Goal: Task Accomplishment & Management: Use online tool/utility

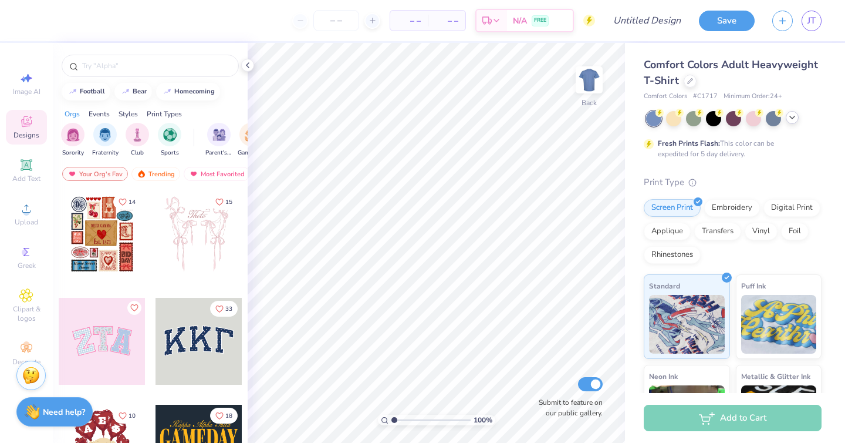
click at [797, 120] on div at bounding box center [792, 117] width 13 height 13
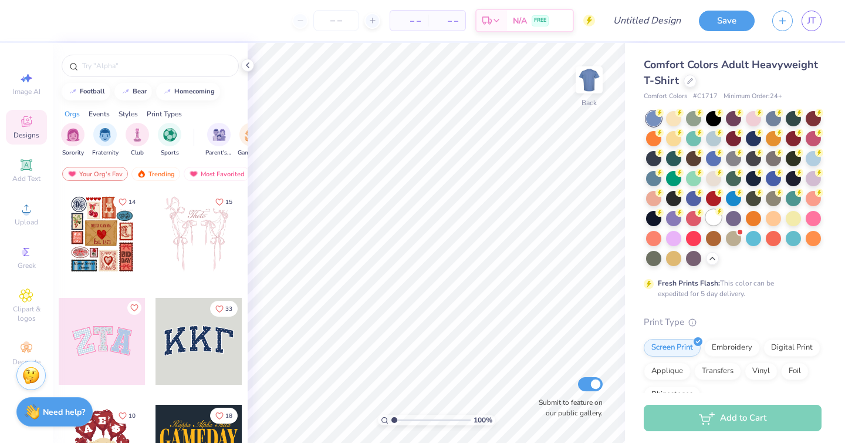
click at [715, 215] on div at bounding box center [713, 217] width 15 height 15
click at [712, 252] on icon at bounding box center [712, 256] width 9 height 9
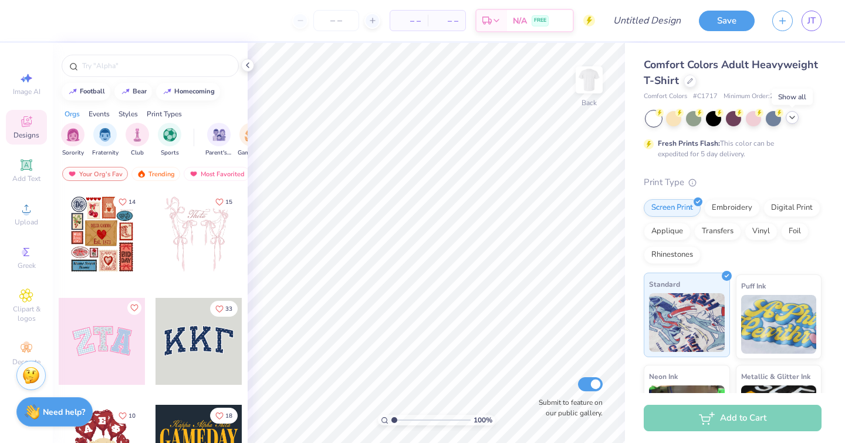
scroll to position [147, 0]
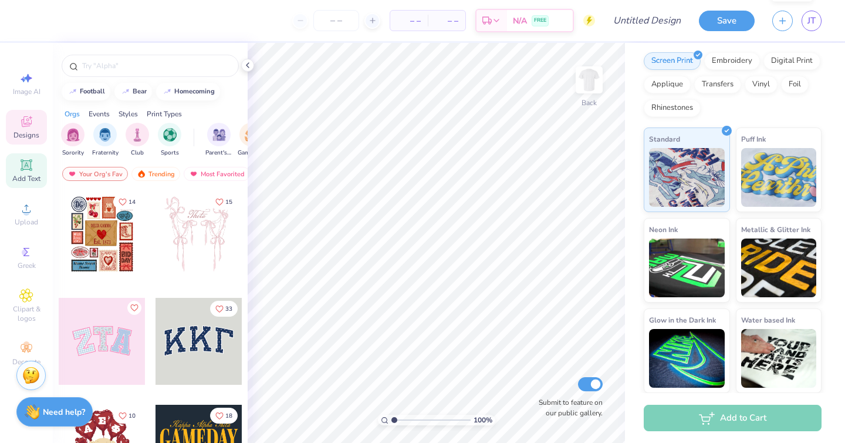
click at [26, 173] on div "Add Text" at bounding box center [26, 170] width 41 height 35
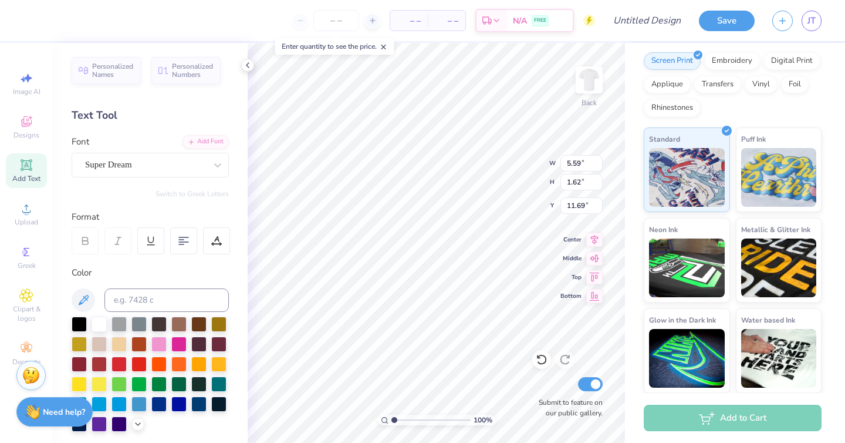
type input "3.31"
click at [210, 164] on div at bounding box center [217, 164] width 21 height 21
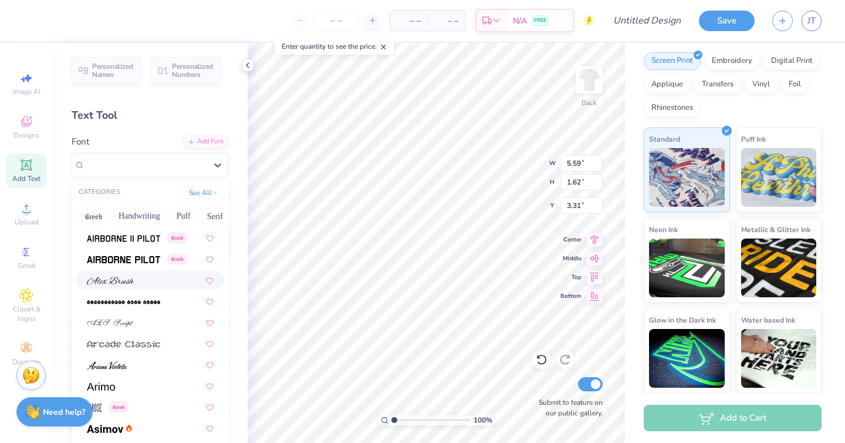
scroll to position [254, 0]
click at [137, 281] on div at bounding box center [150, 278] width 127 height 12
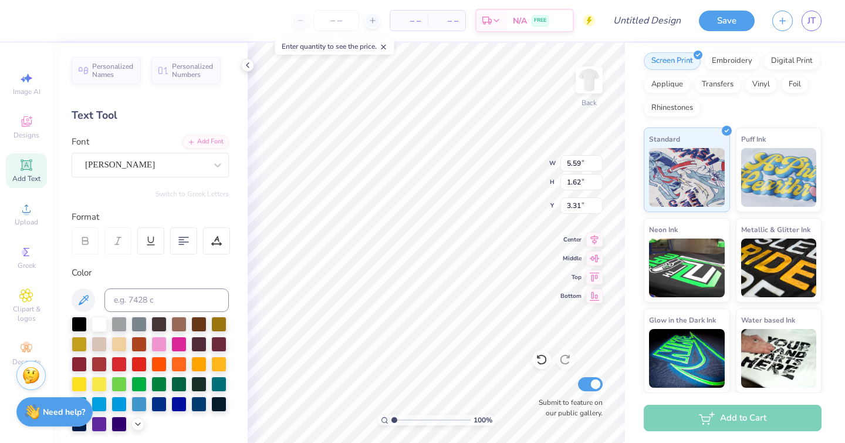
type input "7.05"
type input "1.88"
type input "3.18"
click at [198, 407] on div at bounding box center [198, 402] width 15 height 15
type textarea "DCG"
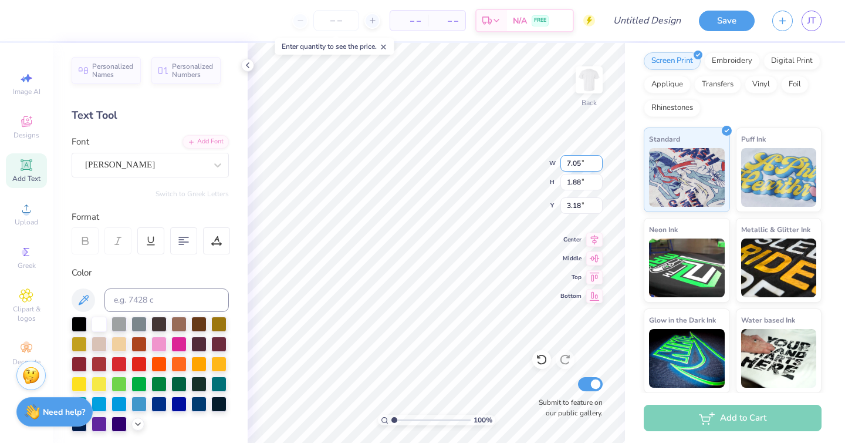
type input "7.04"
click at [597, 167] on input "7.04" at bounding box center [582, 163] width 42 height 16
type input "1.86"
type input "3.19"
type input "1.85"
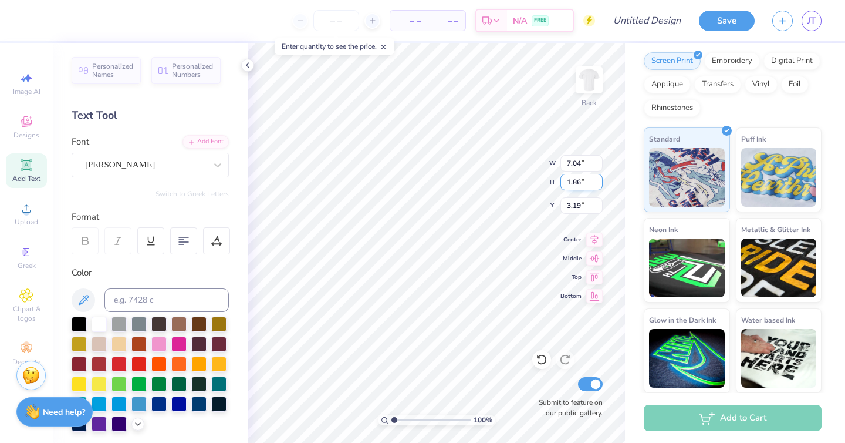
click at [599, 184] on input "1.85" at bounding box center [582, 182] width 42 height 16
type input "3.02"
click at [599, 184] on input "1.84" at bounding box center [582, 182] width 42 height 16
click at [599, 184] on input "1.83" at bounding box center [582, 182] width 42 height 16
click at [599, 184] on input "1.82" at bounding box center [582, 182] width 42 height 16
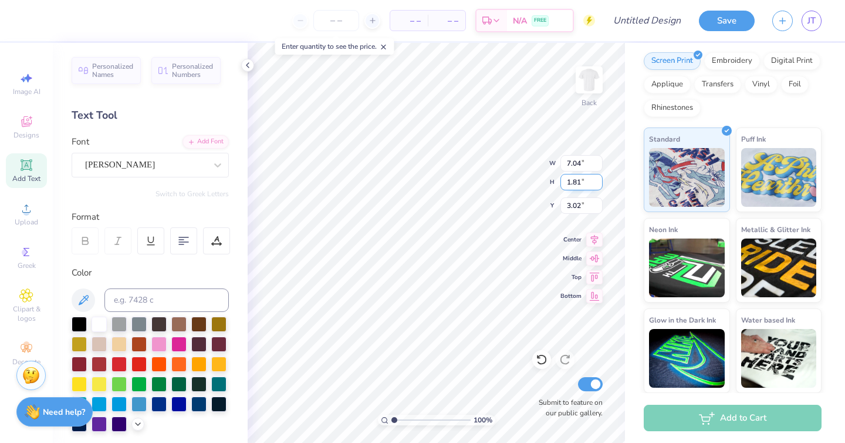
type input "1.81"
click at [599, 184] on input "1.81" at bounding box center [582, 182] width 42 height 16
click at [575, 161] on input "7.04" at bounding box center [582, 163] width 42 height 16
type input "5.81"
type input "3.22"
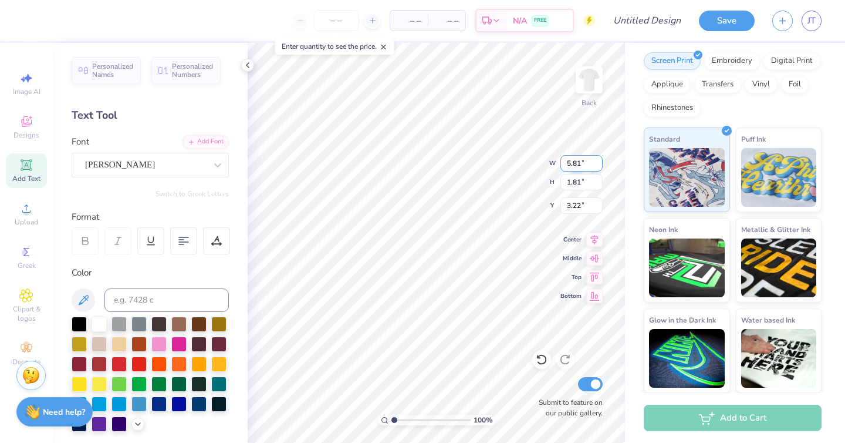
click at [575, 161] on input "5.81" at bounding box center [582, 163] width 42 height 16
type input "4.00"
type input "1.25"
type input "3.50"
click at [577, 183] on input "1.25" at bounding box center [582, 182] width 42 height 16
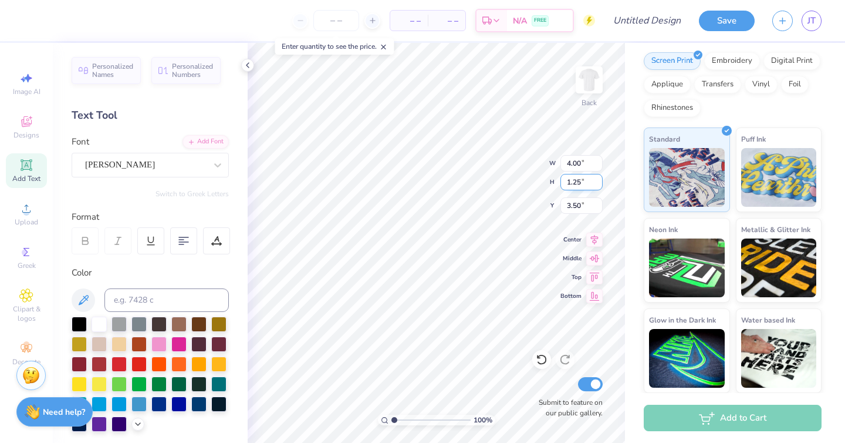
click at [577, 183] on input "1.25" at bounding box center [582, 182] width 42 height 16
type input "4"
type input "12.84"
type input "4.00"
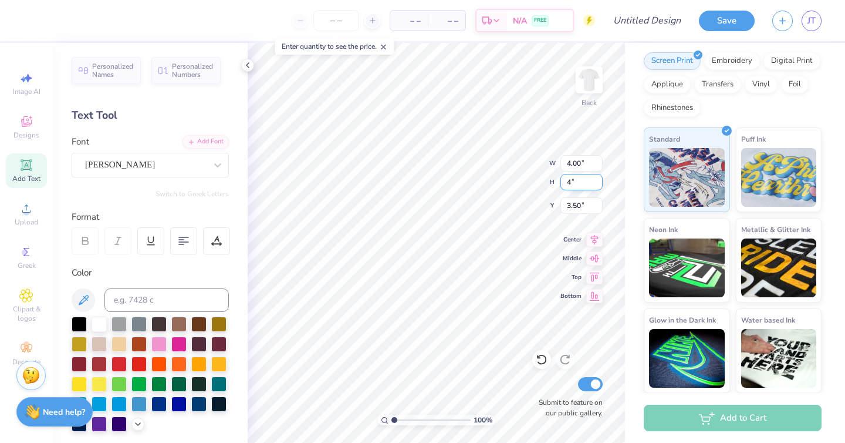
type input "2.12"
click at [541, 356] on icon at bounding box center [542, 359] width 12 height 12
type input "4.00"
type input "1.25"
type input "4.25"
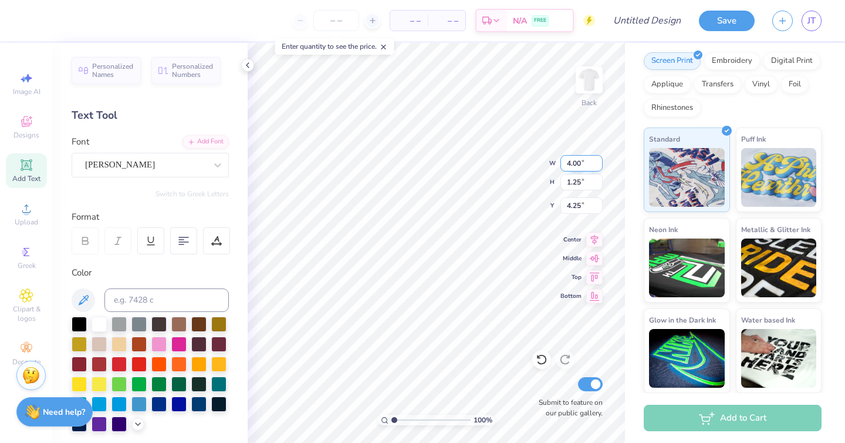
click at [578, 161] on input "4.00" at bounding box center [582, 163] width 42 height 16
click at [571, 161] on input "4.00" at bounding box center [582, 163] width 42 height 16
type input "3.00"
type input "0.93"
type input "4.40"
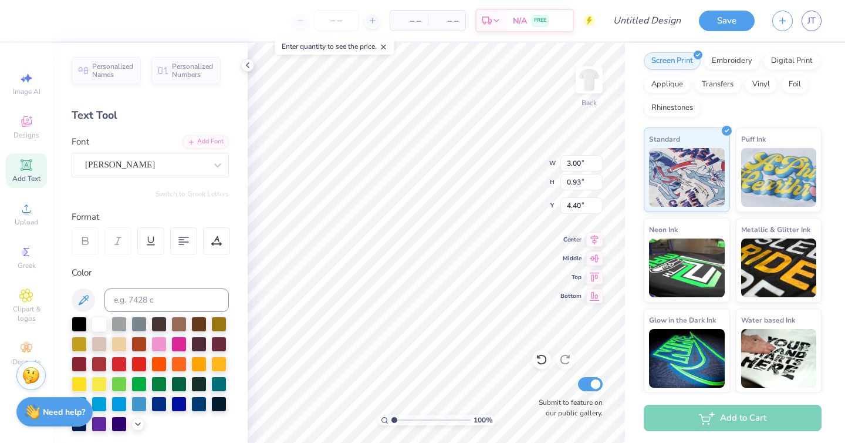
type input "4.48"
click at [183, 160] on div "Alex Brush" at bounding box center [145, 165] width 123 height 18
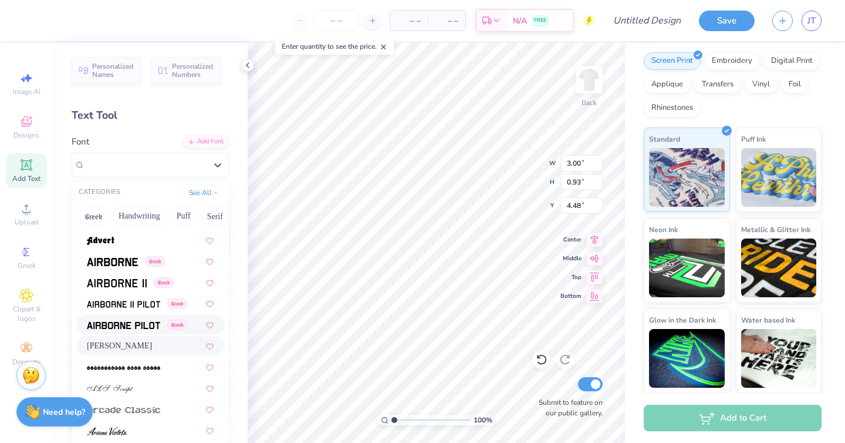
scroll to position [175, 0]
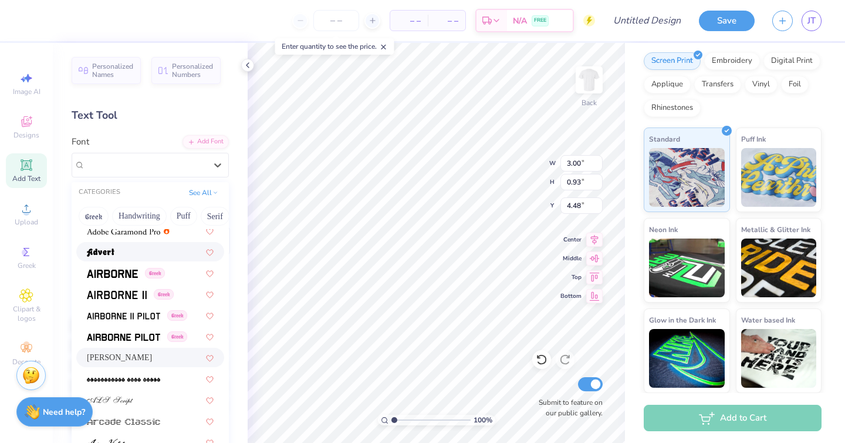
click at [120, 250] on div at bounding box center [150, 251] width 127 height 12
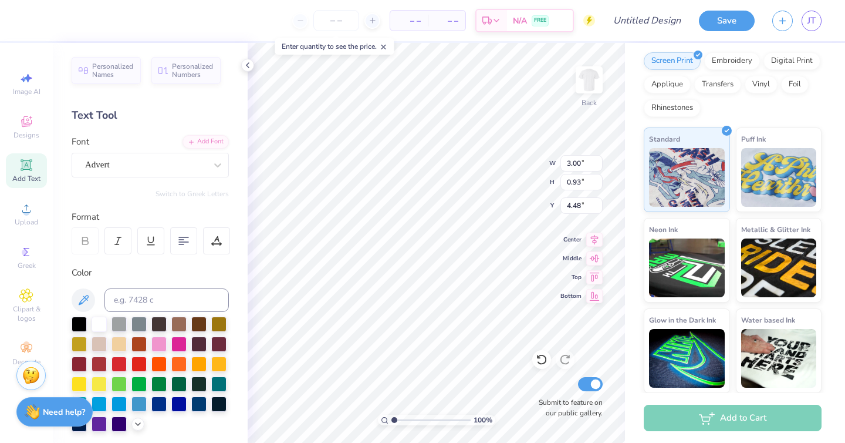
type input "2.06"
type input "1.10"
type input "4.40"
click at [197, 164] on div "Advert" at bounding box center [145, 165] width 123 height 18
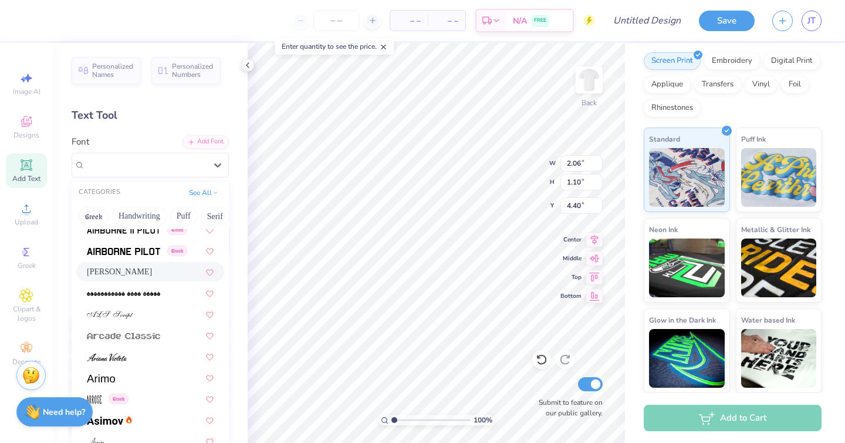
scroll to position [273, 0]
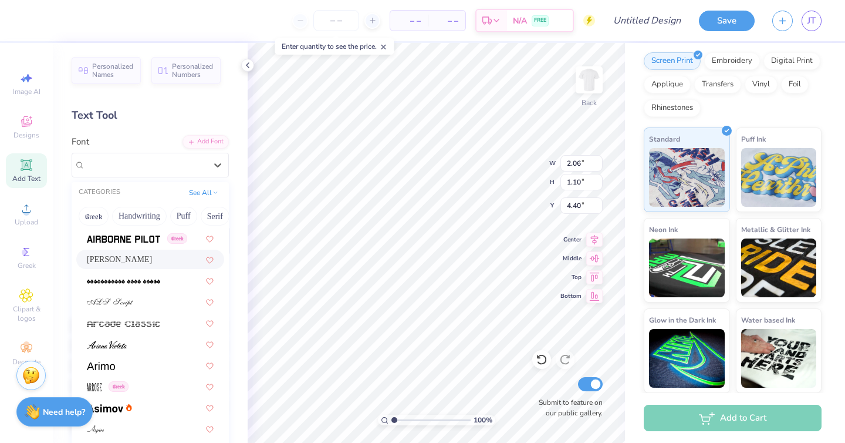
click at [156, 263] on div "Alex Brush" at bounding box center [150, 259] width 127 height 12
type input "3.00"
type input "0.93"
type input "4.48"
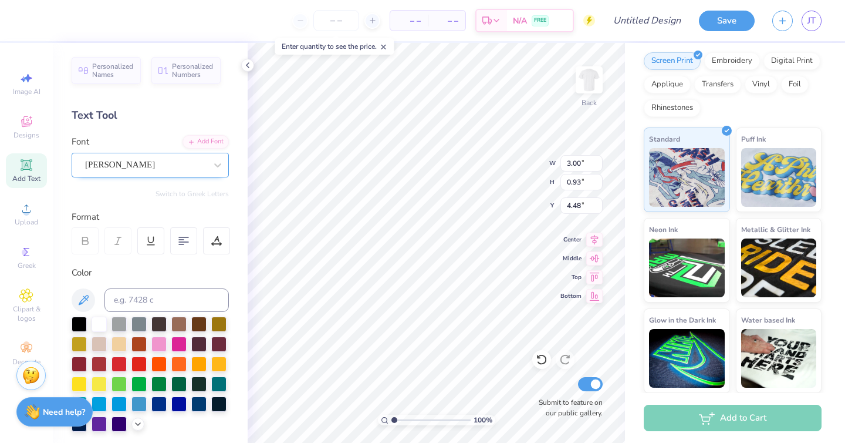
click at [191, 169] on div "Alex Brush" at bounding box center [145, 165] width 123 height 18
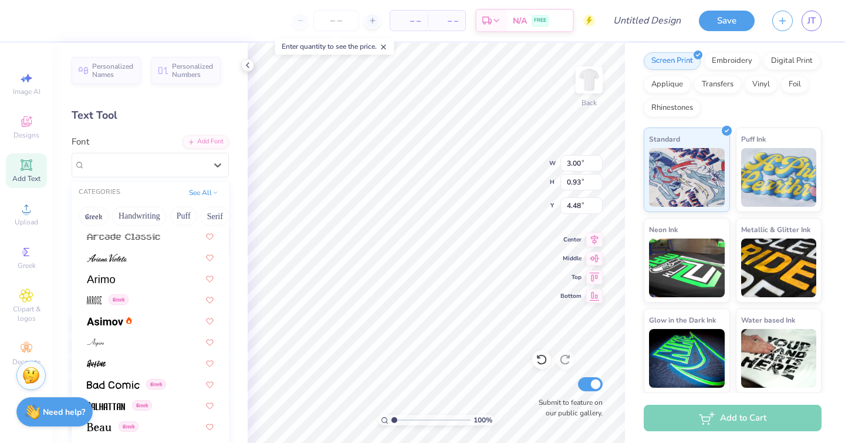
scroll to position [360, 0]
click at [136, 262] on div at bounding box center [150, 256] width 127 height 12
type input "1.89"
type input "1.17"
type input "4.36"
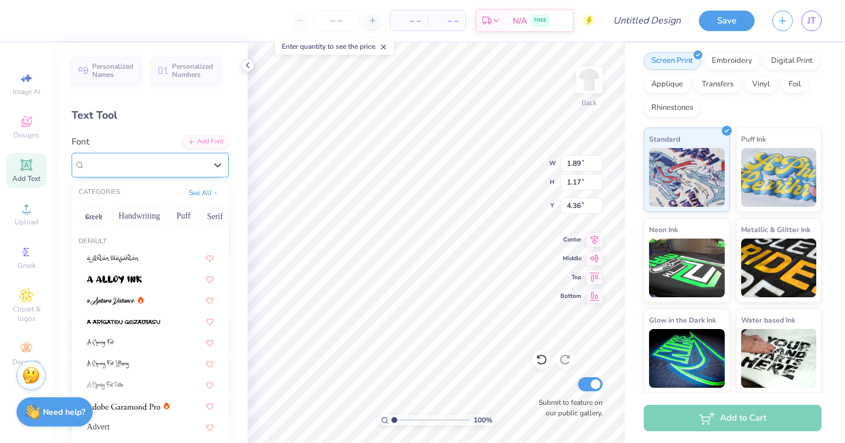
click at [188, 161] on div "Ariana Violeta" at bounding box center [145, 165] width 123 height 18
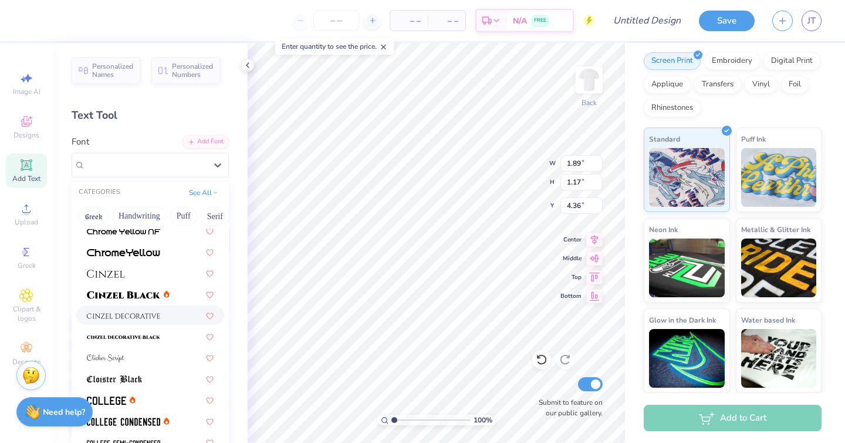
scroll to position [1369, 0]
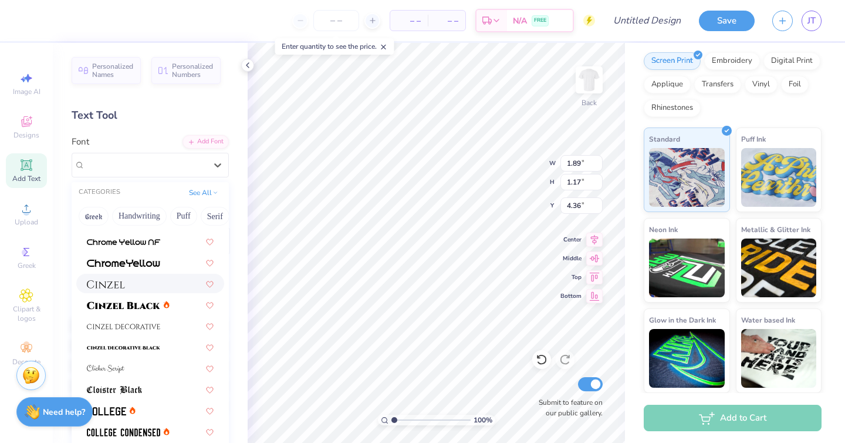
click at [131, 281] on div at bounding box center [150, 283] width 127 height 12
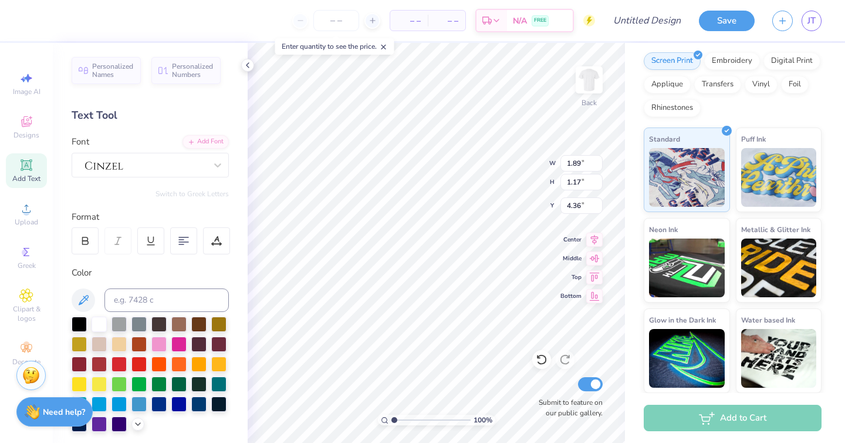
type input "2.65"
type input "0.85"
type input "4.53"
type textarea "Dental college of georgia"
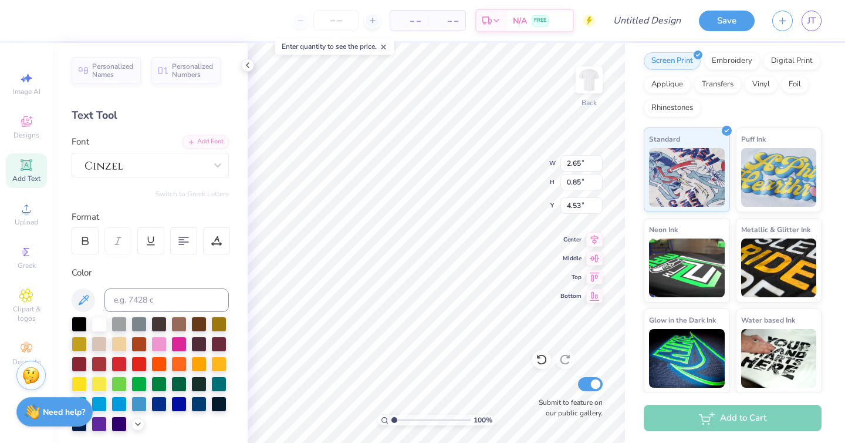
scroll to position [1, 1]
click at [593, 258] on icon at bounding box center [595, 257] width 10 height 8
type input "9.67"
type input "3.62"
type input "10.69"
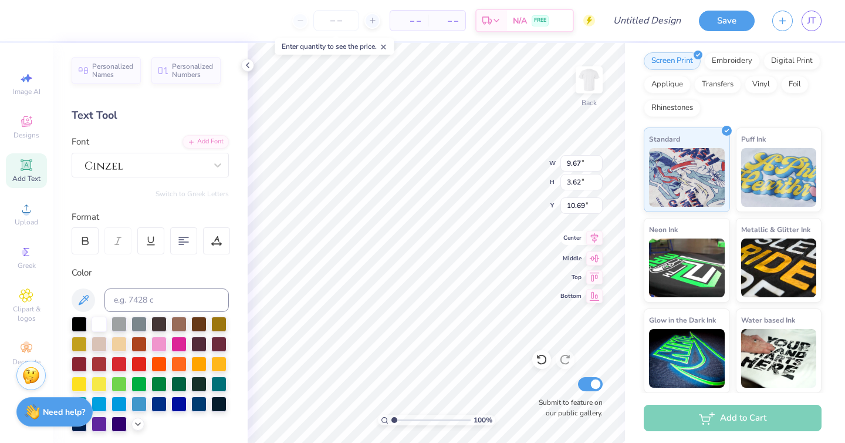
click at [592, 238] on icon at bounding box center [595, 238] width 16 height 14
click at [187, 230] on div at bounding box center [183, 240] width 27 height 27
type input "4.26"
type input "1.60"
type input "4.66"
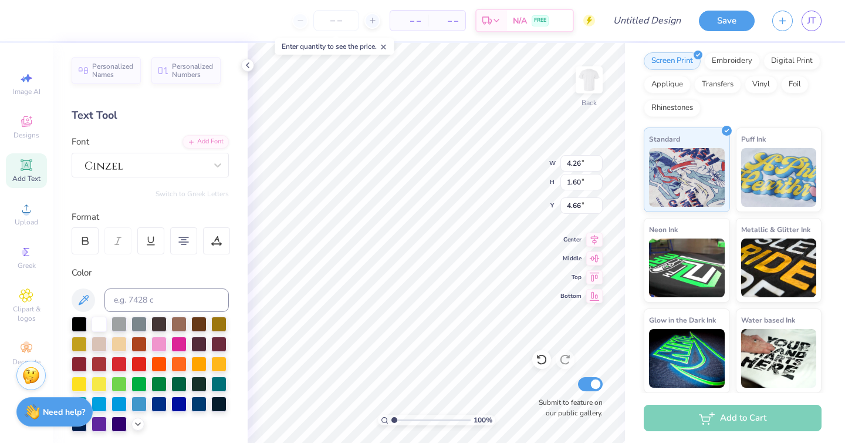
scroll to position [1, 3]
type textarea "Dental college of georgia"
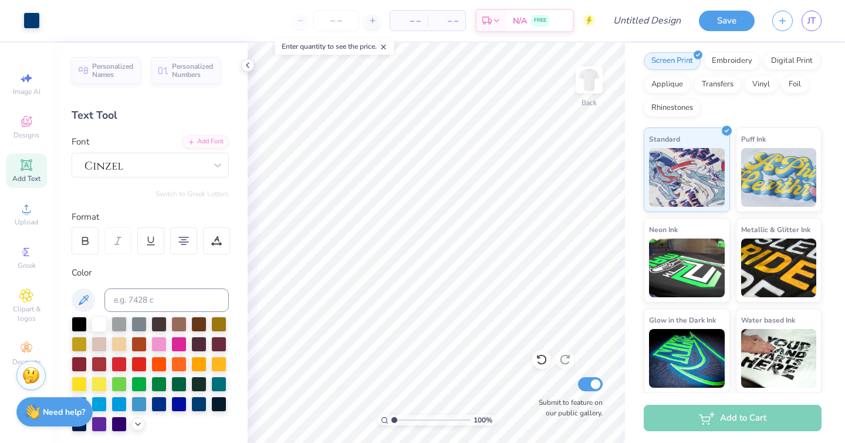
click at [208, 386] on div at bounding box center [150, 373] width 157 height 115
type input "3.98"
type input "2.15"
type input "4.88"
click at [184, 241] on icon at bounding box center [183, 240] width 11 height 11
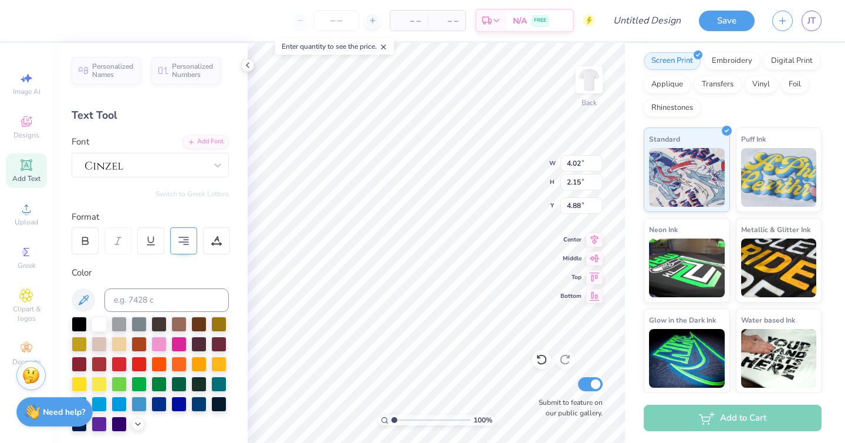
click at [184, 241] on icon at bounding box center [183, 240] width 11 height 11
click at [183, 244] on 379 at bounding box center [181, 244] width 5 height 0
click at [183, 244] on 379 at bounding box center [183, 244] width 5 height 0
type input "4.02"
type input "3.03"
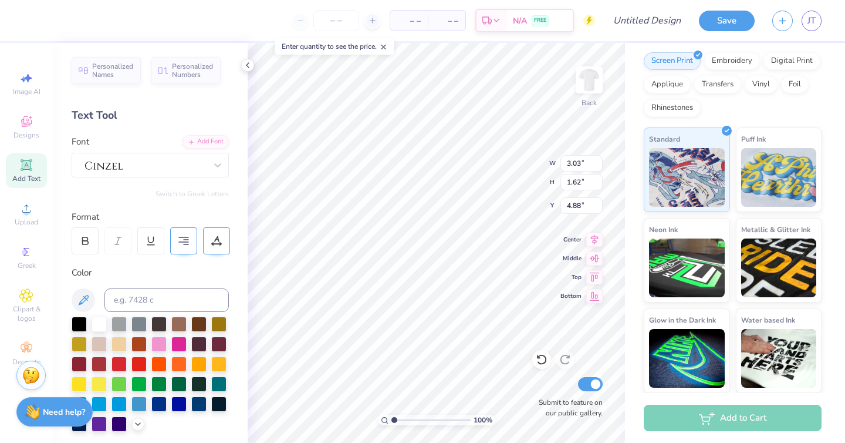
type input "1.62"
type input "5.09"
type input "3.65"
type input "1.96"
type input "5.05"
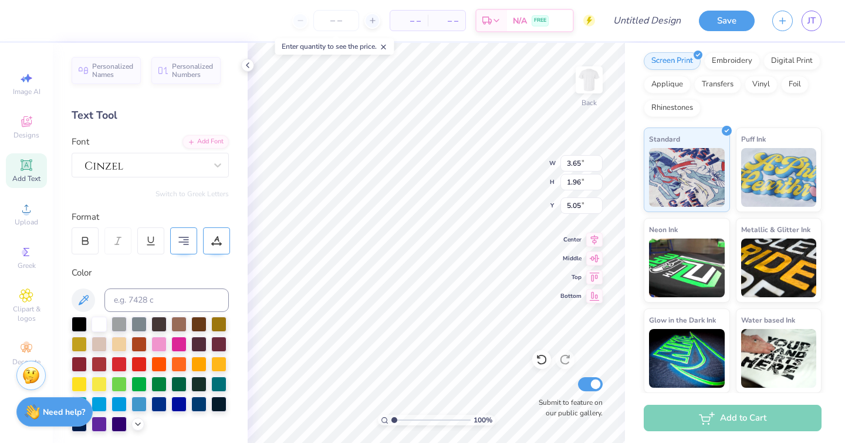
type input "4.63"
type input "3.95"
type input "2.11"
click at [588, 76] on img at bounding box center [589, 79] width 47 height 47
click at [26, 134] on span "Designs" at bounding box center [27, 134] width 26 height 9
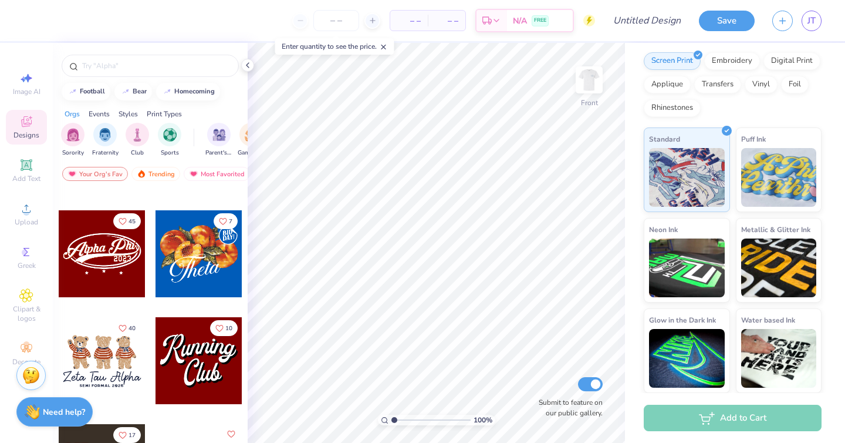
scroll to position [0, 0]
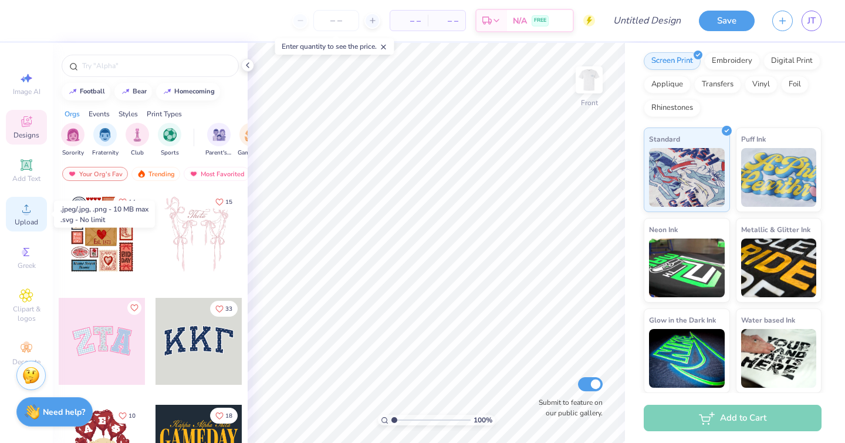
click at [33, 221] on span "Upload" at bounding box center [26, 221] width 23 height 9
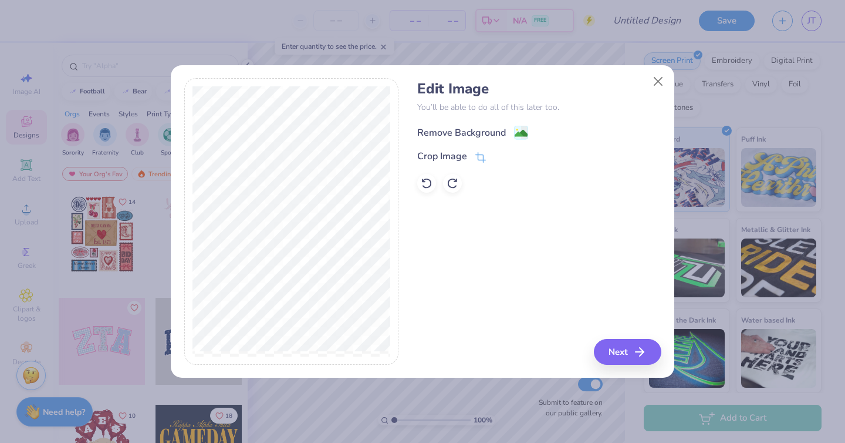
click at [475, 133] on div "Remove Background" at bounding box center [461, 133] width 89 height 14
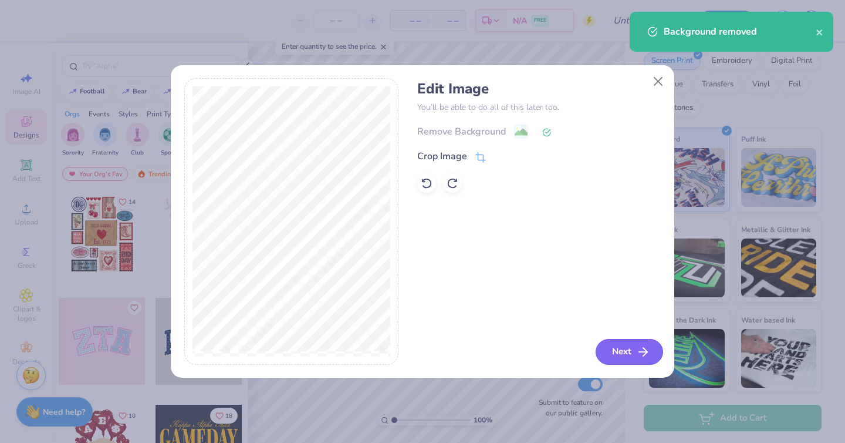
click at [627, 347] on button "Next" at bounding box center [630, 352] width 68 height 26
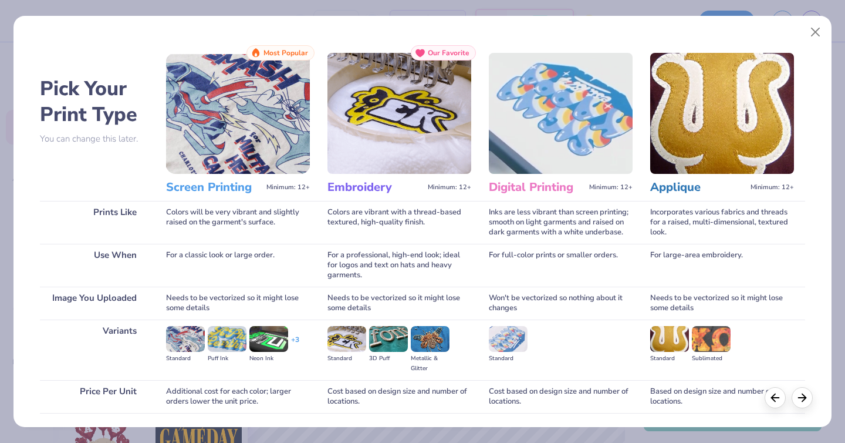
click at [245, 111] on img at bounding box center [238, 113] width 144 height 121
click at [215, 191] on h3 "Screen Printing" at bounding box center [214, 187] width 96 height 15
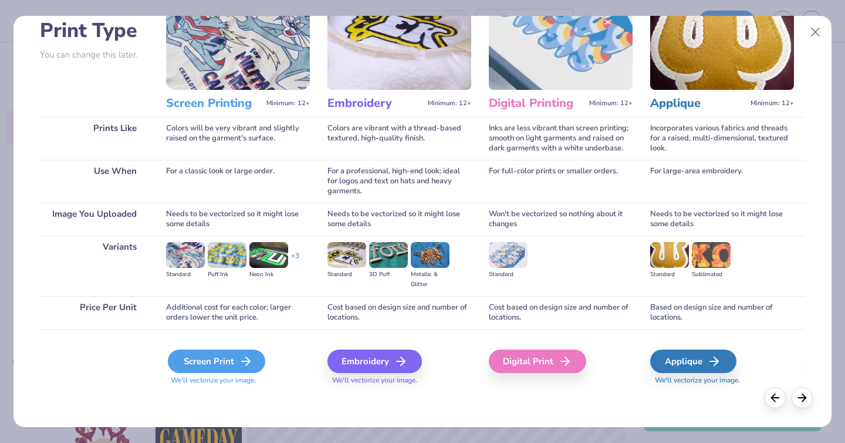
click at [196, 363] on div "Screen Print" at bounding box center [216, 360] width 97 height 23
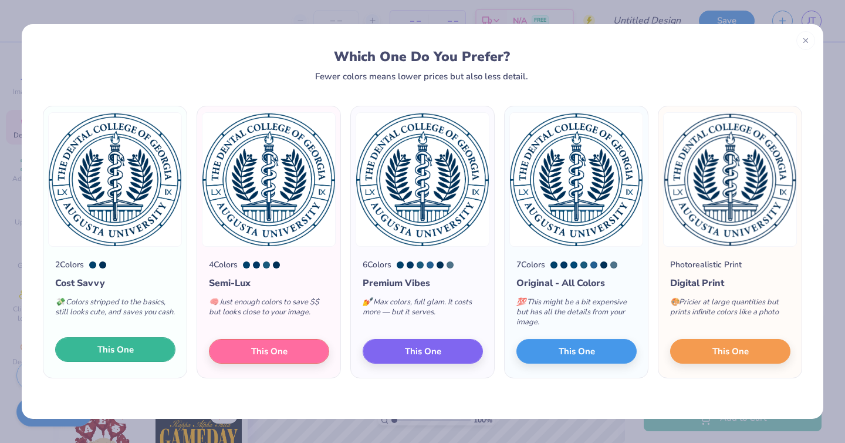
click at [122, 351] on span "This One" at bounding box center [115, 350] width 36 height 14
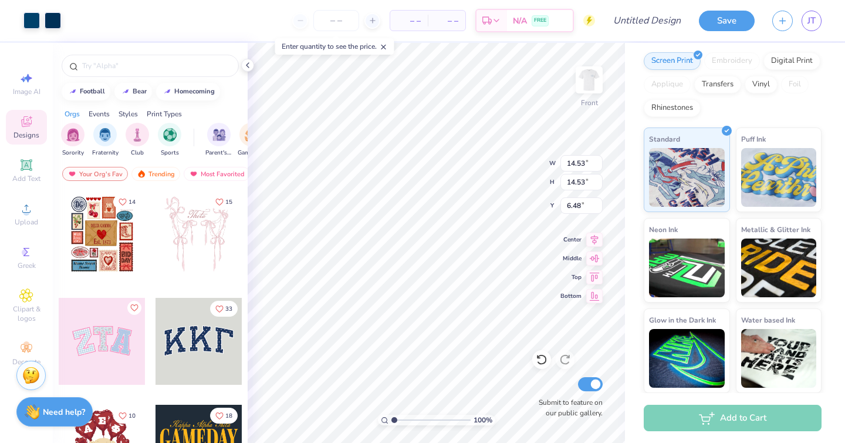
type input "9.36"
type input "4.78"
click at [31, 169] on icon at bounding box center [26, 165] width 14 height 14
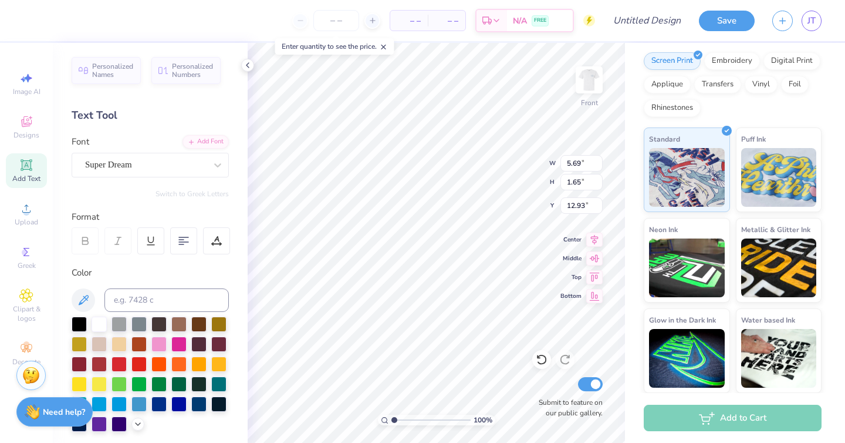
type input "2.18"
click at [187, 159] on div "Super Dream" at bounding box center [145, 165] width 123 height 18
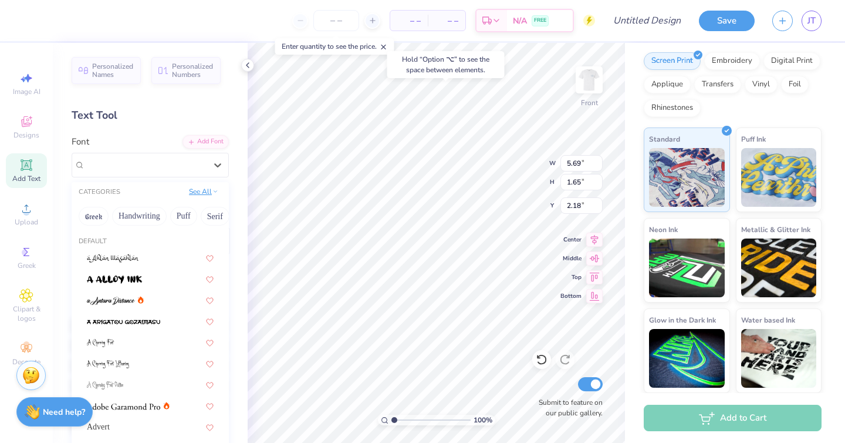
click at [204, 190] on button "See All" at bounding box center [204, 192] width 36 height 12
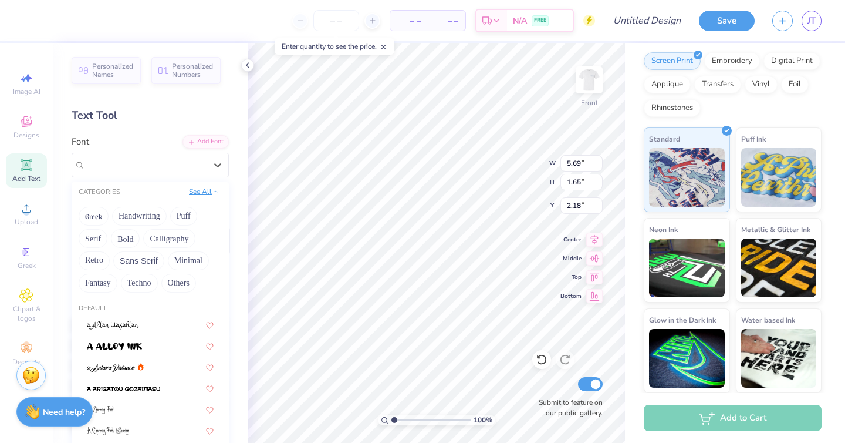
click at [204, 188] on button "See All" at bounding box center [204, 192] width 36 height 12
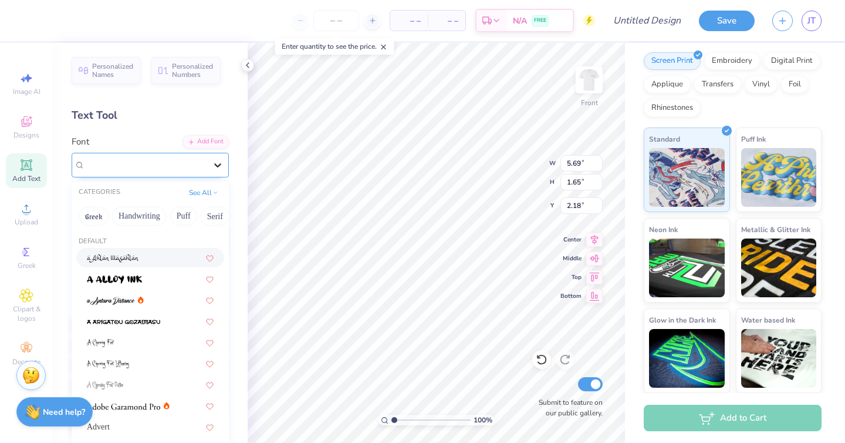
click at [216, 168] on icon at bounding box center [218, 165] width 12 height 12
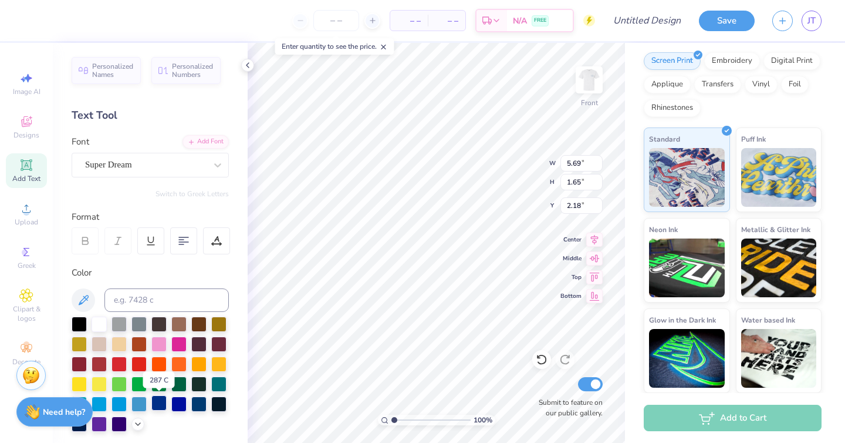
click at [160, 402] on div at bounding box center [158, 402] width 15 height 15
click at [82, 299] on icon at bounding box center [84, 300] width 10 height 10
type textarea "EXCELLENCE IN"
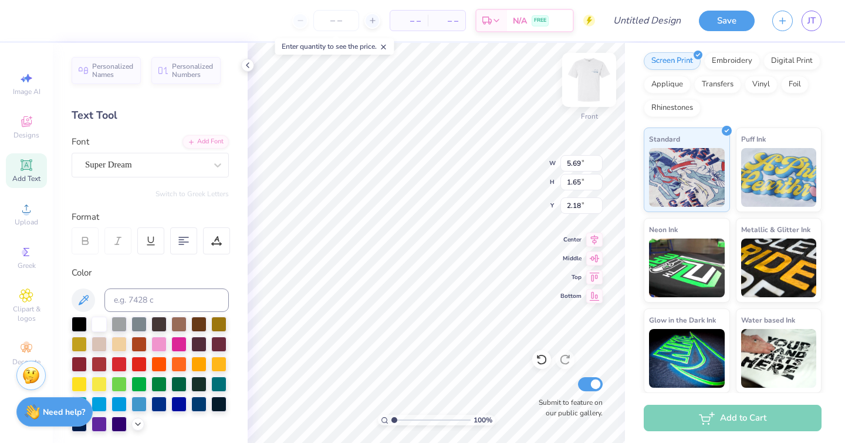
click at [593, 72] on img at bounding box center [589, 79] width 47 height 47
type input "14.53"
type input "1.44"
type input "2.28"
click at [591, 75] on img at bounding box center [589, 79] width 47 height 47
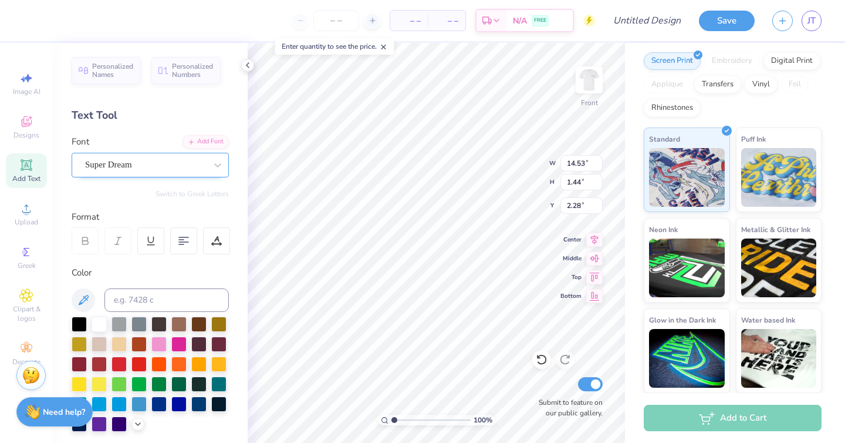
click at [144, 159] on div "Super Dream" at bounding box center [145, 165] width 123 height 18
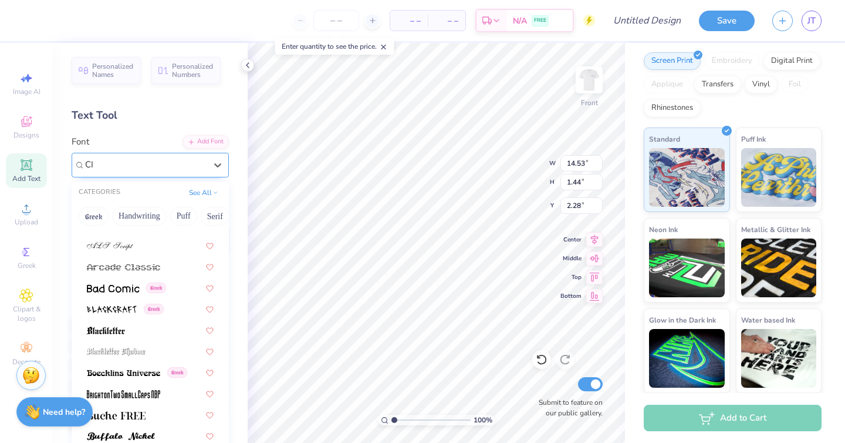
scroll to position [0, 0]
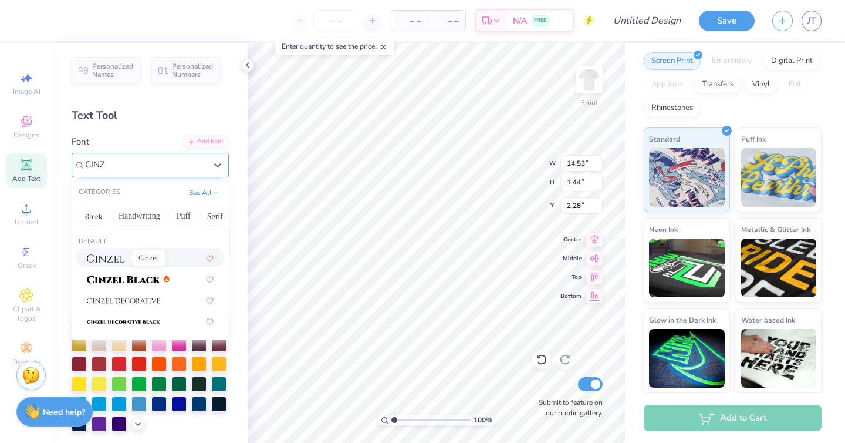
click at [107, 256] on img at bounding box center [106, 258] width 38 height 8
type input "CINZ"
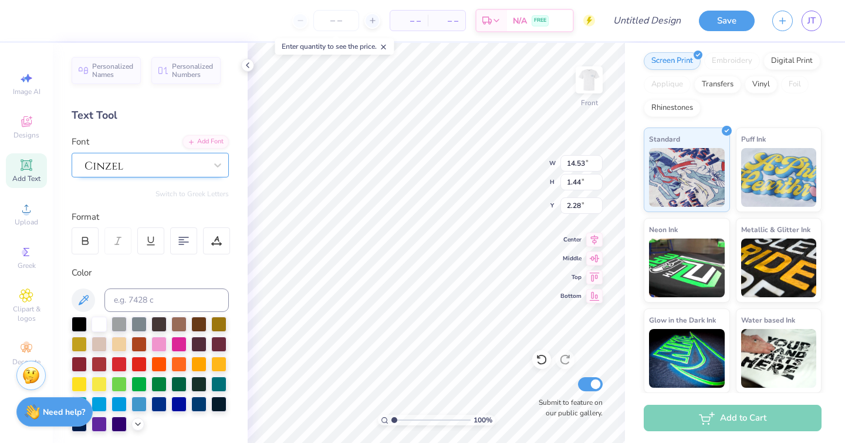
type input "1.39"
type input "2.31"
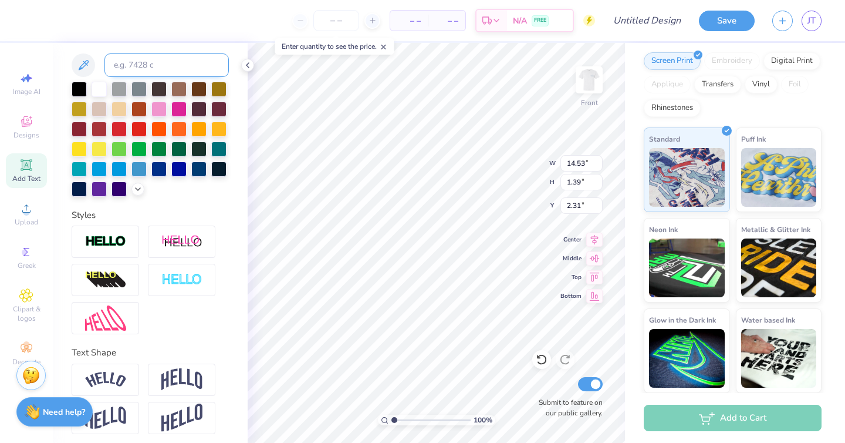
scroll to position [240, 0]
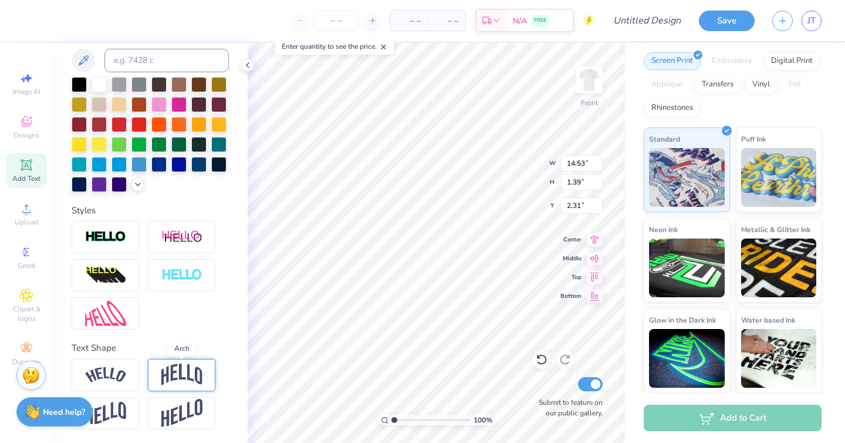
click at [187, 373] on img at bounding box center [181, 374] width 41 height 22
type input "4.36"
type input "2.60"
type input "10.89"
type input "3.27"
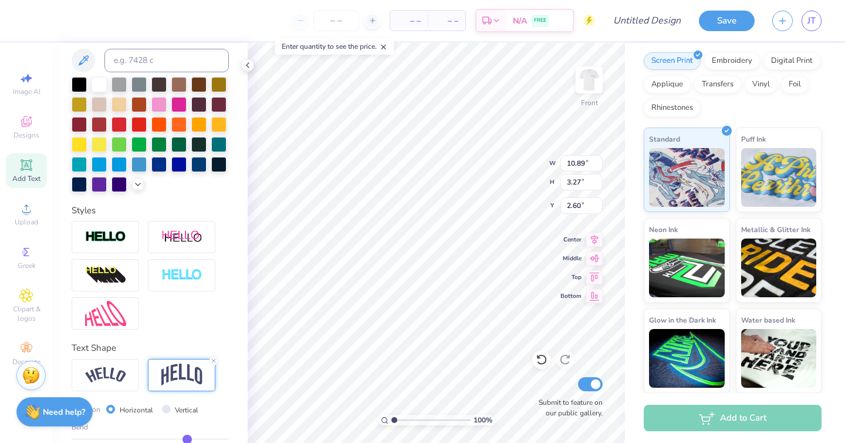
type input "3.00"
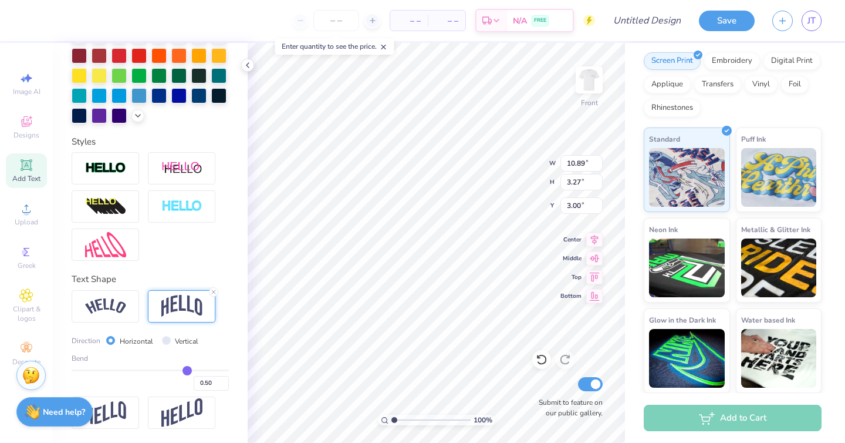
type input "0.48"
type input "0.49"
type input "0.5"
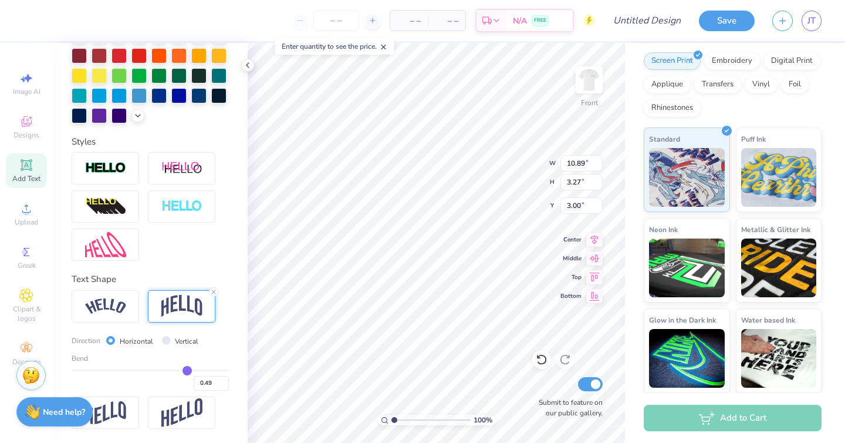
type input "0.50"
type input "0.52"
type input "0.53"
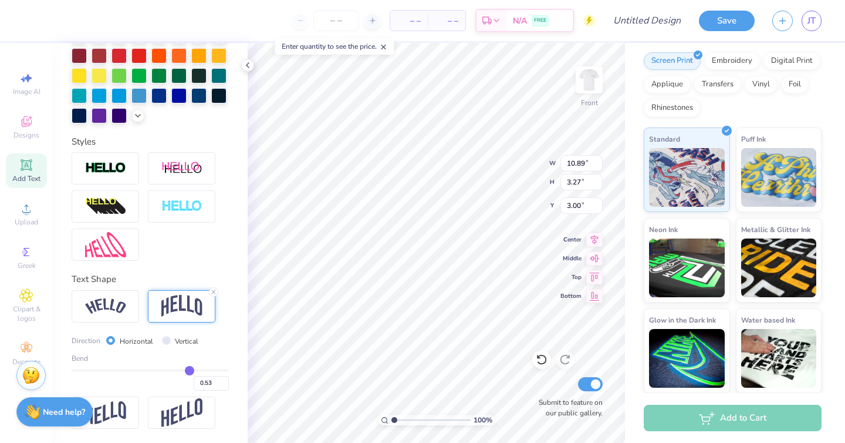
type input "0.54"
type input "0.55"
type input "0.56"
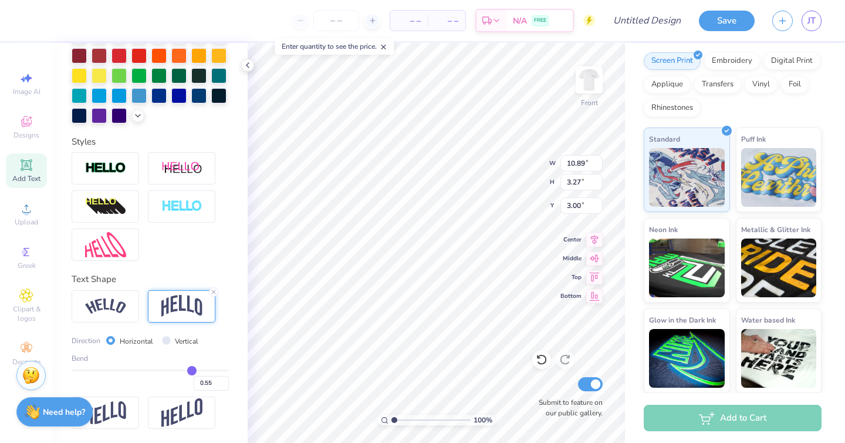
type input "0.56"
type input "0.57"
type input "0.58"
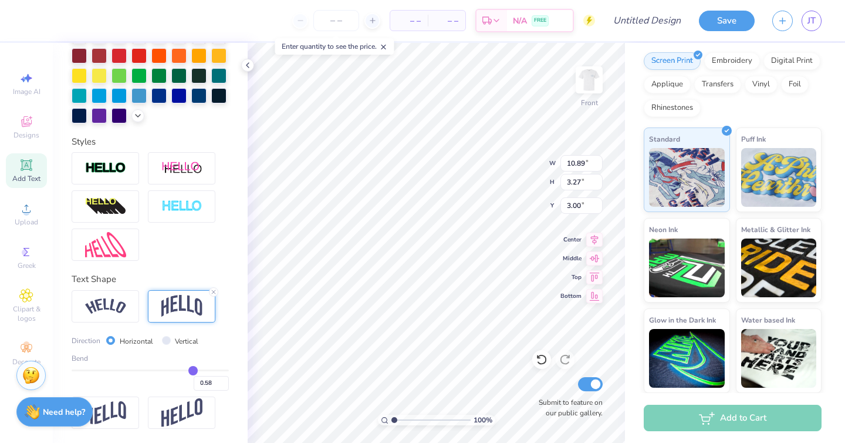
type input "0.59"
drag, startPoint x: 186, startPoint y: 372, endPoint x: 194, endPoint y: 372, distance: 8.2
type input "0.59"
click at [194, 371] on input "range" at bounding box center [150, 370] width 157 height 2
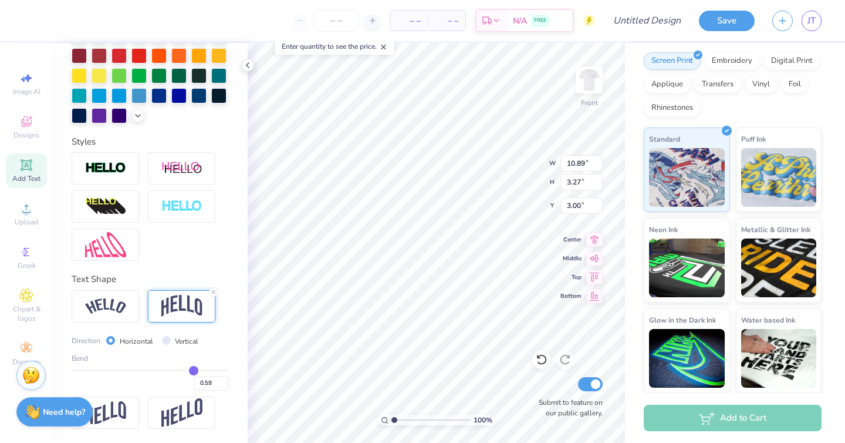
type input "3.73"
type input "2.77"
click at [113, 316] on div at bounding box center [106, 306] width 68 height 32
type input "12.50"
type input "3.19"
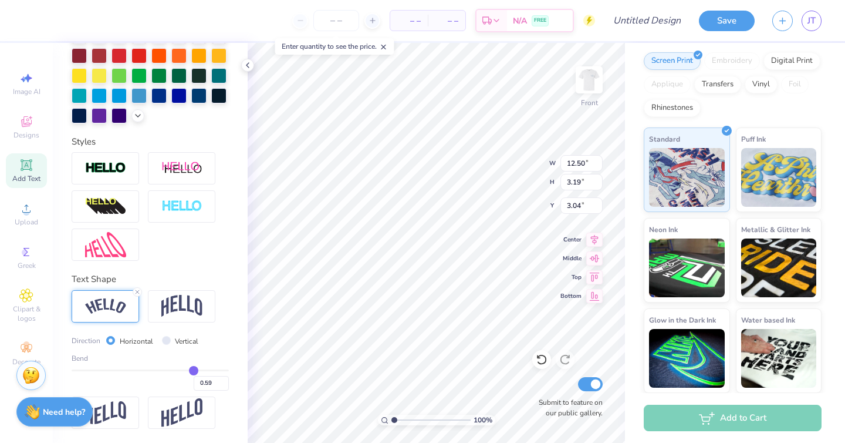
type input "3.04"
type input "0.57"
type input "0.58"
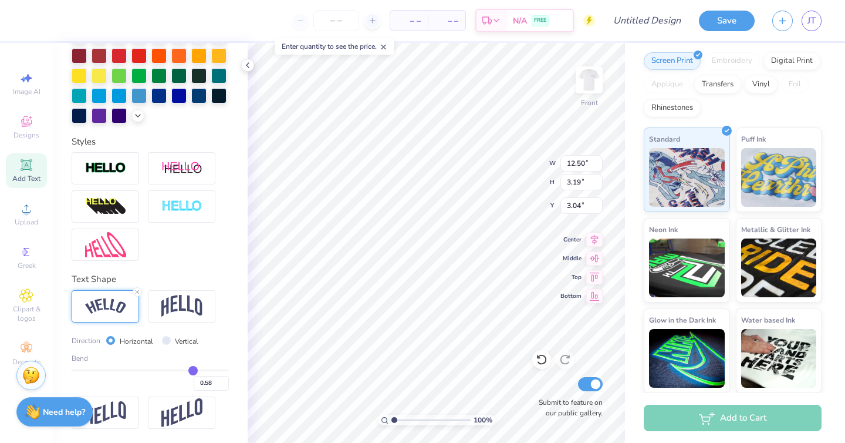
type input "0.6"
type input "0.60"
type input "0.62"
type input "0.64"
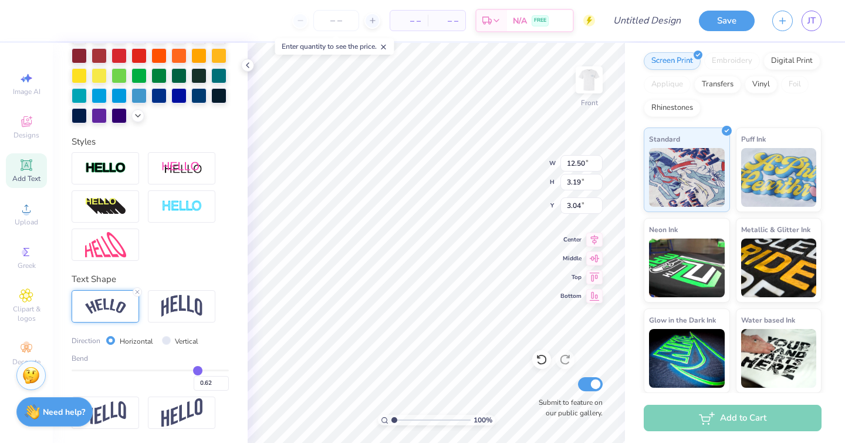
type input "0.64"
type input "0.65"
type input "0.66"
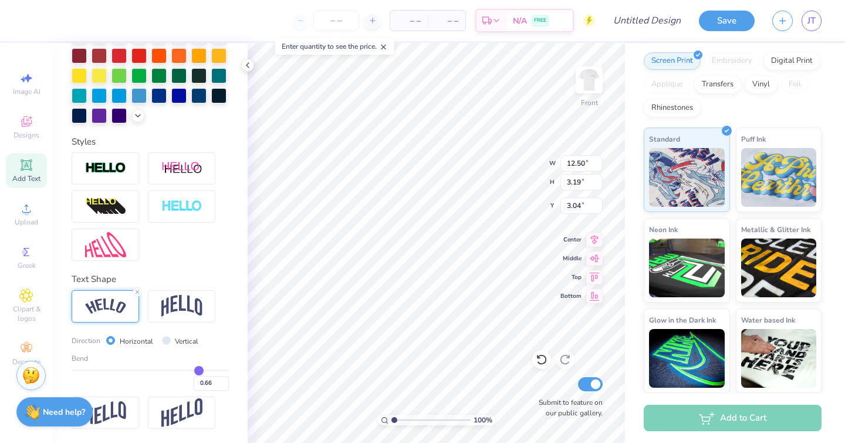
type input "0.67"
drag, startPoint x: 193, startPoint y: 368, endPoint x: 199, endPoint y: 368, distance: 6.5
type input "0.67"
click at [199, 369] on input "range" at bounding box center [150, 370] width 157 height 2
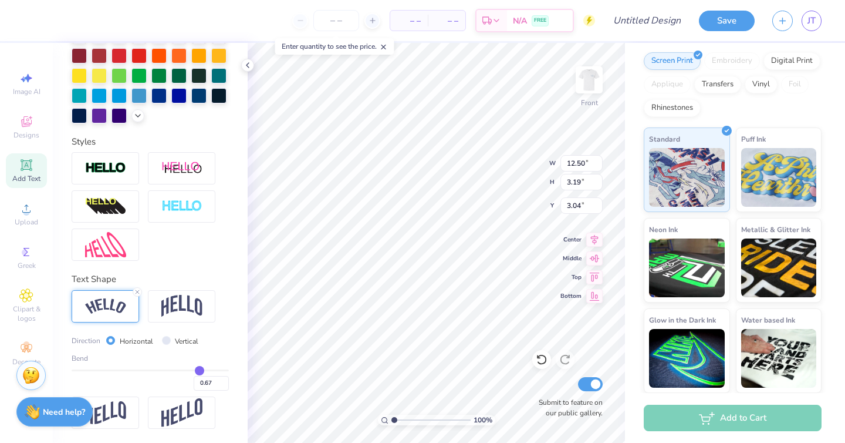
type input "12.64"
type input "3.76"
type input "2.75"
type input "11.85"
type input "3.53"
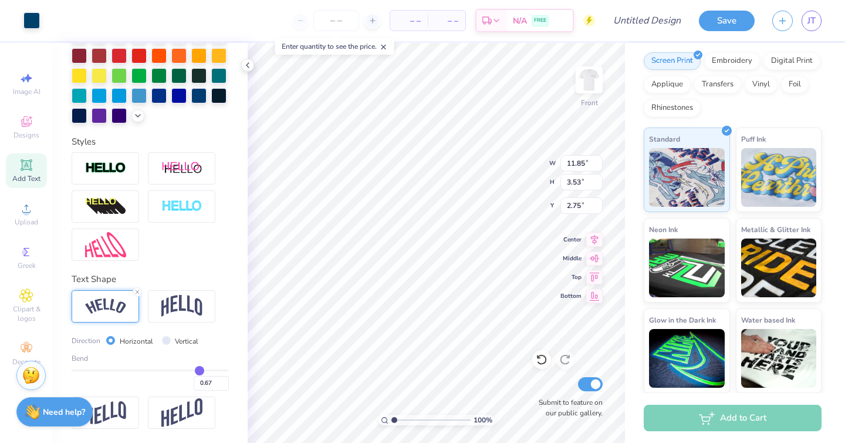
scroll to position [240, 0]
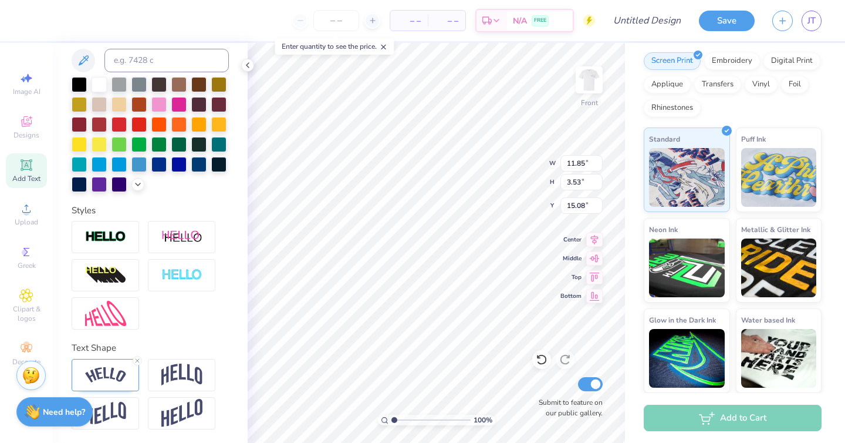
type input "15.08"
type textarea "ORAL HEALTH"
click at [172, 315] on div at bounding box center [150, 275] width 157 height 109
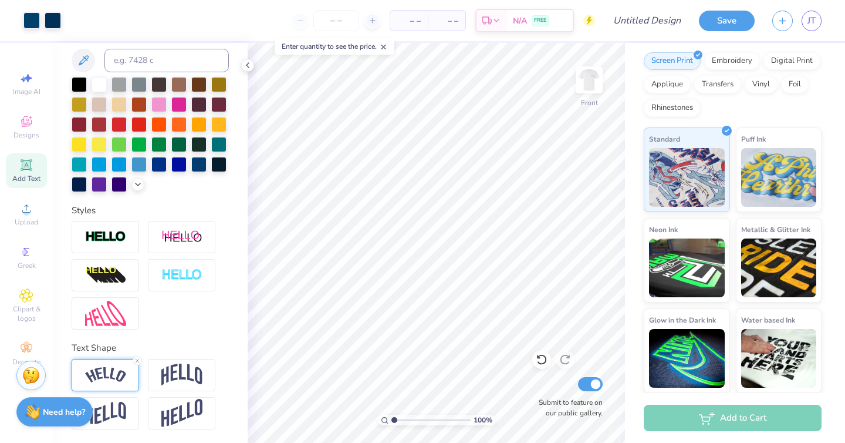
click at [115, 369] on img at bounding box center [105, 375] width 41 height 16
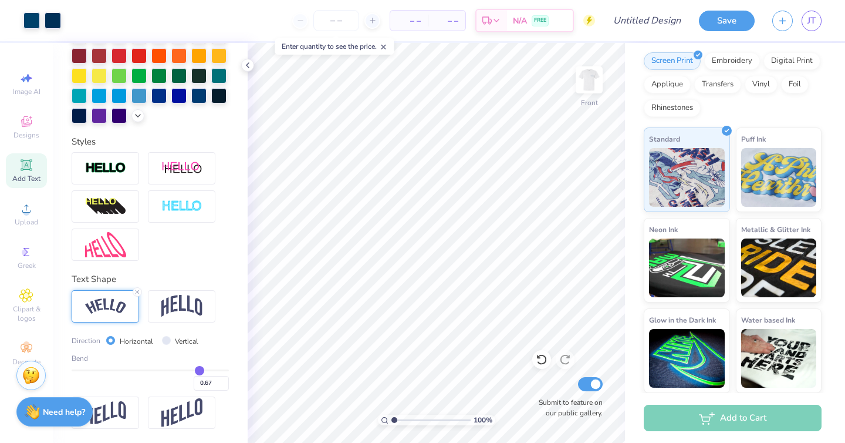
type input "0.56"
type input "0.4"
type input "0.40"
type input "0.26"
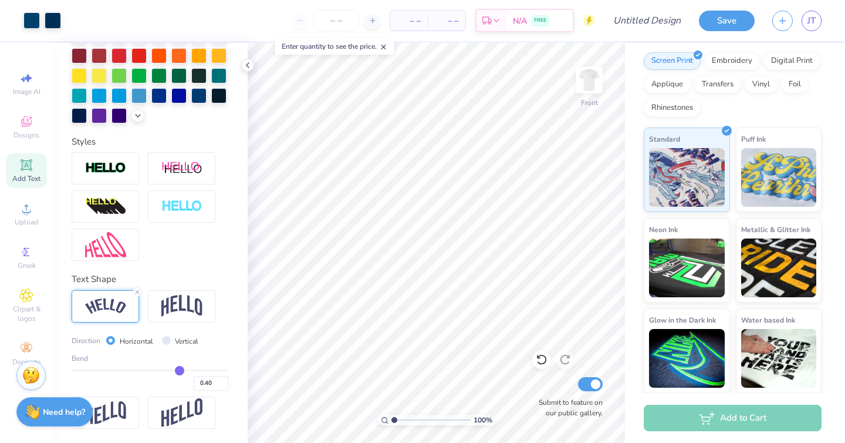
type input "0.26"
type input "0.13"
type input "-0.02"
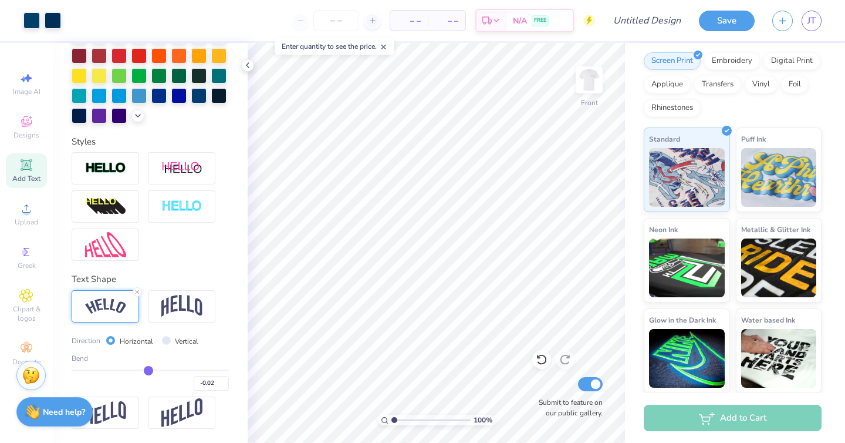
type input "-0.15"
type input "-0.25"
type input "-0.32"
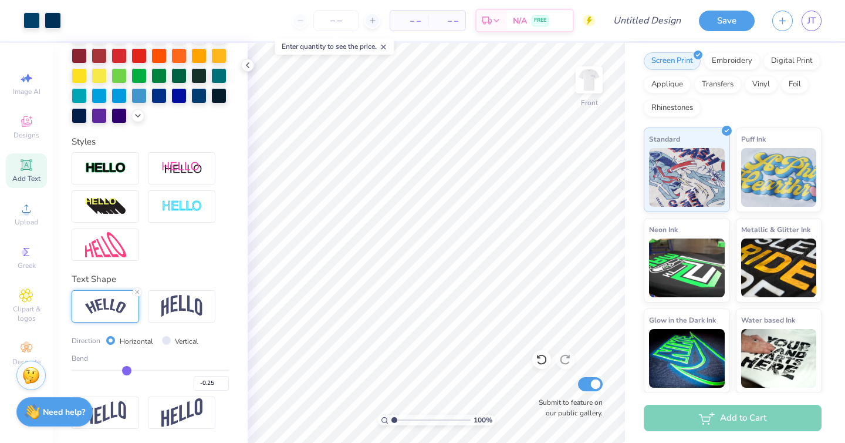
type input "-0.32"
type input "-0.34"
type input "-0.36"
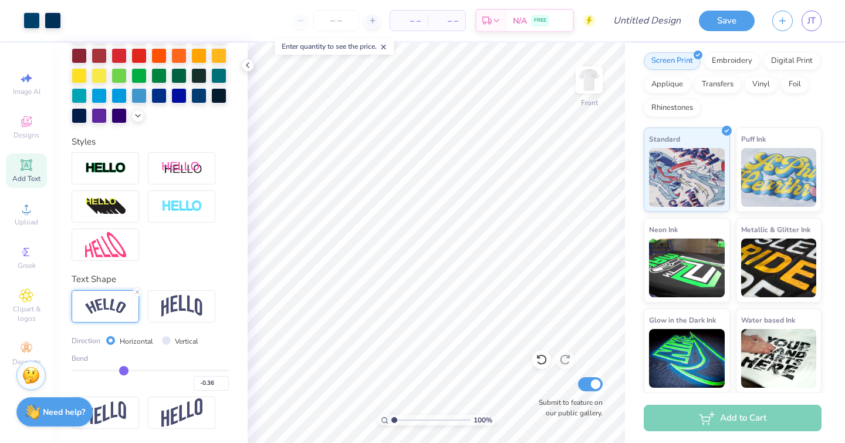
type input "-0.39"
type input "-0.43"
type input "-0.49"
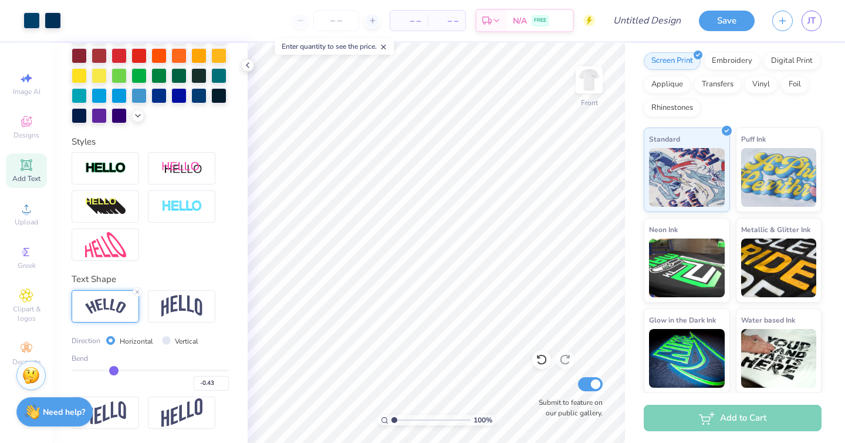
type input "-0.49"
type input "-0.55"
type input "-0.56"
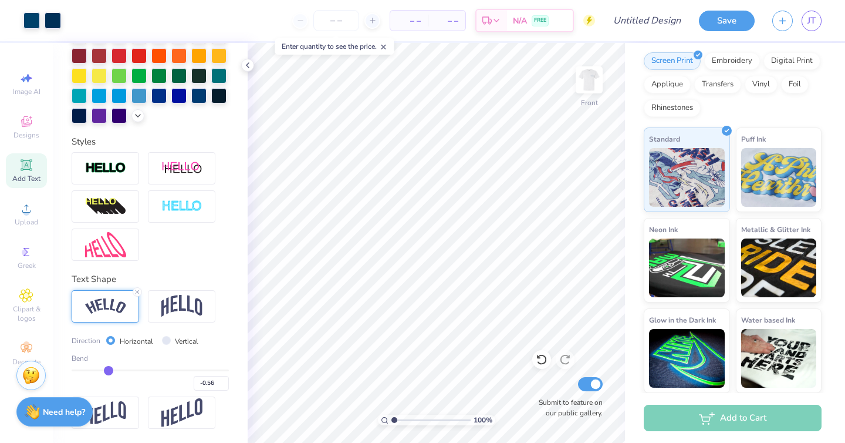
drag, startPoint x: 201, startPoint y: 368, endPoint x: 109, endPoint y: 370, distance: 92.2
type input "-0.56"
click at [109, 370] on input "range" at bounding box center [150, 370] width 157 height 2
type input "11.85"
type input "3.53"
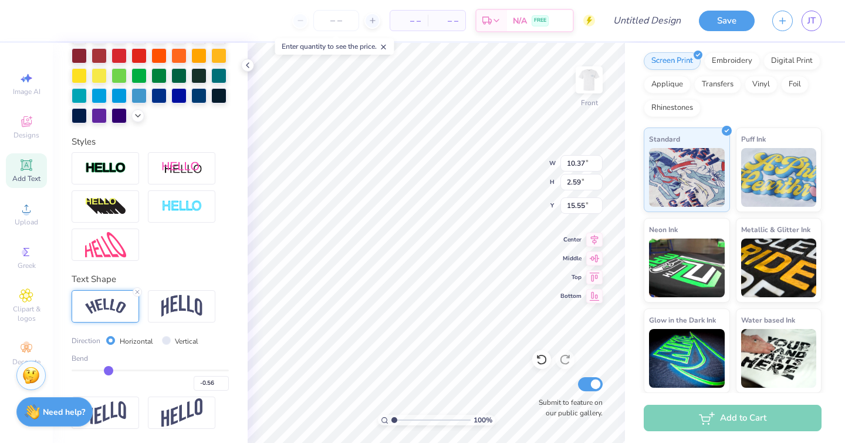
type input "2.75"
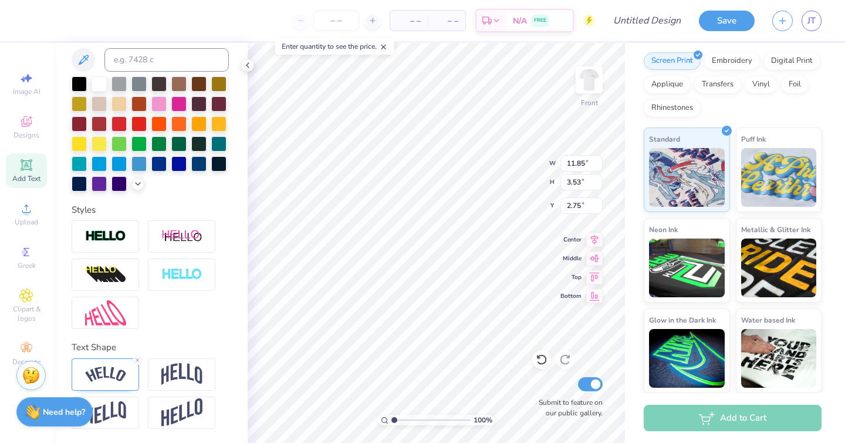
scroll to position [240, 0]
click at [96, 393] on div at bounding box center [150, 394] width 157 height 70
click at [98, 380] on img at bounding box center [105, 375] width 41 height 16
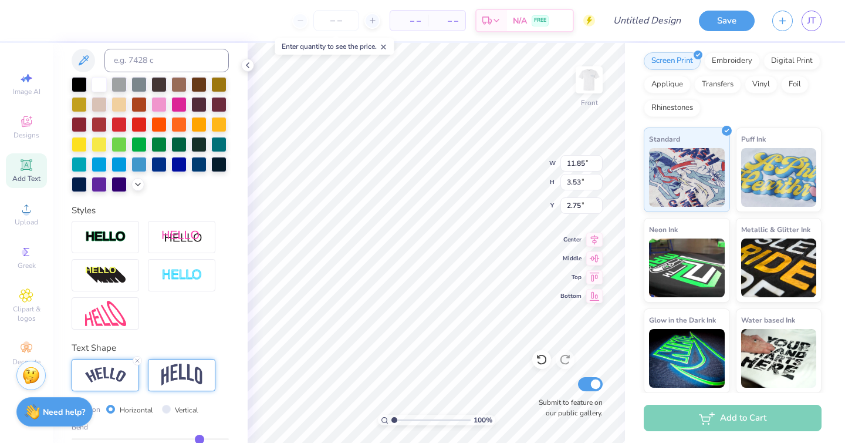
scroll to position [308, 0]
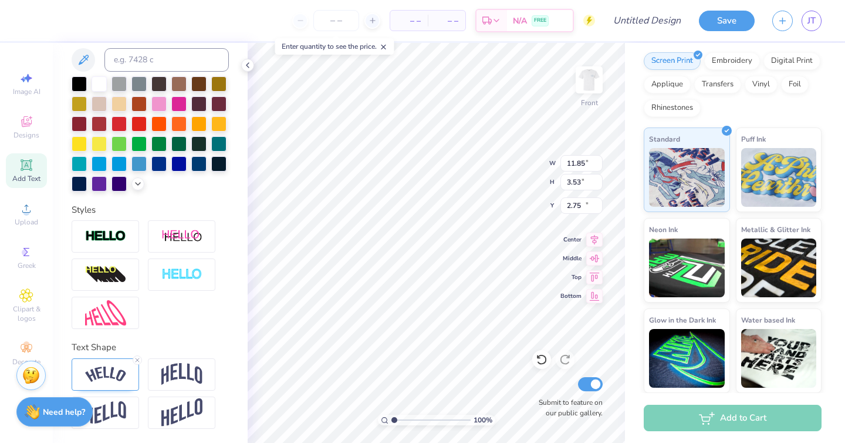
type input "10.37"
type input "2.59"
type input "15.54"
click at [110, 367] on img at bounding box center [105, 375] width 41 height 16
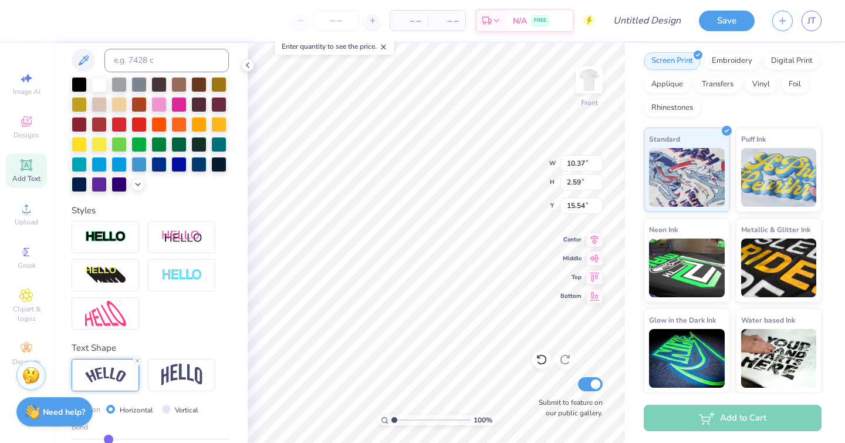
scroll to position [308, 0]
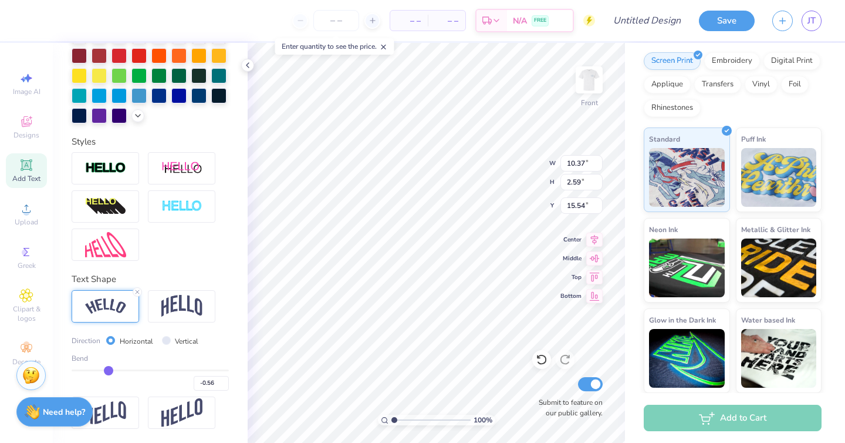
type input "-0.57"
type input "-0.59"
type input "-0.6"
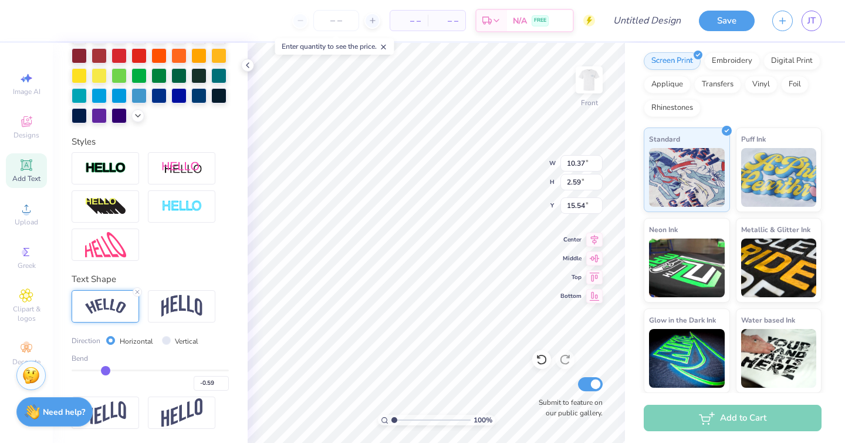
type input "-0.60"
type input "-0.61"
type input "-0.62"
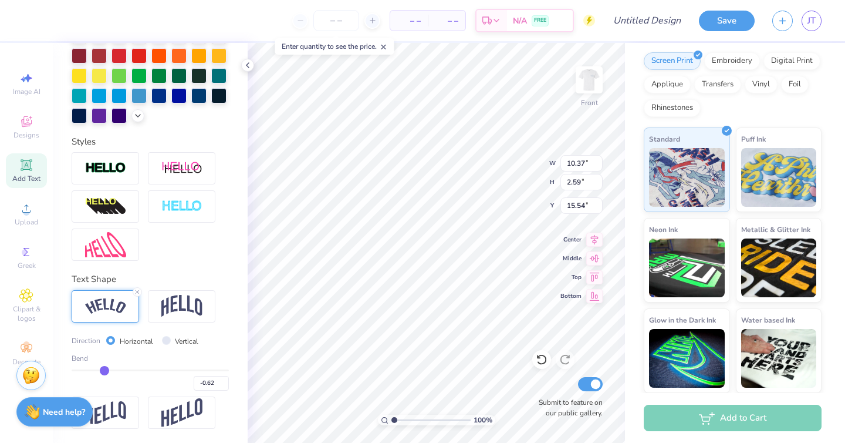
type input "-0.63"
type input "-0.64"
type input "-0.65"
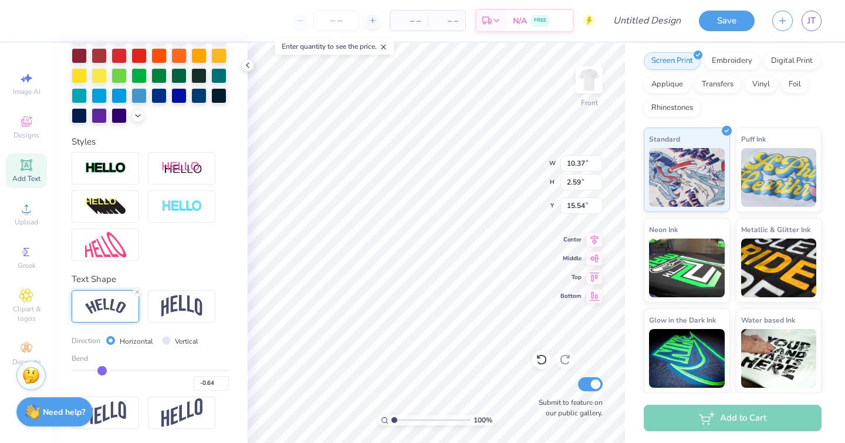
type input "-0.65"
type input "-0.66"
type input "-0.67"
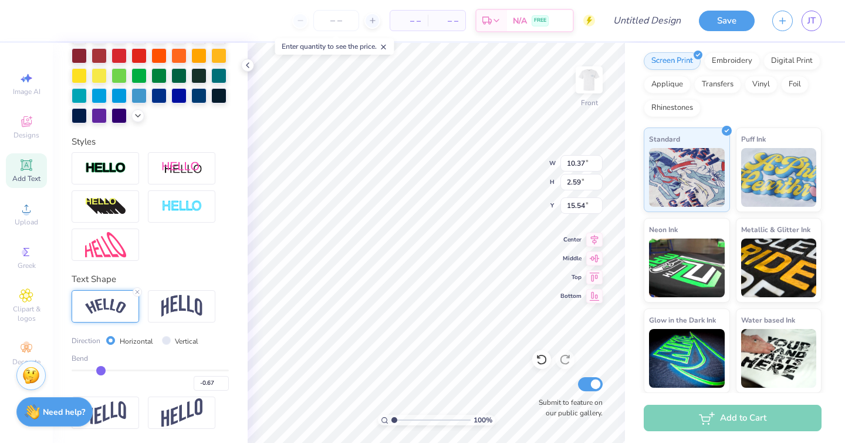
type input "-0.68"
drag, startPoint x: 108, startPoint y: 373, endPoint x: 100, endPoint y: 372, distance: 8.3
type input "-0.68"
click at [100, 371] on input "range" at bounding box center [150, 370] width 157 height 2
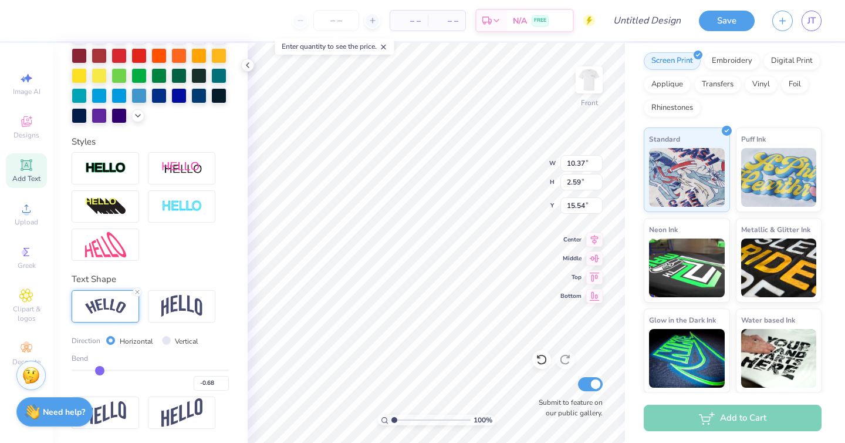
type input "10.58"
type input "3.30"
type input "15.19"
type input "-0.67"
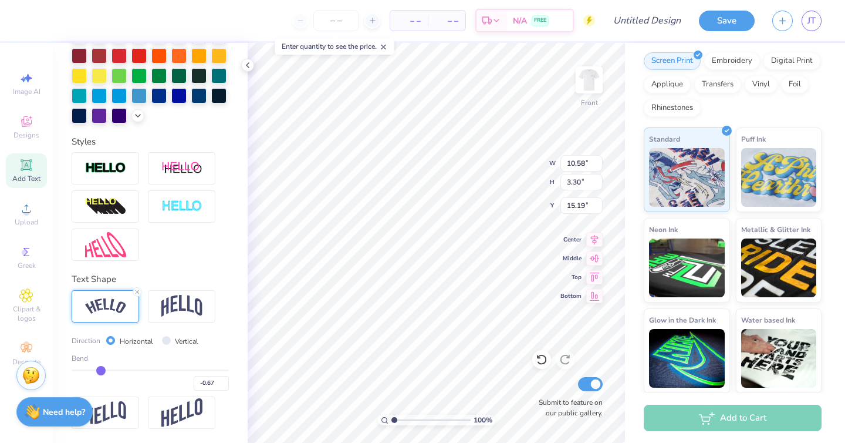
type input "-0.67"
click at [100, 371] on input "range" at bounding box center [150, 370] width 157 height 2
type input "10.56"
type input "3.24"
type input "12.52"
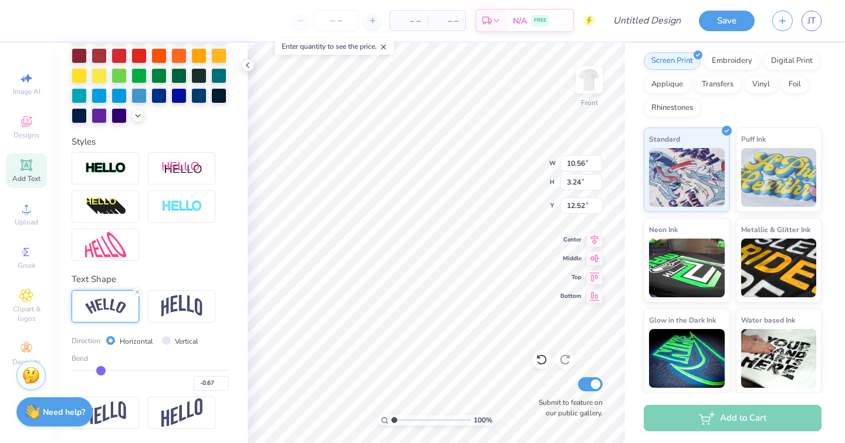
type input "12.84"
click at [592, 85] on img at bounding box center [589, 79] width 47 height 47
click at [588, 86] on img at bounding box center [589, 79] width 47 height 47
click at [588, 86] on img at bounding box center [589, 79] width 23 height 23
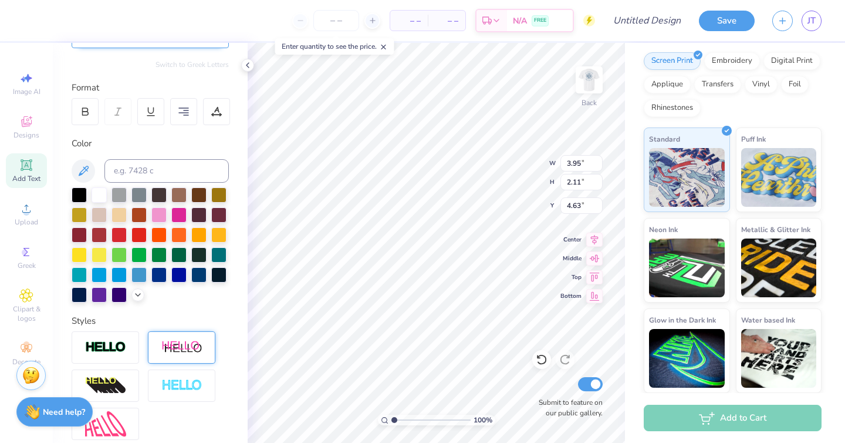
scroll to position [0, 0]
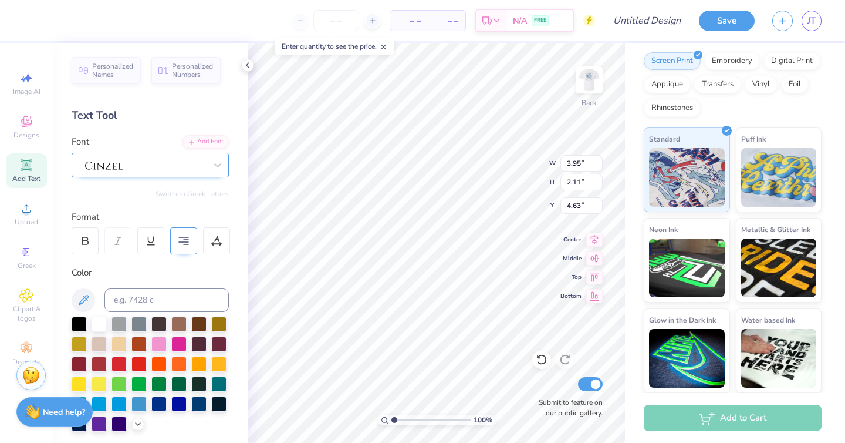
click at [186, 235] on icon at bounding box center [183, 240] width 11 height 11
click at [218, 164] on icon at bounding box center [218, 165] width 12 height 12
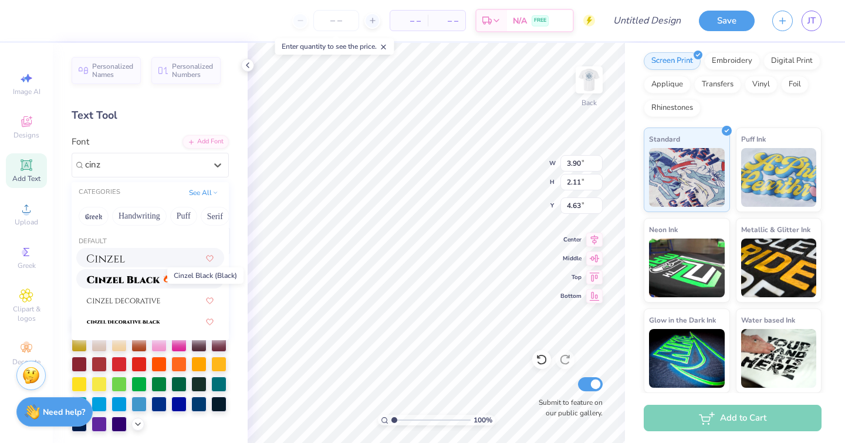
click at [135, 281] on img at bounding box center [123, 279] width 73 height 8
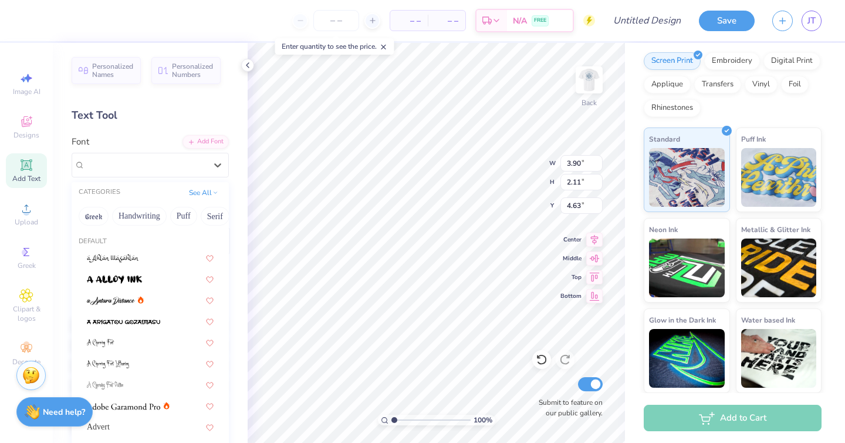
click at [147, 172] on div at bounding box center [145, 165] width 121 height 16
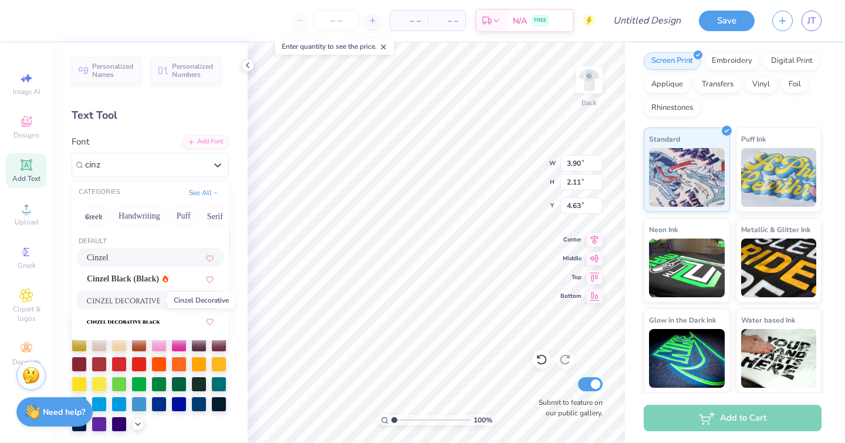
click at [128, 302] on img at bounding box center [123, 301] width 73 height 8
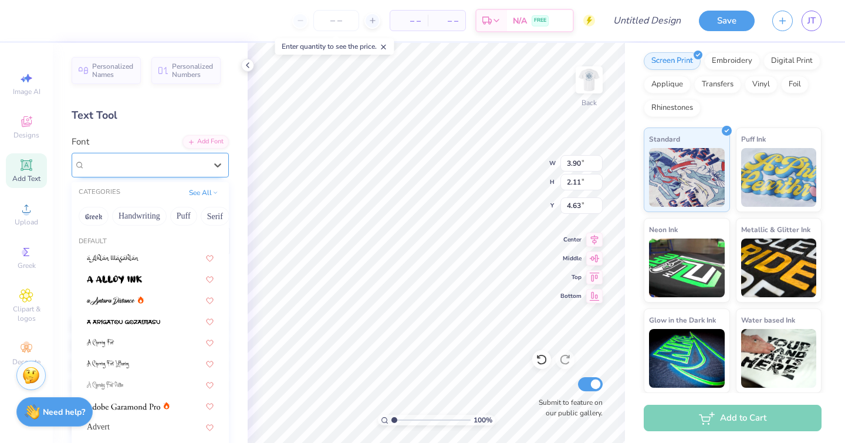
click at [158, 164] on div at bounding box center [145, 165] width 123 height 18
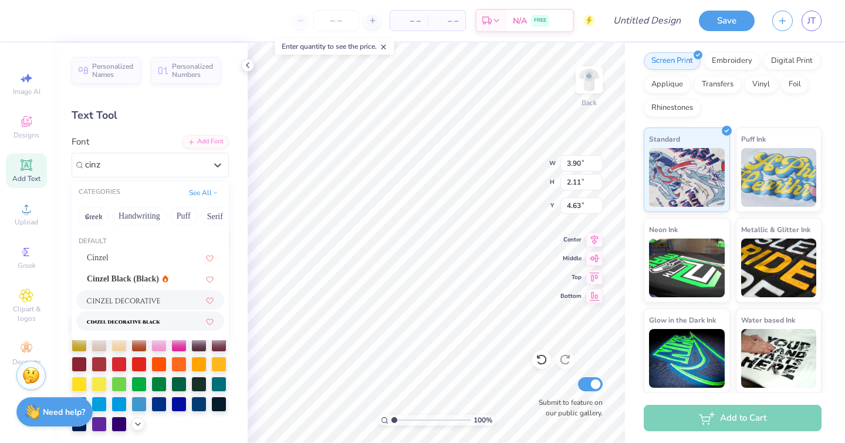
click at [122, 315] on span at bounding box center [123, 321] width 73 height 12
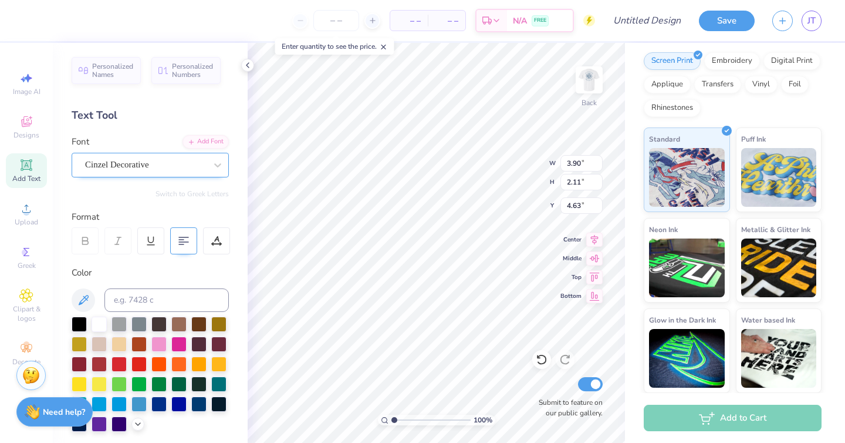
click at [168, 170] on div "Cinzel Decorative" at bounding box center [145, 165] width 123 height 18
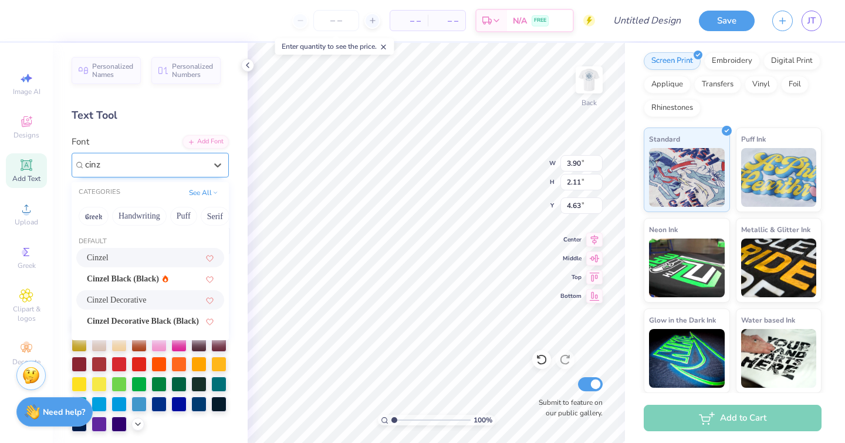
click at [109, 251] on div "Cinzel" at bounding box center [150, 257] width 148 height 19
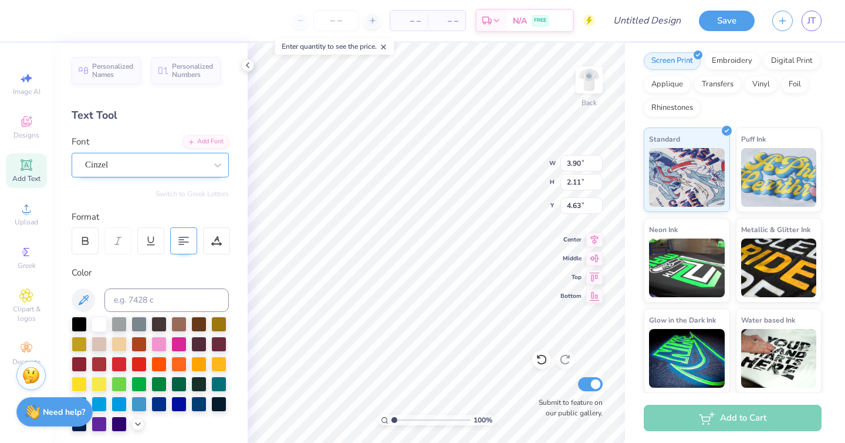
click at [150, 144] on div "Font Cinzel" at bounding box center [150, 156] width 157 height 42
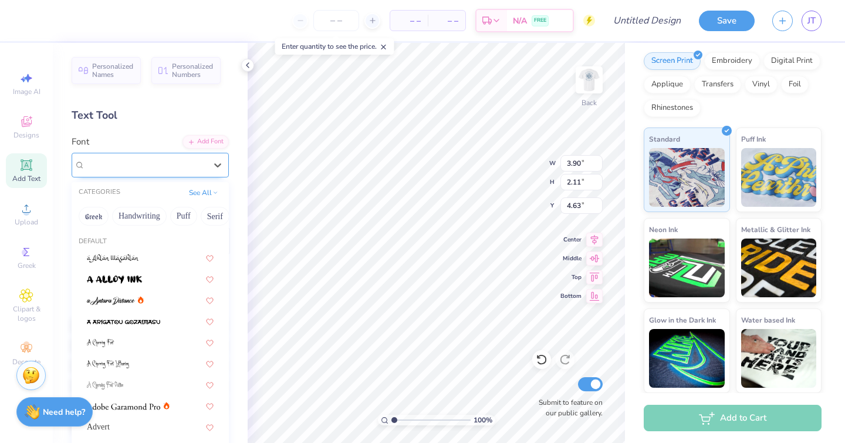
click at [132, 169] on div "Cinzel" at bounding box center [145, 165] width 123 height 18
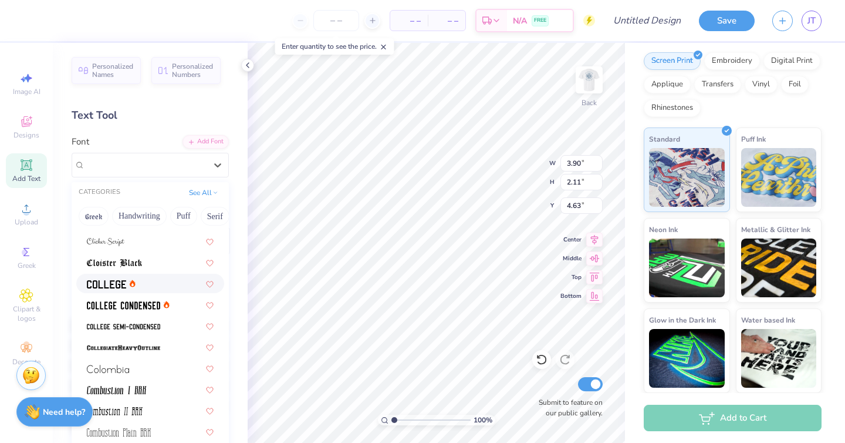
scroll to position [1507, 0]
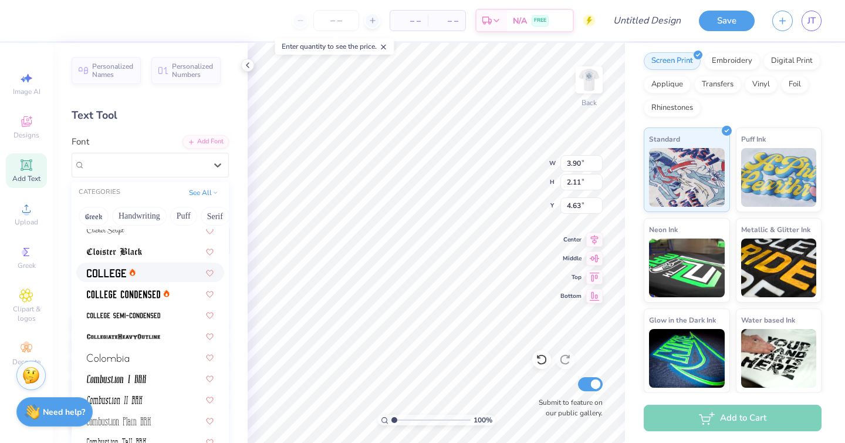
click at [138, 272] on div at bounding box center [150, 272] width 127 height 12
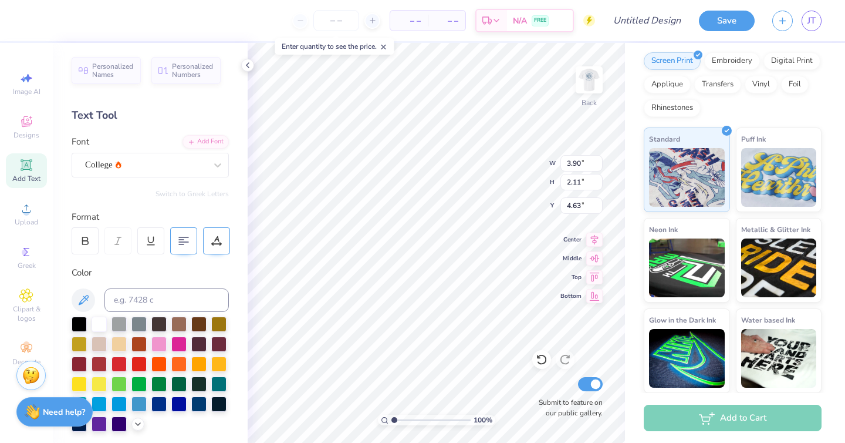
scroll to position [0, 0]
click at [208, 162] on div at bounding box center [217, 164] width 21 height 21
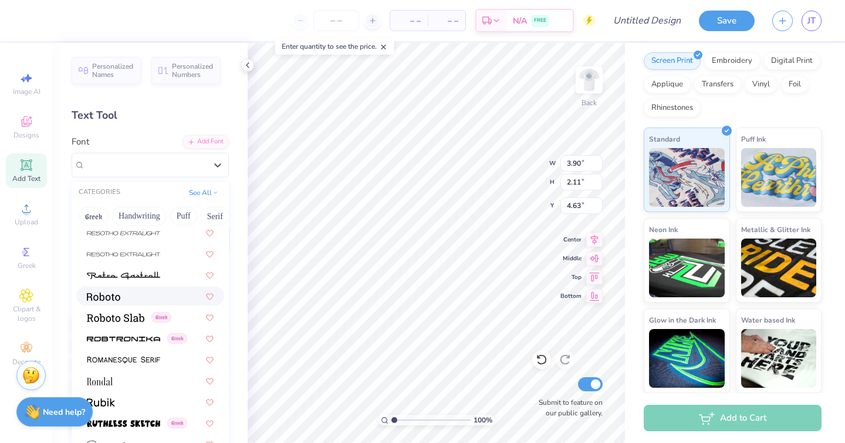
scroll to position [5252, 0]
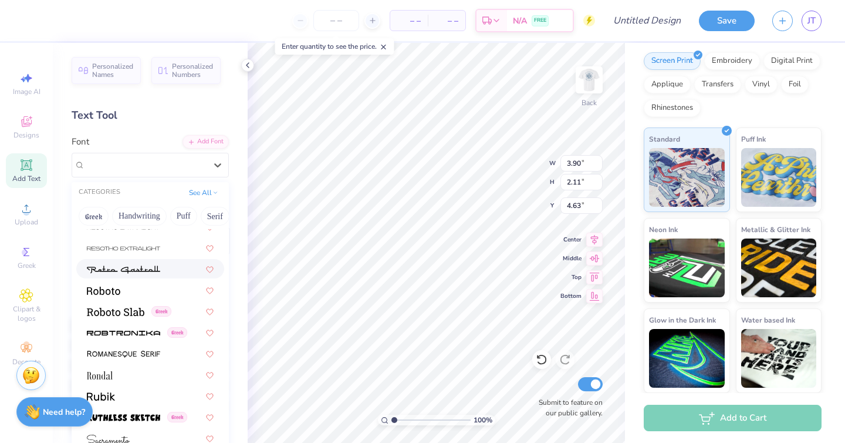
click at [146, 265] on img at bounding box center [123, 269] width 73 height 8
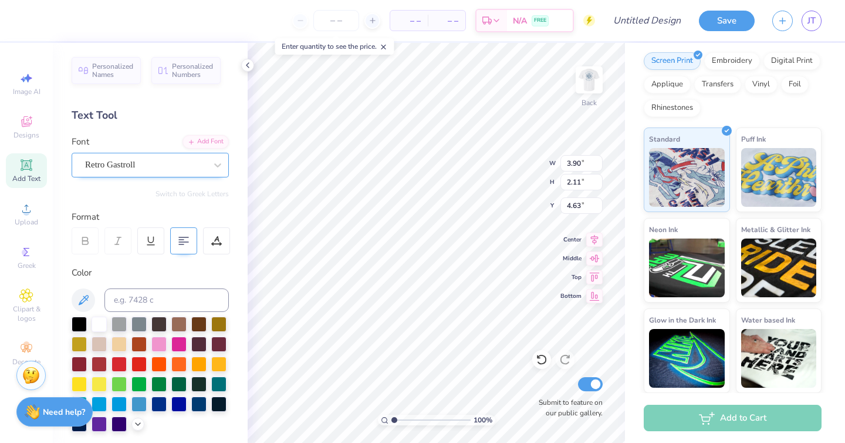
click at [196, 161] on div "Retro Gastroll" at bounding box center [145, 165] width 123 height 18
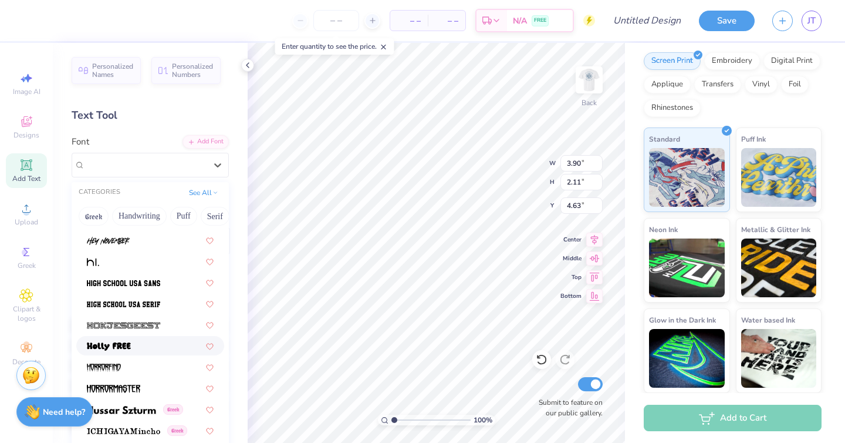
scroll to position [2937, 0]
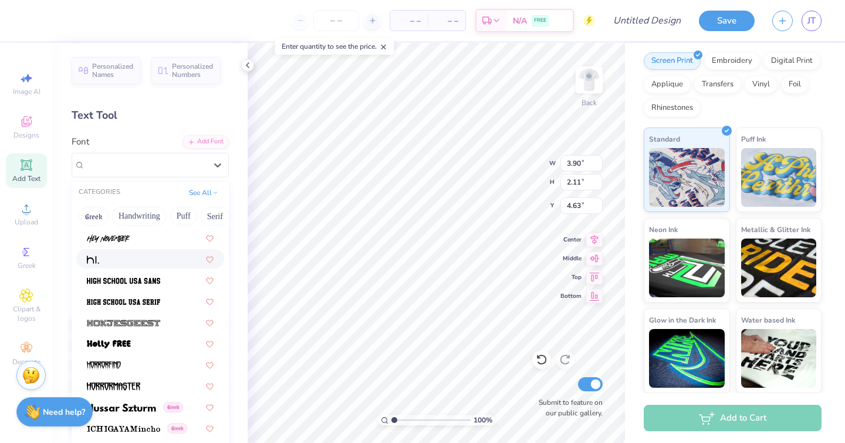
click at [139, 258] on div at bounding box center [150, 258] width 127 height 12
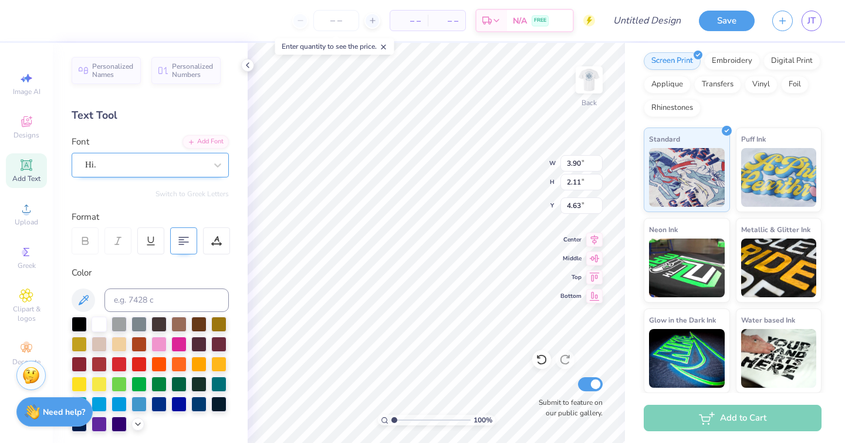
click at [174, 174] on div "Hi." at bounding box center [150, 165] width 157 height 25
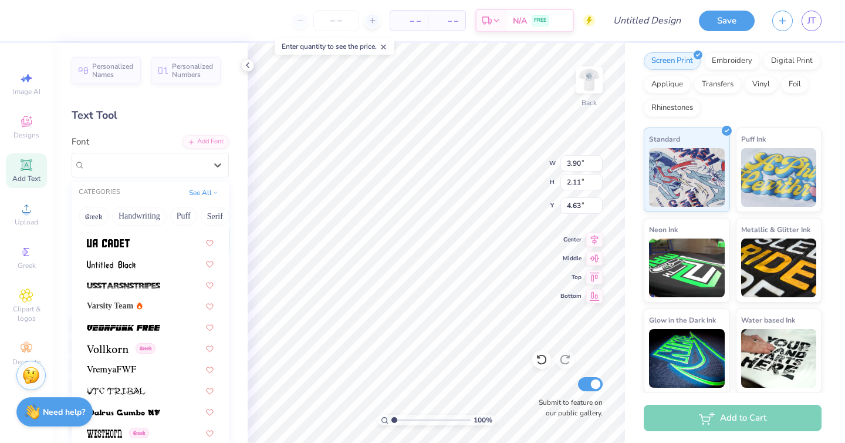
scroll to position [6248, 0]
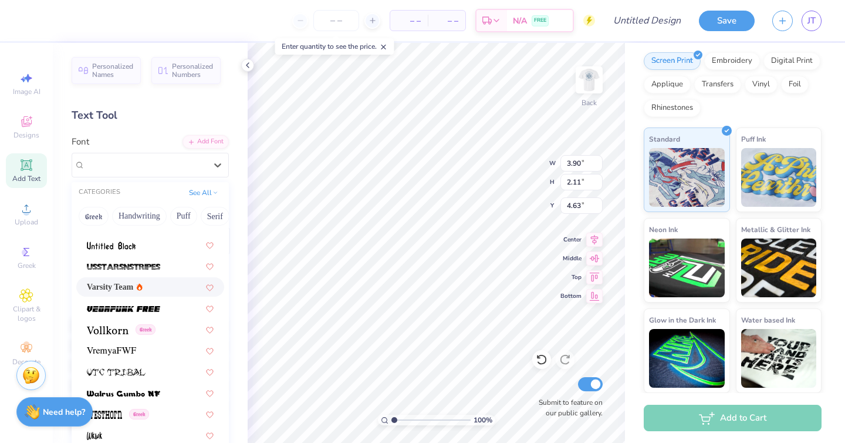
click at [143, 285] on icon at bounding box center [140, 286] width 6 height 7
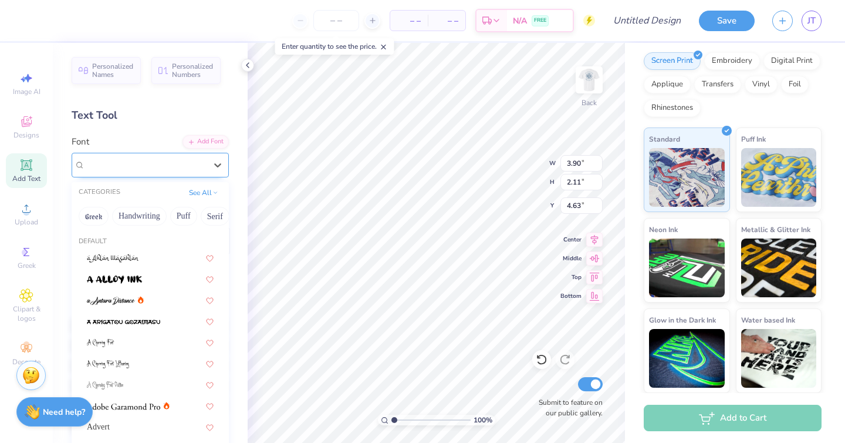
click at [194, 166] on div "Varsity Team" at bounding box center [145, 165] width 123 height 18
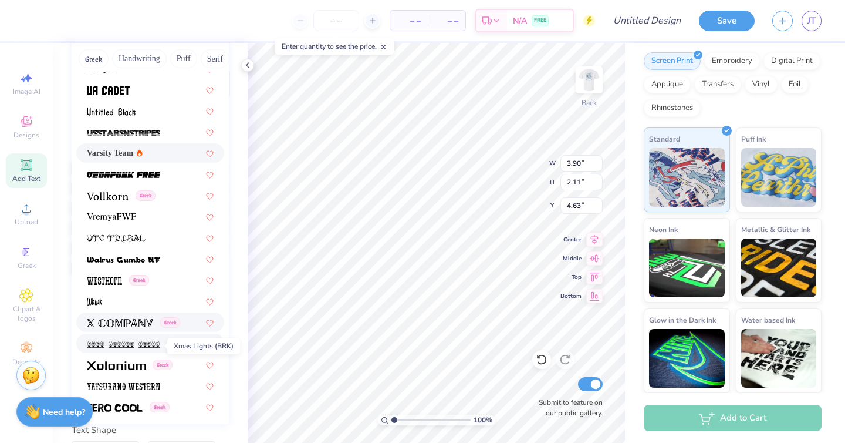
scroll to position [6222, 0]
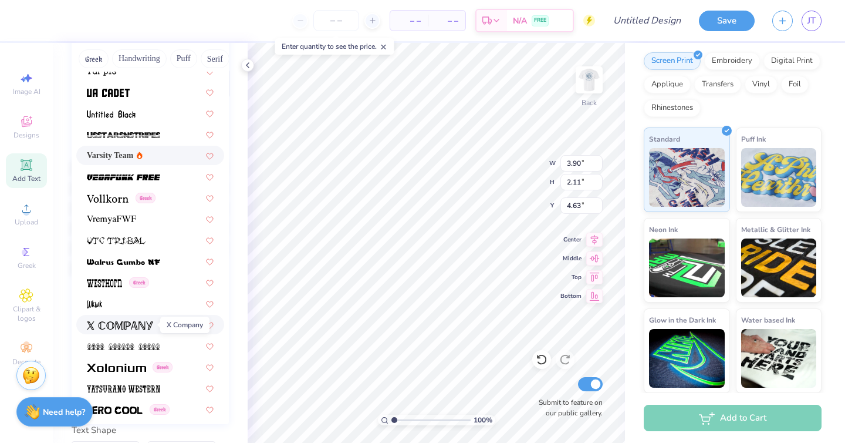
click at [143, 325] on img at bounding box center [120, 325] width 66 height 8
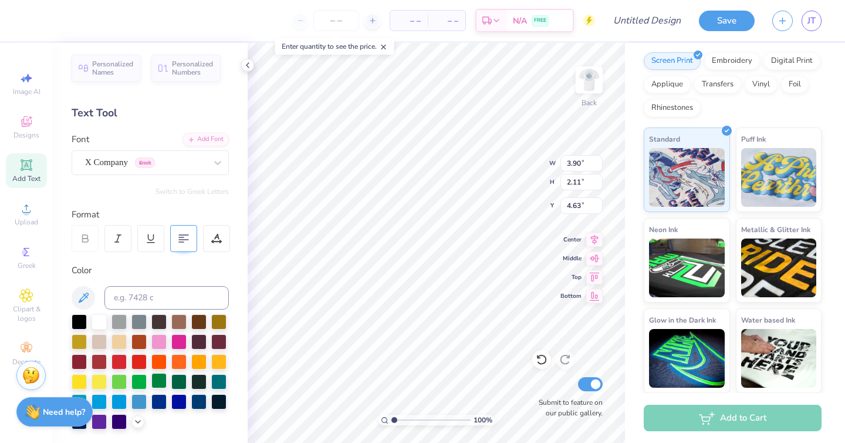
scroll to position [0, 0]
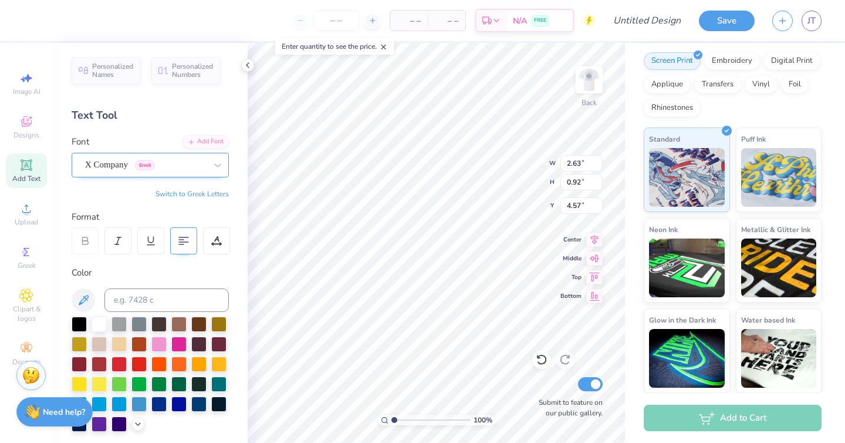
click at [184, 161] on div "X Company Greek" at bounding box center [145, 165] width 123 height 18
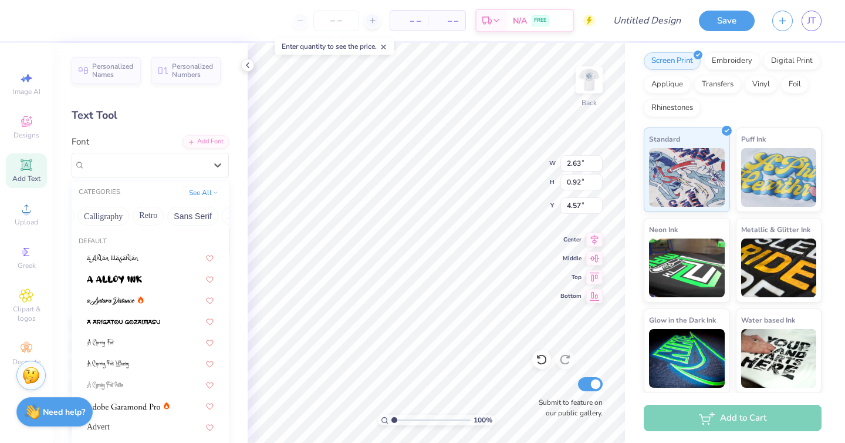
scroll to position [0, 191]
click at [103, 224] on button "Calligraphy" at bounding box center [100, 216] width 52 height 19
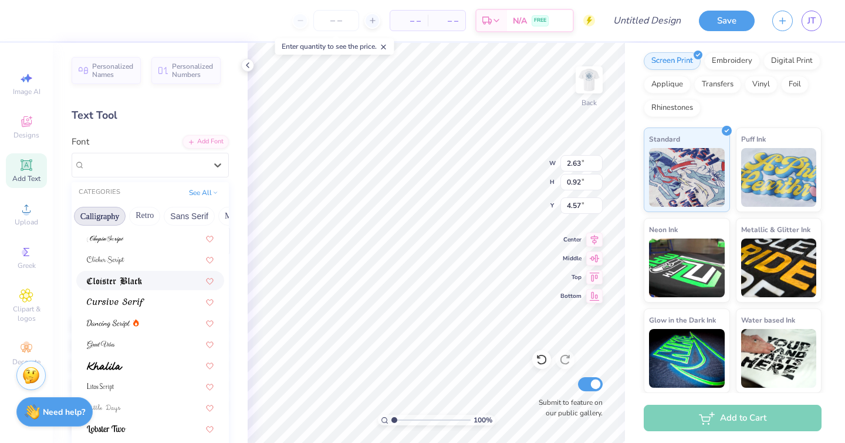
scroll to position [215, 0]
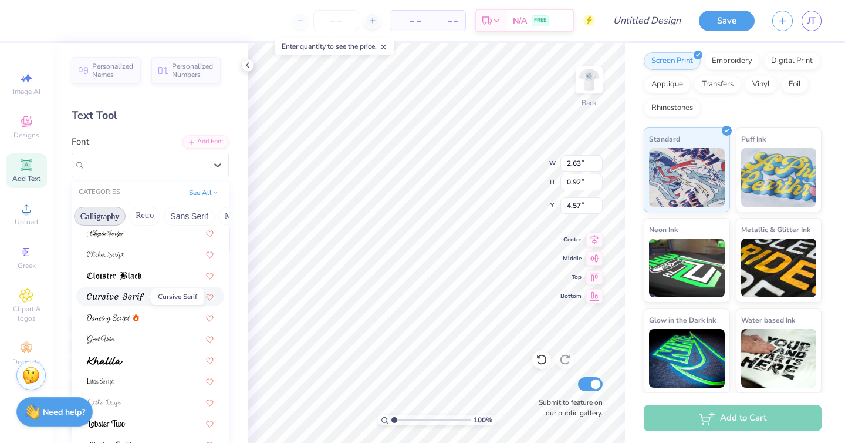
click at [139, 294] on img at bounding box center [116, 297] width 58 height 8
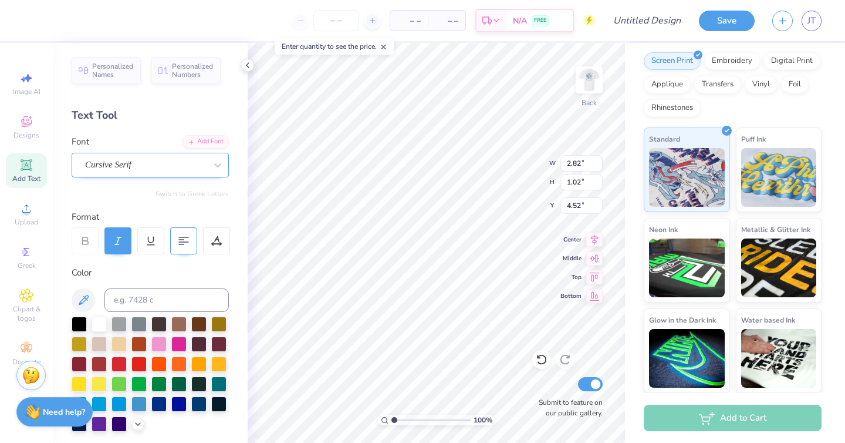
click at [176, 170] on div "Cursive Serif" at bounding box center [145, 165] width 123 height 18
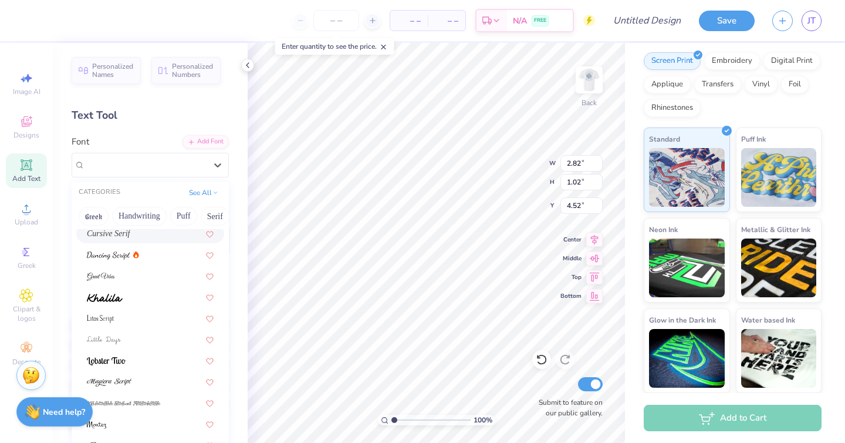
scroll to position [279, 0]
click at [137, 256] on icon at bounding box center [136, 253] width 6 height 7
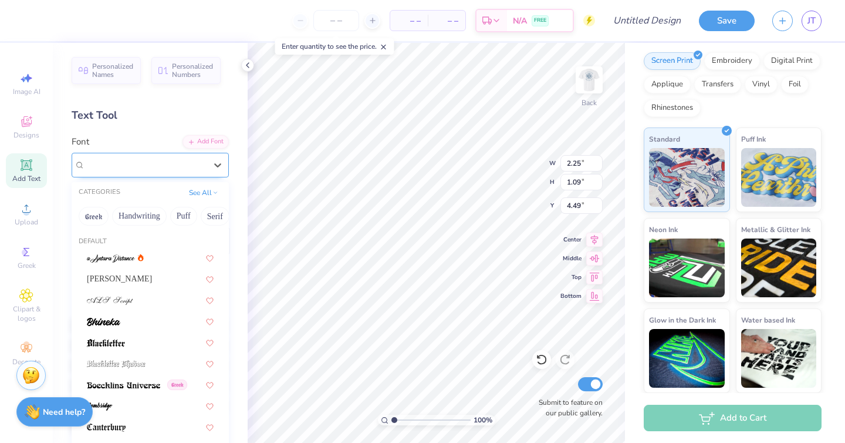
click at [164, 166] on div "Dancing Script" at bounding box center [145, 165] width 123 height 18
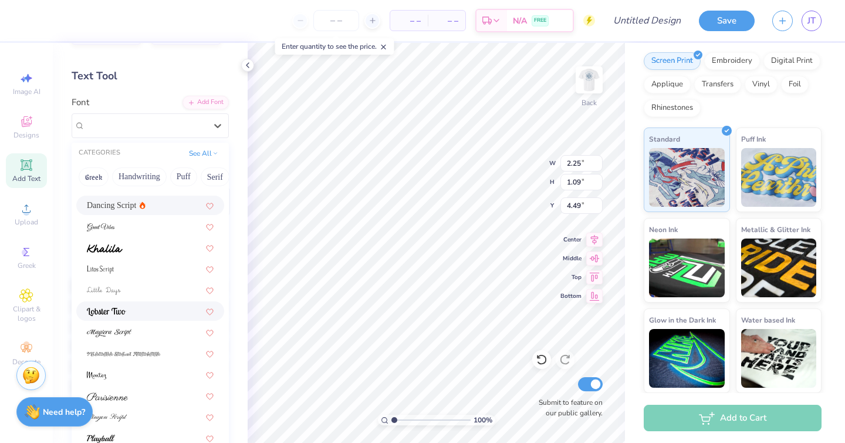
scroll to position [42, 0]
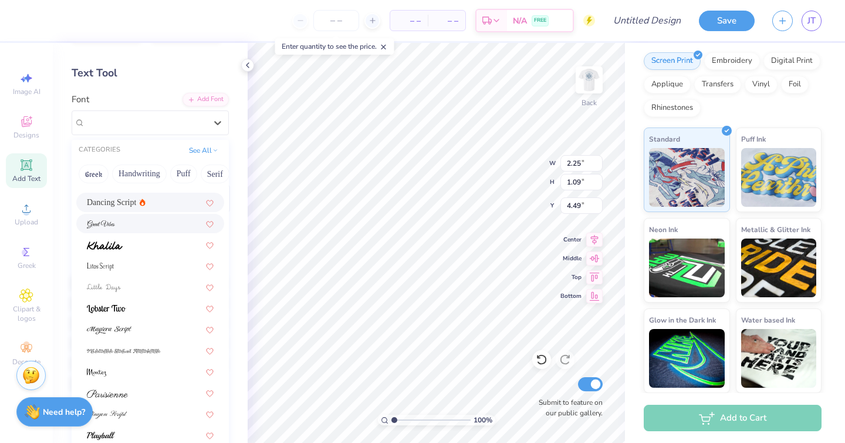
click at [139, 224] on div at bounding box center [150, 223] width 127 height 12
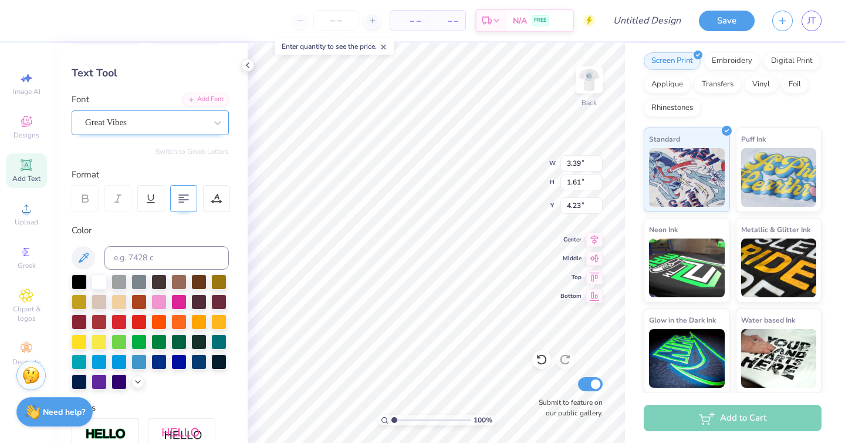
click at [180, 126] on div "Great Vibes" at bounding box center [145, 122] width 123 height 18
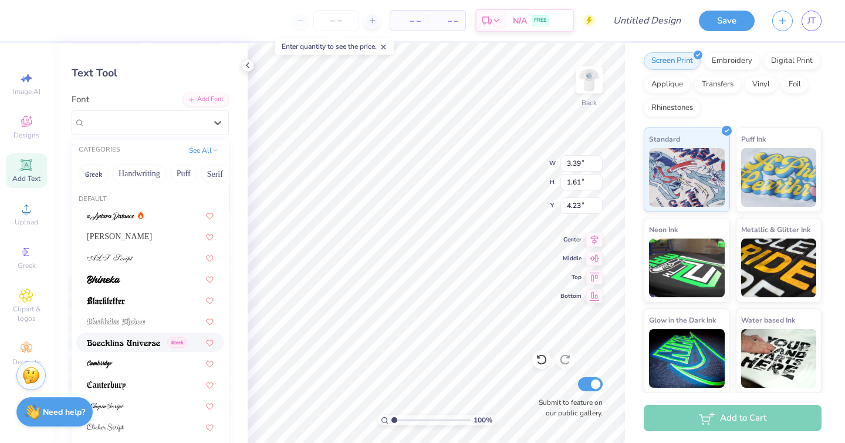
scroll to position [288, 0]
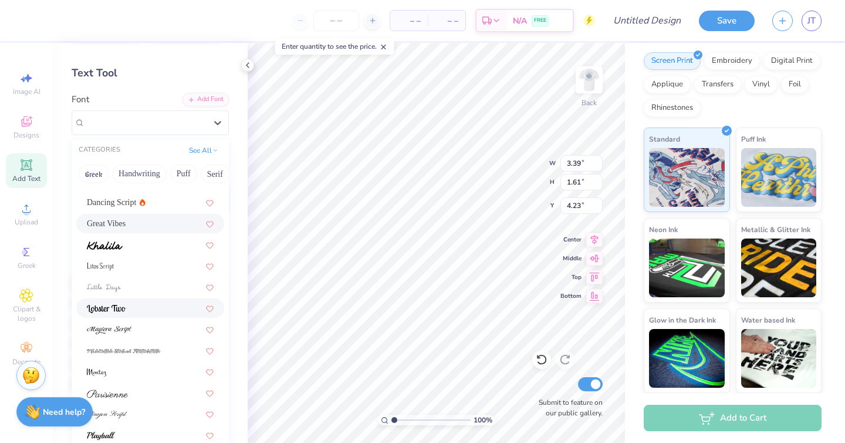
click at [126, 311] on div at bounding box center [150, 308] width 127 height 12
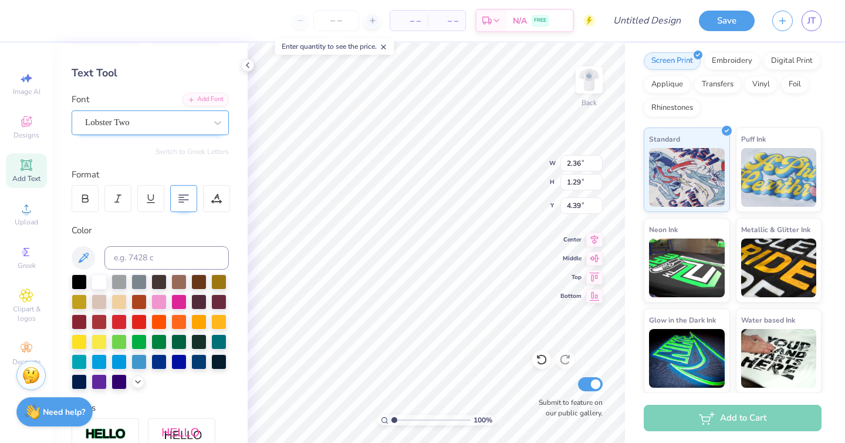
click at [159, 123] on div "Lobster Two" at bounding box center [145, 122] width 123 height 18
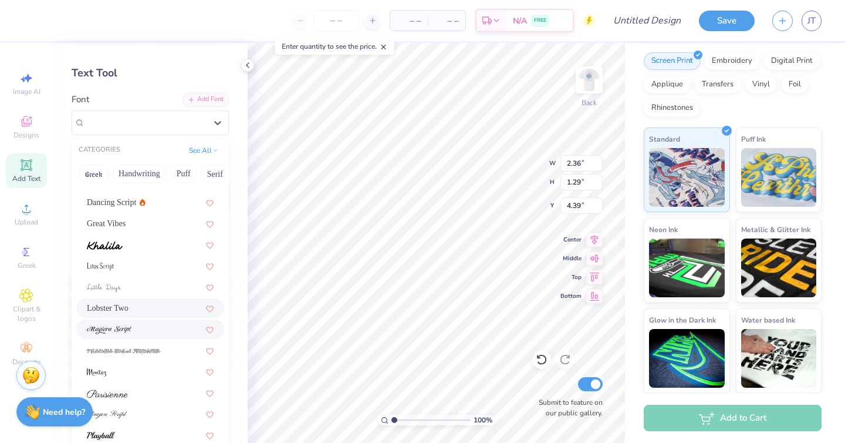
click at [149, 332] on div at bounding box center [150, 329] width 127 height 12
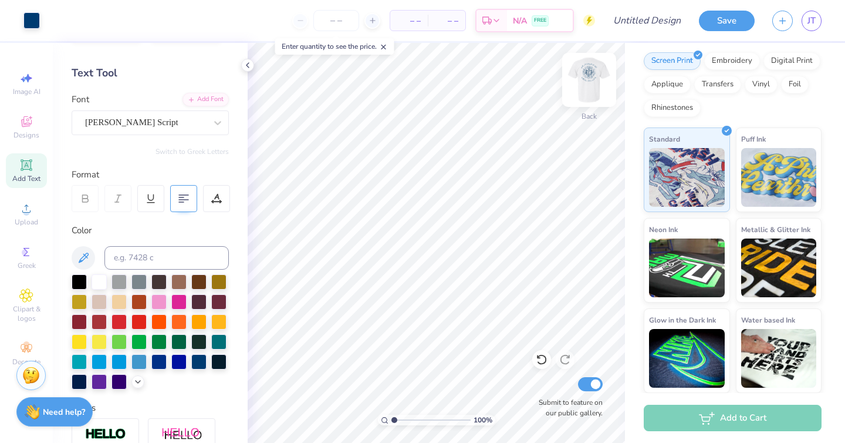
click at [590, 76] on img at bounding box center [589, 79] width 47 height 47
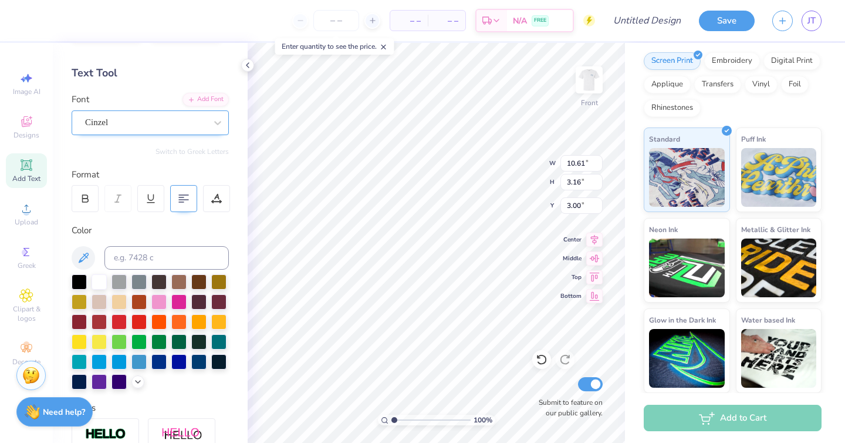
click at [185, 119] on div "Cinzel" at bounding box center [145, 122] width 123 height 18
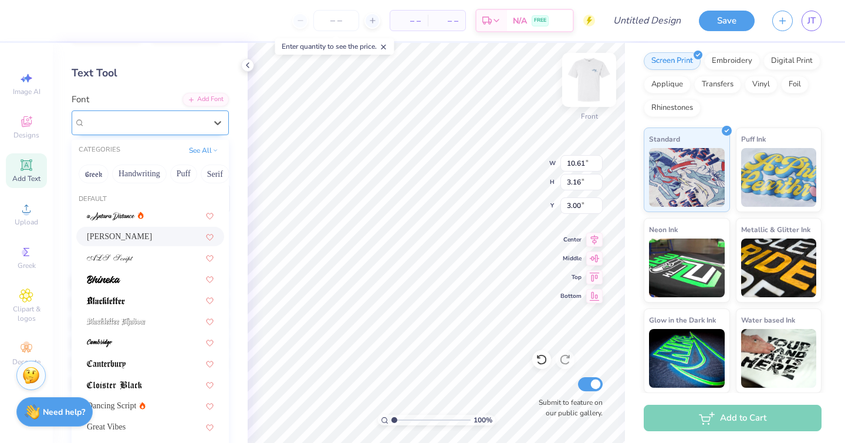
click at [585, 83] on img at bounding box center [589, 79] width 47 height 47
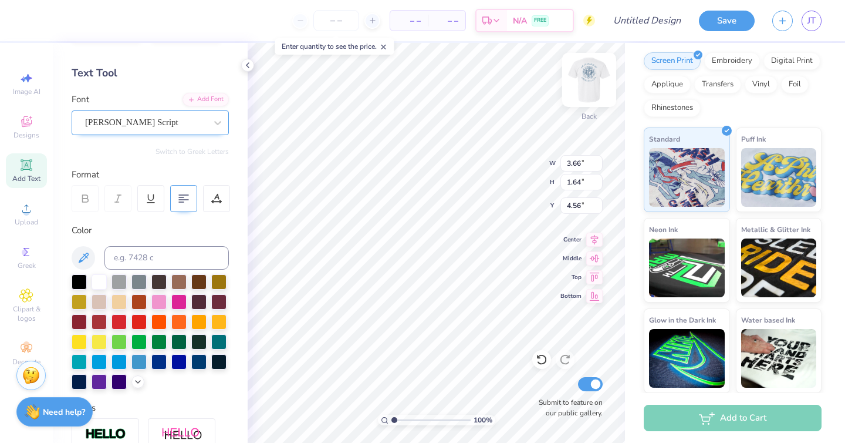
click at [589, 96] on img at bounding box center [589, 79] width 47 height 47
click at [159, 121] on div "Cinzel" at bounding box center [145, 122] width 123 height 18
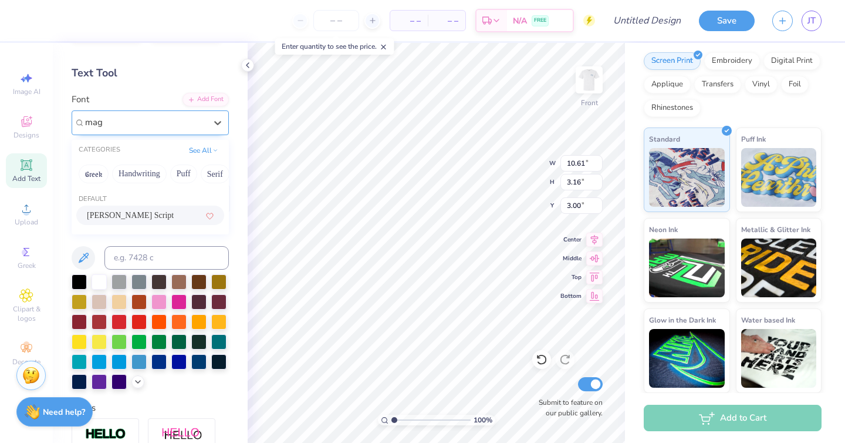
click at [125, 210] on span "Magiera Script" at bounding box center [130, 215] width 87 height 12
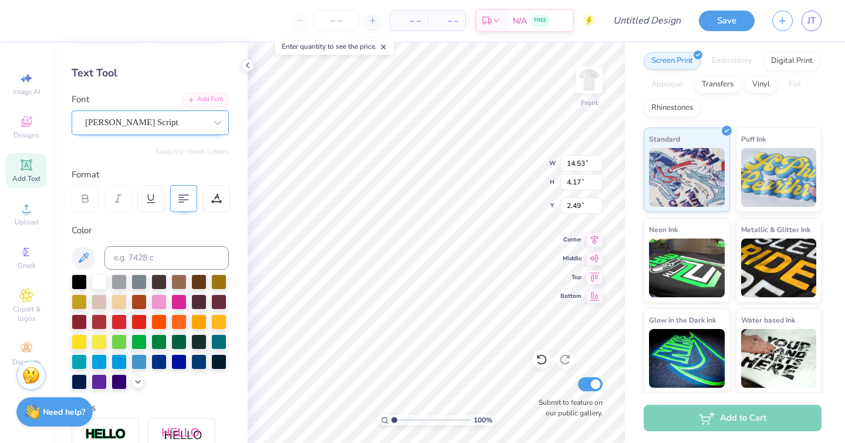
scroll to position [0, 2]
click at [222, 122] on icon at bounding box center [218, 123] width 12 height 12
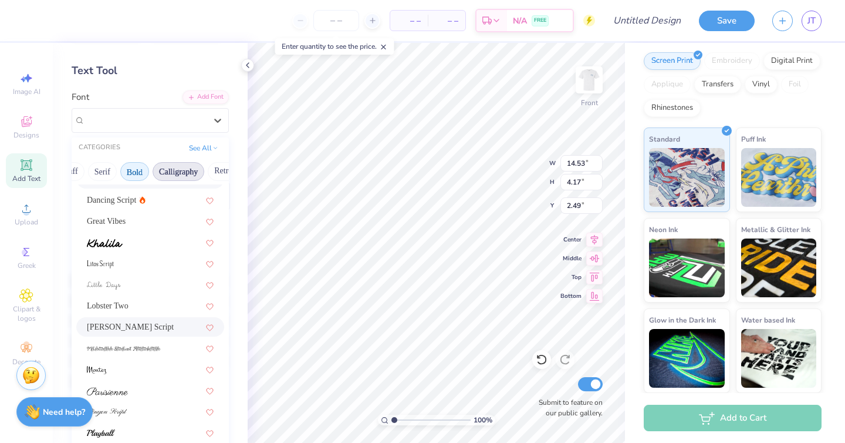
scroll to position [0, 118]
click at [140, 169] on button "Bold" at bounding box center [129, 171] width 29 height 19
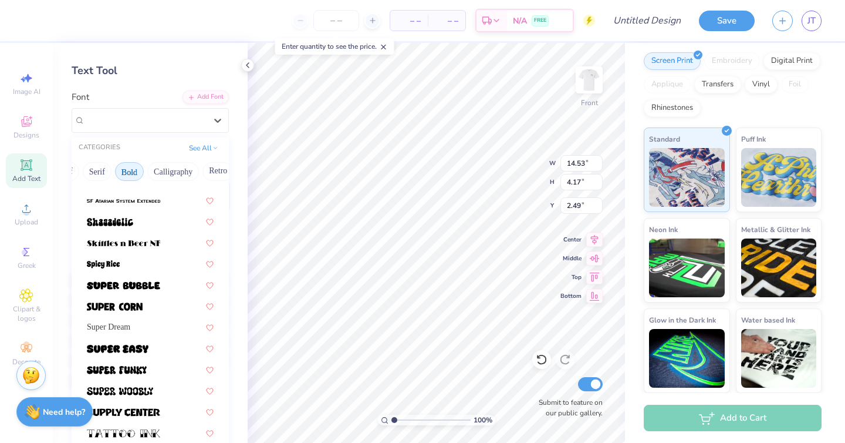
scroll to position [1281, 0]
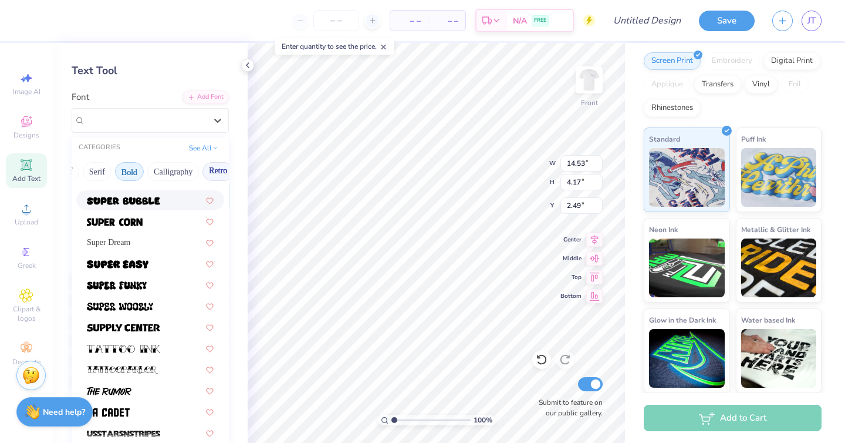
click at [210, 171] on button "Retro" at bounding box center [218, 171] width 31 height 19
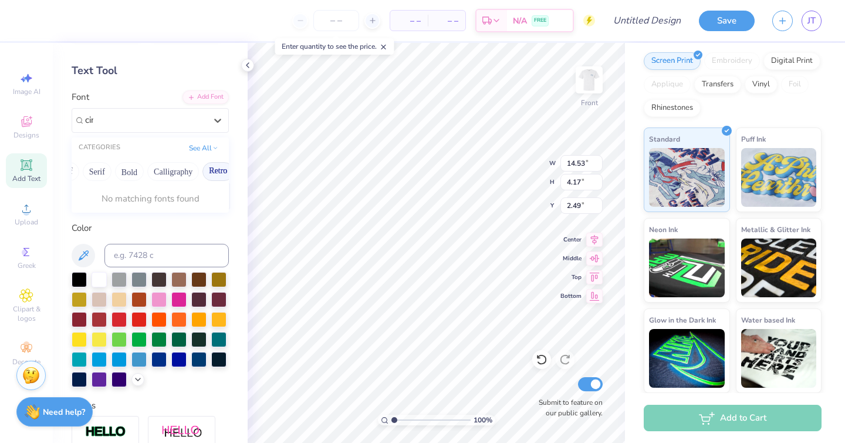
scroll to position [0, 0]
click at [146, 114] on div at bounding box center [145, 120] width 123 height 18
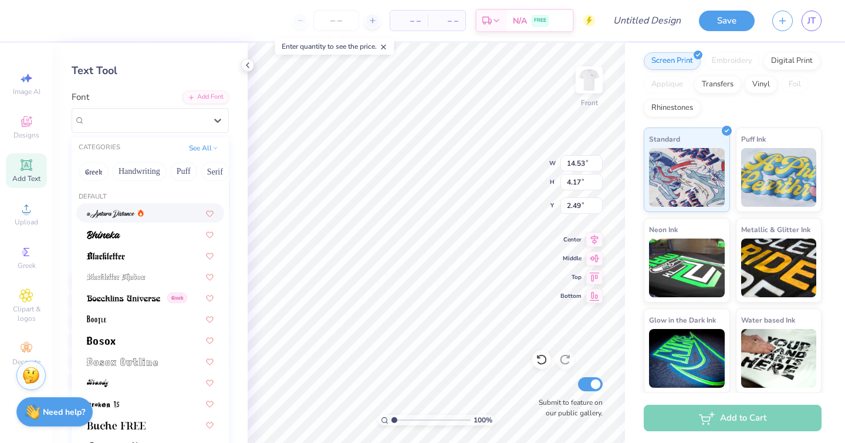
click at [146, 114] on span "Magiera Script" at bounding box center [131, 120] width 93 height 14
click at [211, 147] on button "See All" at bounding box center [204, 147] width 36 height 12
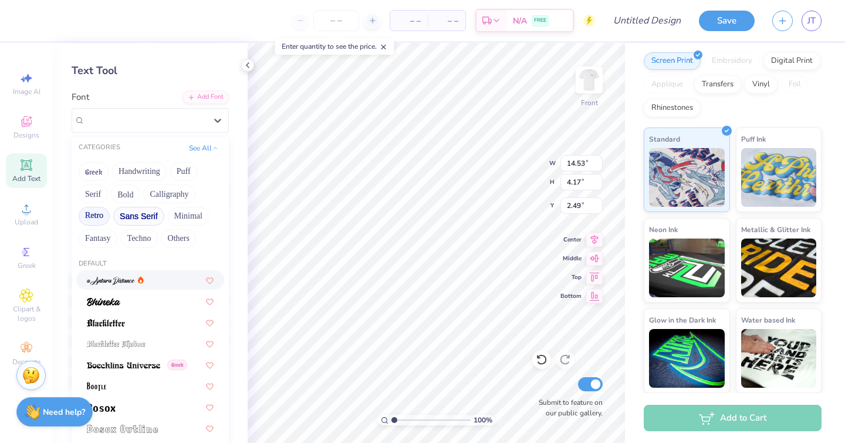
click at [141, 213] on button "Sans Serif" at bounding box center [138, 216] width 51 height 19
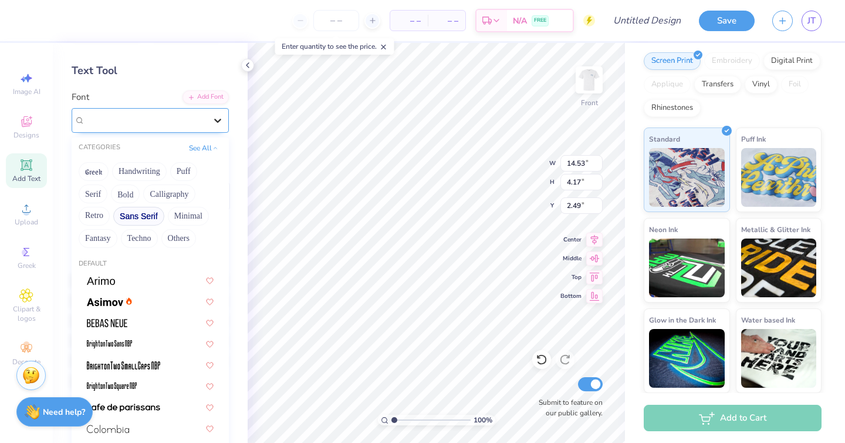
click at [219, 118] on icon at bounding box center [218, 120] width 12 height 12
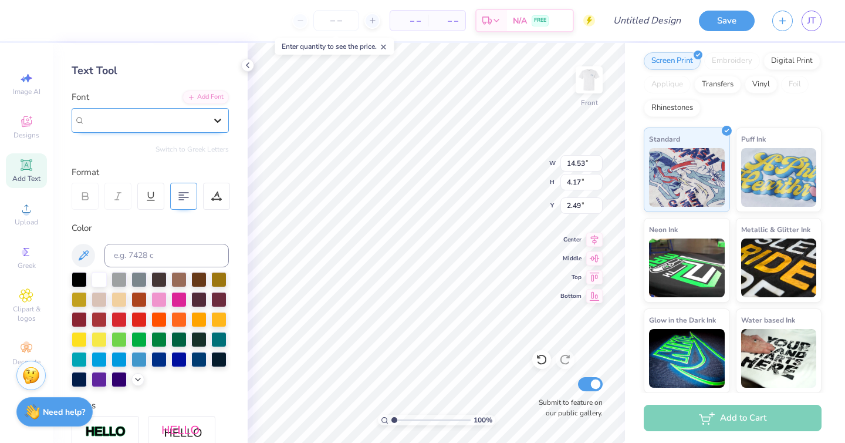
click at [219, 118] on icon at bounding box center [218, 120] width 12 height 12
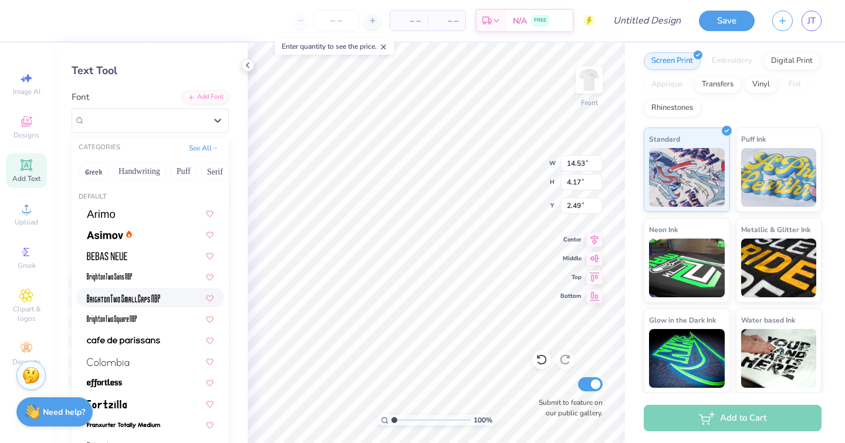
click at [211, 73] on div "Text Tool" at bounding box center [150, 71] width 157 height 16
click at [187, 117] on div "Magiera Script" at bounding box center [145, 120] width 123 height 18
click at [203, 144] on button "See All" at bounding box center [204, 147] width 36 height 12
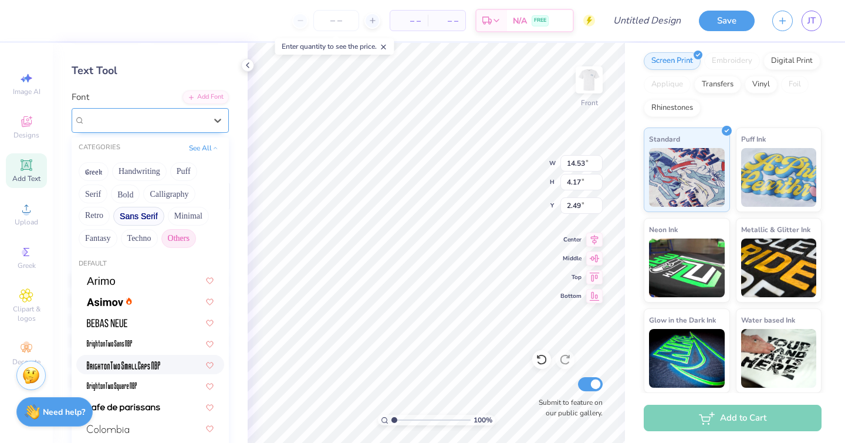
click at [179, 244] on button "Others" at bounding box center [178, 238] width 35 height 19
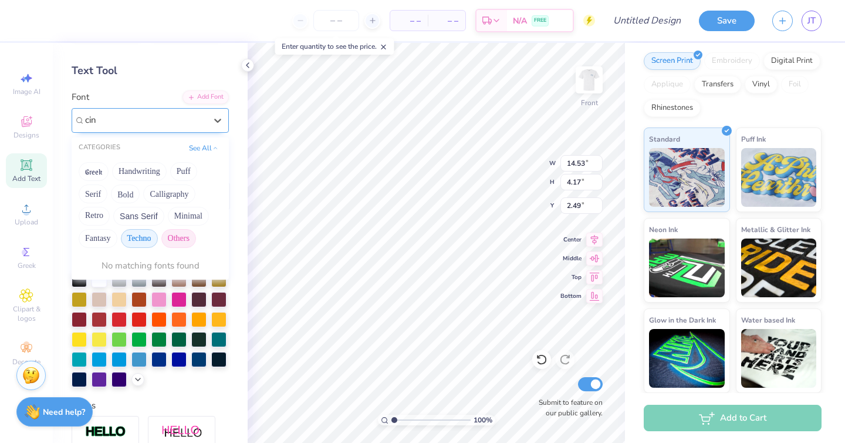
click at [143, 242] on button "Techno" at bounding box center [139, 238] width 37 height 19
click at [99, 235] on button "Fantasy" at bounding box center [98, 238] width 39 height 19
click at [174, 215] on button "Minimal" at bounding box center [188, 216] width 41 height 19
click at [146, 215] on button "Sans Serif" at bounding box center [138, 216] width 51 height 19
click at [92, 215] on button "Retro" at bounding box center [94, 216] width 31 height 19
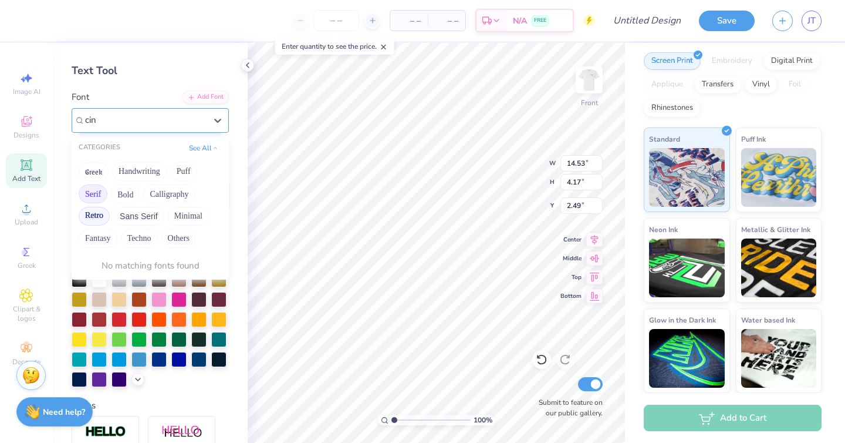
click at [95, 194] on button "Serif" at bounding box center [93, 193] width 29 height 19
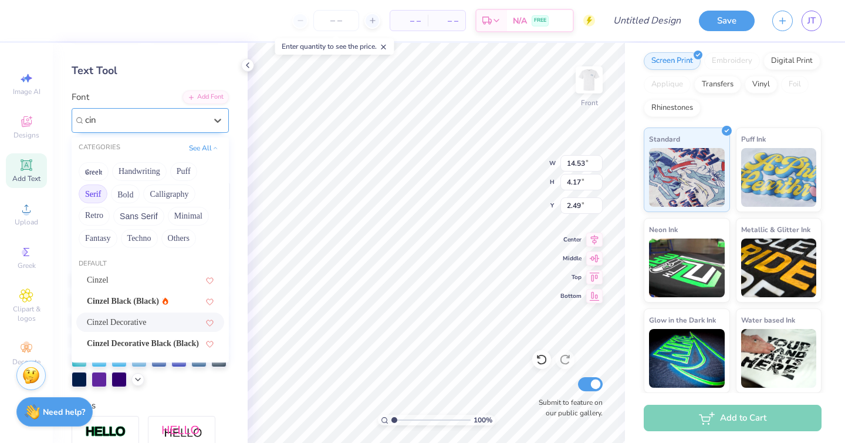
click at [110, 316] on span "Cinzel Decorative" at bounding box center [116, 322] width 59 height 12
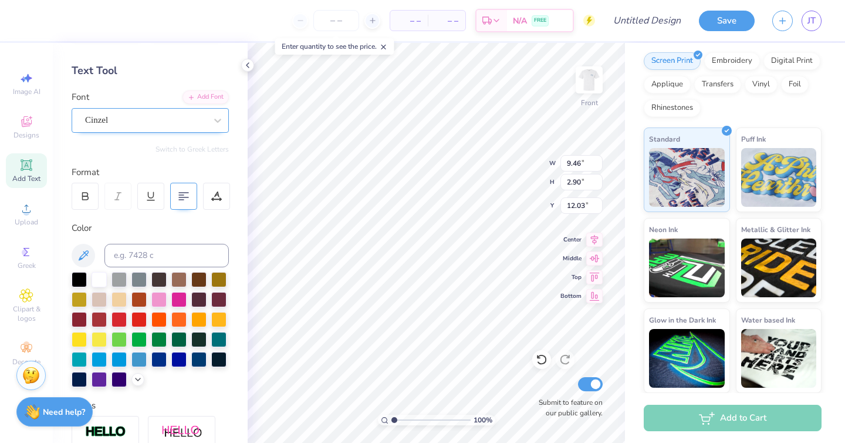
click at [157, 112] on div at bounding box center [145, 120] width 121 height 16
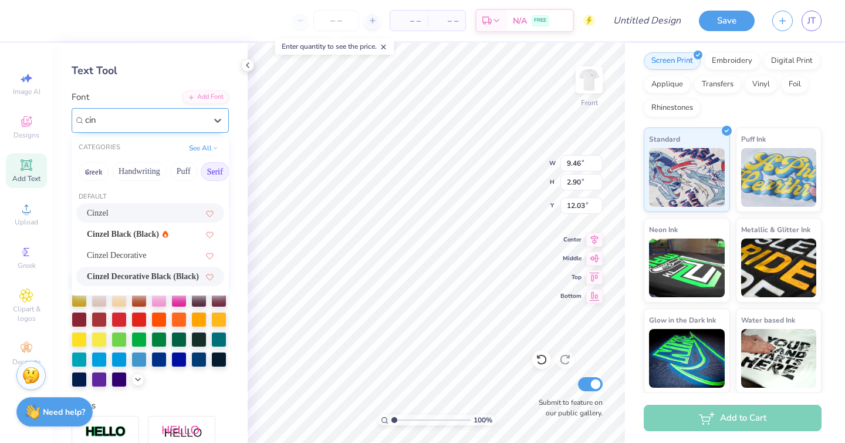
click at [143, 254] on span "Cinzel Decorative" at bounding box center [116, 255] width 59 height 12
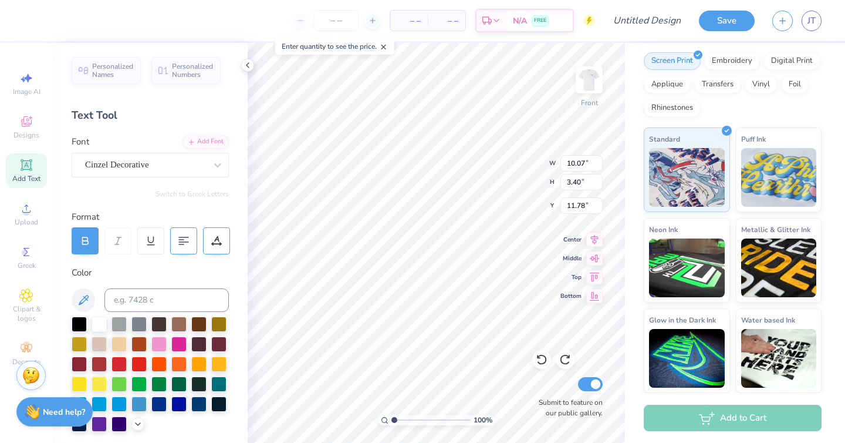
scroll to position [0, 1]
click at [596, 70] on img at bounding box center [589, 79] width 47 height 47
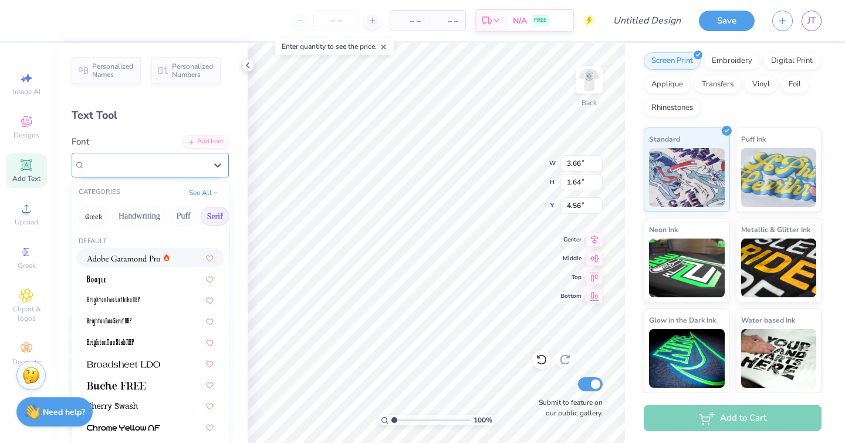
click at [161, 167] on div "Magiera Script" at bounding box center [145, 165] width 123 height 18
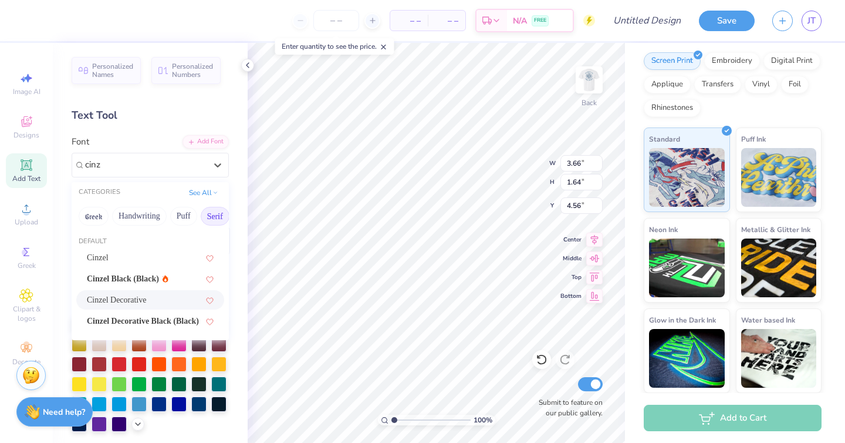
click at [132, 295] on span "Cinzel Decorative" at bounding box center [116, 300] width 59 height 12
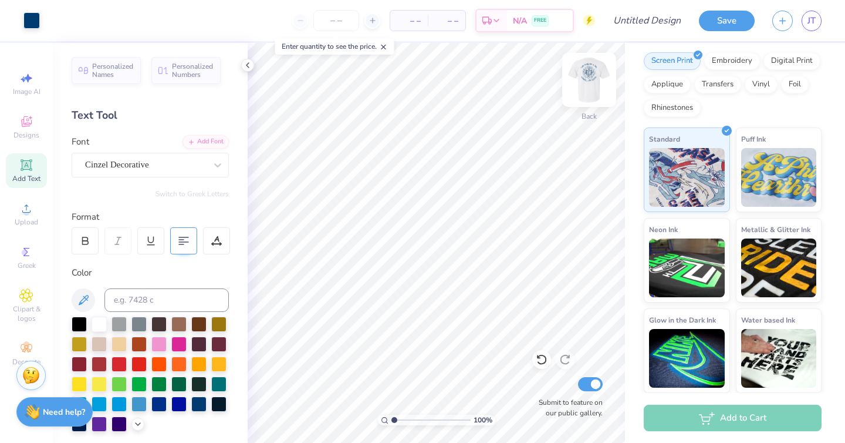
click at [594, 73] on img at bounding box center [589, 79] width 47 height 47
click at [594, 73] on img at bounding box center [589, 79] width 23 height 23
click at [582, 78] on img at bounding box center [589, 79] width 47 height 47
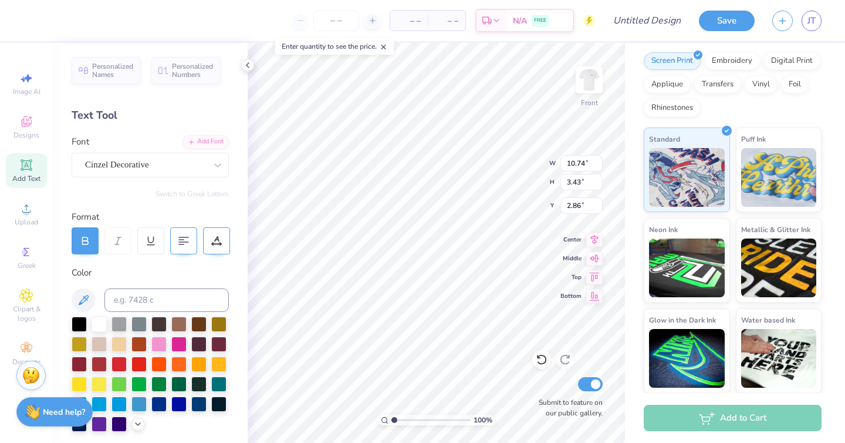
click at [221, 238] on icon at bounding box center [216, 240] width 11 height 11
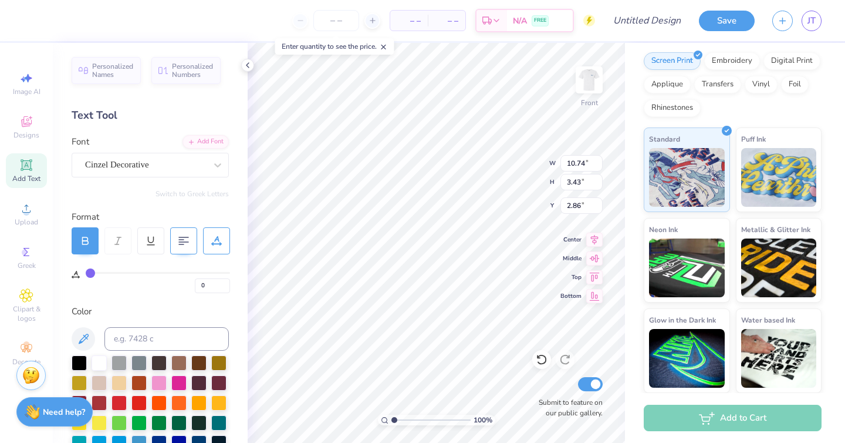
scroll to position [22, 0]
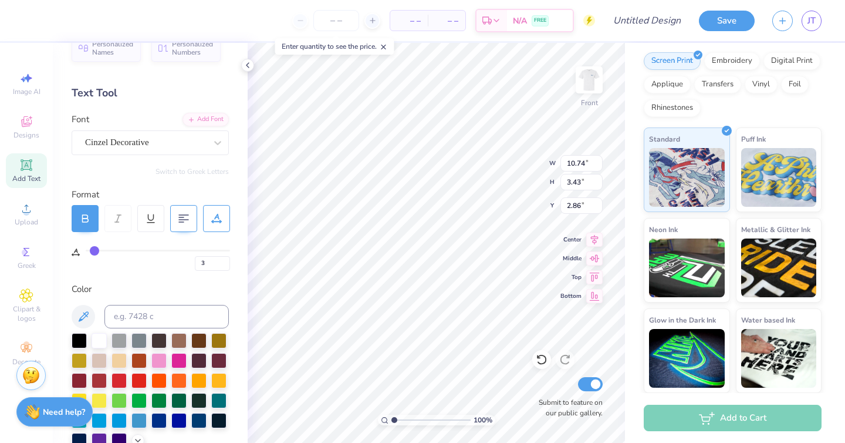
click at [94, 251] on input "range" at bounding box center [158, 251] width 144 height 2
click at [98, 251] on input "range" at bounding box center [158, 251] width 144 height 2
click at [96, 250] on input "range" at bounding box center [158, 251] width 144 height 2
click at [94, 250] on input "range" at bounding box center [158, 251] width 144 height 2
click at [591, 79] on img at bounding box center [589, 79] width 47 height 47
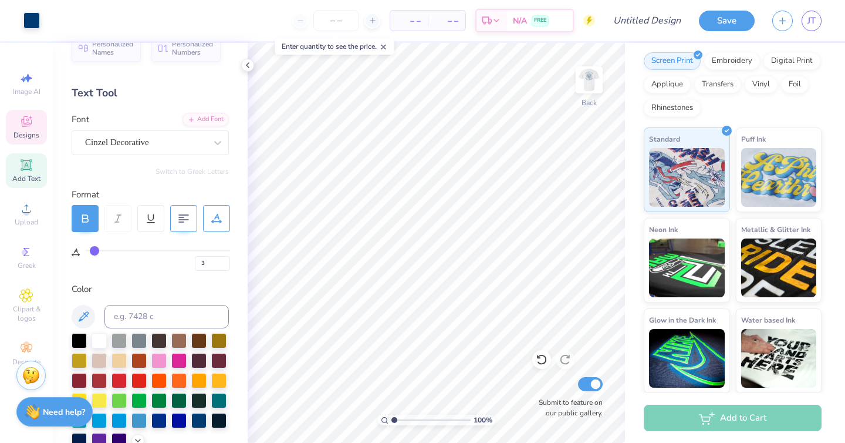
click at [26, 126] on icon at bounding box center [26, 121] width 11 height 11
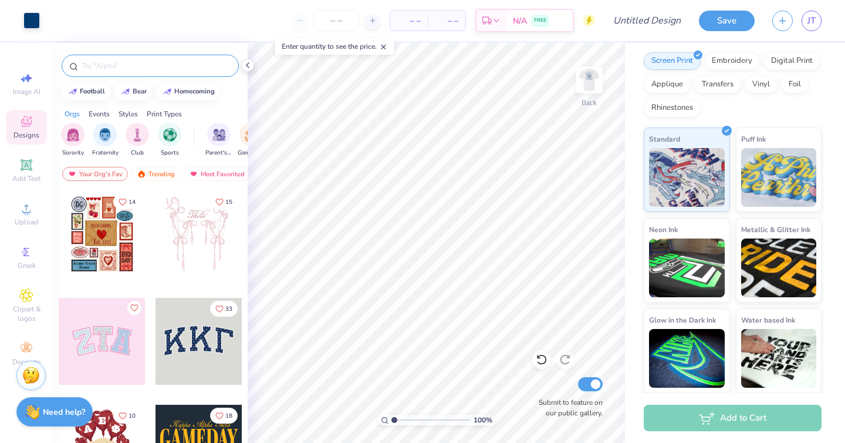
click at [127, 62] on input "text" at bounding box center [156, 66] width 150 height 12
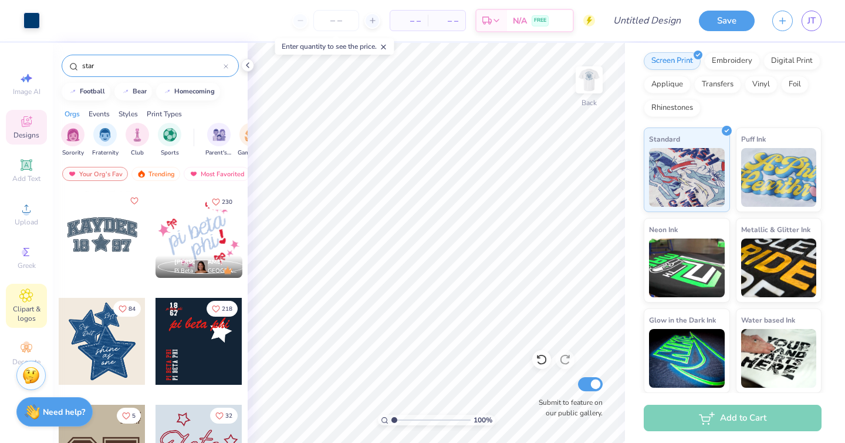
click at [24, 305] on span "Clipart & logos" at bounding box center [26, 313] width 41 height 19
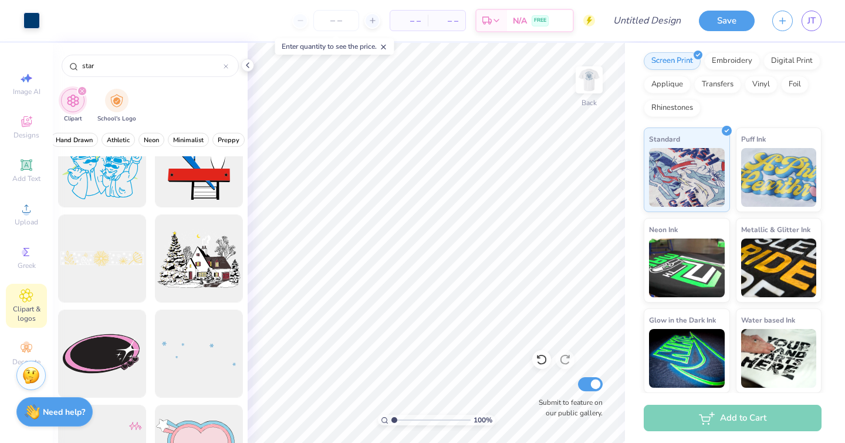
scroll to position [0, 433]
click at [227, 66] on icon at bounding box center [226, 66] width 5 height 5
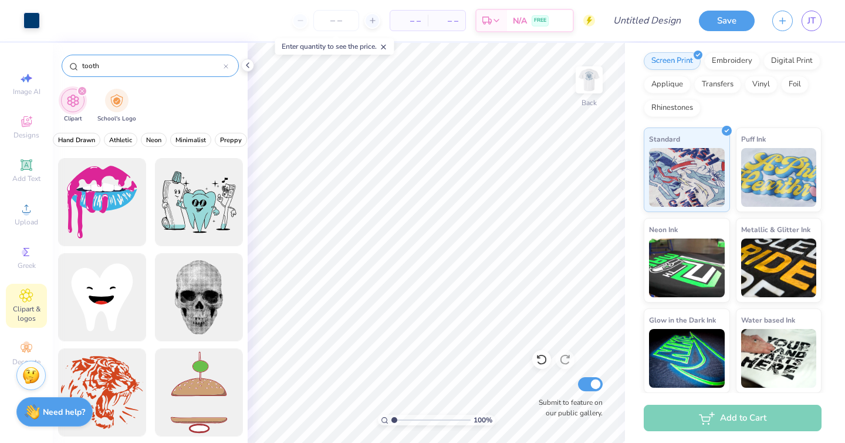
scroll to position [0, 0]
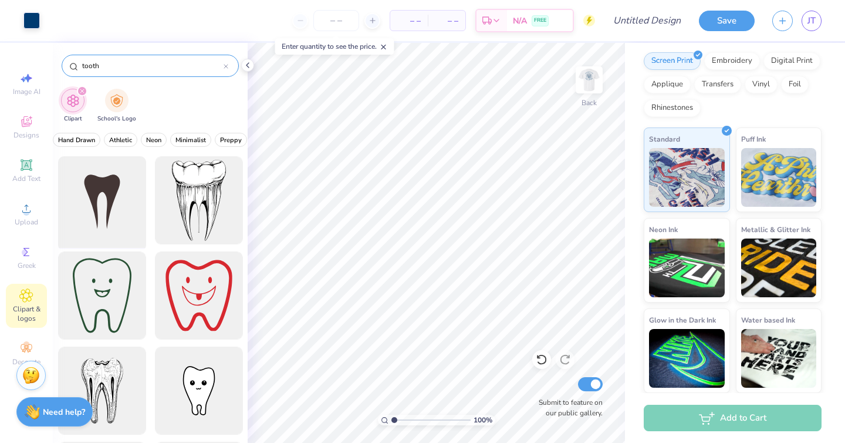
click at [105, 200] on div at bounding box center [101, 200] width 97 height 97
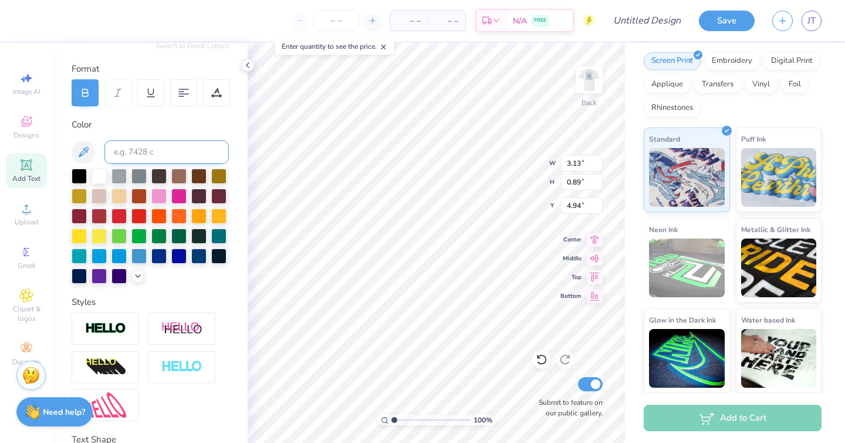
scroll to position [146, 0]
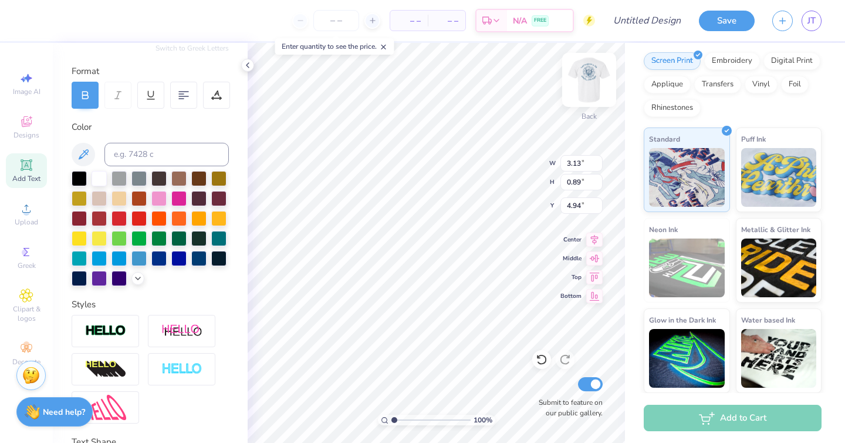
click at [589, 73] on img at bounding box center [589, 79] width 47 height 47
click at [87, 154] on icon at bounding box center [84, 154] width 10 height 10
click at [83, 153] on icon at bounding box center [83, 154] width 14 height 14
click at [87, 148] on icon at bounding box center [83, 154] width 14 height 14
click at [86, 152] on icon at bounding box center [84, 154] width 10 height 10
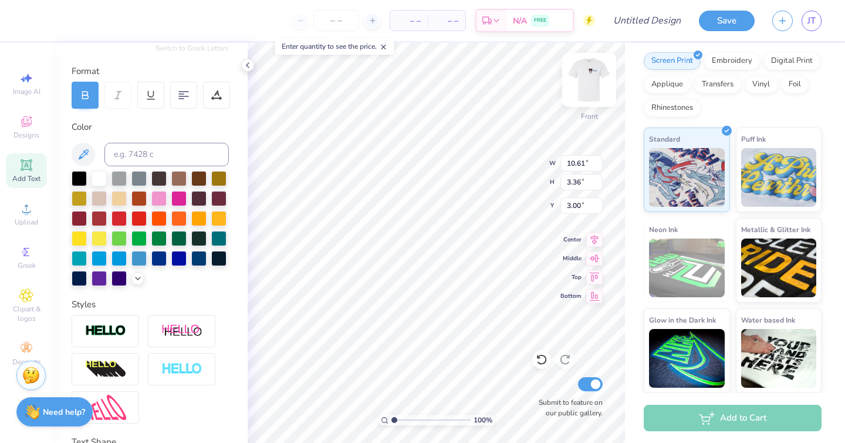
click at [585, 80] on img at bounding box center [589, 79] width 47 height 47
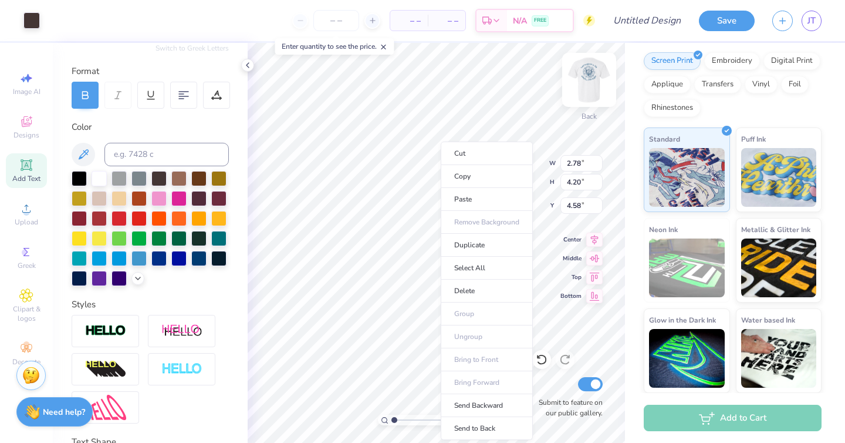
click at [441, 163] on li "Cut" at bounding box center [487, 152] width 92 height 23
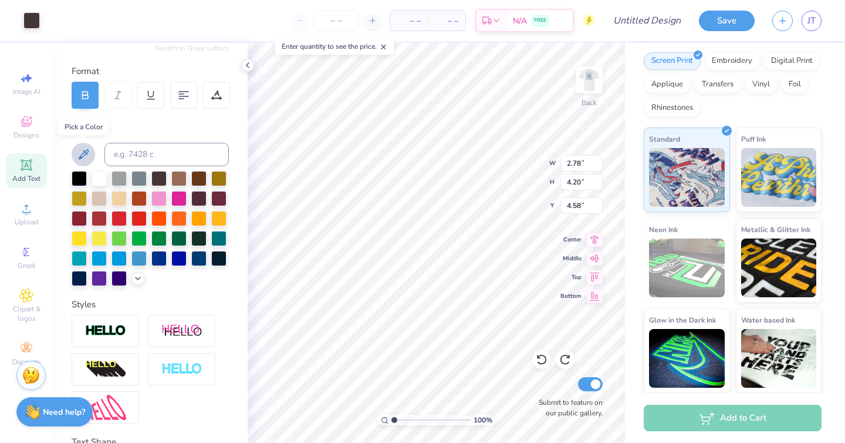
click at [84, 156] on icon at bounding box center [83, 154] width 14 height 14
click at [38, 22] on div at bounding box center [31, 19] width 16 height 16
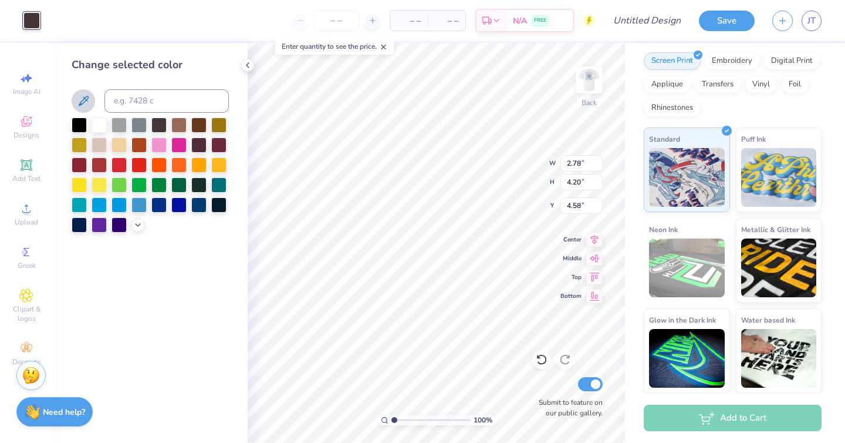
click at [85, 100] on icon at bounding box center [84, 101] width 10 height 10
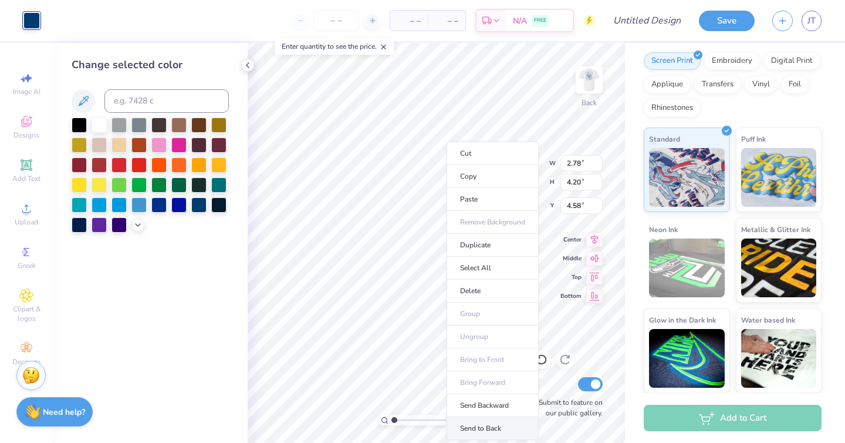
click at [476, 428] on li "Send to Back" at bounding box center [493, 428] width 92 height 23
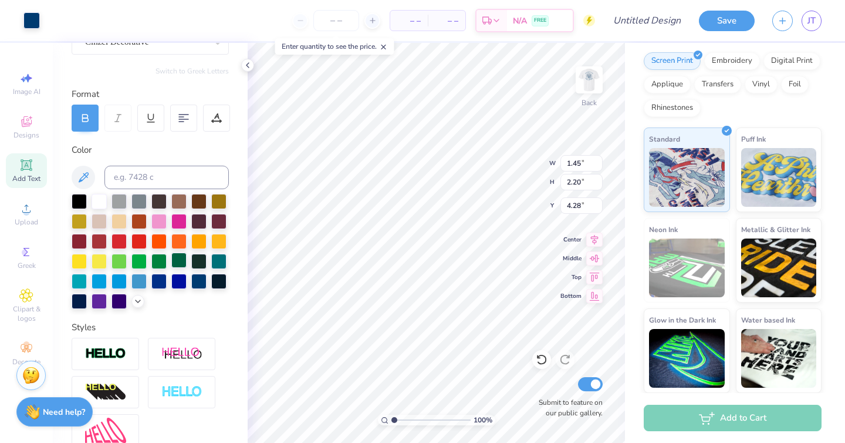
scroll to position [131, 0]
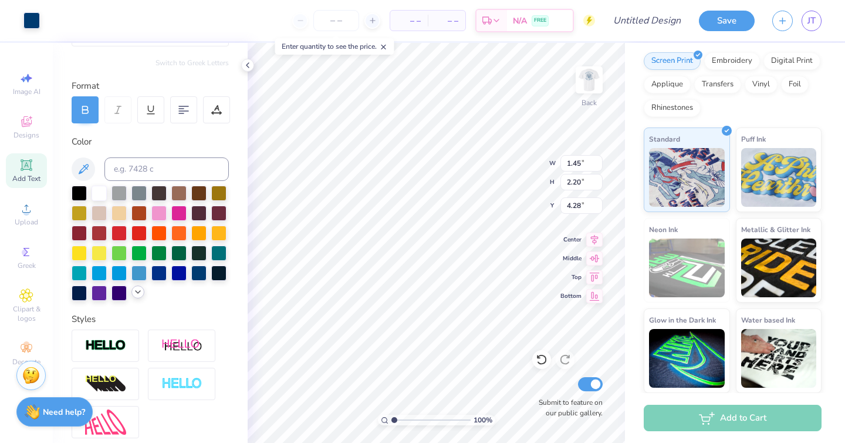
click at [135, 292] on icon at bounding box center [137, 291] width 9 height 9
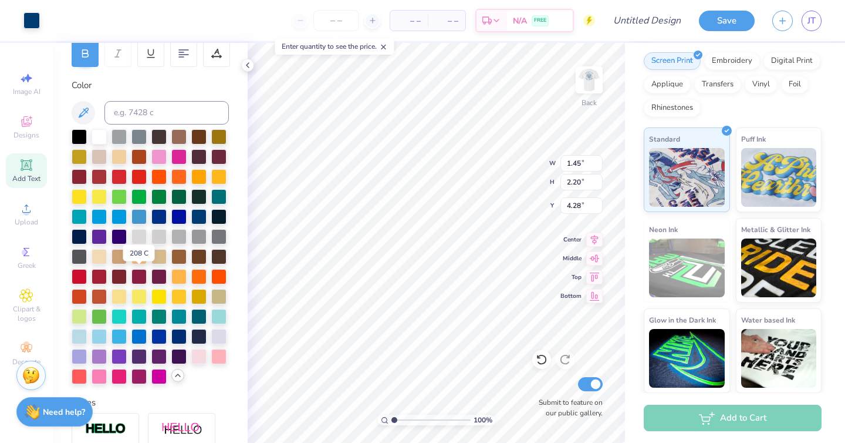
scroll to position [188, 0]
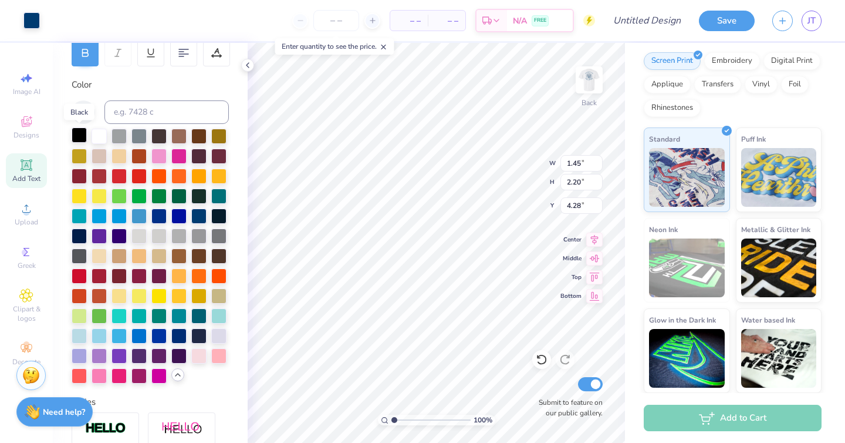
click at [76, 138] on div at bounding box center [79, 134] width 15 height 15
click at [18, 5] on div "Art colors" at bounding box center [20, 20] width 40 height 41
click at [20, 18] on div "Art colors" at bounding box center [20, 20] width 40 height 41
click at [30, 18] on div at bounding box center [31, 19] width 16 height 16
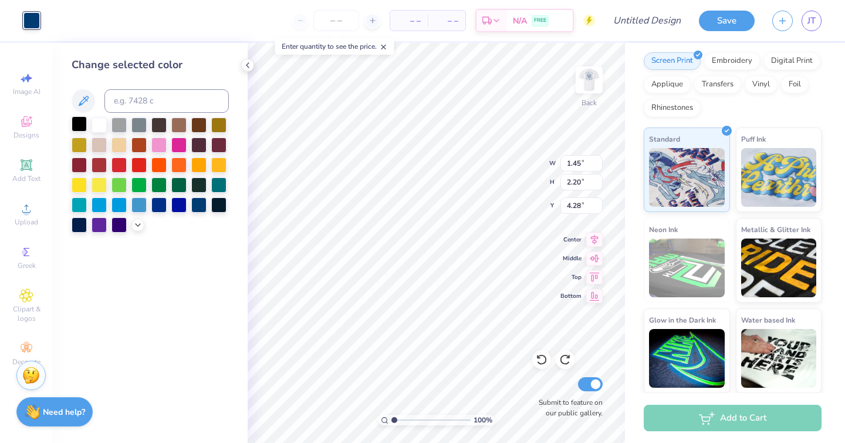
click at [80, 125] on div at bounding box center [79, 123] width 15 height 15
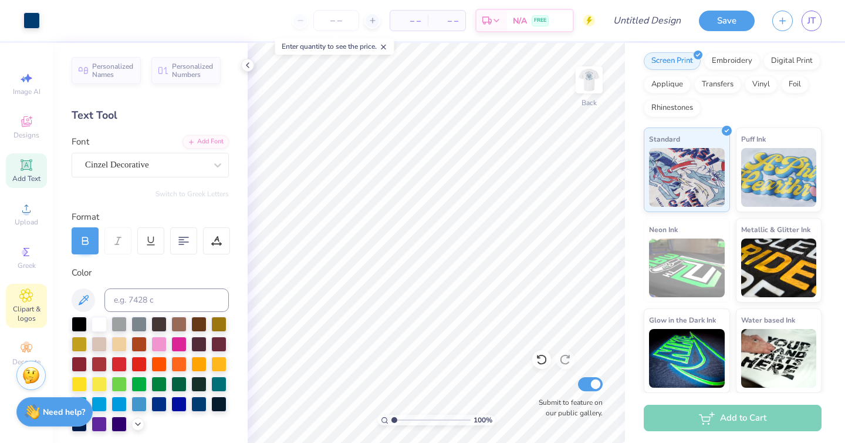
click at [29, 309] on span "Clipart & logos" at bounding box center [26, 313] width 41 height 19
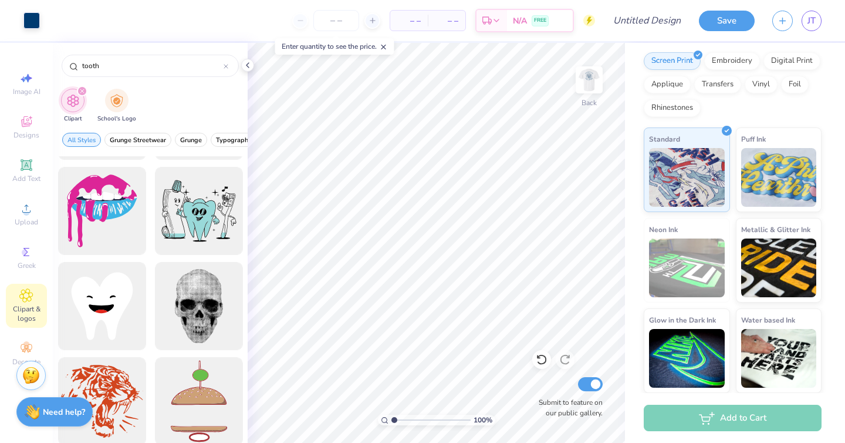
scroll to position [284, 0]
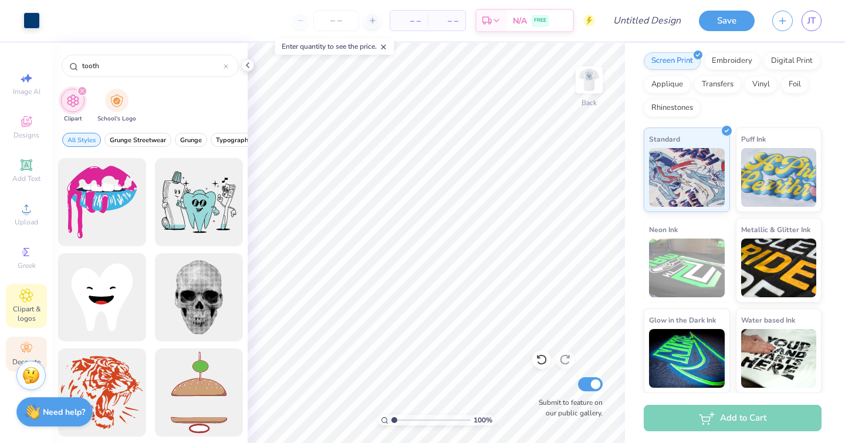
click at [32, 344] on icon at bounding box center [26, 348] width 14 height 14
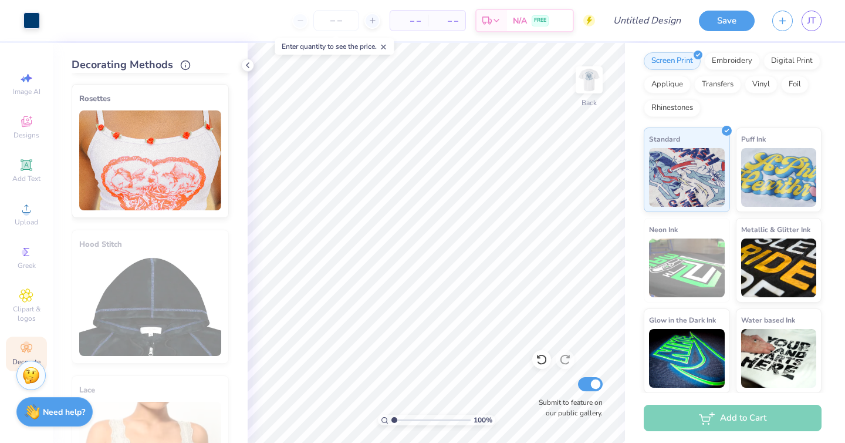
scroll to position [659, 0]
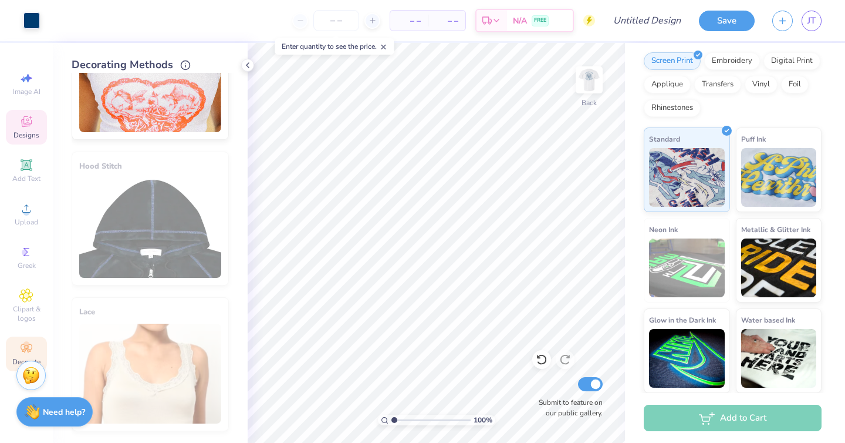
click at [29, 127] on icon at bounding box center [26, 121] width 14 height 14
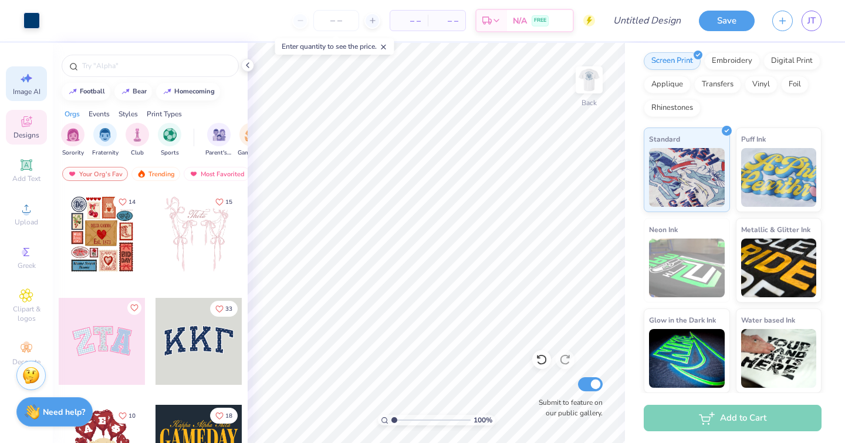
click at [29, 76] on icon at bounding box center [26, 78] width 14 height 14
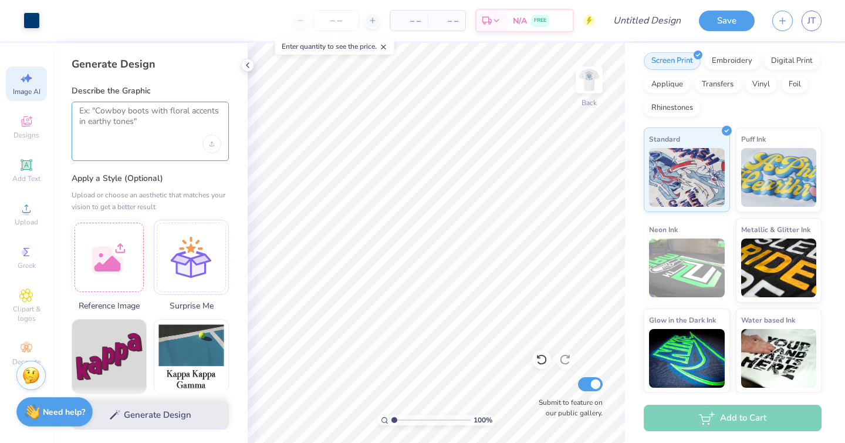
click at [126, 127] on textarea at bounding box center [150, 120] width 142 height 29
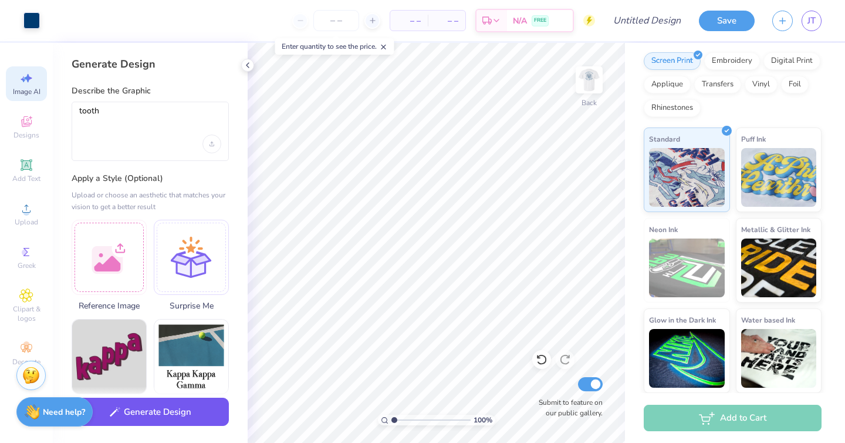
click at [154, 408] on button "Generate Design" at bounding box center [150, 411] width 157 height 29
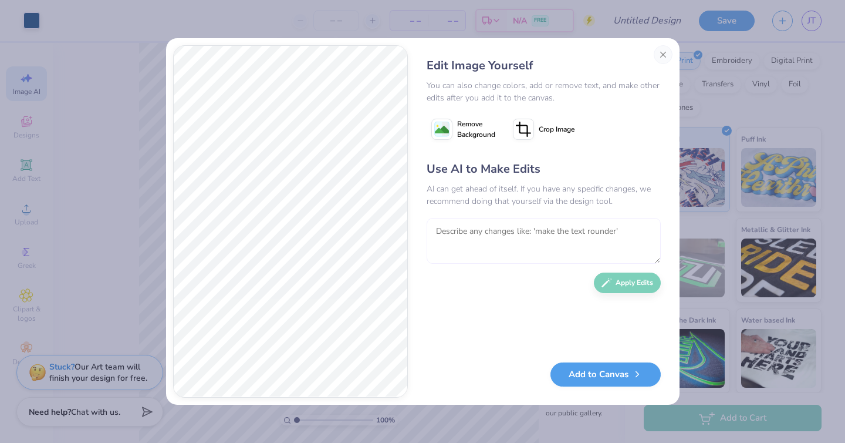
click at [563, 235] on textarea at bounding box center [544, 241] width 234 height 46
click at [615, 285] on button "Apply Edits" at bounding box center [627, 279] width 67 height 21
click at [501, 234] on textarea at bounding box center [544, 241] width 234 height 46
click at [626, 284] on button "Apply Edits" at bounding box center [627, 279] width 67 height 21
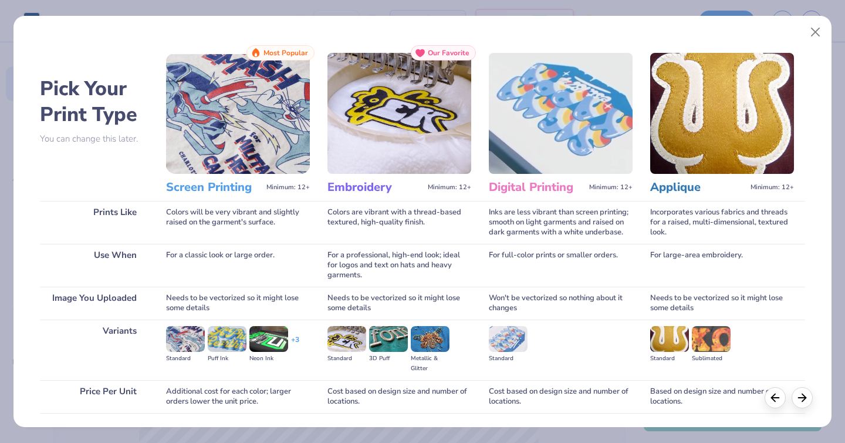
scroll to position [84, 0]
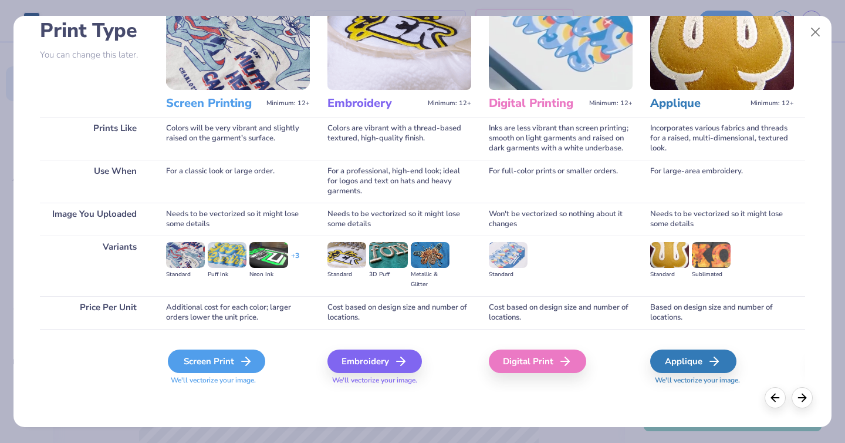
click at [210, 365] on div "Screen Print" at bounding box center [216, 360] width 97 height 23
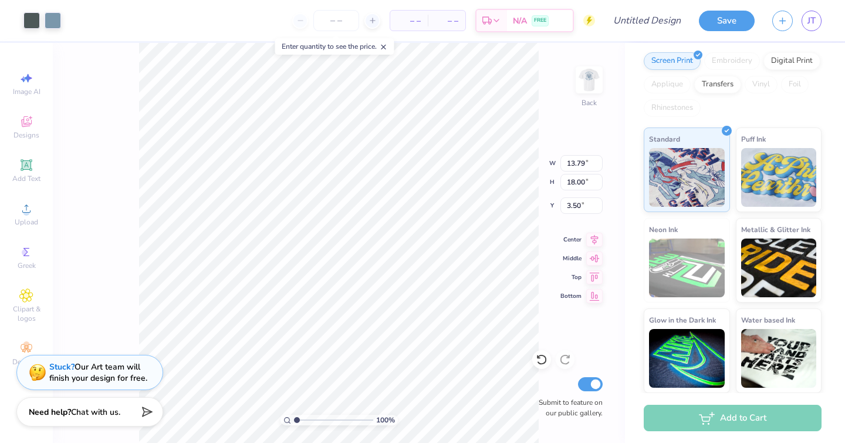
type input "2.03"
type input "2.65"
type input "4.12"
type input "0.66"
type input "0.91"
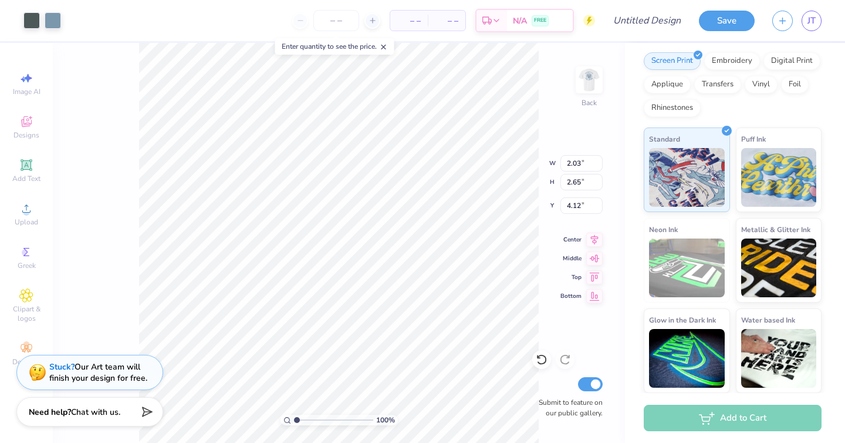
type input "5.44"
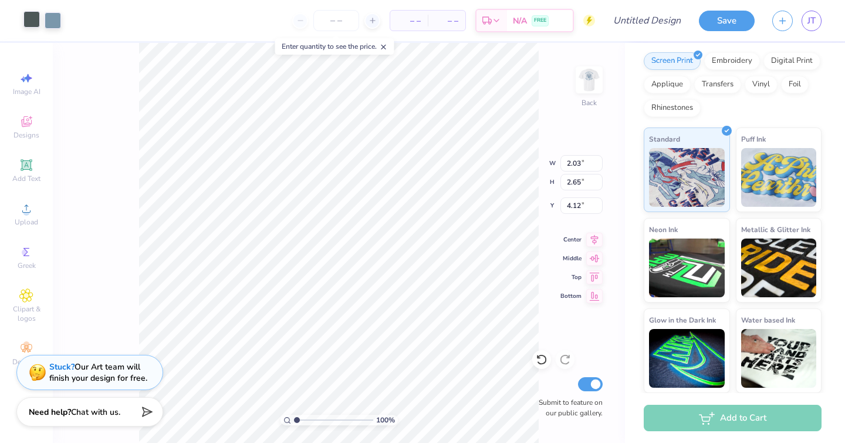
click at [35, 19] on div at bounding box center [31, 19] width 16 height 16
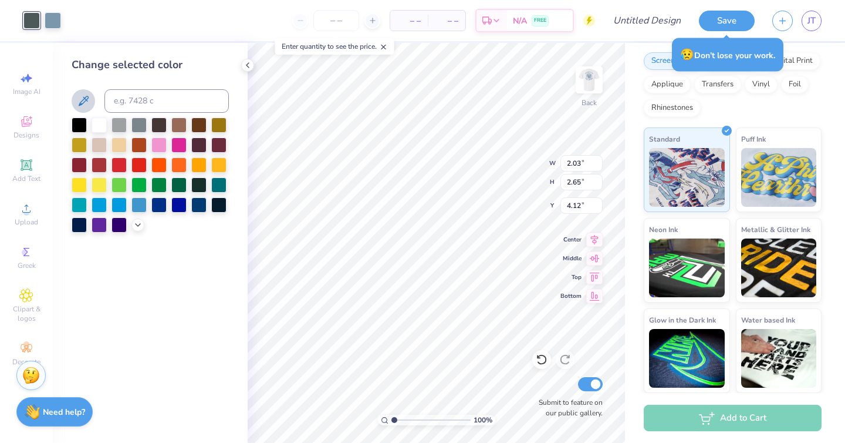
click at [90, 102] on icon at bounding box center [83, 101] width 14 height 14
click at [59, 16] on div at bounding box center [53, 19] width 16 height 16
click at [85, 103] on icon at bounding box center [83, 101] width 14 height 14
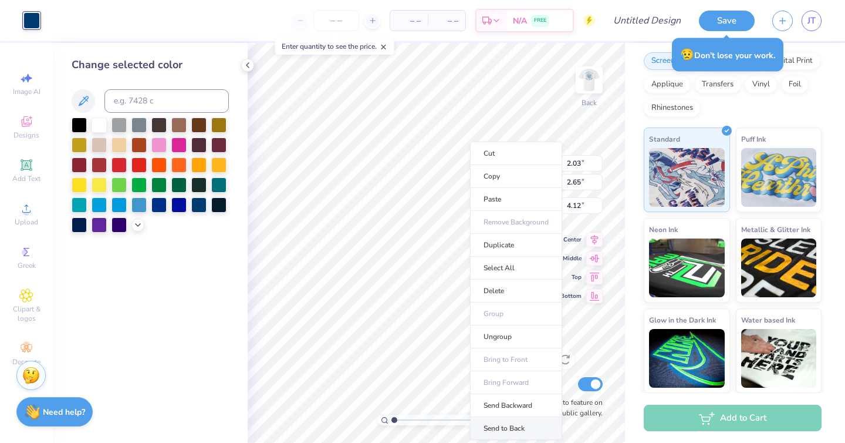
click at [496, 423] on li "Send to Back" at bounding box center [516, 428] width 92 height 23
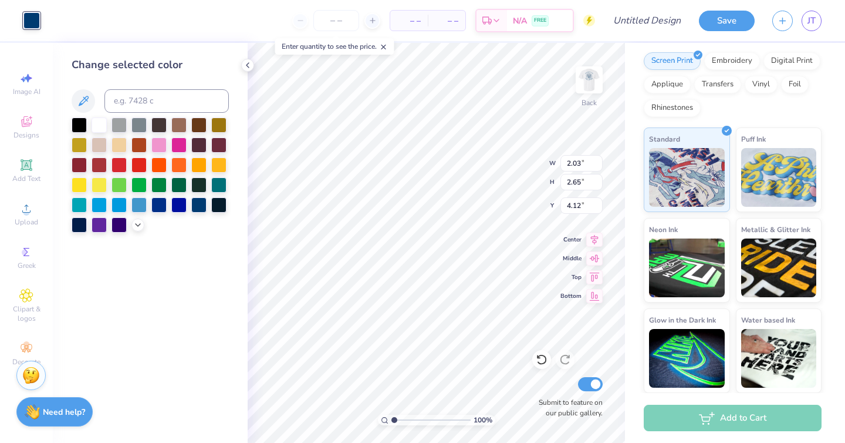
type input "1.23"
type input "1.61"
type input "4.64"
type input "0.62"
type input "0.81"
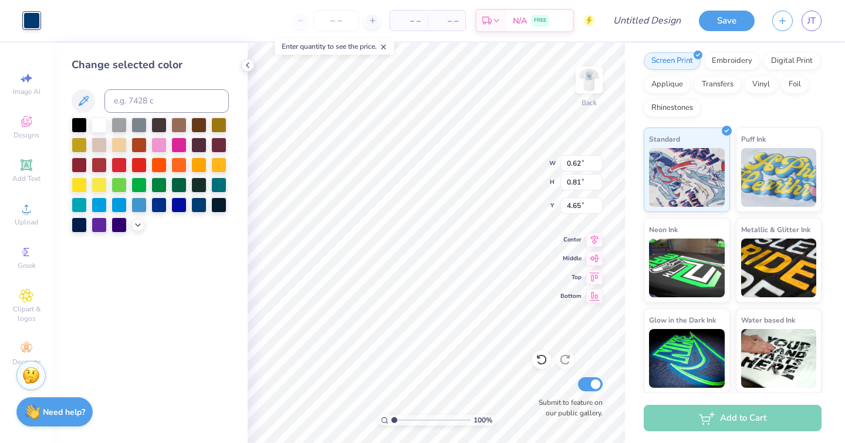
type input "5.08"
type input "0.55"
type input "0.72"
type input "5.17"
type input "0.57"
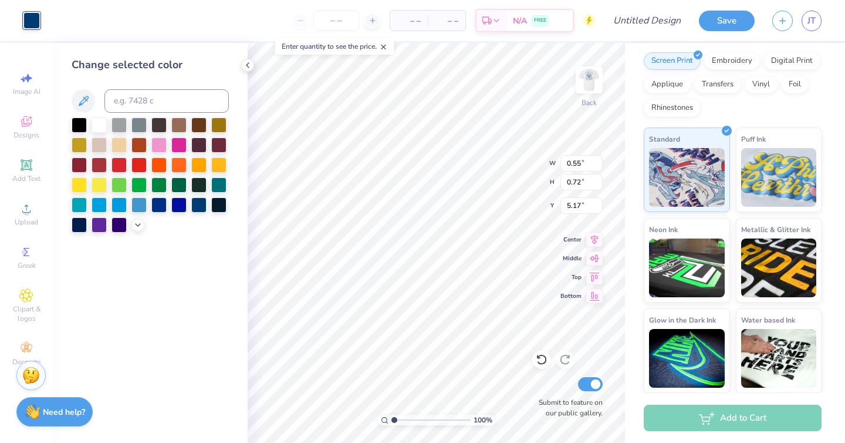
type input "0.75"
type input "5.15"
type input "0.66"
type input "0.86"
type input "5.03"
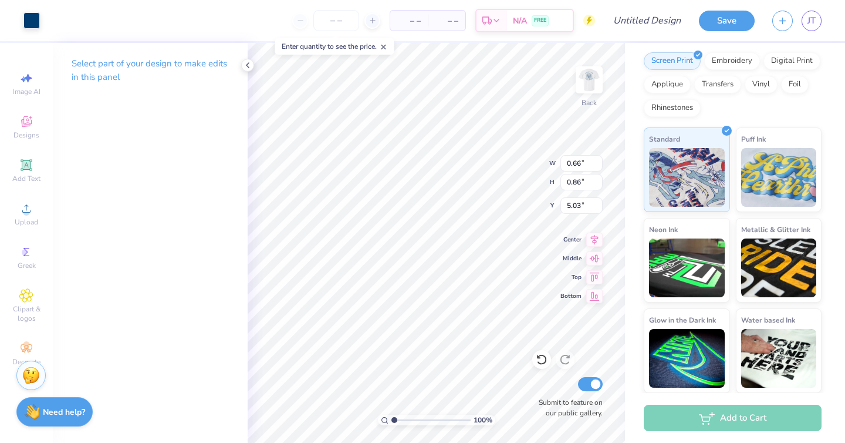
type input "4.57"
type input "0.72"
type input "0.93"
type input "4.52"
click at [595, 81] on img at bounding box center [589, 79] width 47 height 47
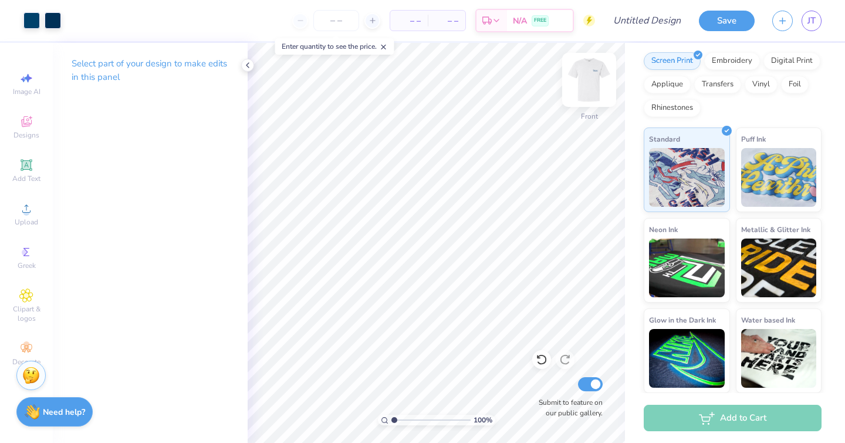
click at [593, 82] on img at bounding box center [589, 79] width 47 height 47
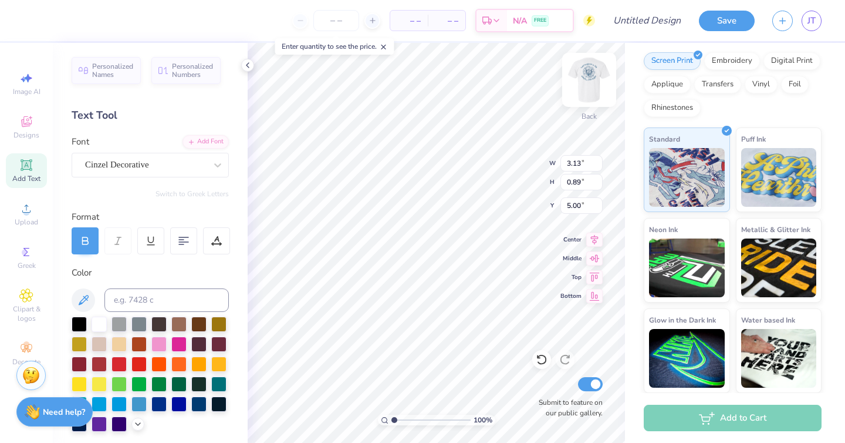
click at [584, 83] on img at bounding box center [589, 79] width 47 height 47
click at [177, 167] on div "Cinzel Decorative" at bounding box center [145, 165] width 123 height 18
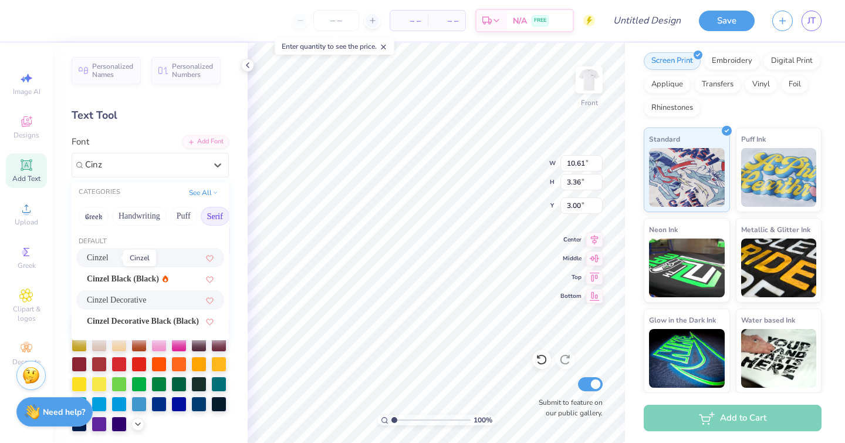
click at [109, 256] on span "Cinzel" at bounding box center [98, 257] width 22 height 12
type input "Cinz"
type input "10.21"
type input "2.98"
type input "3.19"
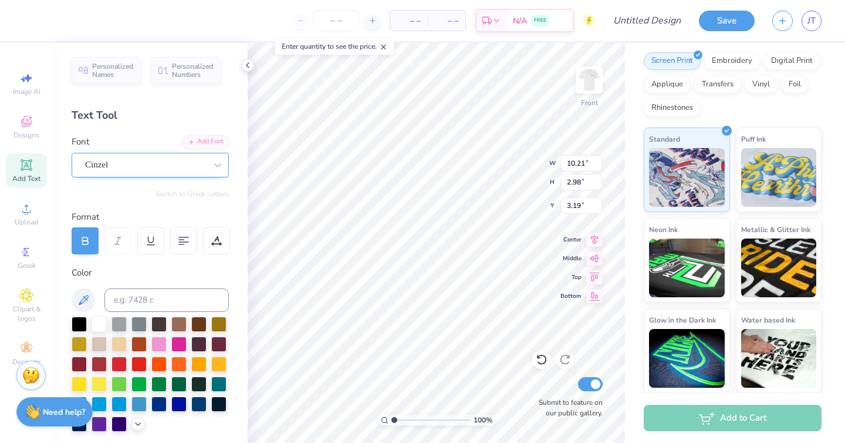
click at [145, 174] on div "Cinzel" at bounding box center [150, 165] width 157 height 25
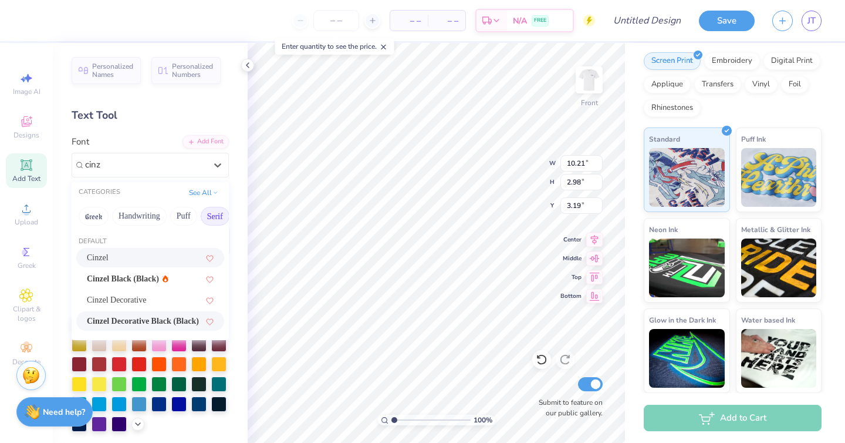
click at [123, 316] on span "Cinzel Decorative Black (Black)" at bounding box center [143, 321] width 112 height 12
type input "cinz"
type input "11.04"
type input "3.47"
type input "2.95"
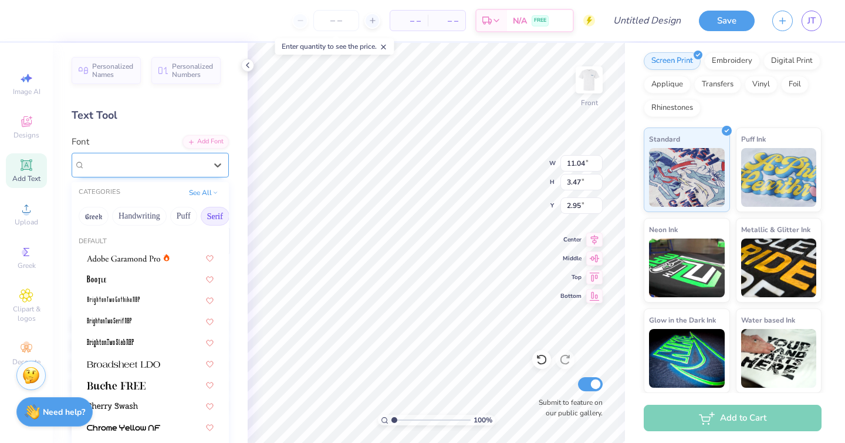
click at [146, 170] on div "Cinzel Decorative" at bounding box center [145, 165] width 123 height 18
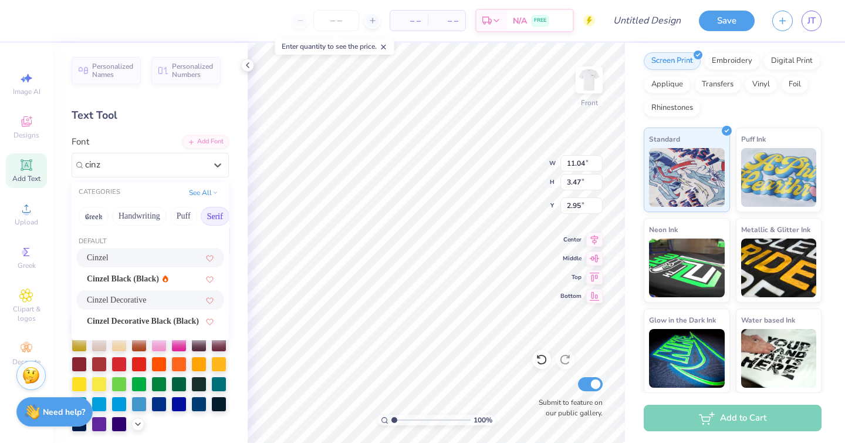
click at [109, 257] on span "Cinzel" at bounding box center [98, 257] width 22 height 12
type input "cinz"
type input "9.61"
type input "2.84"
type input "3.26"
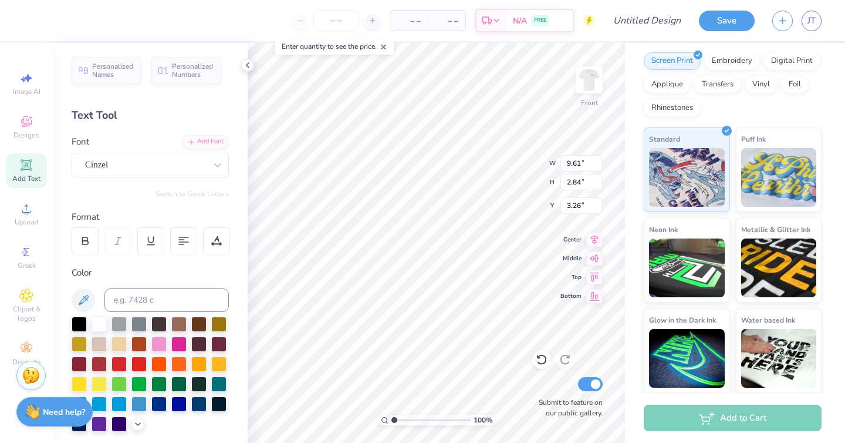
type input "9.74"
type input "3.18"
type input "11.02"
type input "9.61"
type input "2.84"
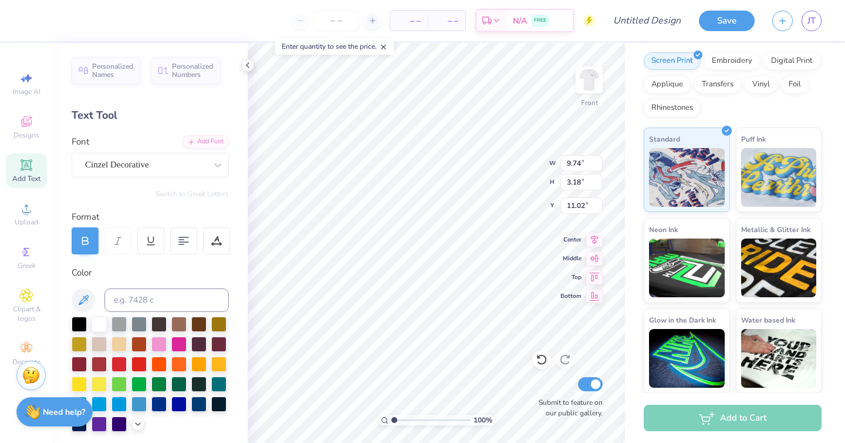
type input "3.26"
type input "10.21"
type input "2.98"
type input "3.22"
type input "9.74"
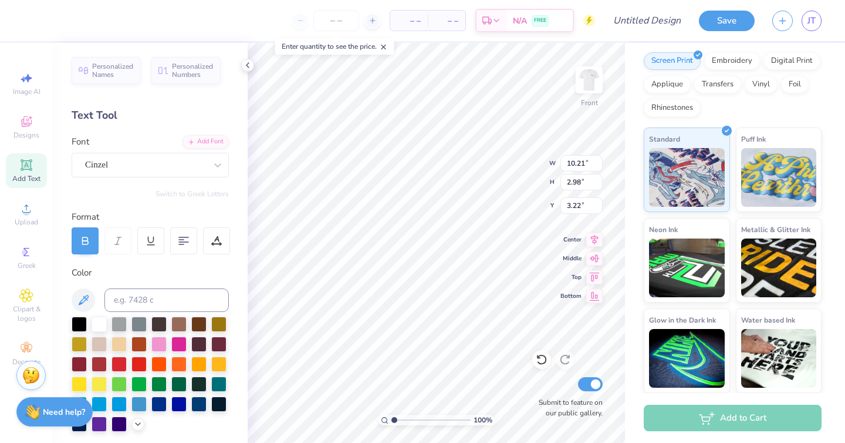
type input "3.18"
type input "11.02"
click at [127, 164] on div "Cinzel Decorative" at bounding box center [145, 165] width 123 height 18
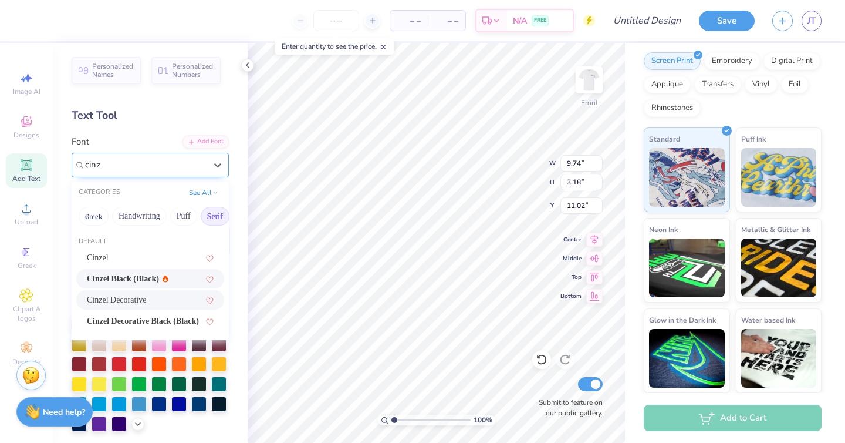
click at [121, 279] on span "Cinzel Black (Black)" at bounding box center [123, 278] width 72 height 12
type input "cinz"
type input "10.08"
type input "2.99"
type input "11.11"
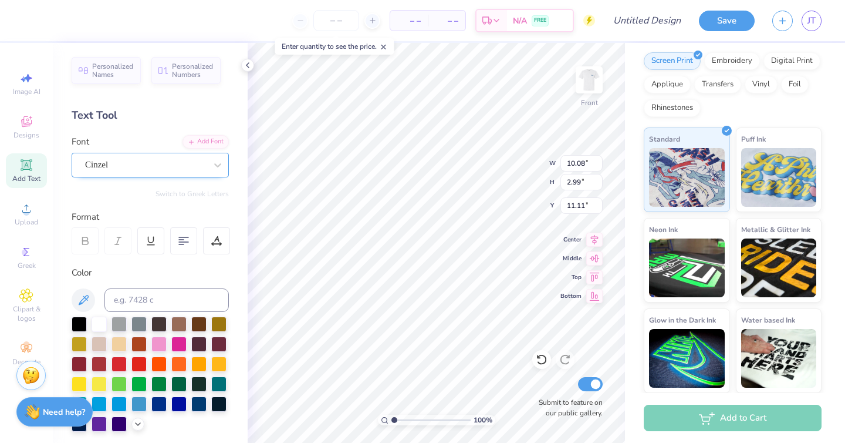
click at [144, 169] on div "Cinzel" at bounding box center [145, 165] width 123 height 18
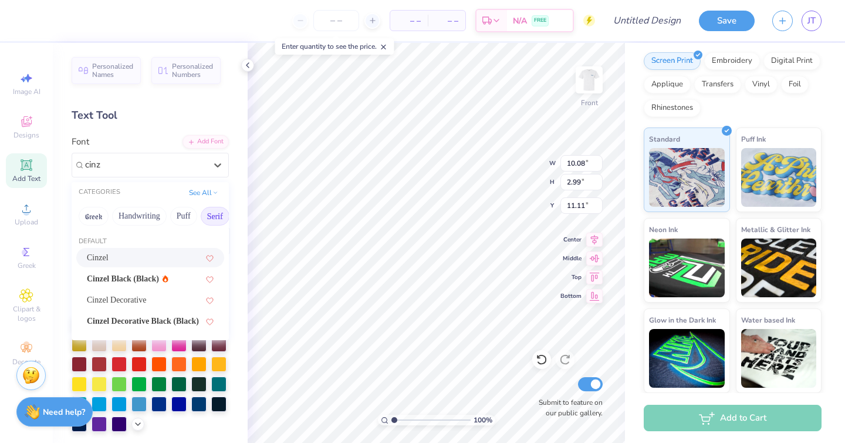
click at [101, 253] on span "Cinzel" at bounding box center [98, 257] width 22 height 12
type input "cinz"
type input "9.21"
type input "2.77"
type input "11.23"
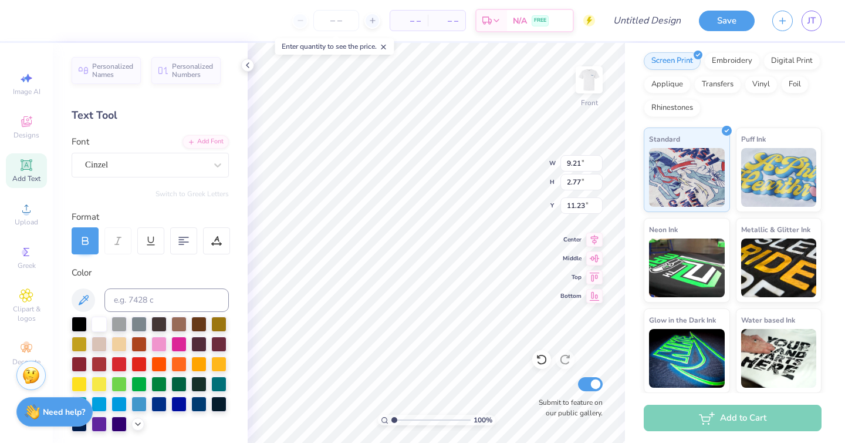
type input "9.77"
type input "2.92"
type input "11.15"
type textarea "ORAL HEALTH"
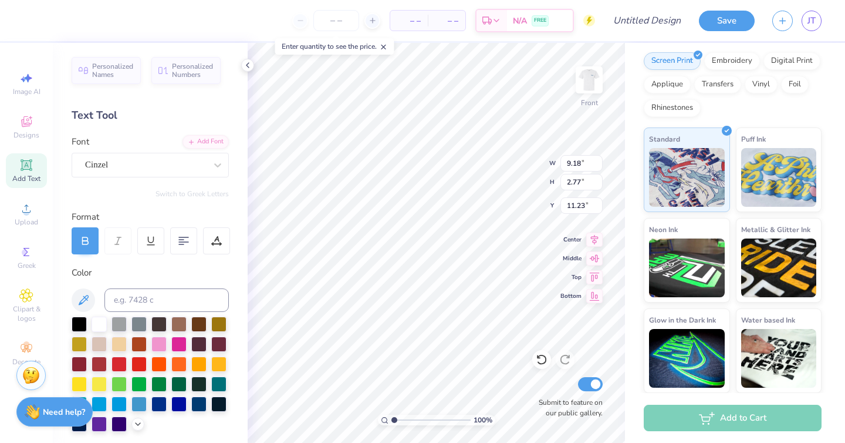
type input "10.21"
type input "2.98"
type input "3.00"
type input "9.18"
type input "2.77"
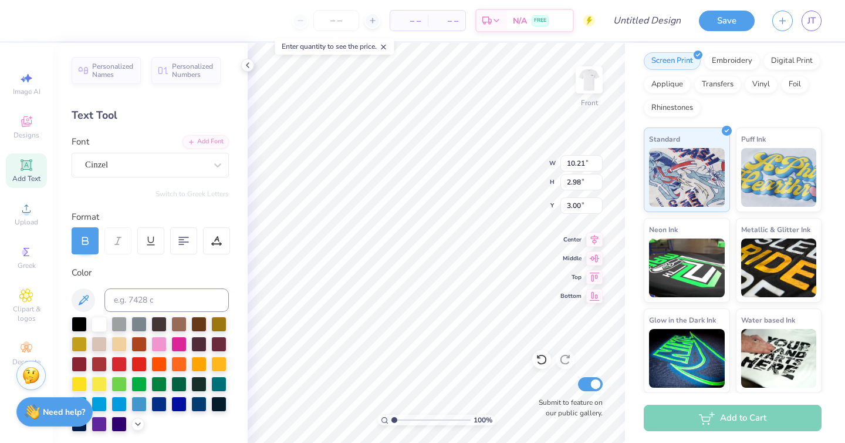
type input "11.23"
click at [593, 77] on img at bounding box center [589, 79] width 47 height 47
click at [593, 77] on img at bounding box center [589, 79] width 23 height 23
click at [593, 76] on img at bounding box center [589, 79] width 47 height 47
type input "4.16"
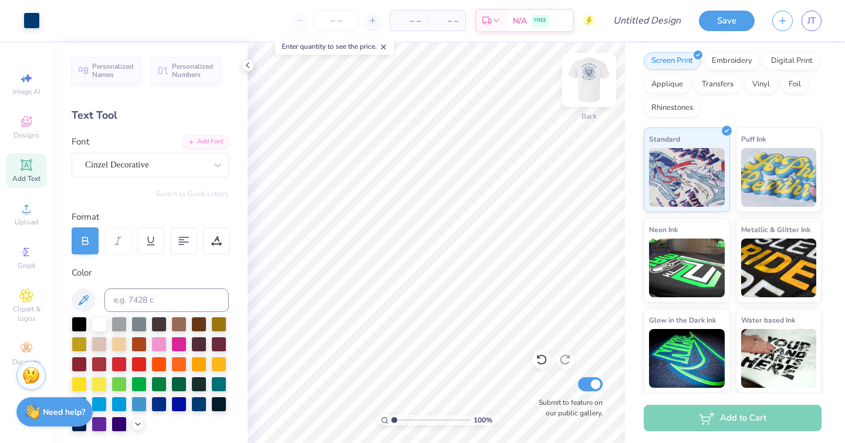
click at [591, 75] on img at bounding box center [589, 79] width 47 height 47
click at [591, 75] on img at bounding box center [589, 79] width 23 height 23
click at [723, 15] on button "Save" at bounding box center [727, 19] width 56 height 21
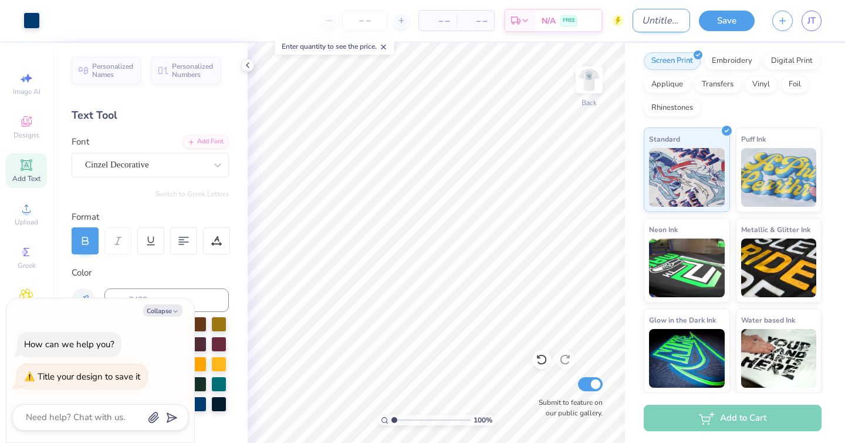
type textarea "x"
click at [633, 18] on input "Design Title" at bounding box center [662, 20] width 58 height 23
type input "'25 DCG ANNUAL TSHIRTS"
click at [734, 14] on button "Save" at bounding box center [727, 19] width 56 height 21
click at [780, 19] on icon "button" at bounding box center [783, 19] width 10 height 10
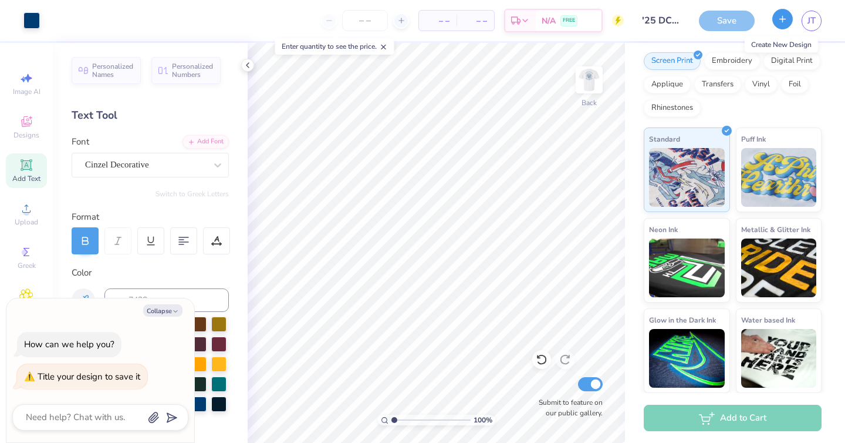
scroll to position [166, 0]
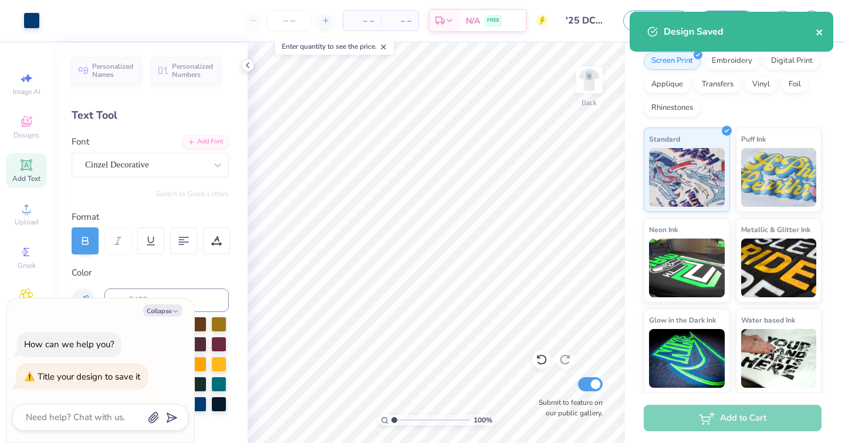
click at [820, 31] on icon "close" at bounding box center [820, 32] width 8 height 9
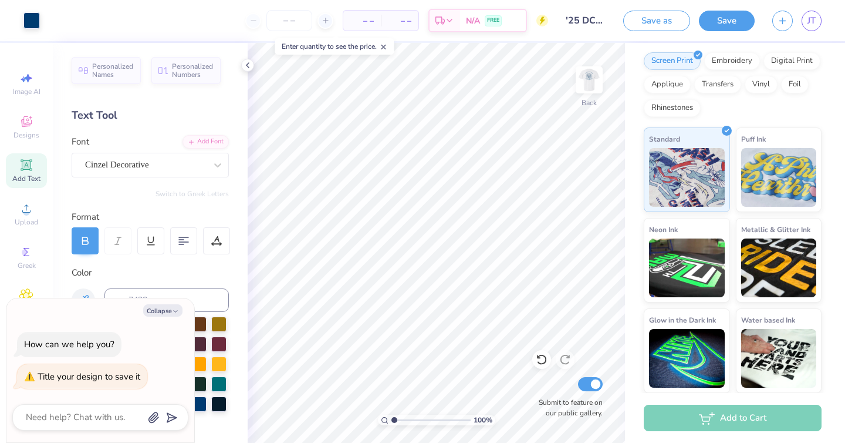
type textarea "x"
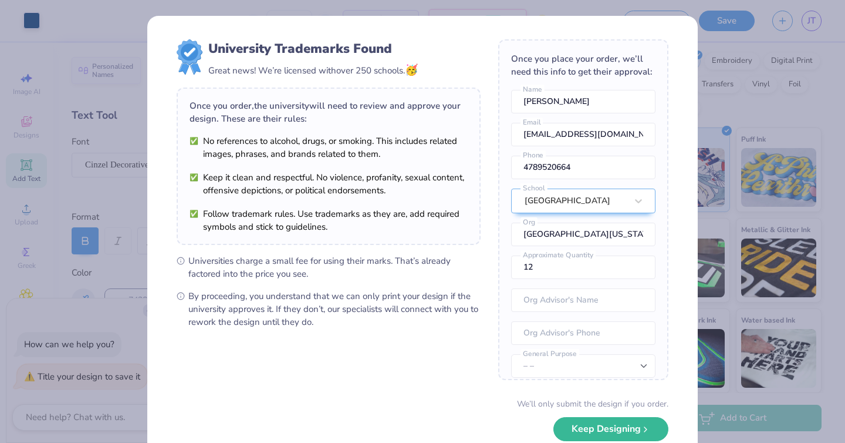
click at [693, 134] on div "University Trademarks Found Great news! We’re licensed with over 250 schools. 🥳…" at bounding box center [422, 255] width 551 height 479
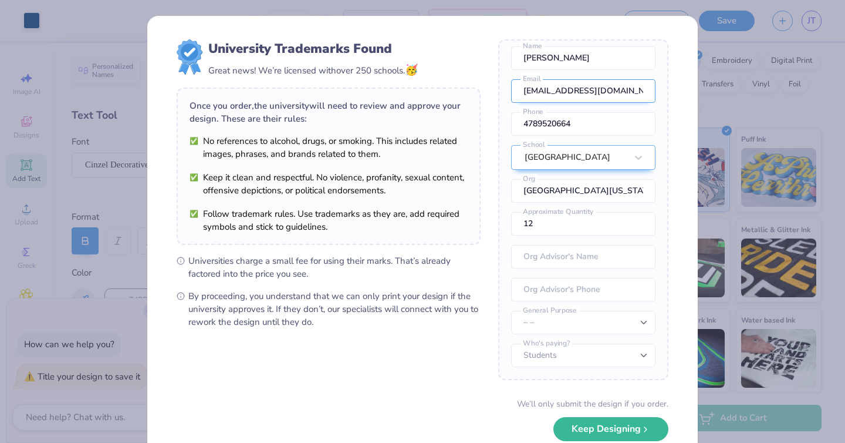
scroll to position [41, 0]
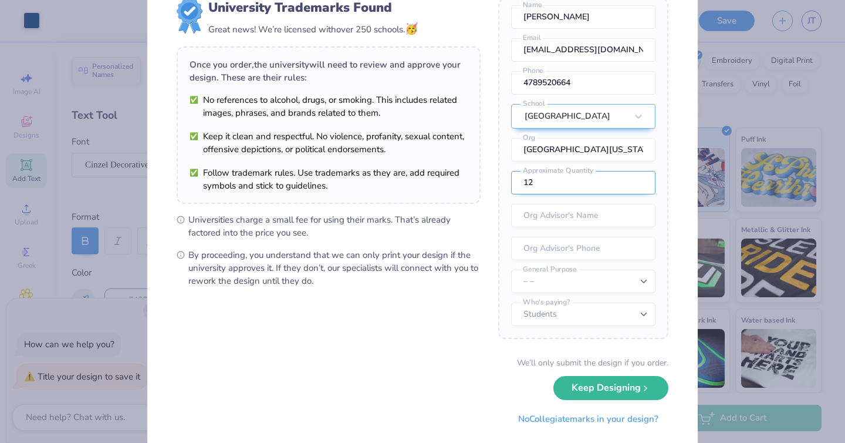
click at [567, 180] on input "12" at bounding box center [583, 182] width 144 height 23
type input "1"
click at [470, 308] on form "University Trademarks Found Great news! We’re licensed with over 250 schools. 🥳…" at bounding box center [423, 214] width 492 height 432
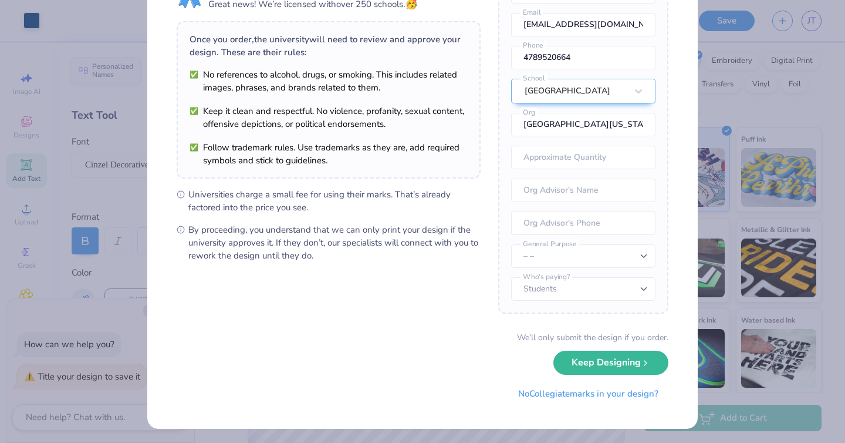
scroll to position [68, 0]
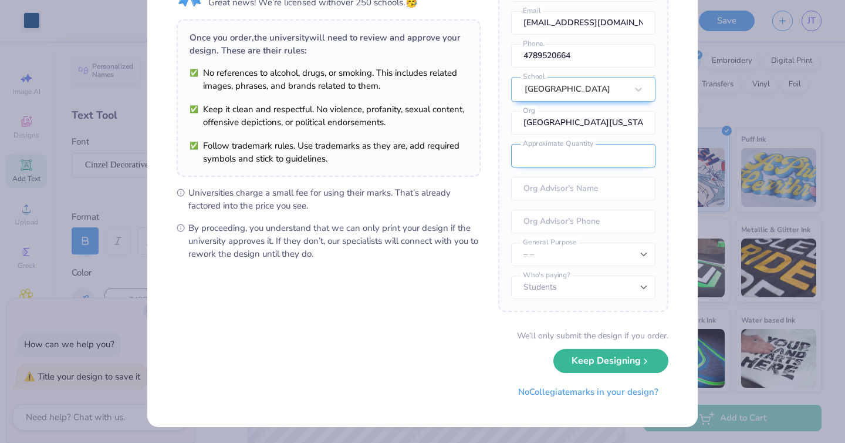
click at [567, 157] on input "number" at bounding box center [583, 155] width 144 height 23
type input "25"
click at [554, 349] on button "Keep Designing" at bounding box center [611, 361] width 115 height 24
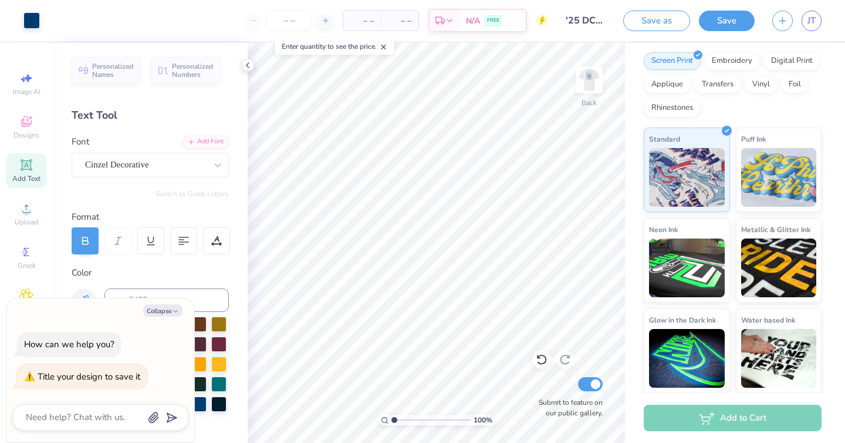
scroll to position [0, 0]
click at [727, 18] on button "Save" at bounding box center [727, 19] width 56 height 21
type textarea "x"
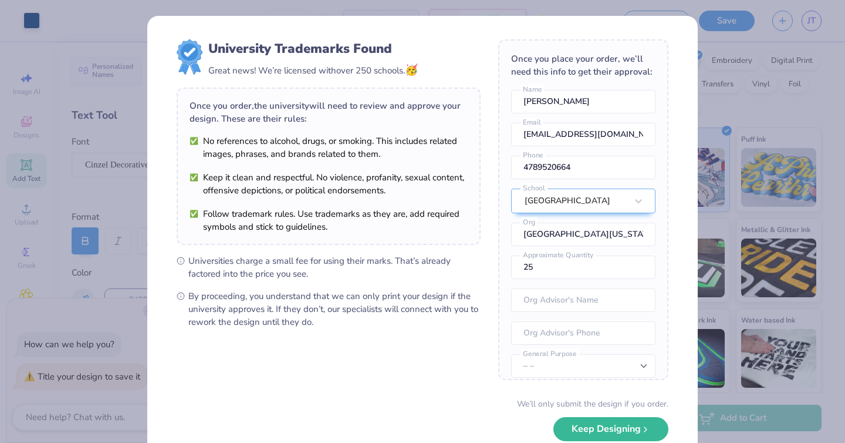
click at [821, 31] on div "Design Saved" at bounding box center [732, 35] width 208 height 53
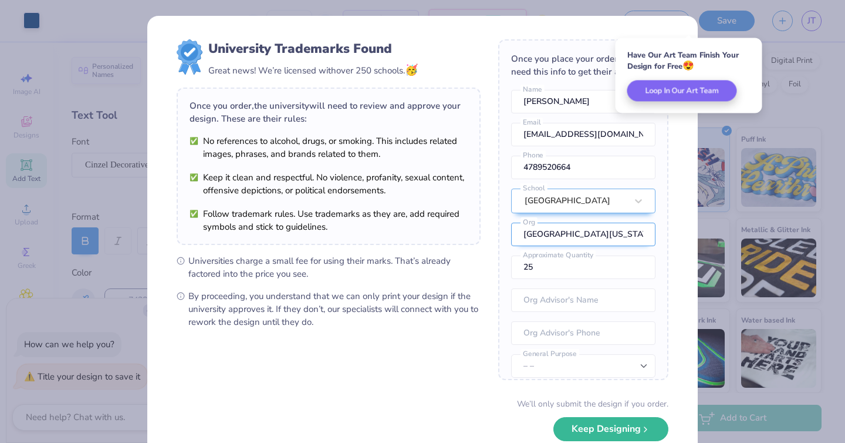
scroll to position [43, 0]
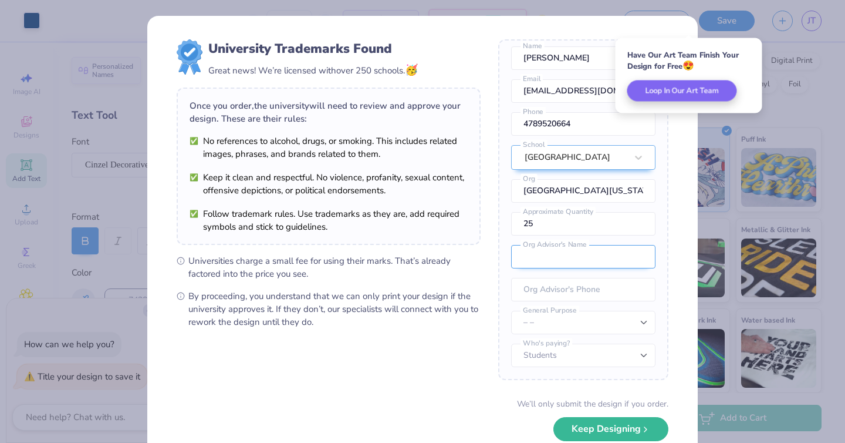
click at [544, 260] on input "text" at bounding box center [583, 256] width 144 height 23
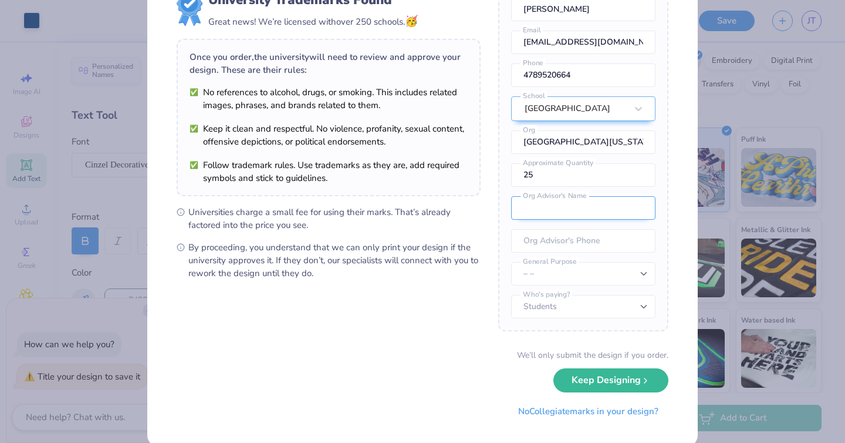
scroll to position [68, 0]
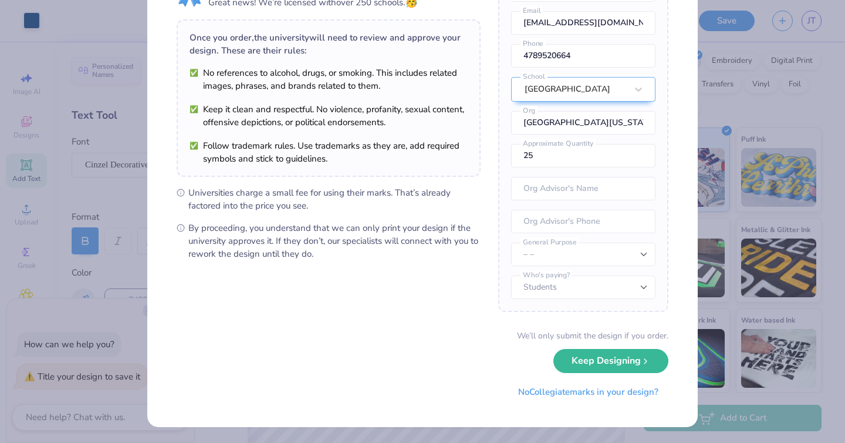
click at [737, 236] on div "University Trademarks Found Great news! We’re licensed with over 250 schools. 🥳…" at bounding box center [422, 221] width 845 height 443
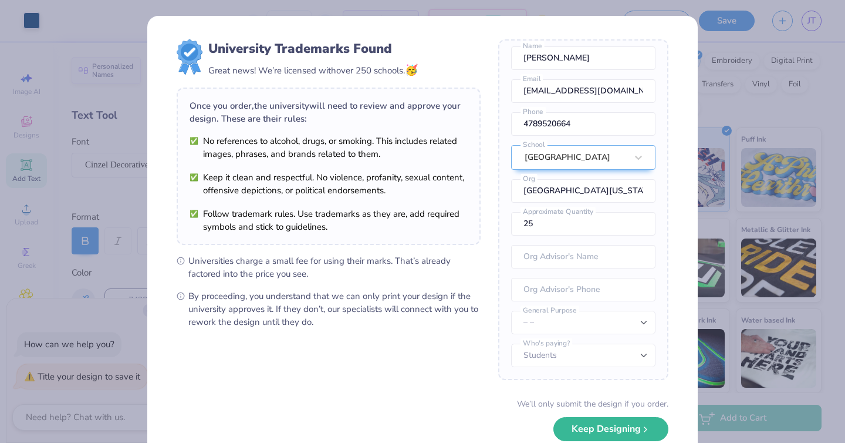
click at [59, 229] on div "University Trademarks Found Great news! We’re licensed with over 250 schools. 🥳…" at bounding box center [422, 221] width 845 height 443
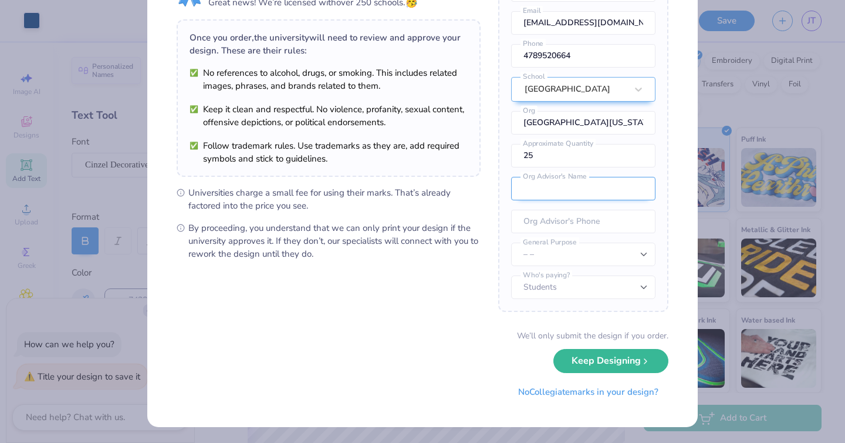
click at [552, 183] on input "text" at bounding box center [583, 188] width 144 height 23
click at [554, 212] on input "tel" at bounding box center [583, 221] width 144 height 23
click at [535, 261] on select "– – Member apparel for registered Student Organization / Department / School Fu…" at bounding box center [583, 253] width 144 height 23
select select "Member apparel for registered Student Organization / Department / School"
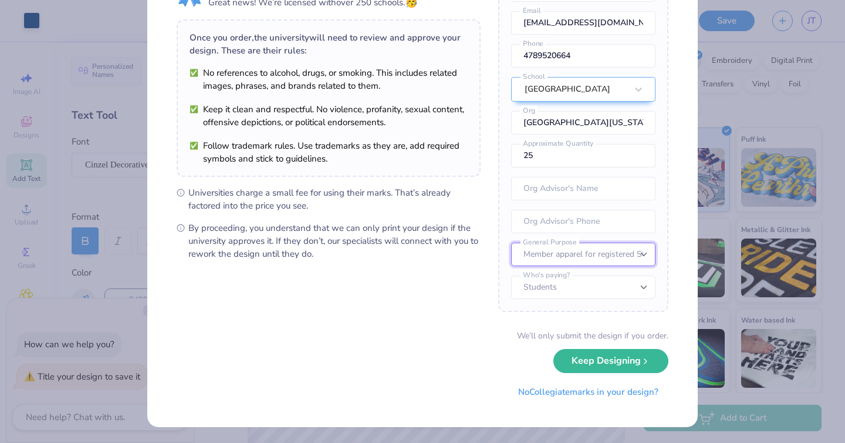
click at [511, 242] on select "– – Member apparel for registered Student Organization / Department / School Fu…" at bounding box center [583, 253] width 144 height 23
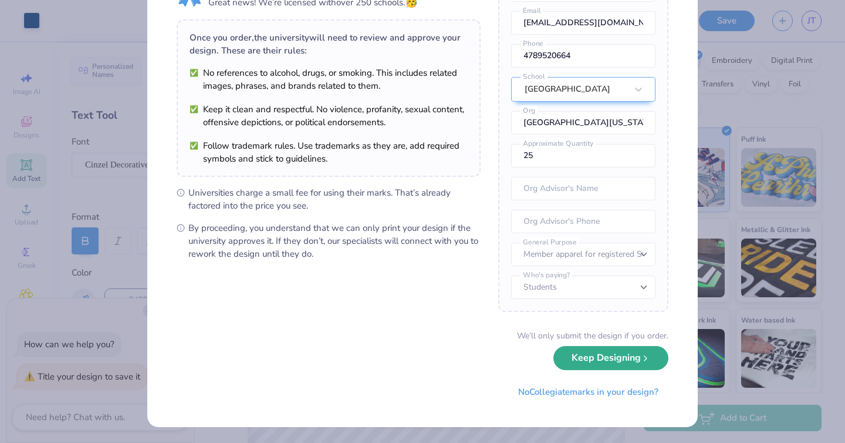
click at [598, 363] on button "Keep Designing" at bounding box center [611, 358] width 115 height 24
type textarea "x"
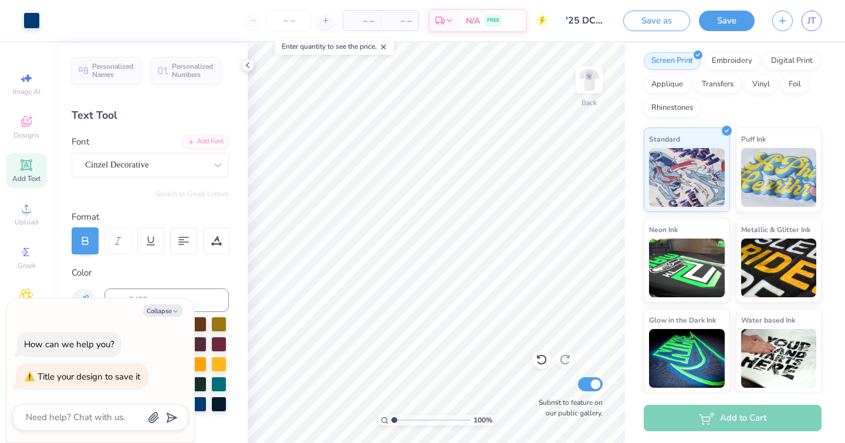
scroll to position [0, 0]
click at [784, 23] on button "button" at bounding box center [783, 19] width 21 height 21
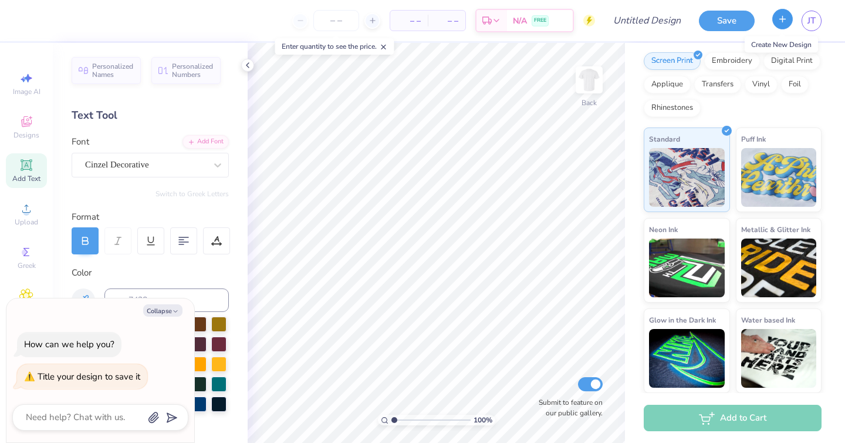
scroll to position [147, 0]
type textarea "x"
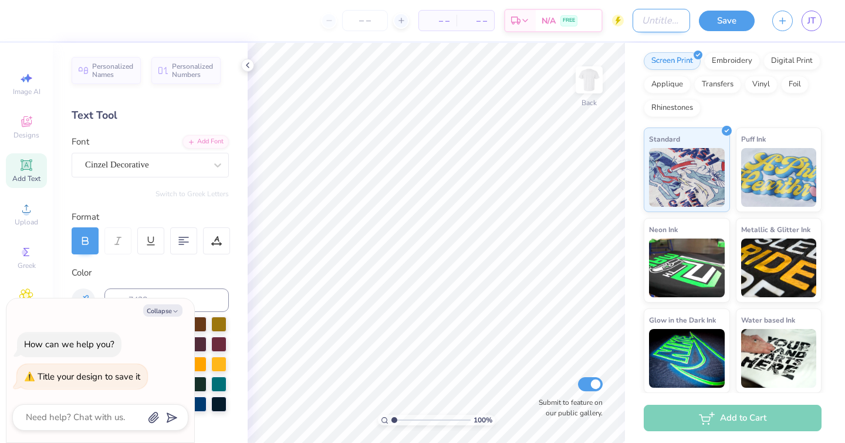
click at [646, 27] on input "Design Title" at bounding box center [662, 20] width 58 height 23
type input "'25 DCG ANNUAL TSHIRTS"
click at [120, 185] on div "Personalized Names Personalized Numbers Text Tool Add Font Font Cinzel Decorati…" at bounding box center [150, 243] width 195 height 400
click at [86, 323] on div "How can we help you? Title your design to save it" at bounding box center [100, 360] width 176 height 76
click at [169, 309] on button "Collapse" at bounding box center [162, 310] width 39 height 12
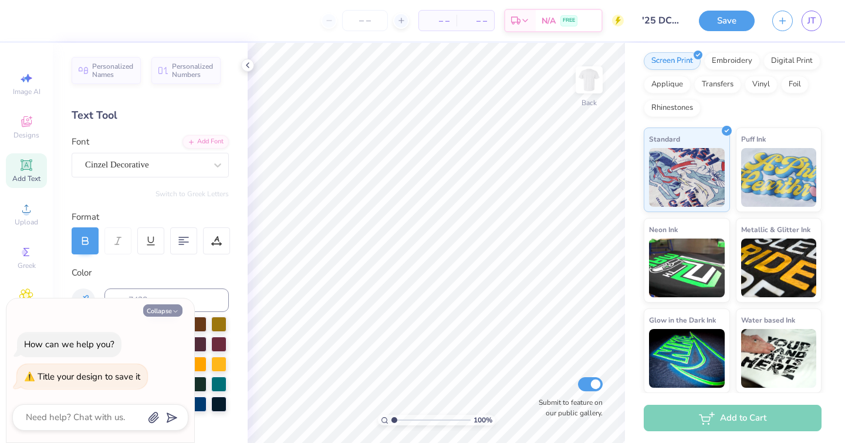
type textarea "x"
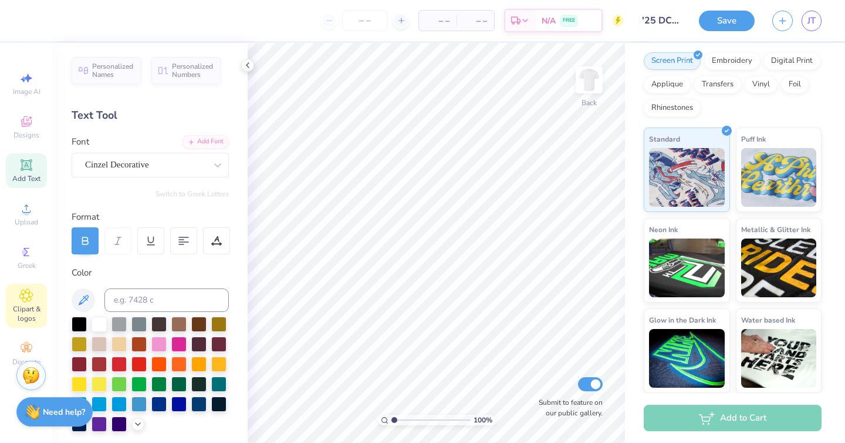
click at [33, 299] on div "Clipart & logos" at bounding box center [26, 306] width 41 height 44
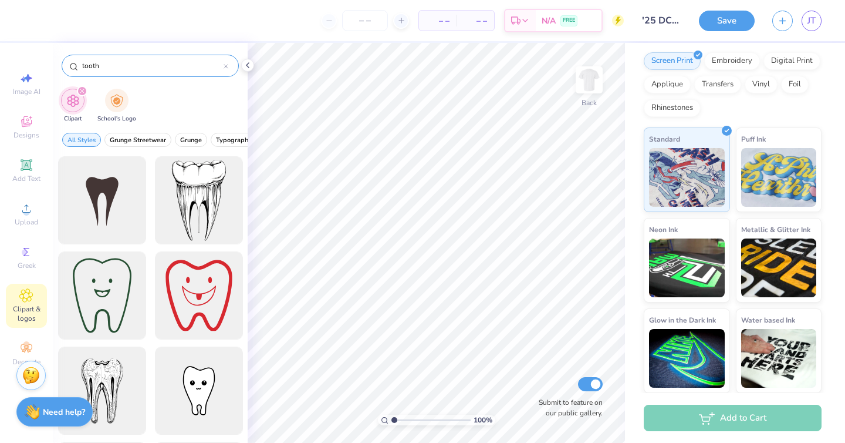
click at [224, 65] on icon at bounding box center [226, 66] width 5 height 5
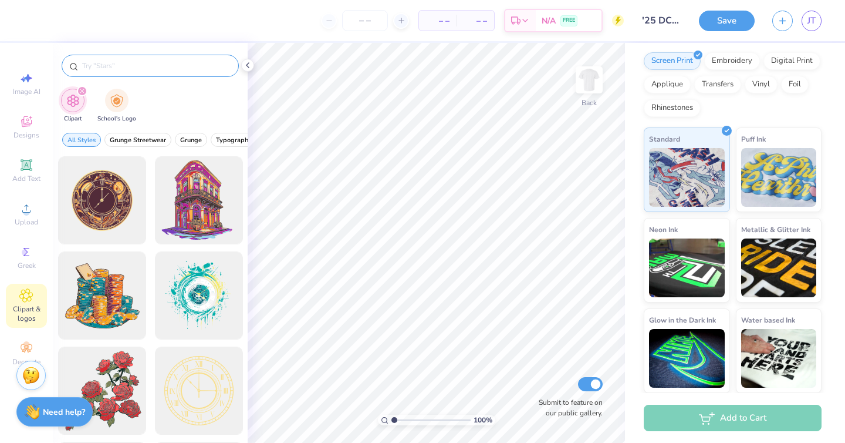
click at [81, 89] on icon "filter for Clipart" at bounding box center [82, 91] width 5 height 5
click at [113, 99] on img "filter for School's Logo" at bounding box center [116, 100] width 13 height 14
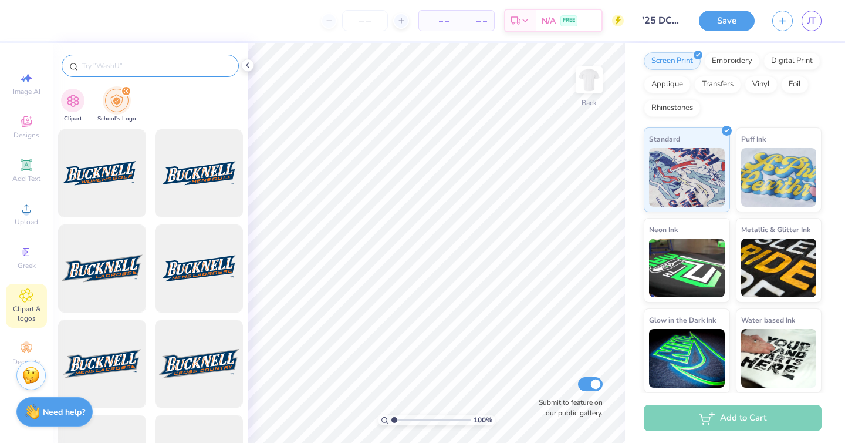
click at [129, 63] on input "text" at bounding box center [156, 66] width 150 height 12
type input "d"
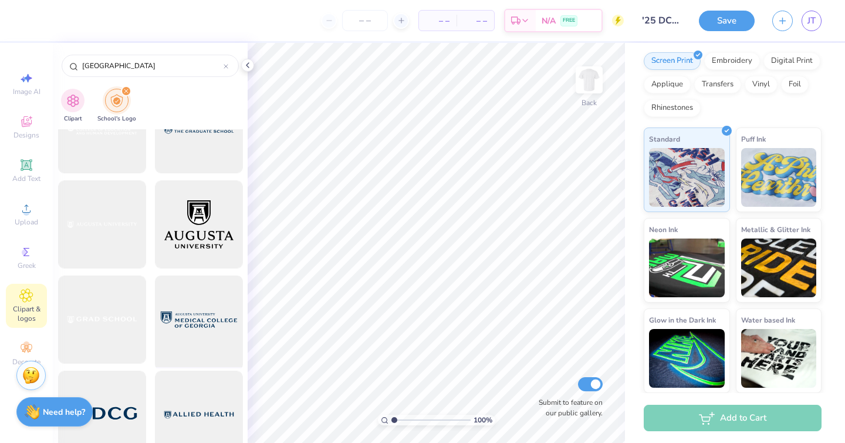
scroll to position [1756, 0]
type input "Augusta university"
click at [28, 214] on circle at bounding box center [26, 212] width 6 height 6
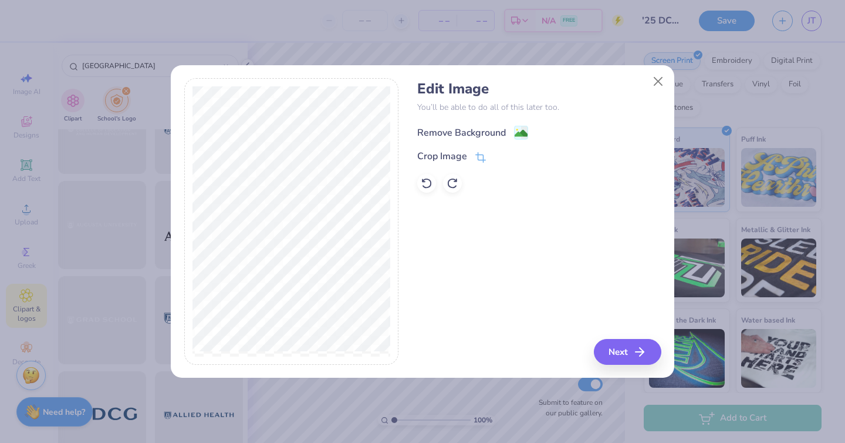
click at [470, 134] on div "Remove Background" at bounding box center [461, 133] width 89 height 14
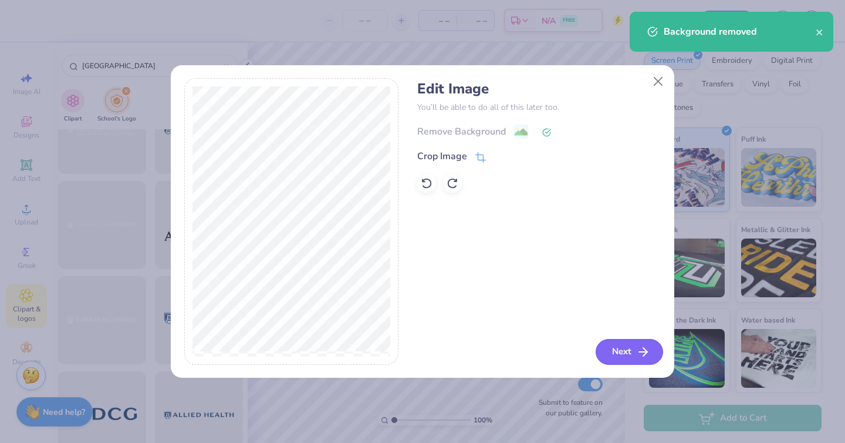
click at [628, 354] on button "Next" at bounding box center [630, 352] width 68 height 26
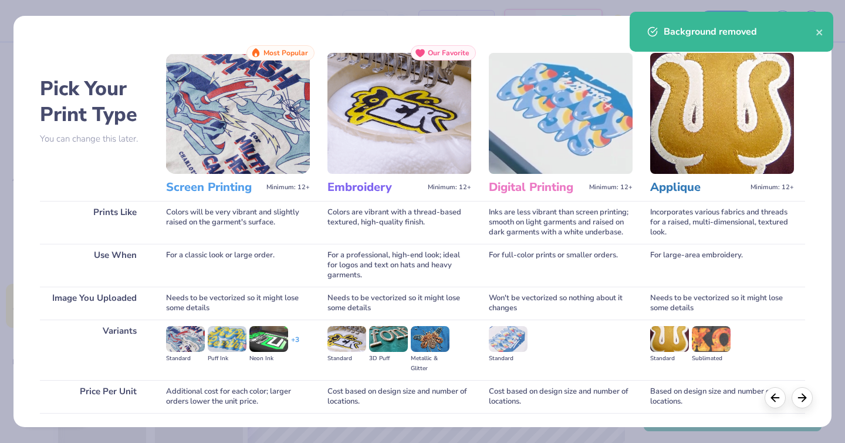
scroll to position [84, 0]
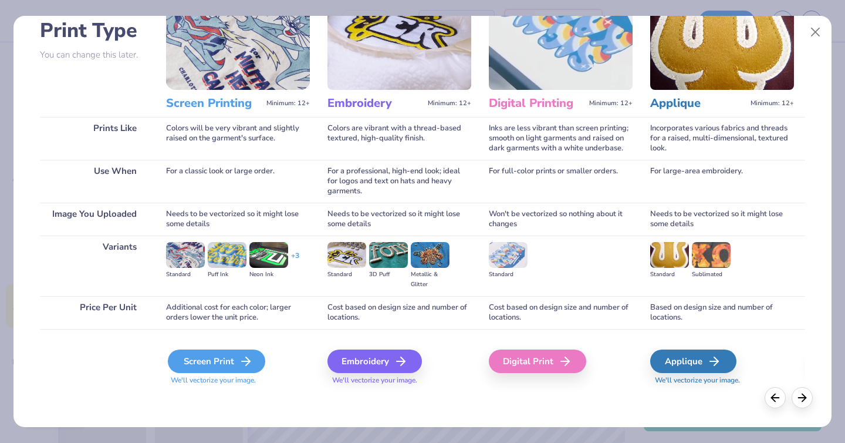
click at [228, 358] on div "Screen Print" at bounding box center [216, 360] width 97 height 23
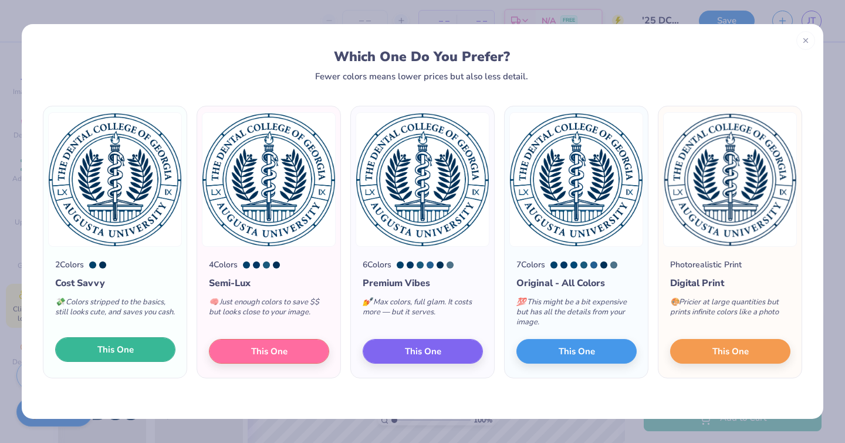
click at [137, 349] on button "This One" at bounding box center [115, 349] width 120 height 25
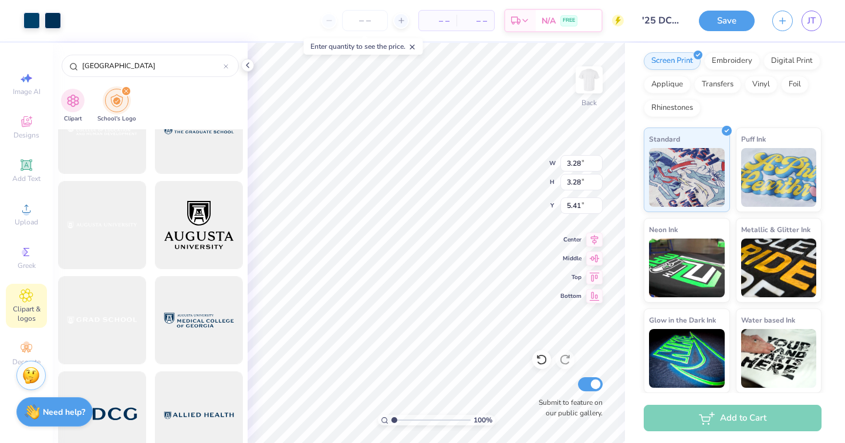
type input "3.28"
type input "4.09"
type input "4.16"
type input "3.98"
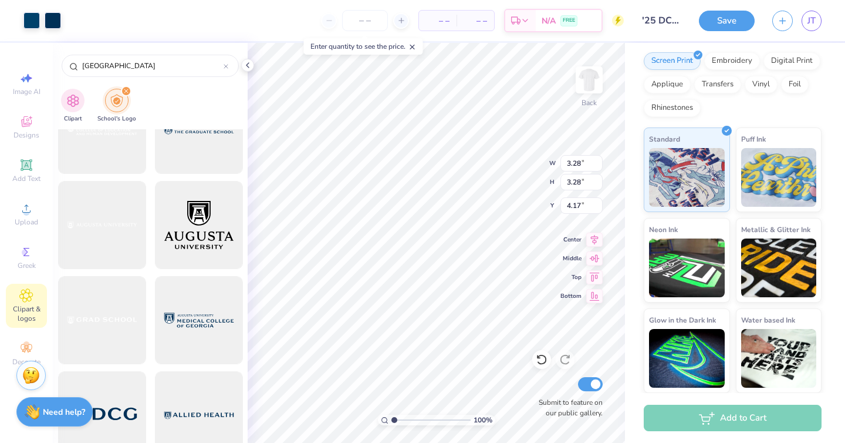
type input "3.98"
type input "3.47"
type input "3.67"
type input "3.77"
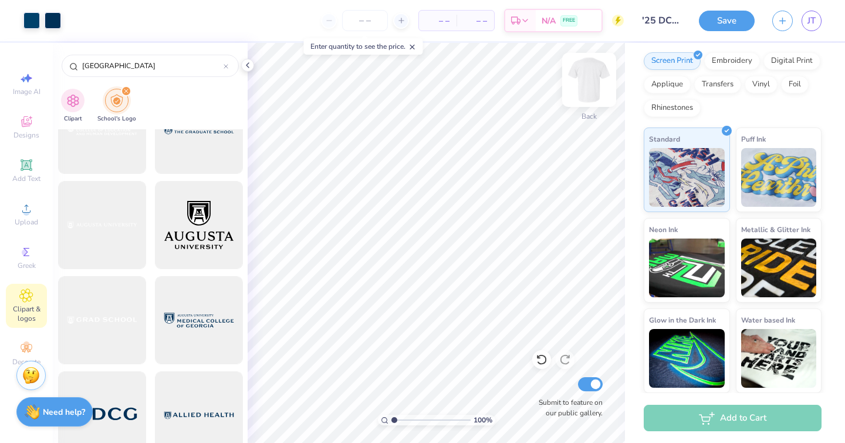
click at [597, 68] on img at bounding box center [589, 79] width 47 height 47
click at [29, 165] on icon at bounding box center [26, 164] width 9 height 9
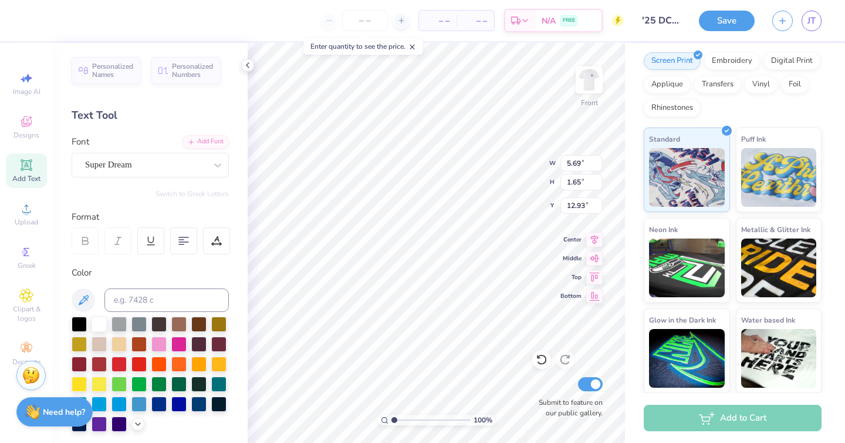
click at [147, 179] on div "Personalized Names Personalized Numbers Text Tool Add Font Font Super Dream Swi…" at bounding box center [150, 243] width 195 height 400
click at [134, 164] on div "Super Dream" at bounding box center [145, 165] width 123 height 18
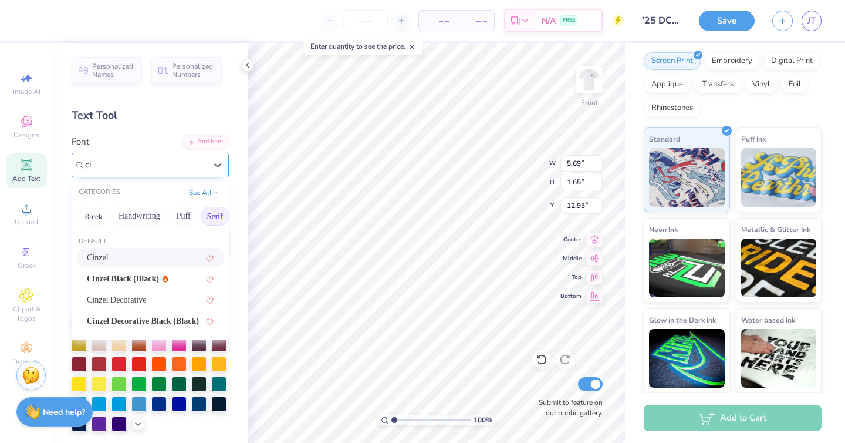
type input "c"
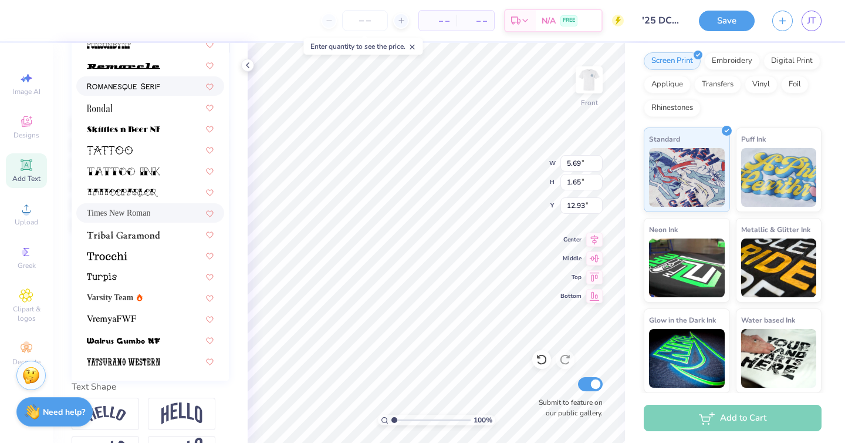
scroll to position [0, 0]
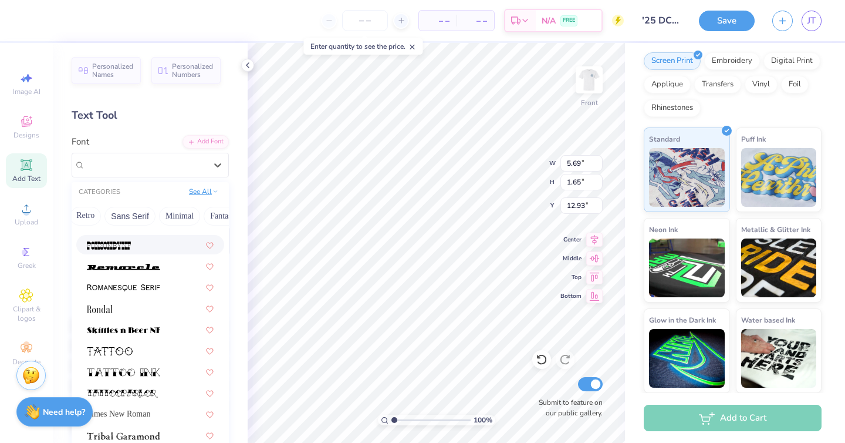
click at [194, 191] on button "See All" at bounding box center [204, 192] width 36 height 12
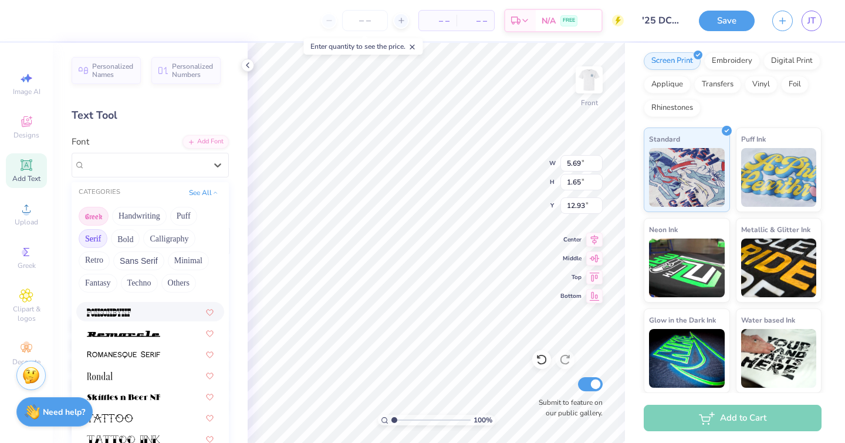
click at [98, 215] on button "Greek" at bounding box center [94, 216] width 30 height 19
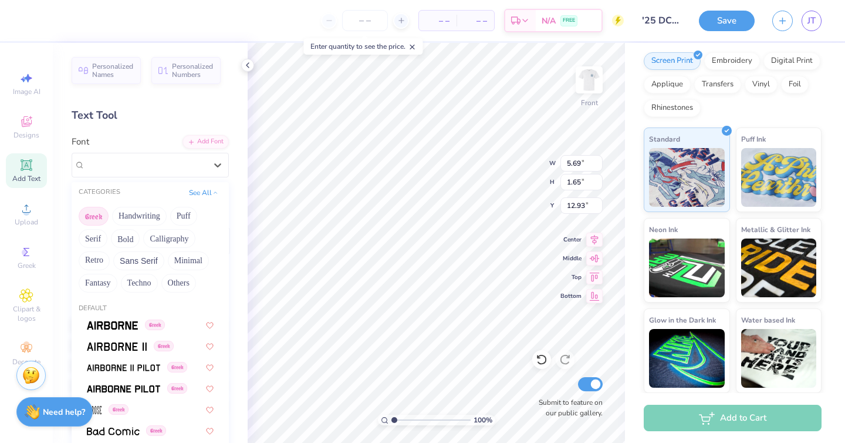
click at [95, 198] on div "CATEGORIES See All" at bounding box center [150, 192] width 157 height 21
click at [94, 194] on div "CATEGORIES" at bounding box center [100, 192] width 42 height 10
click at [213, 169] on icon at bounding box center [218, 165] width 12 height 12
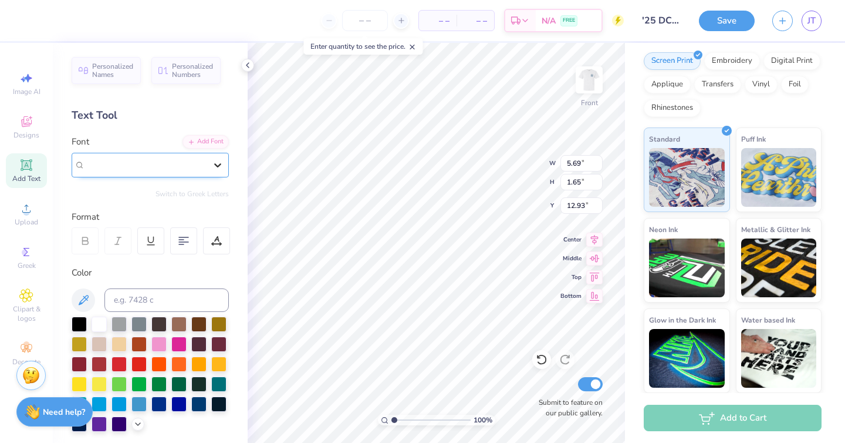
click at [219, 166] on icon at bounding box center [217, 165] width 7 height 4
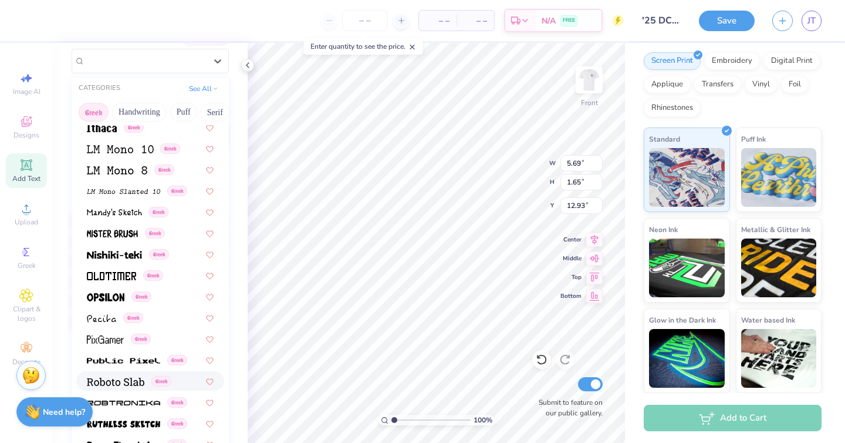
scroll to position [67, 0]
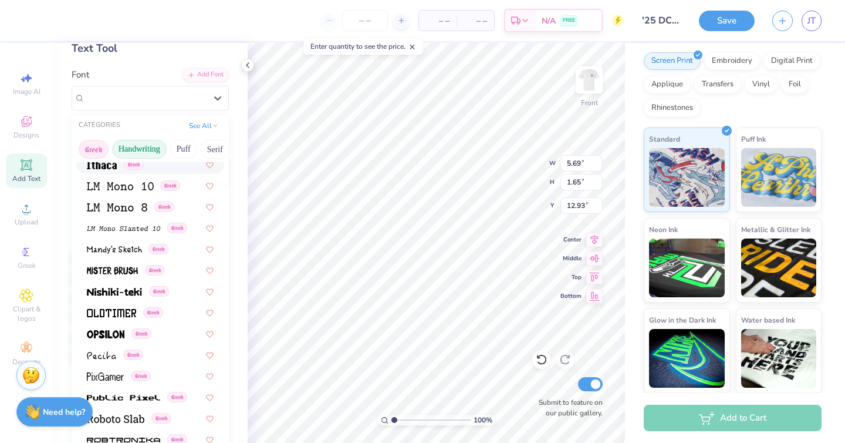
click at [125, 149] on button "Handwriting" at bounding box center [139, 149] width 55 height 19
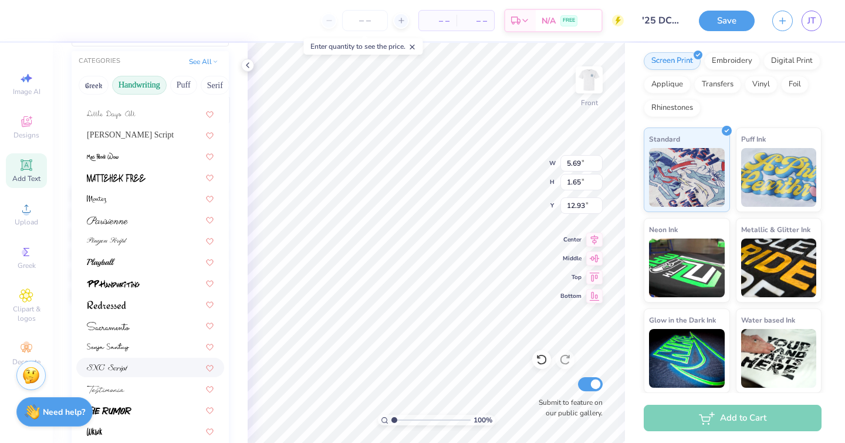
scroll to position [127, 0]
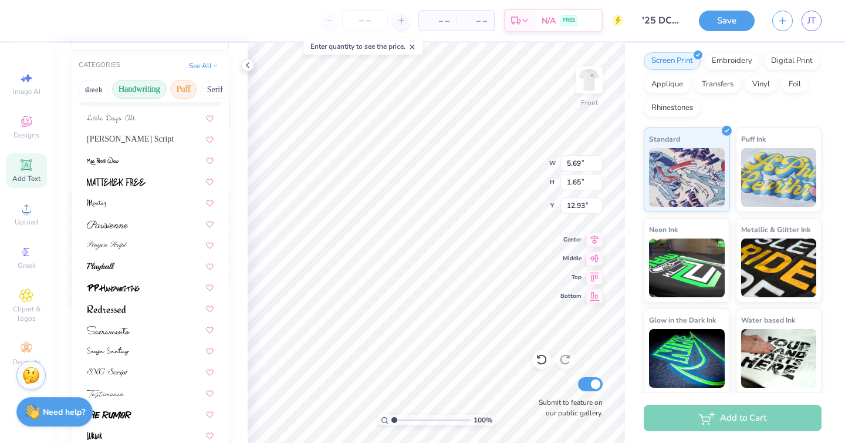
click at [186, 90] on button "Puff" at bounding box center [183, 89] width 27 height 19
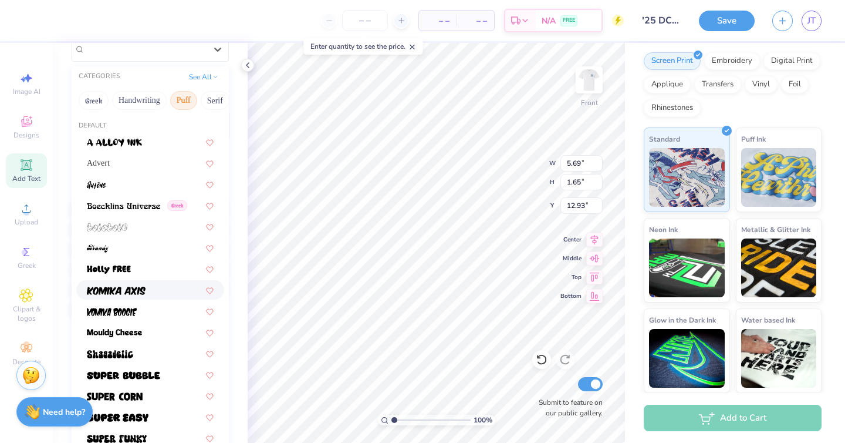
scroll to position [94, 0]
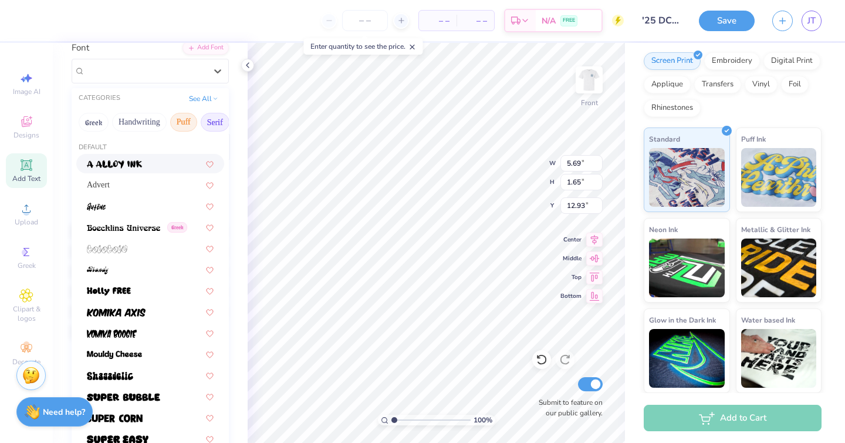
click at [215, 120] on button "Serif" at bounding box center [215, 122] width 29 height 19
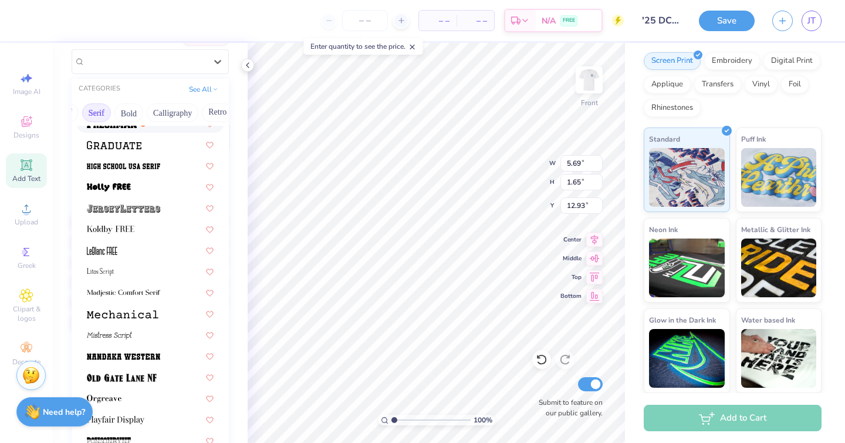
scroll to position [0, 126]
click at [129, 114] on button "Bold" at bounding box center [121, 112] width 29 height 19
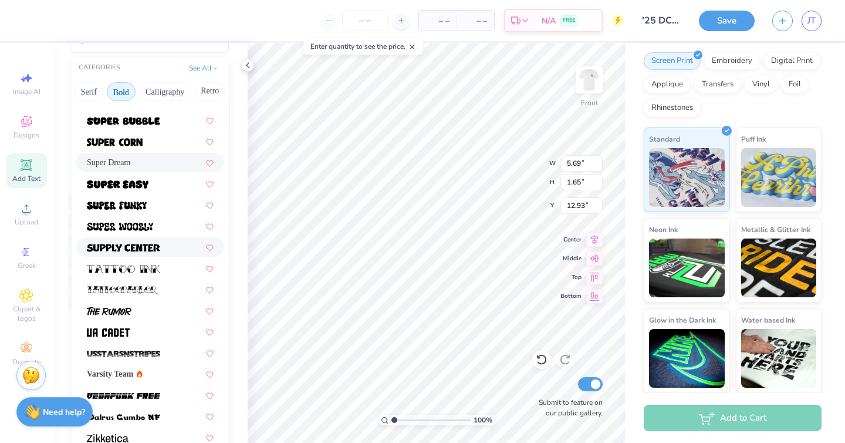
scroll to position [95, 0]
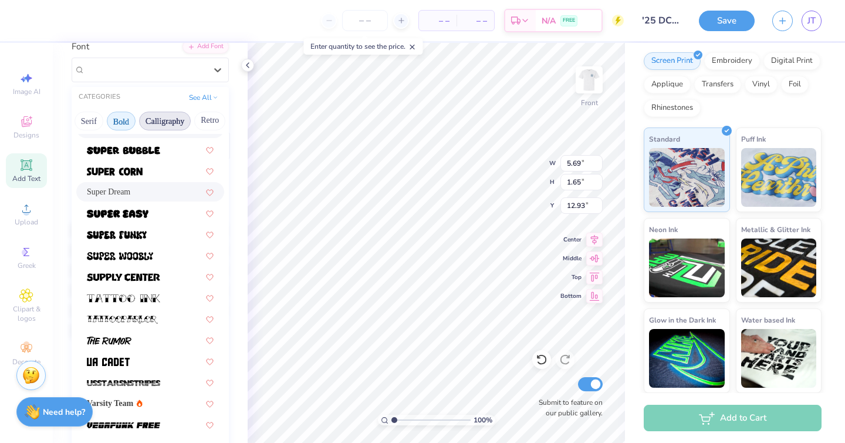
click at [176, 117] on button "Calligraphy" at bounding box center [165, 121] width 52 height 19
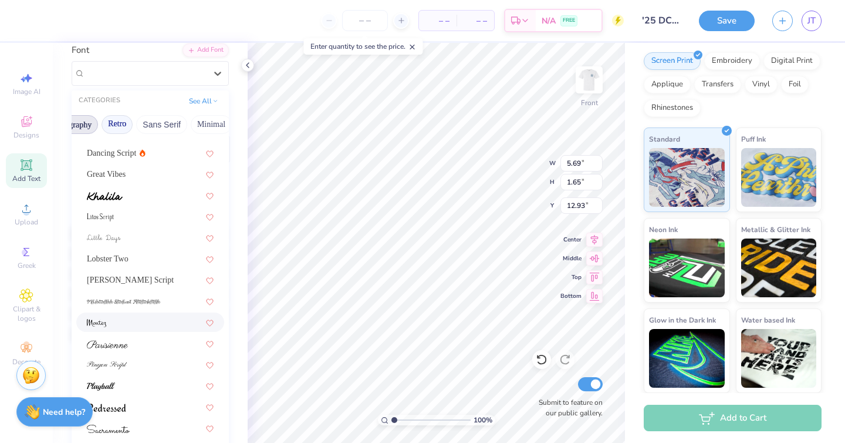
scroll to position [0, 220]
click at [124, 118] on button "Retro" at bounding box center [116, 124] width 31 height 19
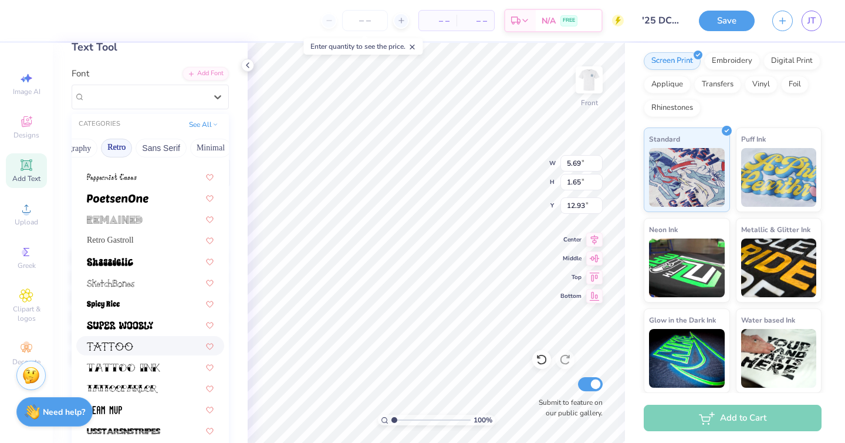
scroll to position [59, 0]
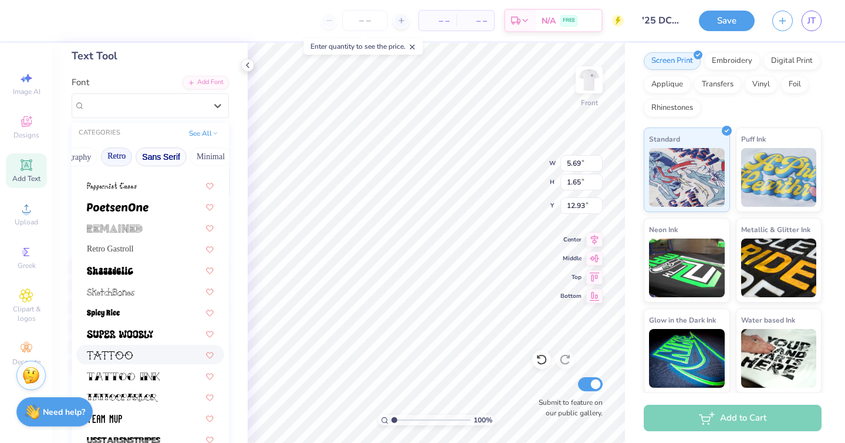
click at [160, 156] on button "Sans Serif" at bounding box center [161, 156] width 51 height 19
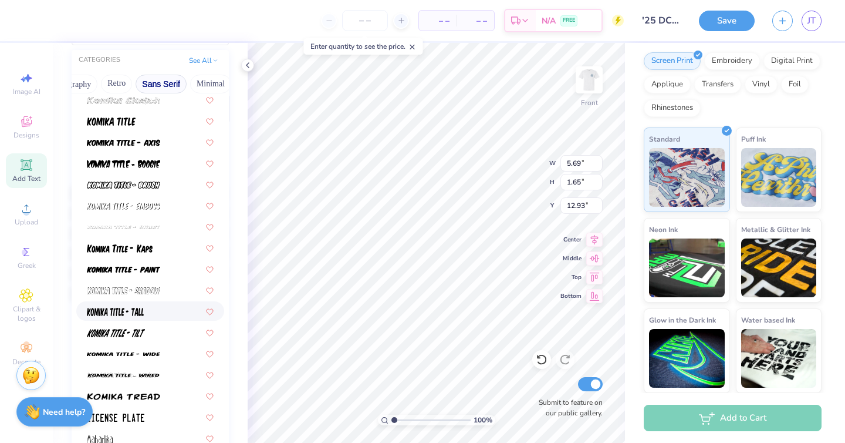
scroll to position [716, 0]
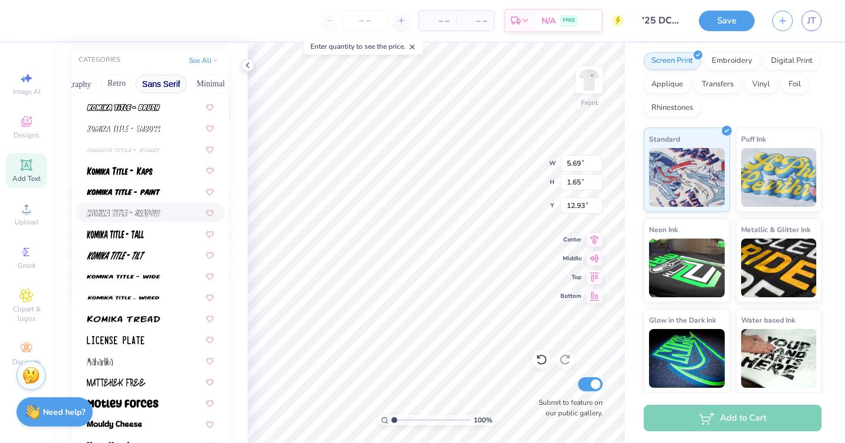
click at [151, 214] on img at bounding box center [123, 213] width 73 height 8
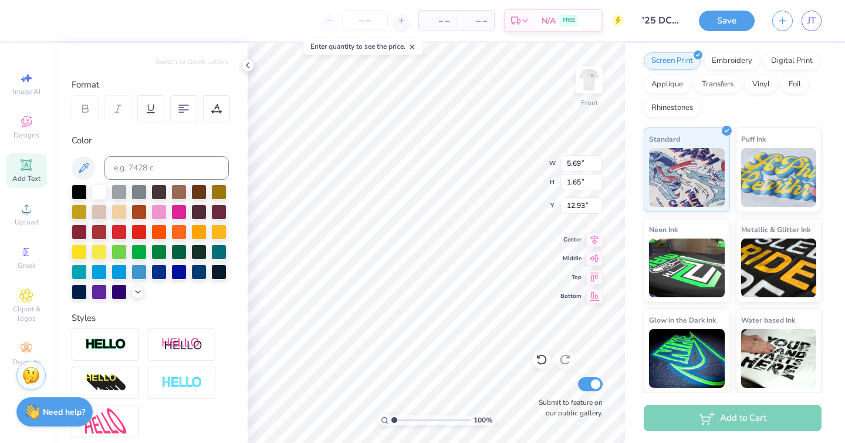
type input "4.16"
type input "1.99"
type input "12.76"
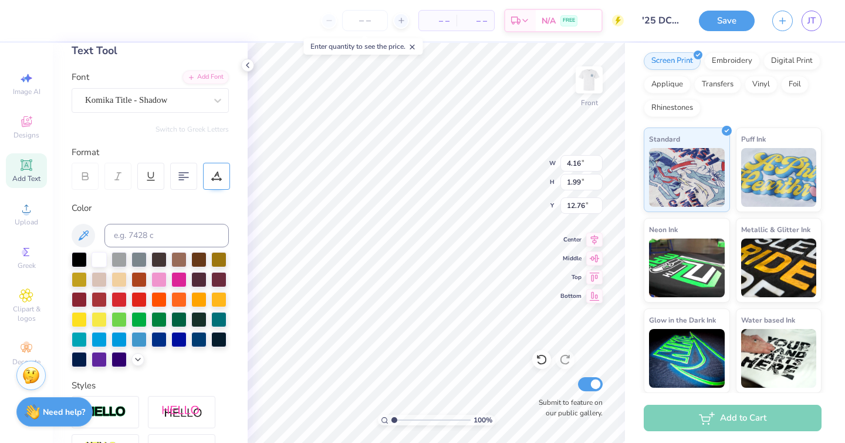
scroll to position [63, 0]
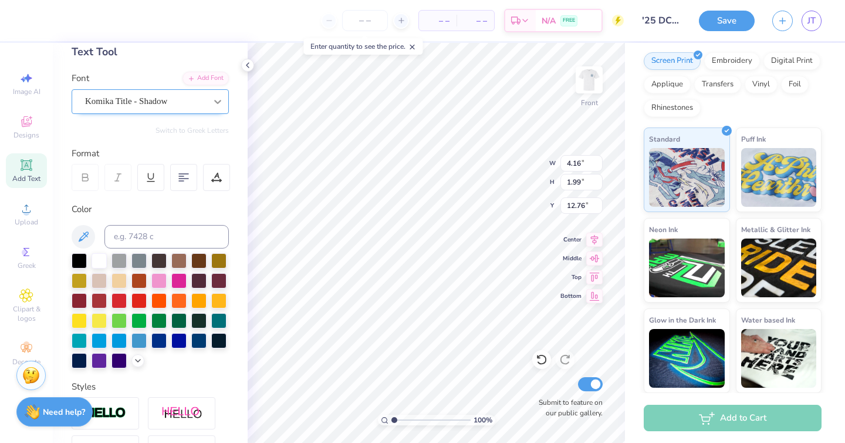
click at [224, 93] on div at bounding box center [217, 101] width 21 height 21
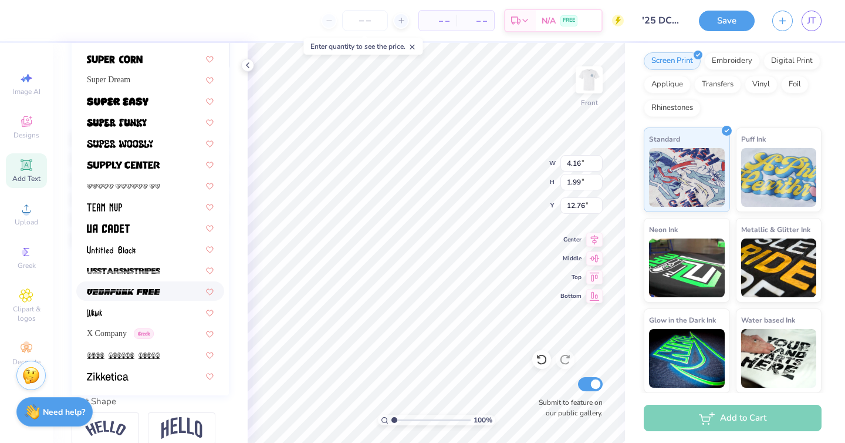
scroll to position [184, 0]
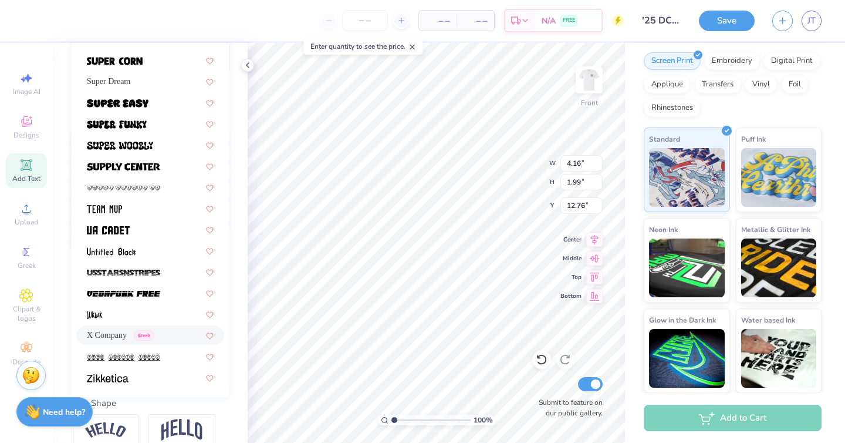
click at [145, 338] on span "Greek" at bounding box center [144, 335] width 20 height 11
type input "5.91"
type input "1.60"
type input "12.95"
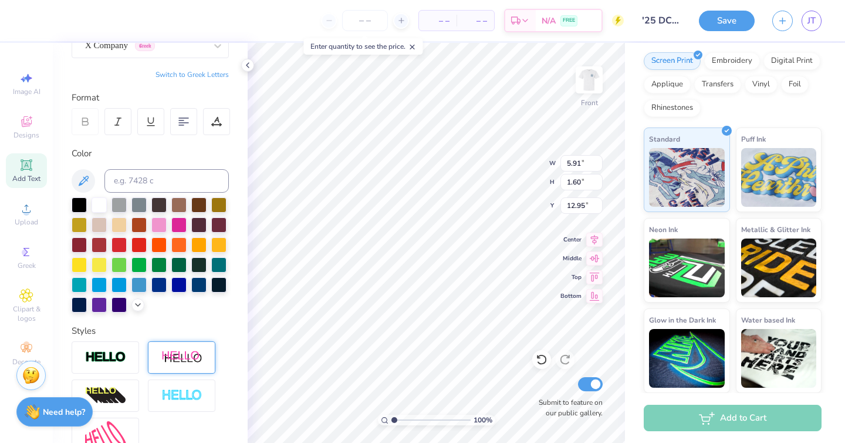
scroll to position [91, 0]
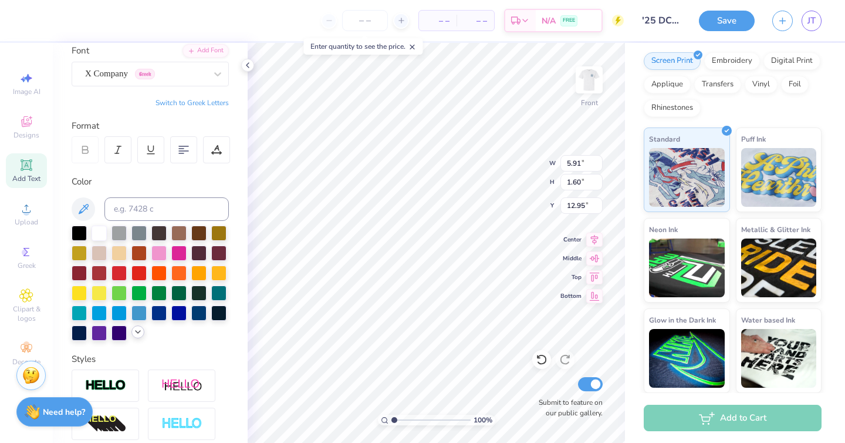
click at [140, 336] on icon at bounding box center [137, 331] width 9 height 9
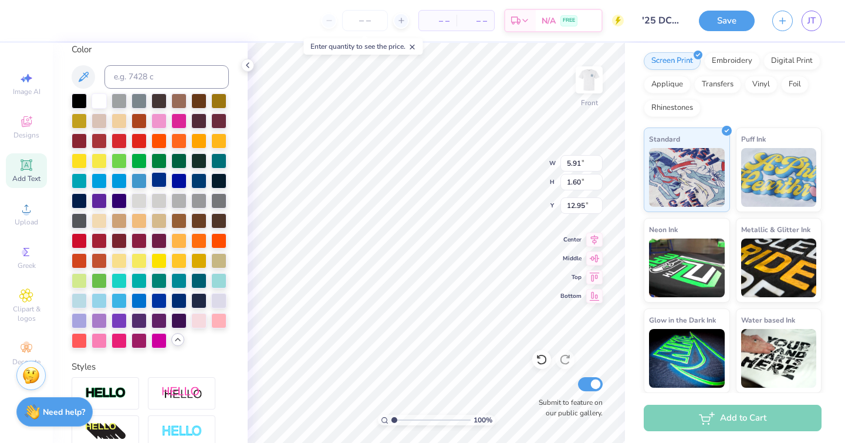
scroll to position [237, 0]
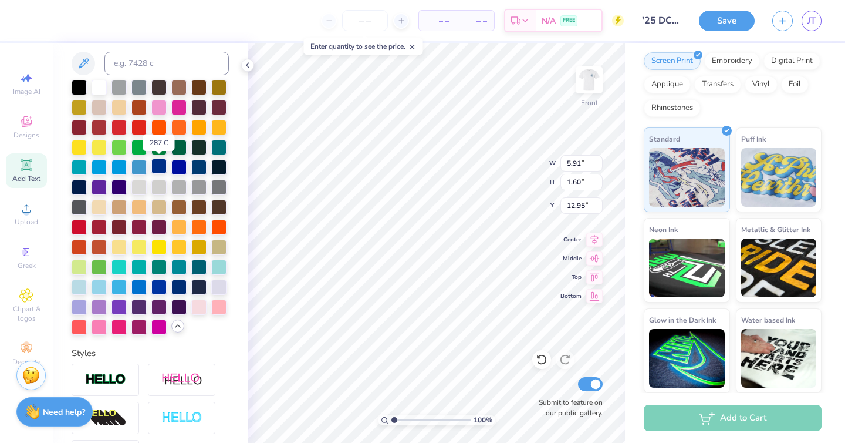
click at [160, 166] on div at bounding box center [158, 166] width 15 height 15
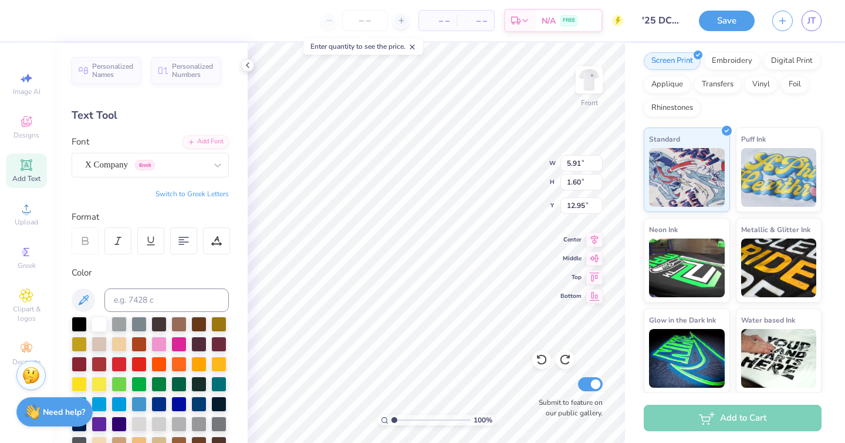
scroll to position [0, 1]
type textarea "Dental"
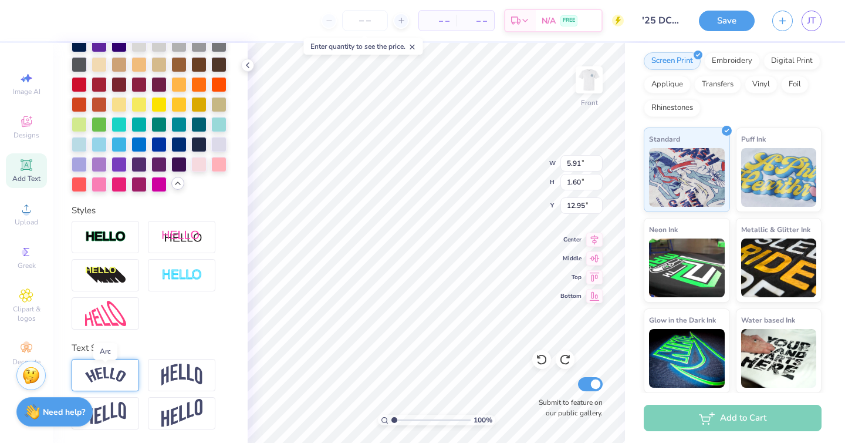
click at [113, 370] on img at bounding box center [105, 375] width 41 height 16
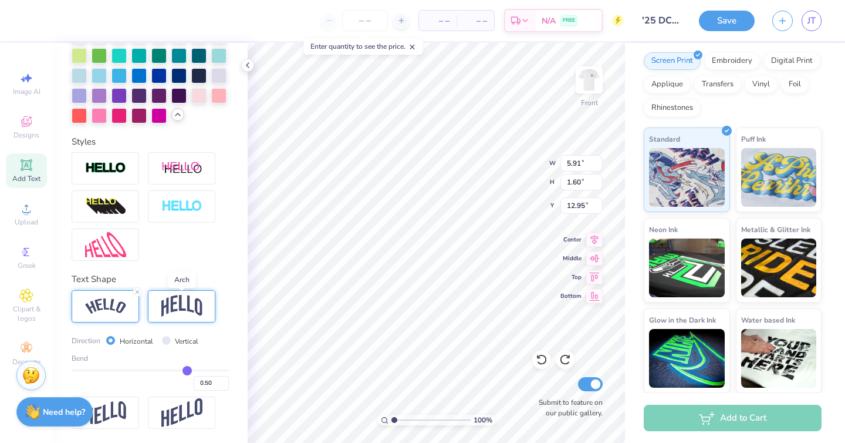
click at [183, 302] on img at bounding box center [181, 306] width 41 height 22
click at [166, 338] on input "Vertical" at bounding box center [166, 340] width 9 height 9
radio input "true"
click at [111, 338] on input "Horizontal" at bounding box center [110, 340] width 9 height 9
radio input "true"
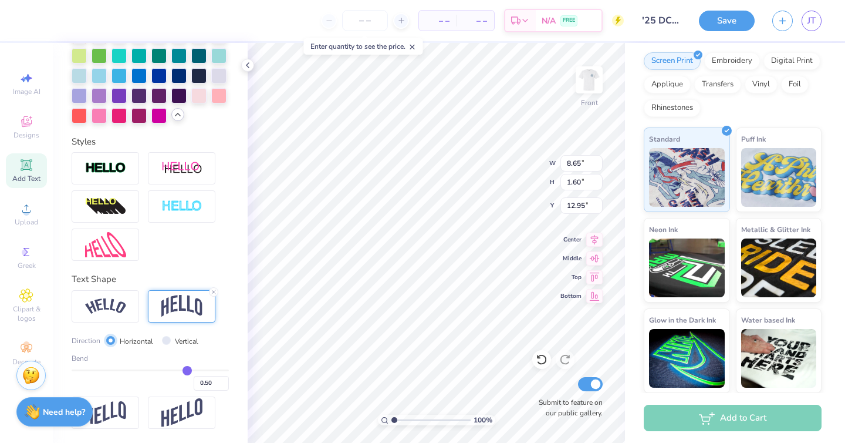
type input "8.32"
type input "3.32"
type input "12.09"
type input "0.47"
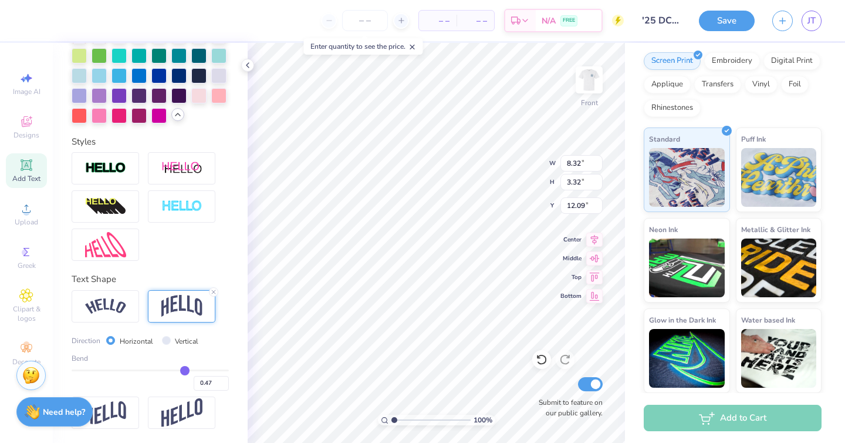
type input "0.44"
type input "0.43"
type input "0.42"
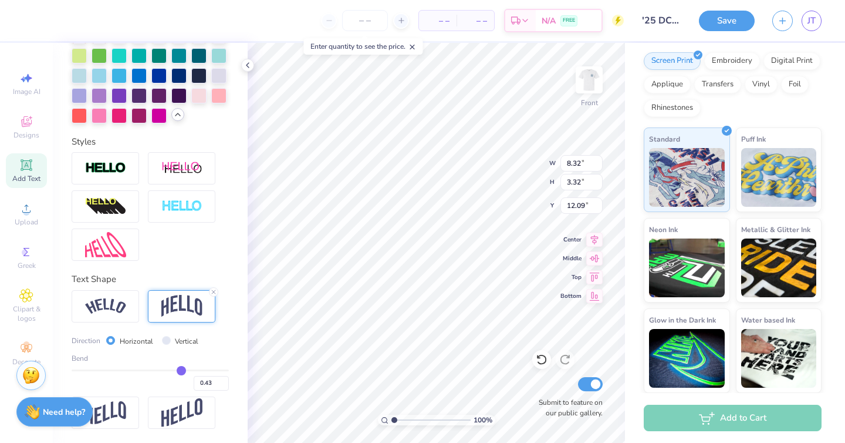
type input "0.42"
type input "0.38"
type input "0.35"
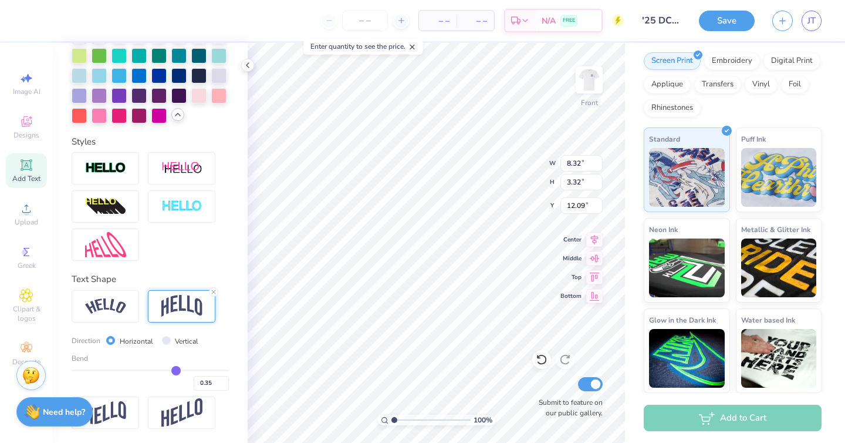
type input "0.34"
type input "0.33"
type input "0.32"
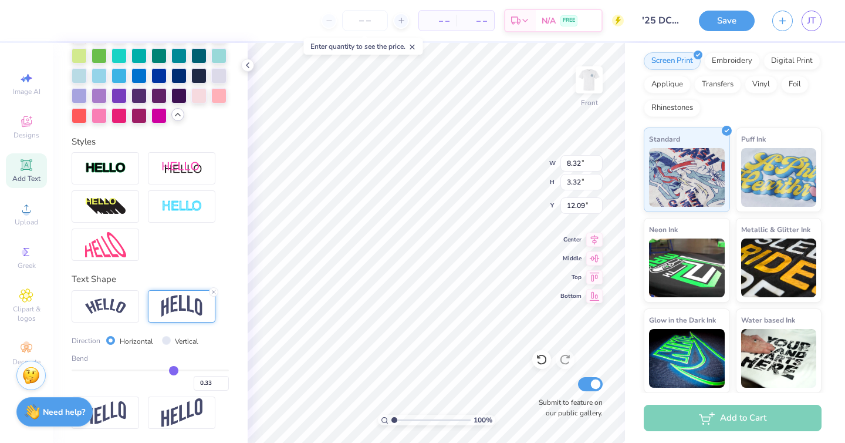
type input "0.32"
drag, startPoint x: 188, startPoint y: 368, endPoint x: 173, endPoint y: 369, distance: 14.7
click at [174, 369] on input "range" at bounding box center [150, 370] width 157 height 2
type input "2.67"
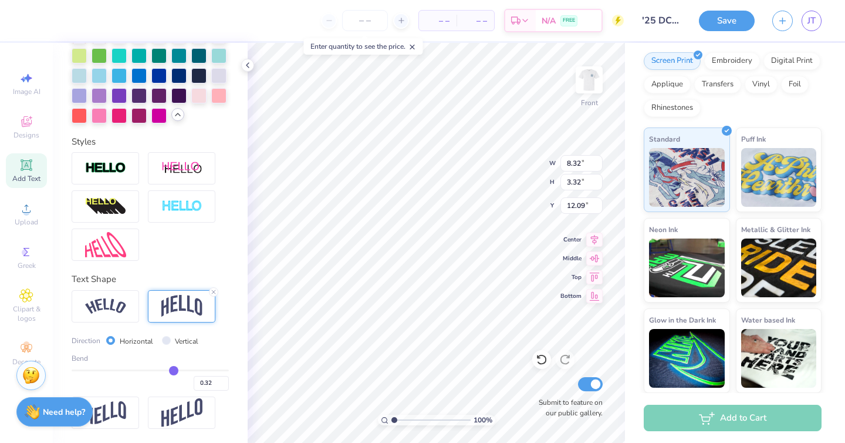
type input "12.42"
type input "0.35"
type input "0.38"
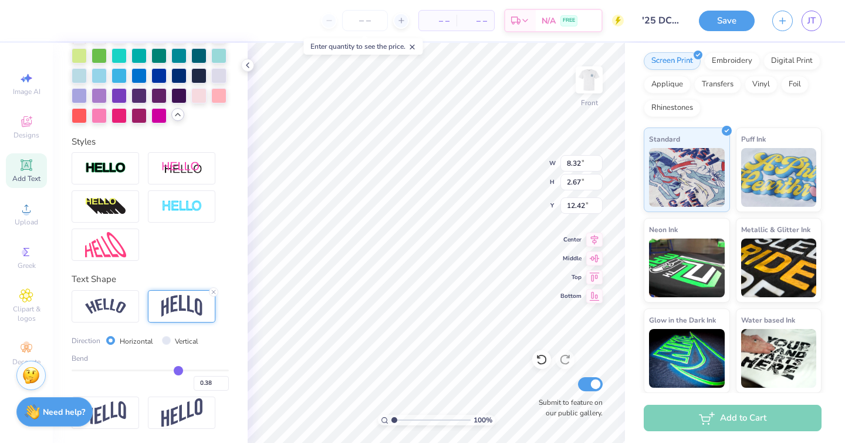
type input "0.4"
type input "0.40"
drag, startPoint x: 173, startPoint y: 369, endPoint x: 180, endPoint y: 369, distance: 6.5
type input "0.4"
click at [180, 369] on input "range" at bounding box center [150, 370] width 157 height 2
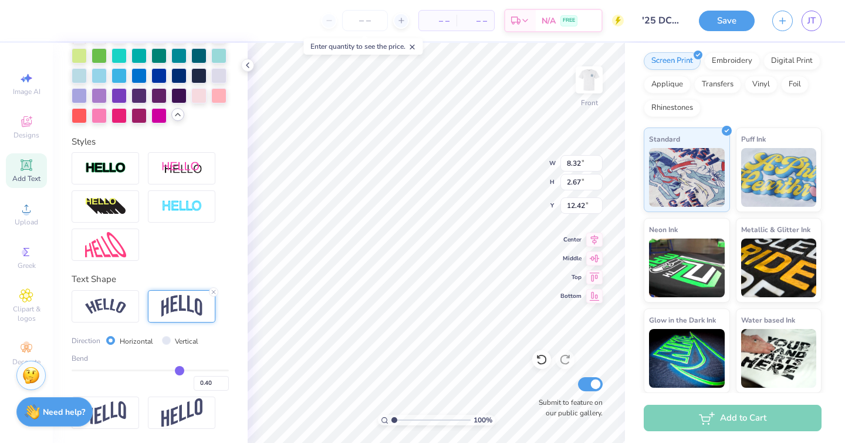
type input "2.95"
type input "4.51"
click at [599, 177] on input "2.96" at bounding box center [582, 182] width 42 height 16
click at [598, 178] on input "2.97" at bounding box center [582, 182] width 42 height 16
click at [598, 178] on input "2.98" at bounding box center [582, 182] width 42 height 16
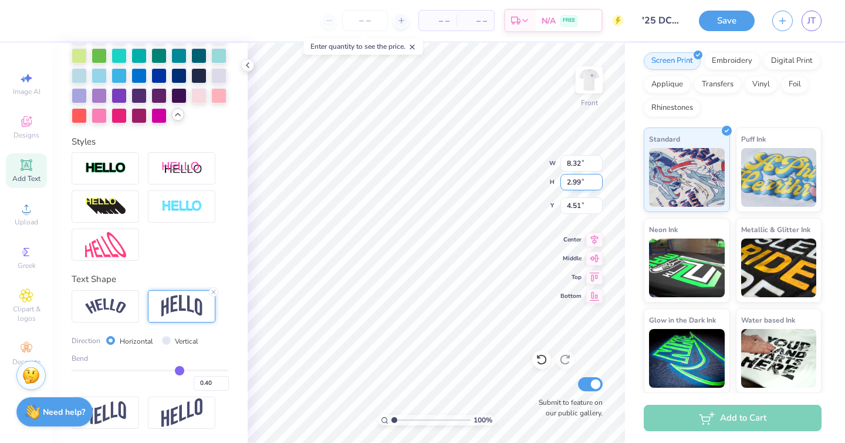
click at [598, 178] on input "2.99" at bounding box center [582, 182] width 42 height 16
click at [598, 178] on input "3" at bounding box center [582, 182] width 42 height 16
click at [598, 178] on input "3.01" at bounding box center [582, 182] width 42 height 16
click at [598, 178] on input "3.02" at bounding box center [582, 182] width 42 height 16
click at [598, 178] on input "3.03" at bounding box center [582, 182] width 42 height 16
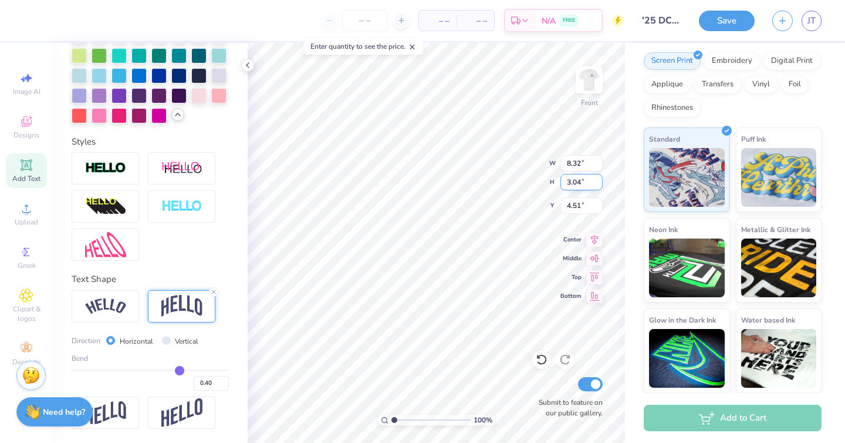
click at [598, 178] on input "3.04" at bounding box center [582, 182] width 42 height 16
click at [598, 178] on input "3.05" at bounding box center [582, 182] width 42 height 16
click at [598, 178] on input "3.06" at bounding box center [582, 182] width 42 height 16
click at [598, 178] on input "3.07" at bounding box center [582, 182] width 42 height 16
click at [598, 178] on input "3.08" at bounding box center [582, 182] width 42 height 16
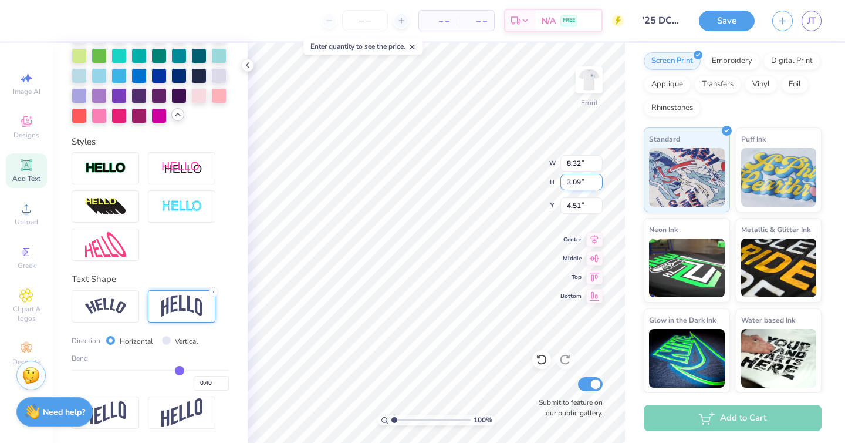
click at [598, 178] on input "3.09" at bounding box center [582, 182] width 42 height 16
click at [598, 178] on input "3.1" at bounding box center [582, 182] width 42 height 16
click at [598, 178] on input "3.11" at bounding box center [582, 182] width 42 height 16
type input "3.12"
click at [598, 178] on input "3.12" at bounding box center [582, 182] width 42 height 16
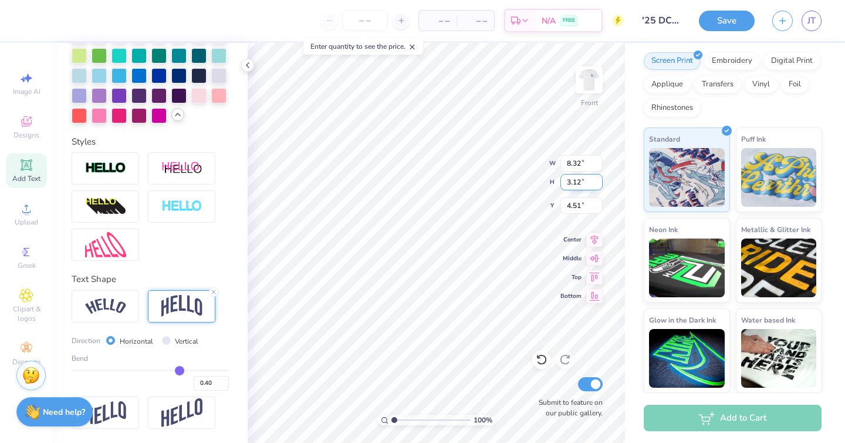
click at [585, 184] on input "3.12" at bounding box center [582, 182] width 42 height 16
click at [581, 206] on input "4.51" at bounding box center [582, 205] width 42 height 16
type input "8.80"
type input "4.42"
click at [587, 180] on input "3.12" at bounding box center [582, 182] width 42 height 16
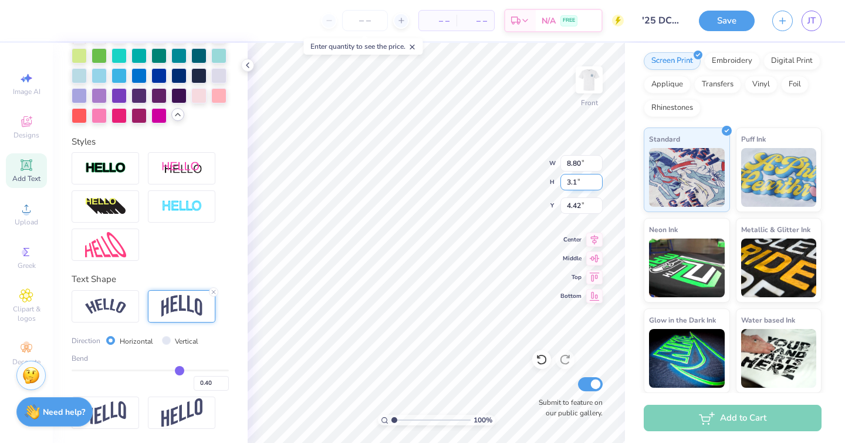
type input "3"
type input "4"
type input "11.28"
type input "4.00"
type input "3.98"
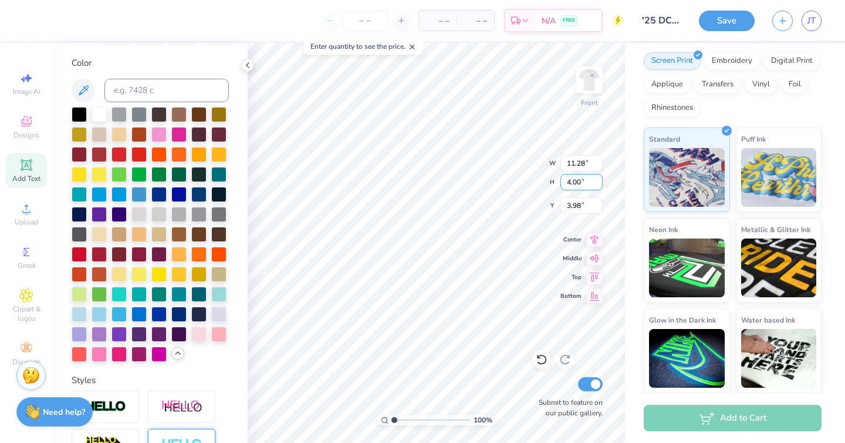
scroll to position [0, 0]
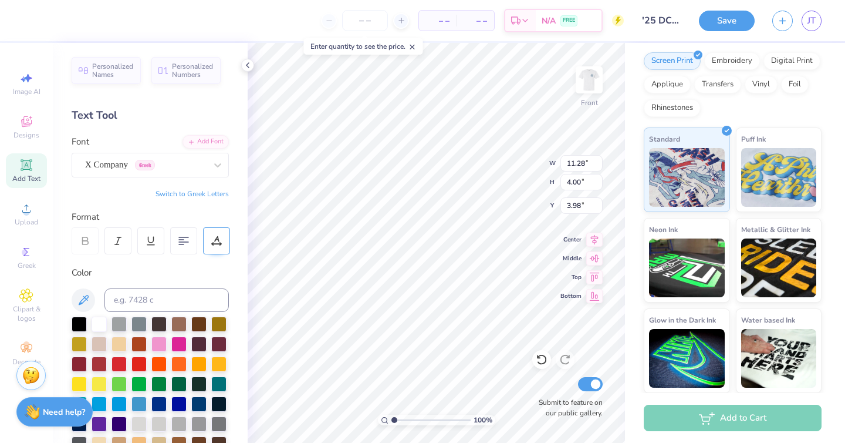
click at [218, 245] on icon at bounding box center [216, 240] width 11 height 11
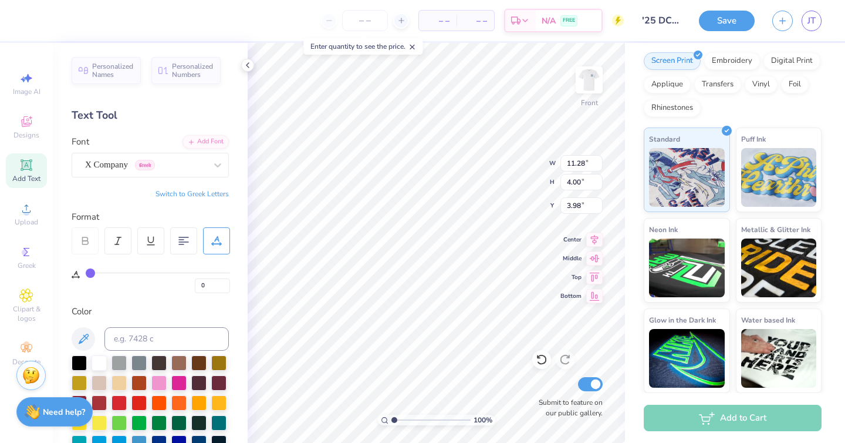
click at [218, 242] on icon at bounding box center [216, 240] width 11 height 11
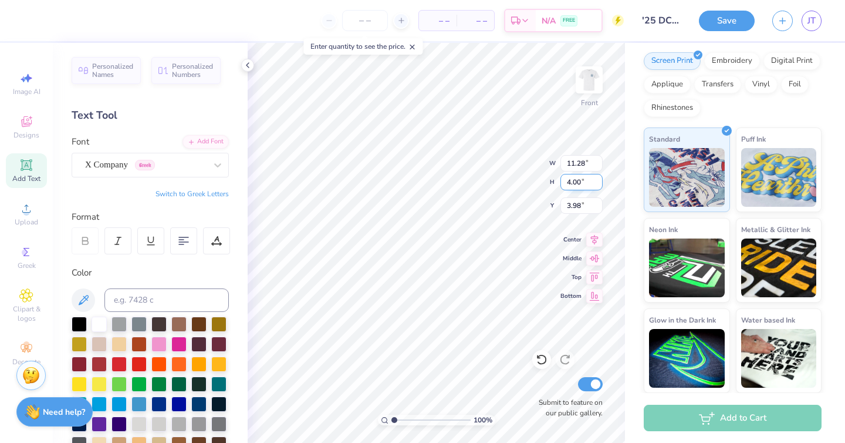
click at [586, 180] on input "4.00" at bounding box center [582, 182] width 42 height 16
type input "4.39"
type input "12.38"
type input "3.79"
type input "4"
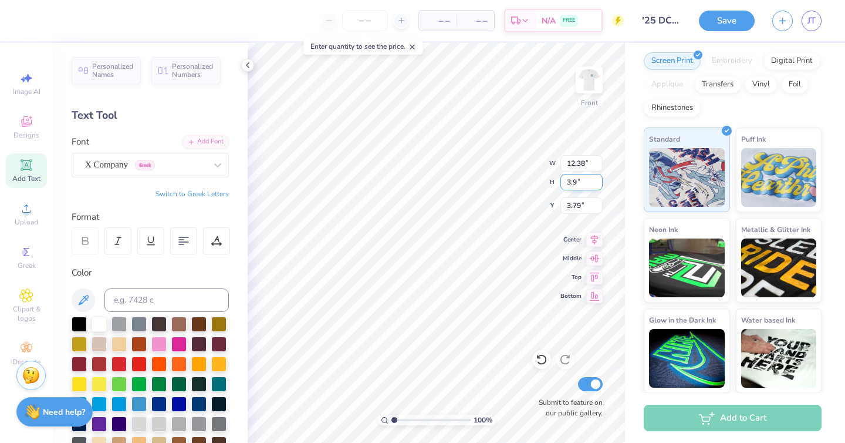
type input "3.9"
type input "10.99"
type input "3.90"
click at [584, 204] on input "4.03" at bounding box center [582, 205] width 42 height 16
type input "4"
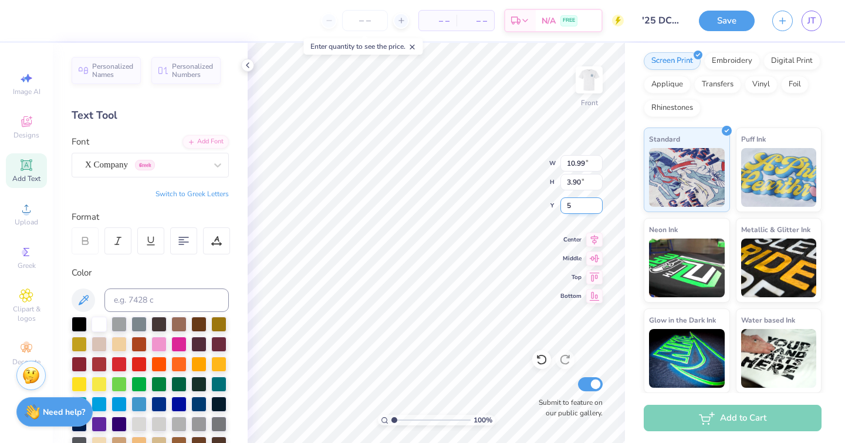
type input "5.00"
click at [587, 179] on input "3.90" at bounding box center [582, 182] width 42 height 16
click at [589, 163] on input "10.99" at bounding box center [582, 163] width 42 height 16
type input "1"
type input "5.00"
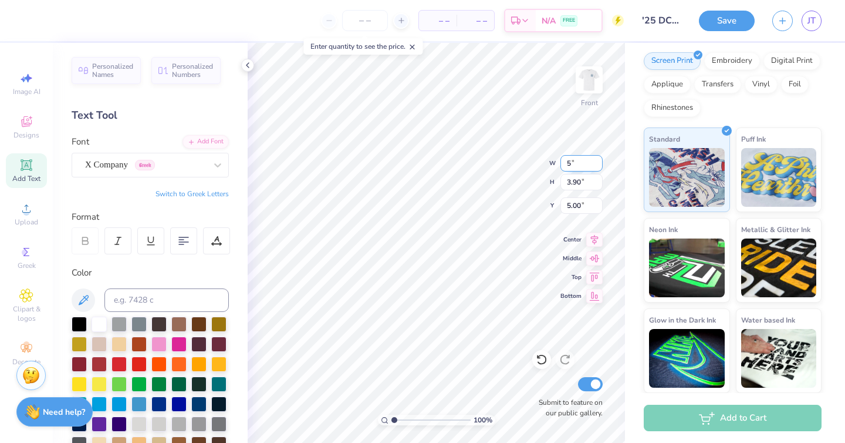
type input "1.77"
type input "6.06"
type input "8.51"
type input "3.02"
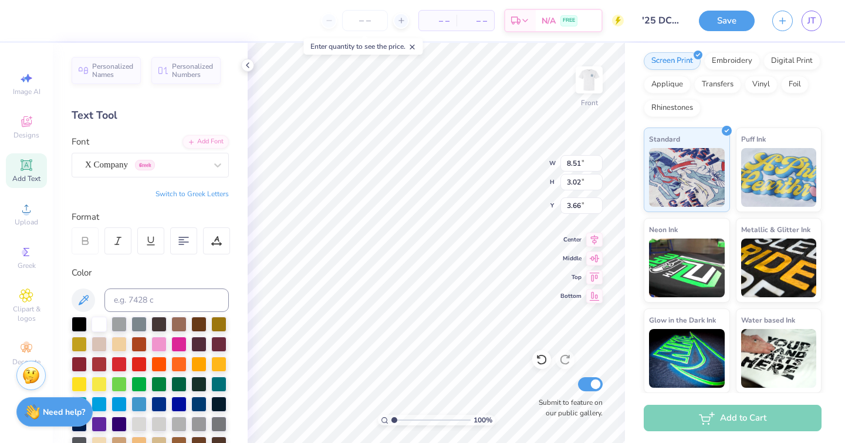
type input "3.66"
type input "10.21"
type input "3.62"
type input "4.48"
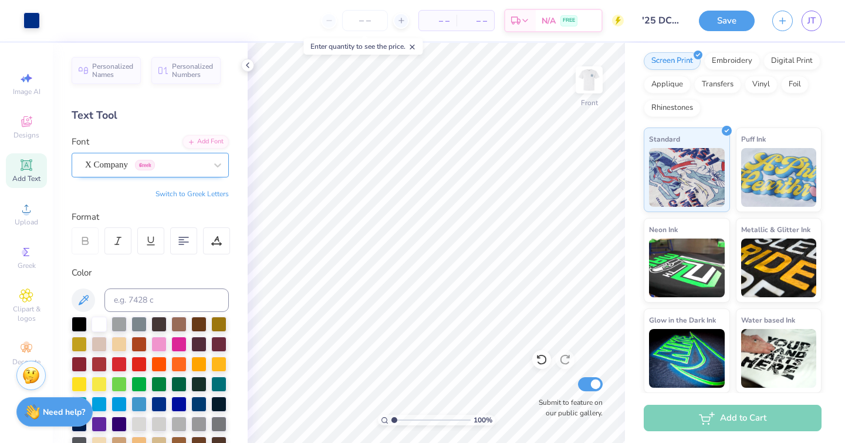
click at [173, 163] on div "X Company Greek" at bounding box center [145, 165] width 123 height 18
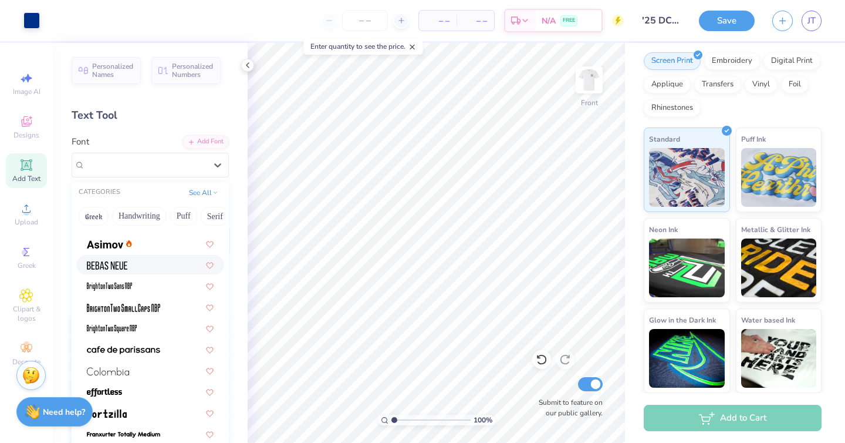
scroll to position [0, 0]
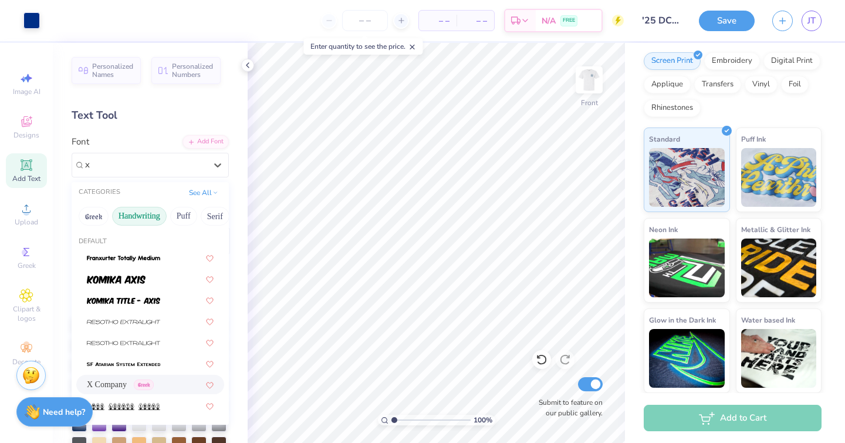
type input "x"
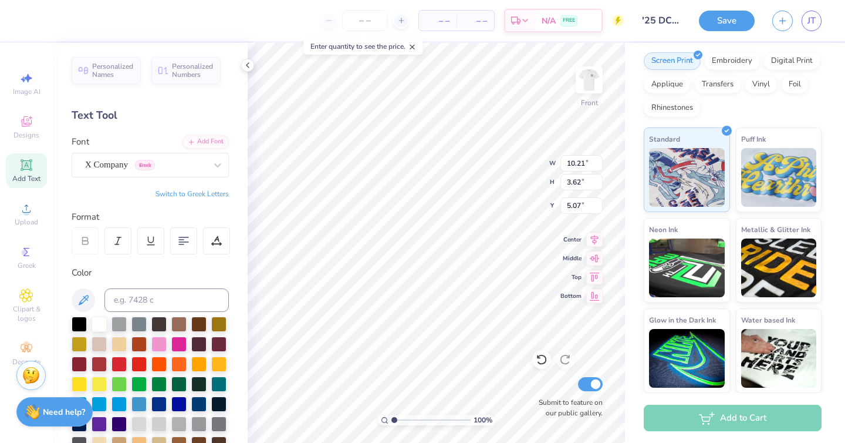
type input "5.07"
type input "11.61"
type input "4.12"
type input "4.46"
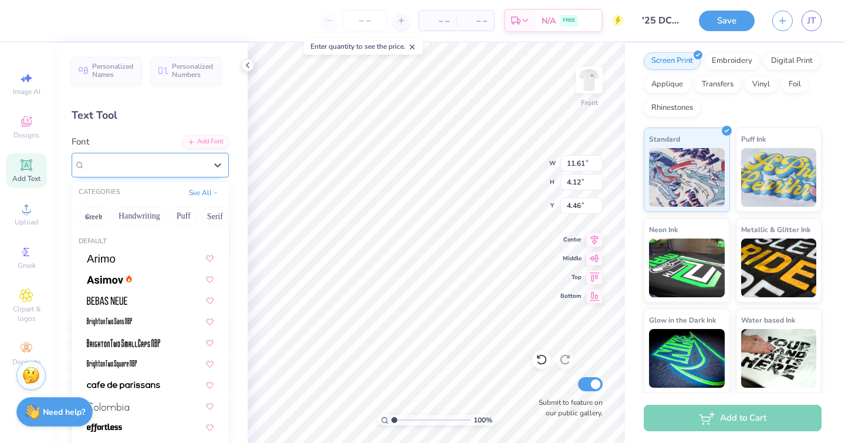
click at [139, 159] on div "X Company Greek" at bounding box center [145, 165] width 123 height 18
click at [132, 277] on icon at bounding box center [129, 279] width 6 height 8
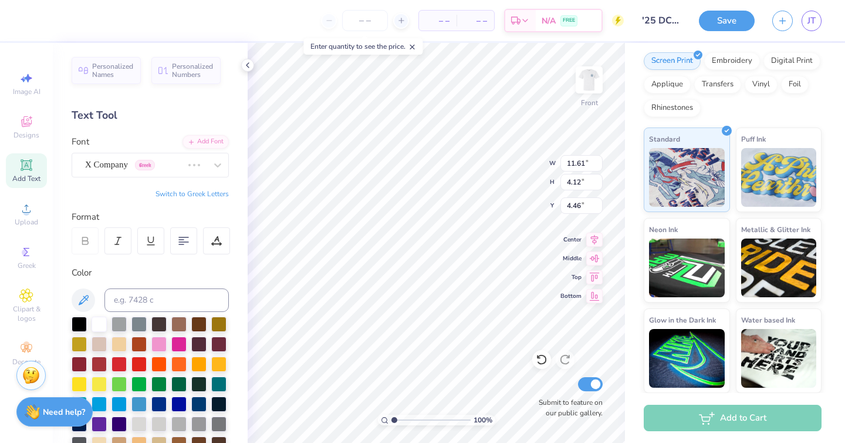
type input "9.06"
type input "3.53"
type input "4.76"
type input "11.61"
type input "4.12"
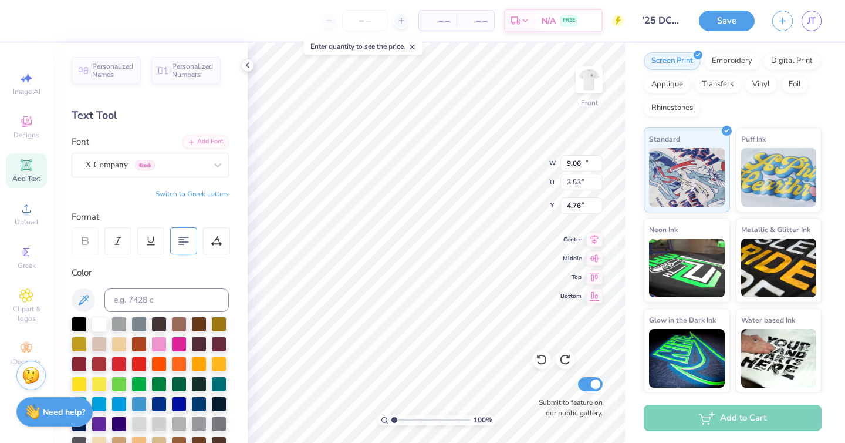
type input "4.46"
click at [34, 170] on div "Add Text" at bounding box center [26, 170] width 41 height 35
click at [163, 160] on div "Super Dream" at bounding box center [145, 165] width 123 height 18
click at [163, 160] on div "Super Dream" at bounding box center [145, 165] width 121 height 14
click at [84, 304] on icon at bounding box center [83, 300] width 14 height 14
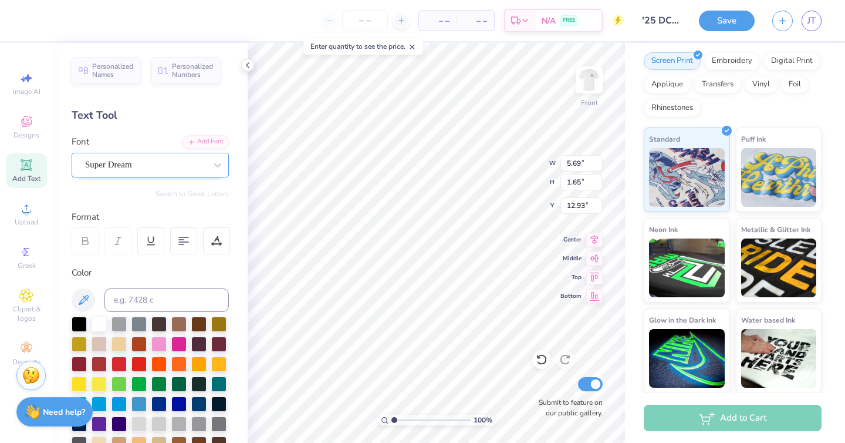
click at [123, 159] on div "Super Dream" at bounding box center [145, 165] width 123 height 18
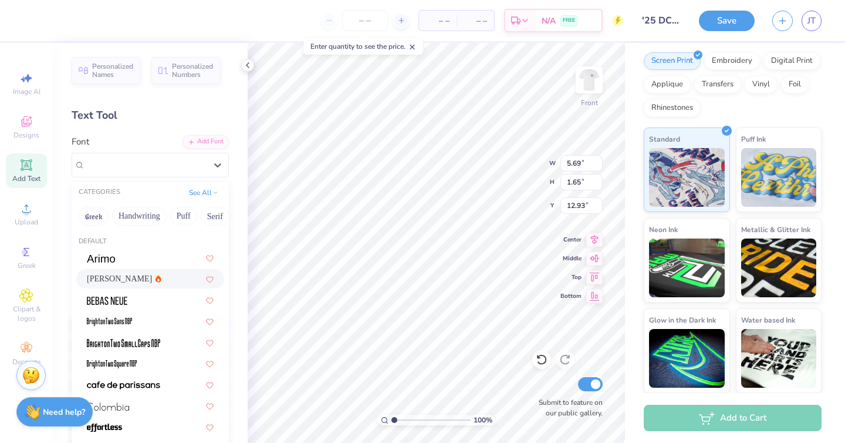
click at [107, 284] on span "Asimov" at bounding box center [119, 278] width 65 height 12
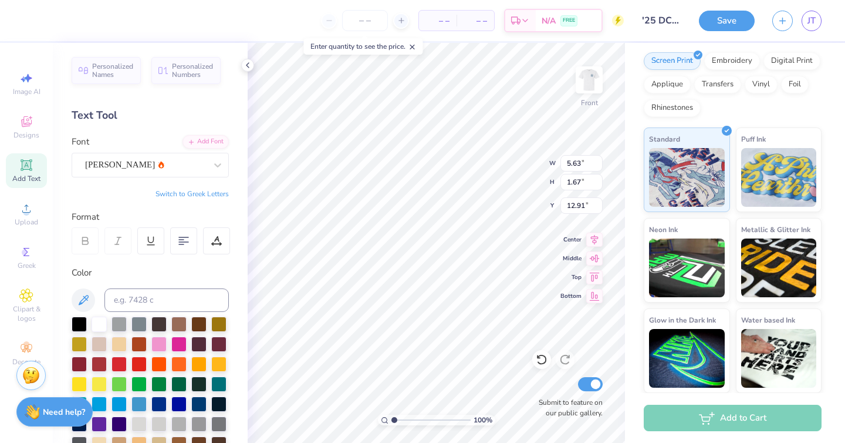
type input "5.63"
type input "1.67"
type input "12.91"
click at [138, 167] on div "Asimov" at bounding box center [145, 165] width 123 height 18
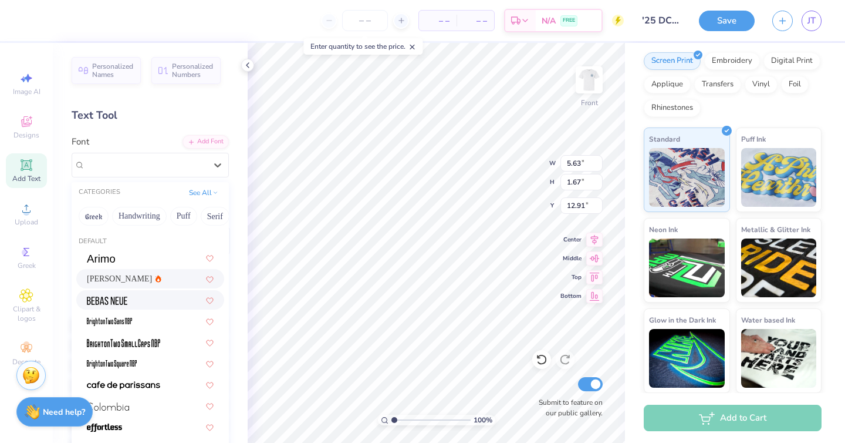
click at [116, 302] on img at bounding box center [107, 301] width 41 height 8
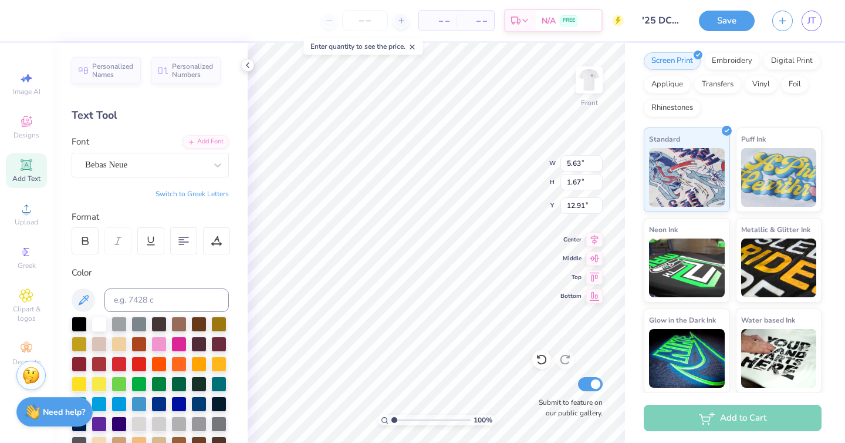
type input "3.51"
type input "1.65"
type input "12.93"
type textarea "College of ga"
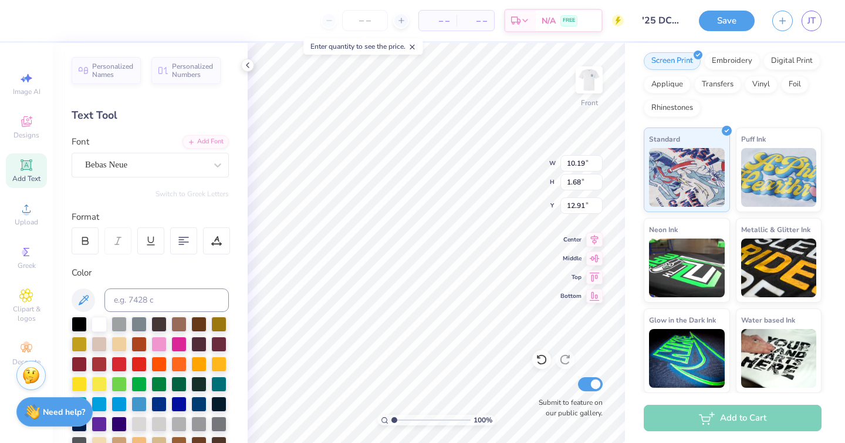
type input "6.77"
type input "1.12"
type input "8.02"
type input "6.42"
type input "1.06"
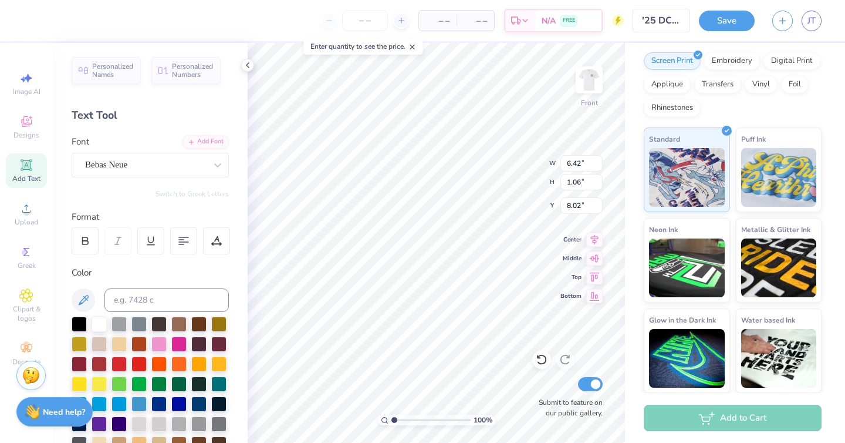
type input "8.05"
click at [36, 79] on div "Image AI" at bounding box center [26, 83] width 41 height 35
select select "4"
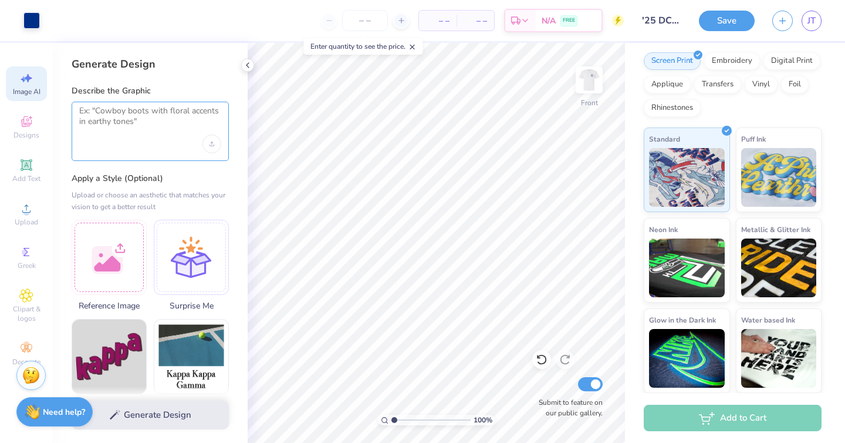
click at [140, 129] on textarea at bounding box center [150, 120] width 142 height 29
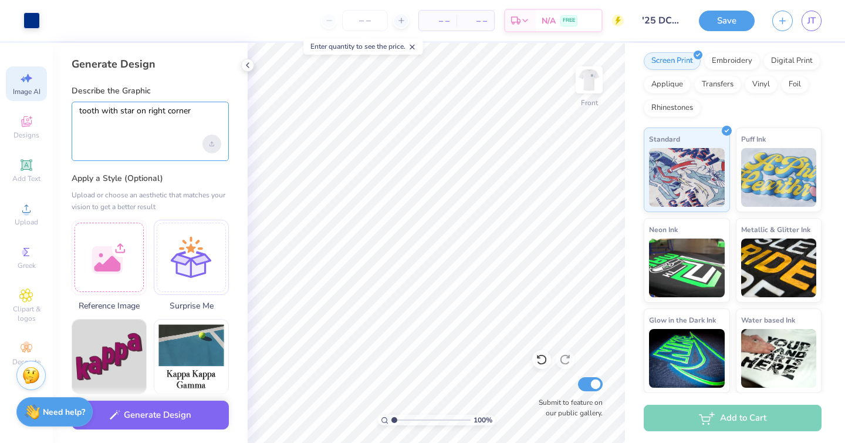
type textarea "tooth with star on right corner"
click at [214, 141] on div "Upload image" at bounding box center [212, 143] width 19 height 19
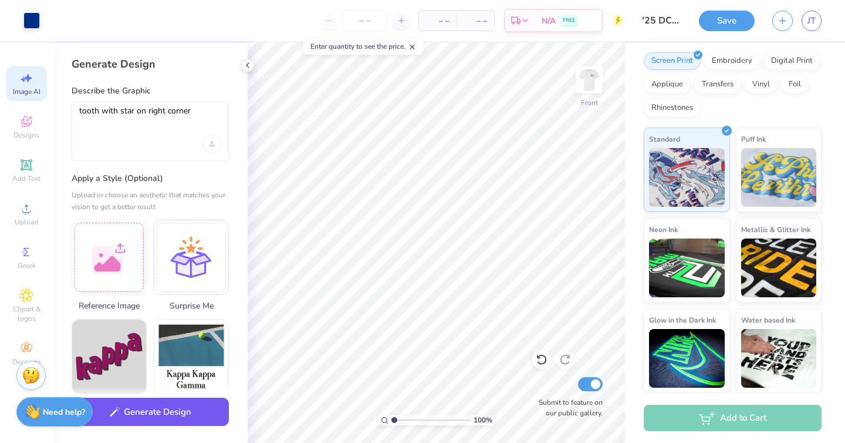
click at [182, 415] on button "Generate Design" at bounding box center [150, 411] width 157 height 29
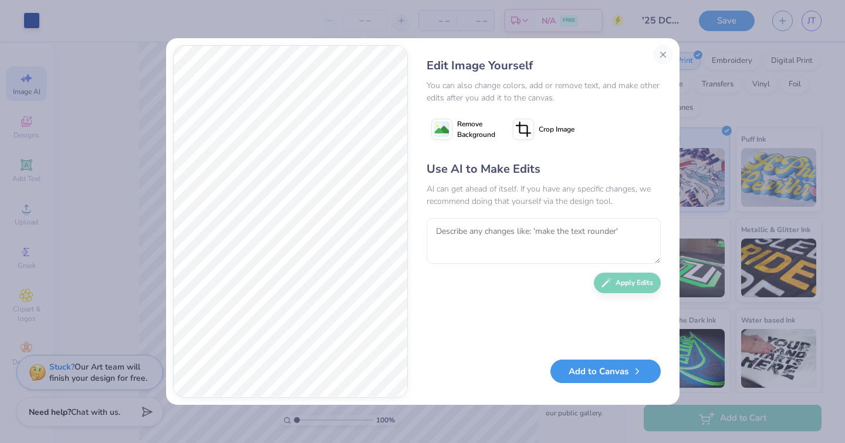
click at [581, 370] on button "Add to Canvas" at bounding box center [606, 371] width 110 height 24
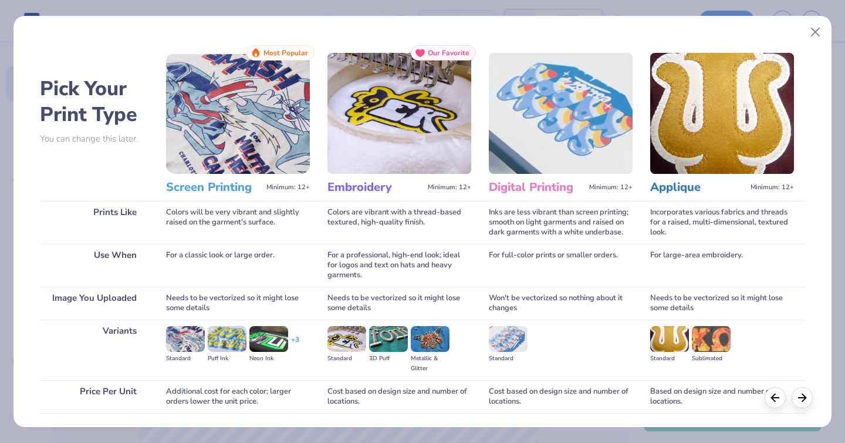
scroll to position [84, 0]
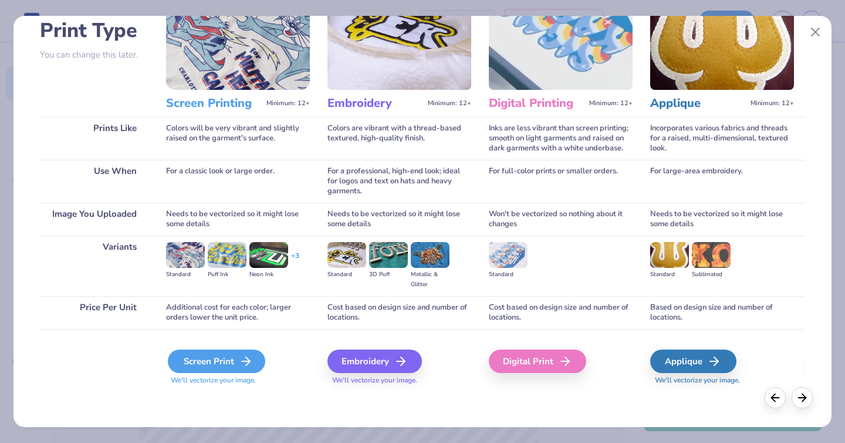
click at [201, 364] on div "Screen Print" at bounding box center [216, 360] width 97 height 23
click at [226, 353] on div "Screen Print" at bounding box center [216, 360] width 97 height 23
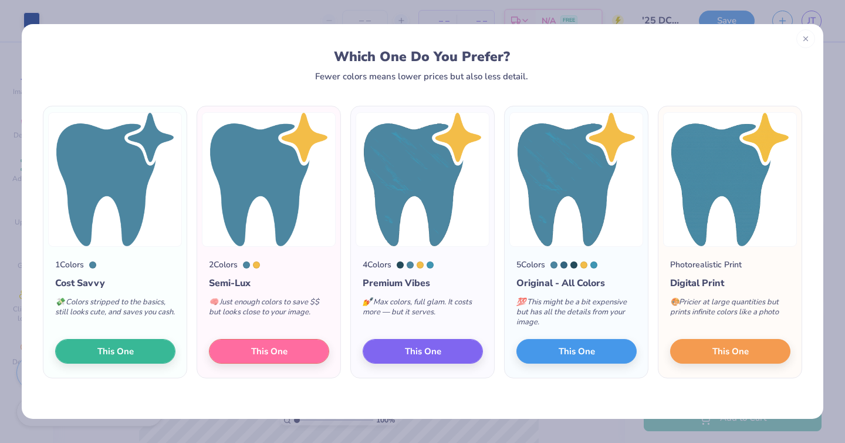
click at [804, 46] on div at bounding box center [806, 38] width 19 height 19
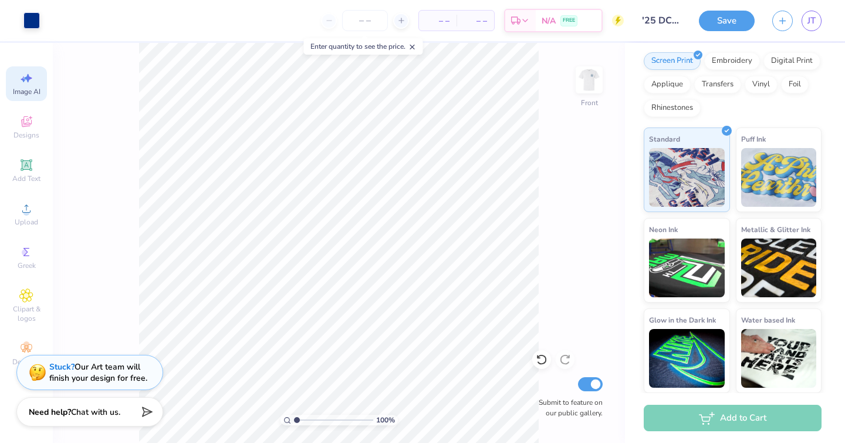
click at [23, 74] on icon at bounding box center [26, 78] width 14 height 14
select select "4"
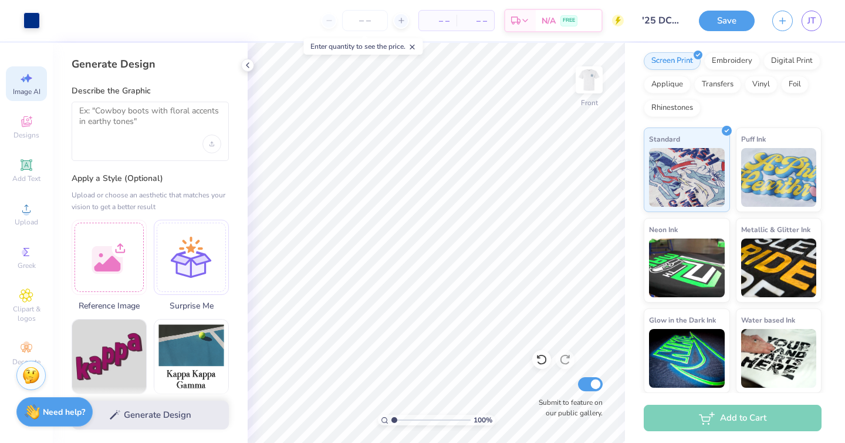
click at [141, 138] on div at bounding box center [150, 131] width 157 height 59
click at [107, 116] on textarea at bounding box center [150, 120] width 142 height 29
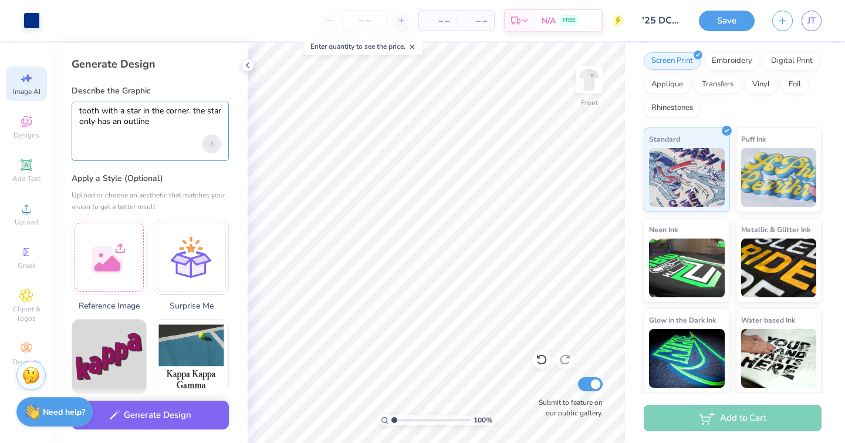
type textarea "tooth with a star in the corner. the star only has an outline"
click at [211, 146] on icon "Upload image" at bounding box center [212, 144] width 4 height 1
click at [215, 146] on div "Upload image" at bounding box center [212, 143] width 19 height 19
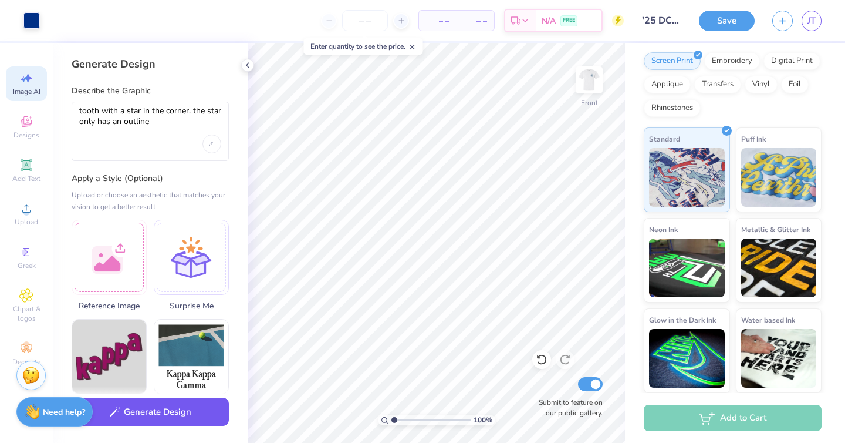
click at [221, 415] on button "Generate Design" at bounding box center [150, 411] width 157 height 29
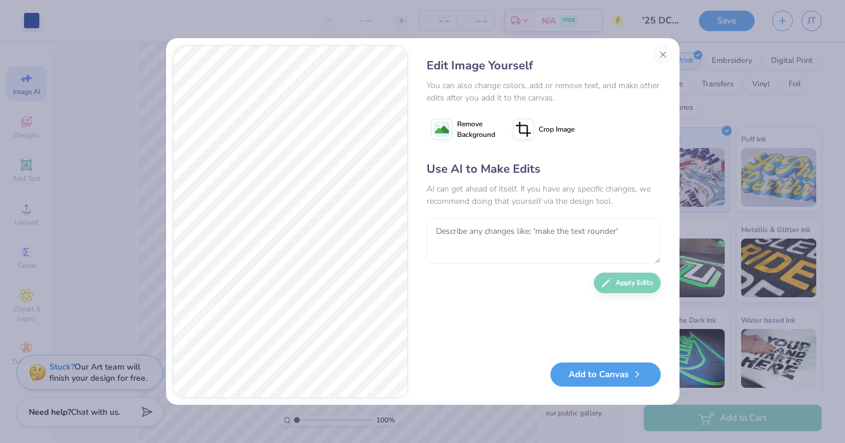
click at [507, 237] on textarea at bounding box center [544, 241] width 234 height 46
type textarea "make the star softer/rounder"
click at [615, 279] on button "Apply Edits" at bounding box center [627, 279] width 67 height 21
click at [471, 229] on textarea at bounding box center [544, 241] width 234 height 46
type textarea "keep the last design but make the corners of the stars less harsh"
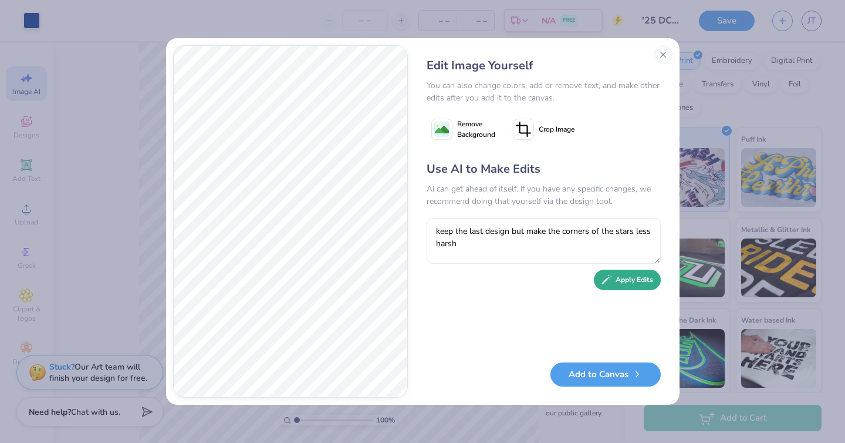
click at [626, 286] on button "Apply Edits" at bounding box center [627, 279] width 67 height 21
click at [507, 238] on textarea at bounding box center [544, 241] width 234 height 46
click at [622, 277] on button "Apply Edits" at bounding box center [627, 279] width 67 height 21
click at [518, 234] on textarea at bounding box center [544, 241] width 234 height 46
click at [622, 284] on button "Apply Edits" at bounding box center [627, 279] width 67 height 21
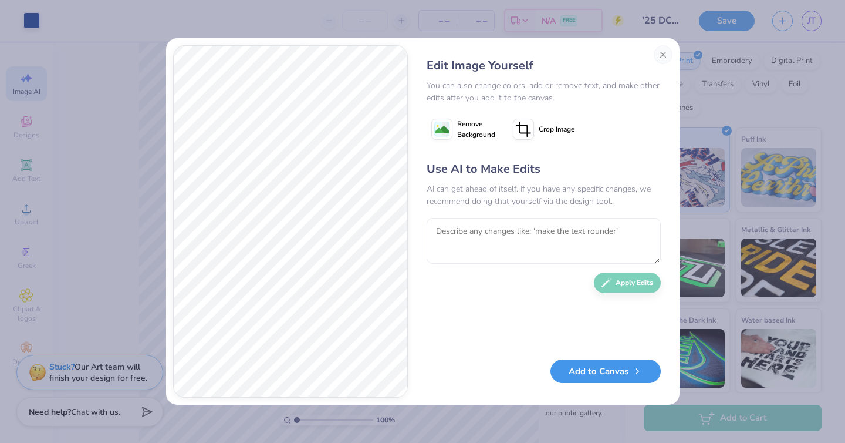
click at [598, 375] on button "Add to Canvas" at bounding box center [606, 371] width 110 height 24
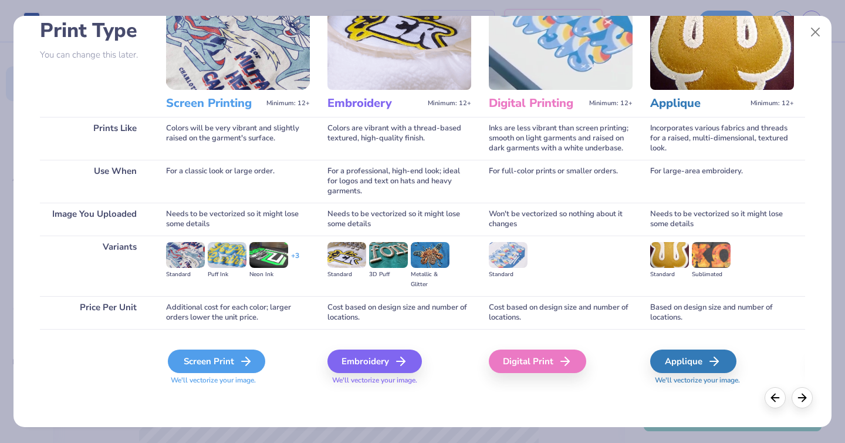
click at [207, 363] on div "Screen Print" at bounding box center [216, 360] width 97 height 23
click at [208, 364] on div "Screen Print" at bounding box center [216, 360] width 97 height 23
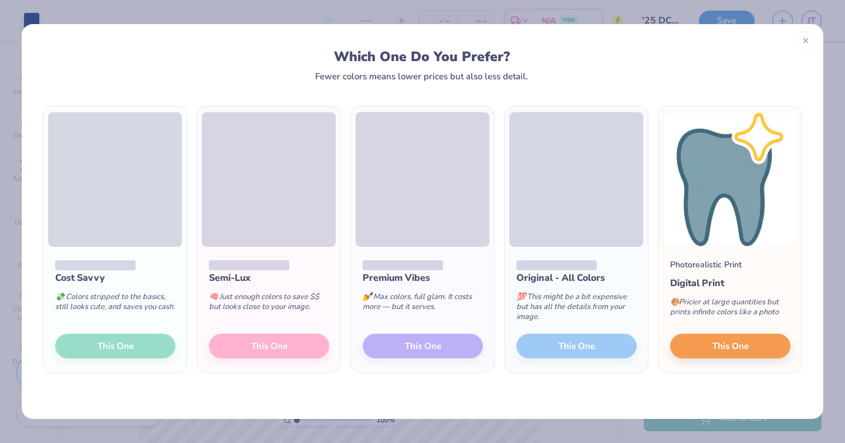
scroll to position [147, 0]
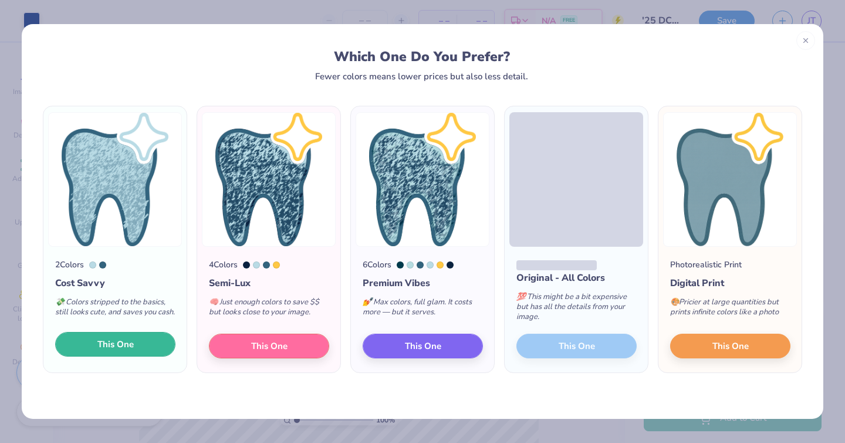
click at [104, 350] on span "This One" at bounding box center [115, 345] width 36 height 14
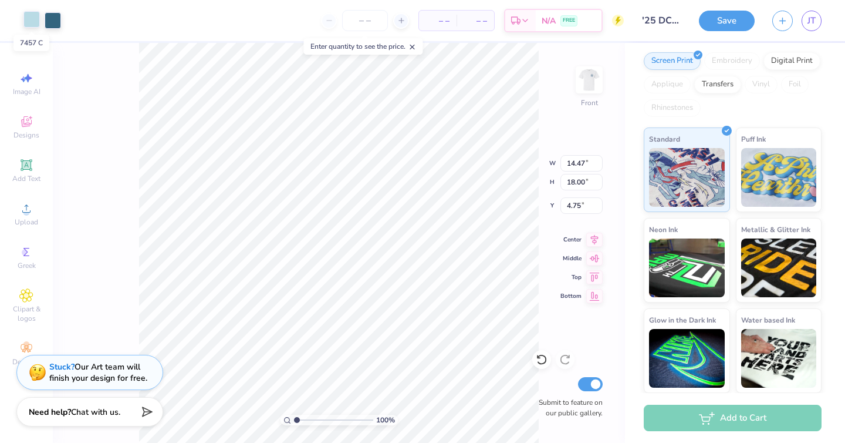
click at [32, 21] on div at bounding box center [31, 19] width 16 height 16
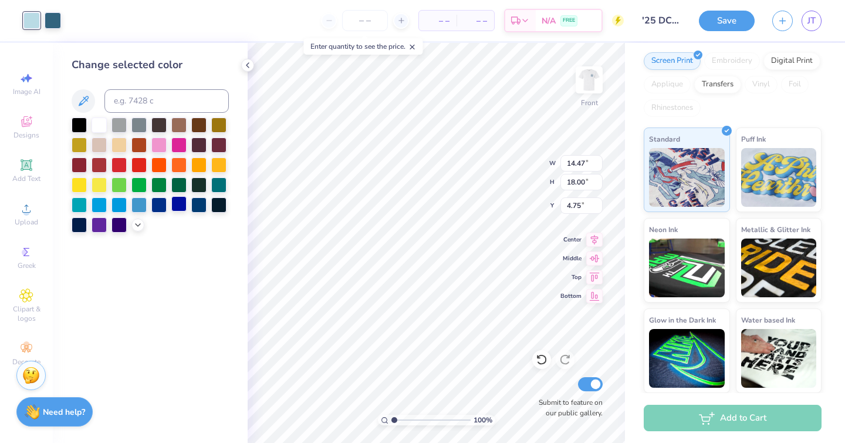
click at [178, 204] on div at bounding box center [178, 203] width 15 height 15
click at [159, 204] on div at bounding box center [158, 203] width 15 height 15
click at [59, 28] on div at bounding box center [53, 19] width 16 height 16
click at [156, 206] on div at bounding box center [158, 203] width 15 height 15
type input "3.69"
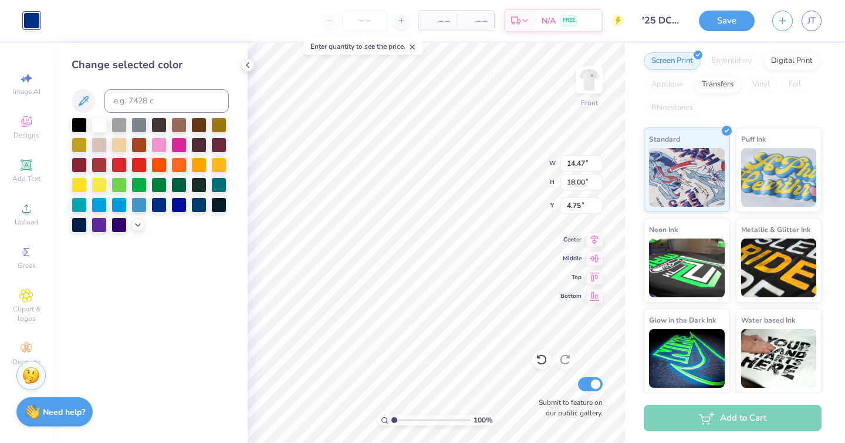
type input "4.58"
type input "10.13"
type input "2.14"
type input "2.66"
type input "9.48"
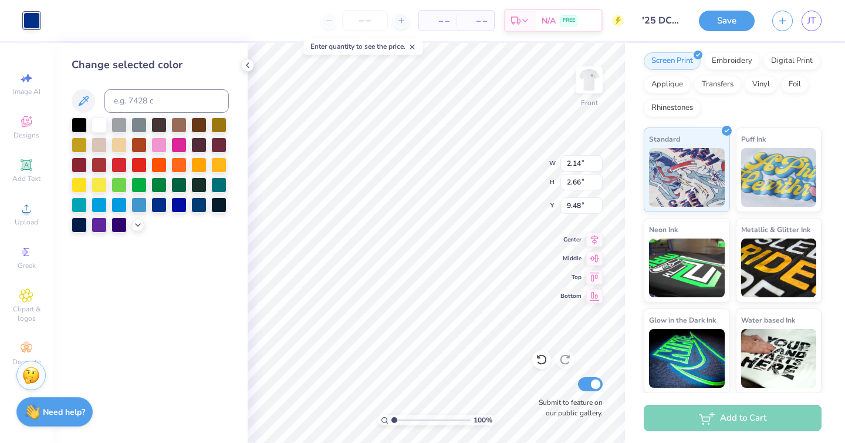
type input "1.37"
type input "1.70"
type input "9.69"
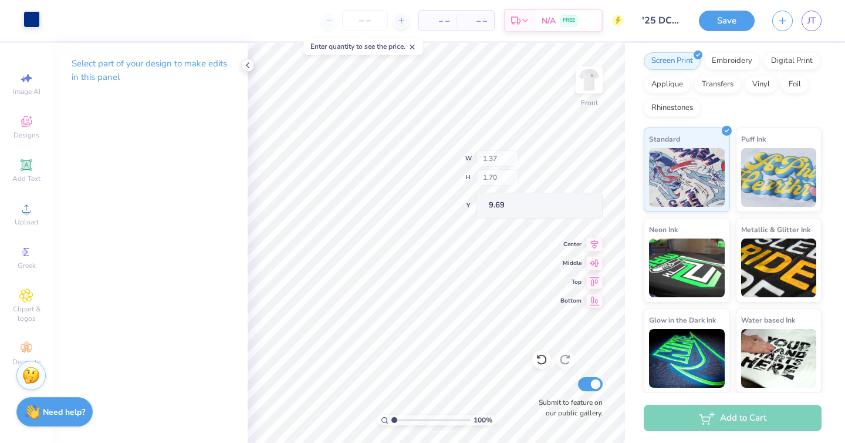
click at [30, 16] on div at bounding box center [31, 19] width 16 height 16
type input "9.92"
type input "1.69"
type input "1.66"
type input "10.13"
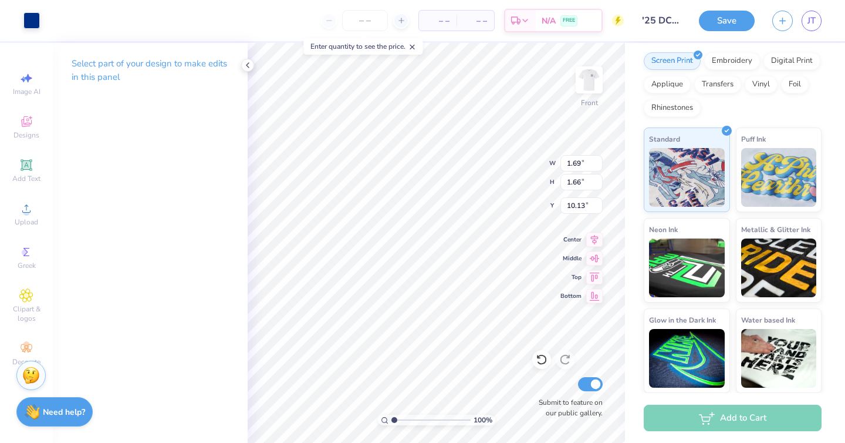
type input "1.59"
type input "0.19"
type input "11.10"
type input "2.43"
type input "0.27"
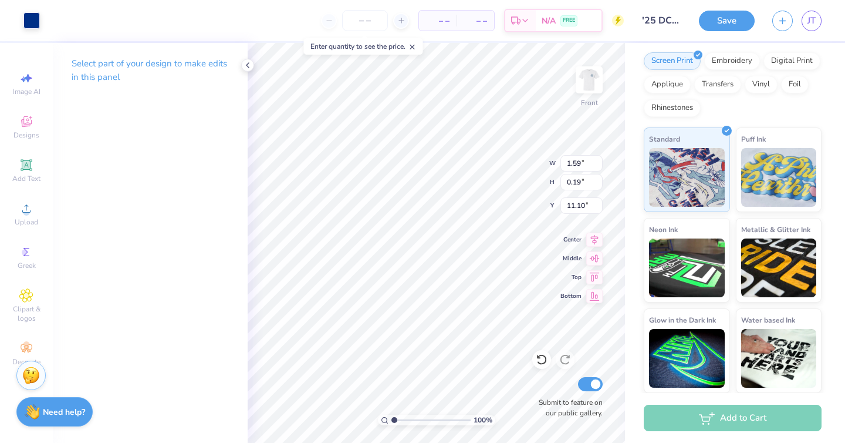
type input "13.21"
type input "1.89"
type input "0.14"
type input "11.37"
type input "11.92"
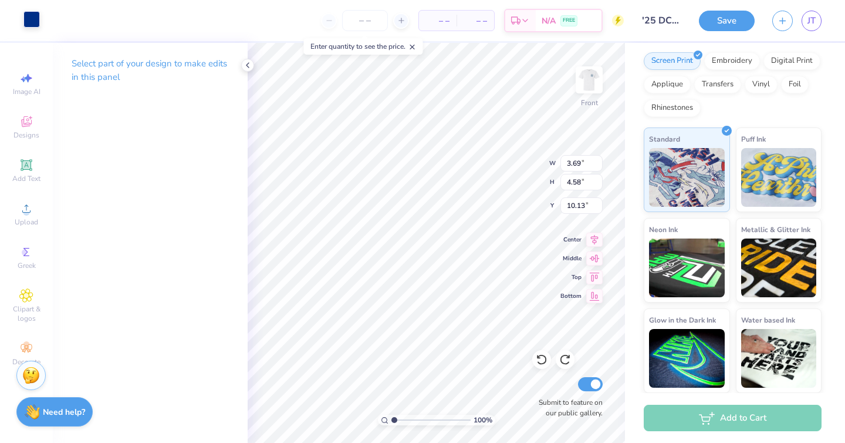
click at [28, 16] on div at bounding box center [31, 19] width 16 height 16
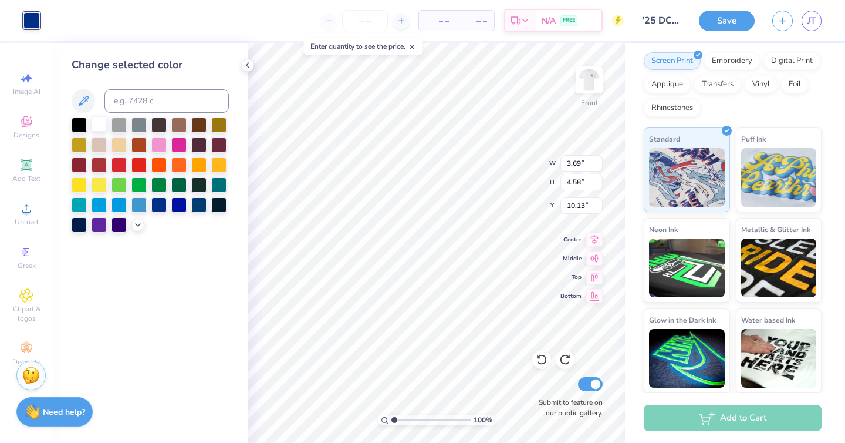
click at [103, 124] on div at bounding box center [99, 123] width 15 height 15
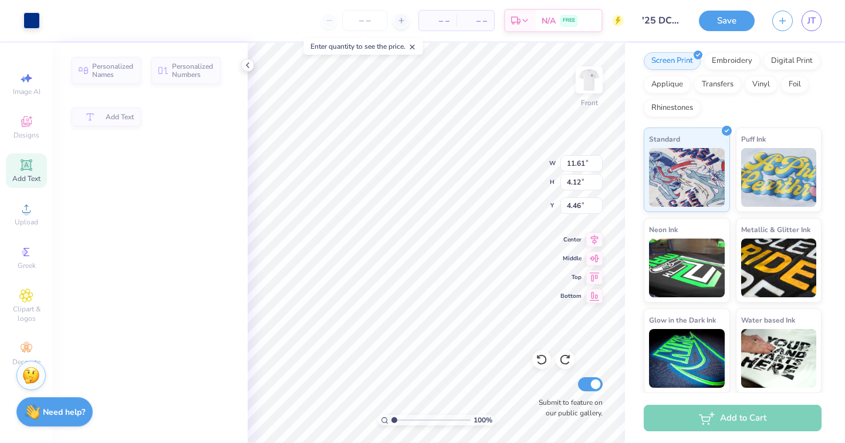
type input "11.61"
type input "4.12"
type input "4.46"
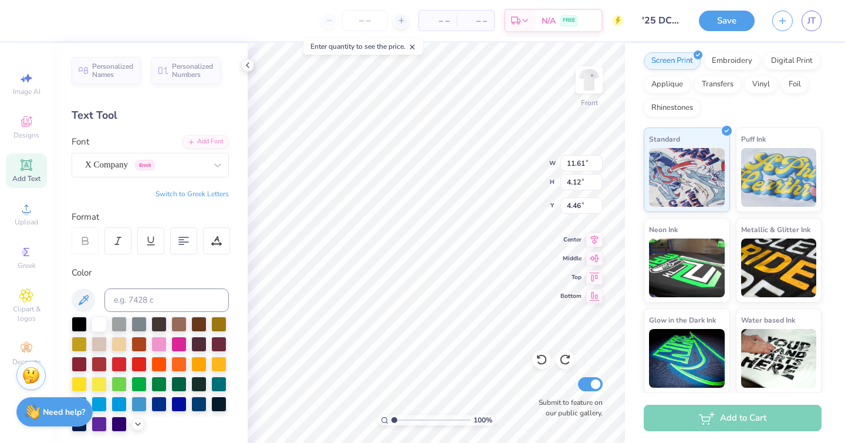
type input "6.42"
type input "1.06"
type input "8.05"
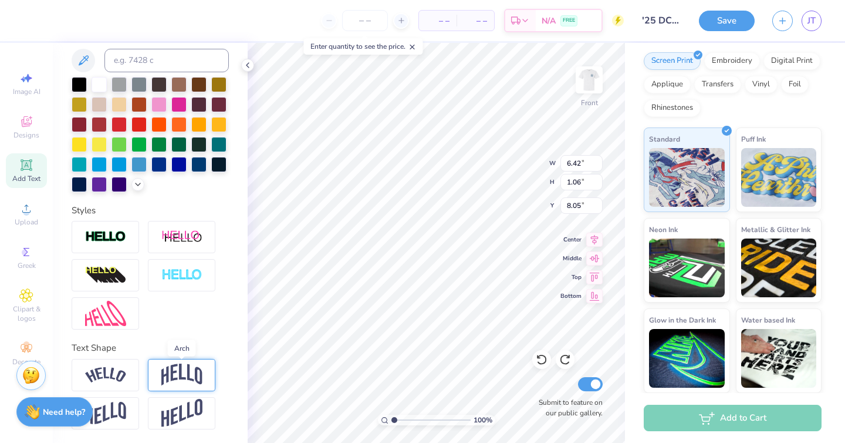
click at [179, 376] on img at bounding box center [181, 374] width 41 height 22
type input "2.37"
type input "7.40"
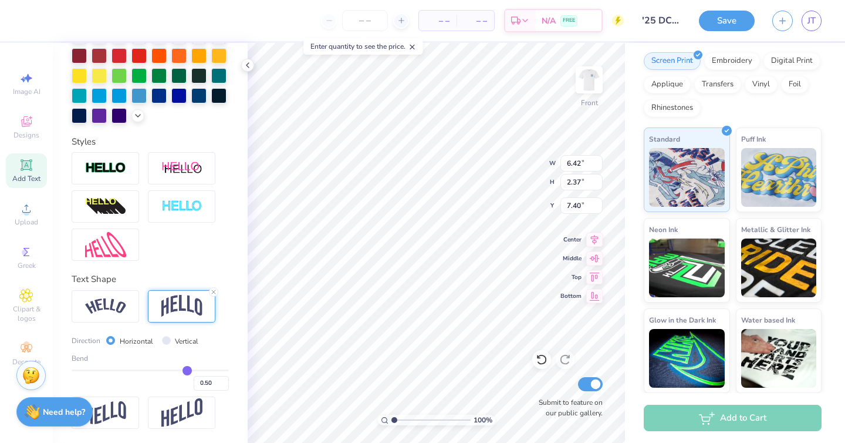
type input "0.48"
type input "0.46"
type input "0.43"
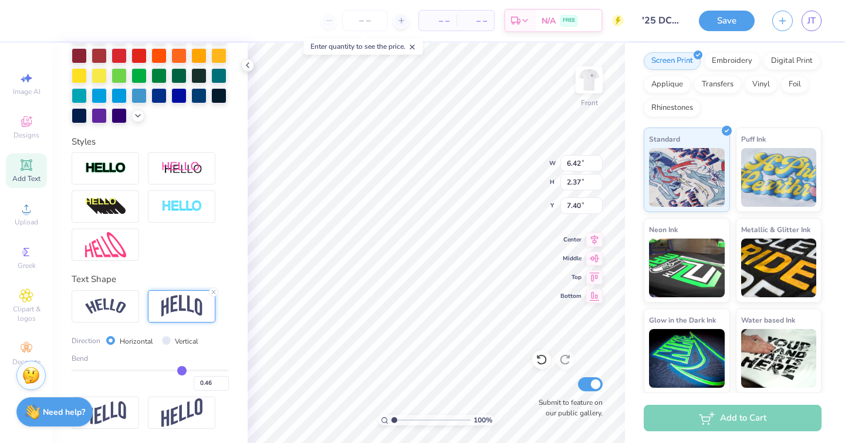
type input "0.43"
type input "0.42"
type input "0.41"
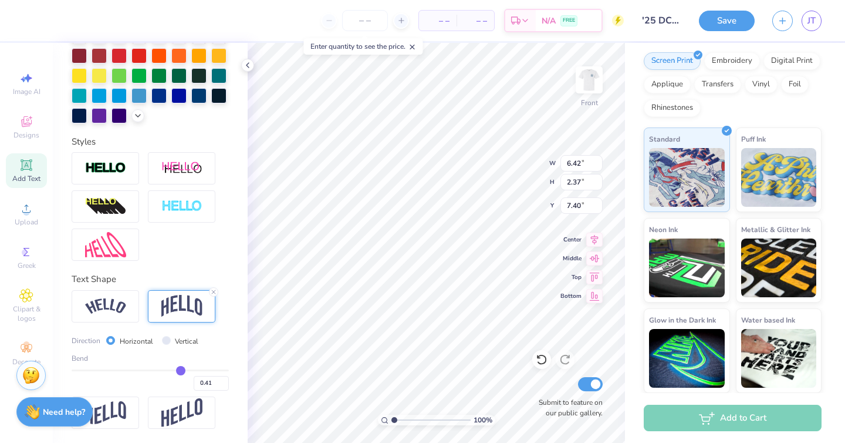
type input "0.4"
type input "0.40"
type input "0.39"
type input "0.38"
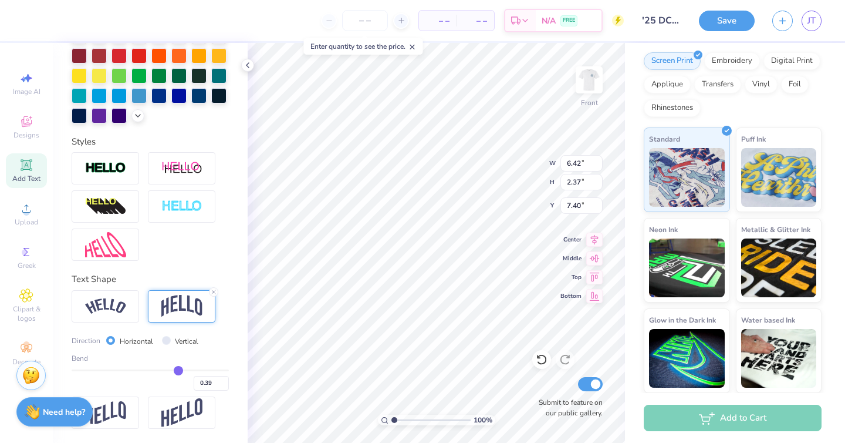
type input "0.38"
type input "0.36"
type input "0.35"
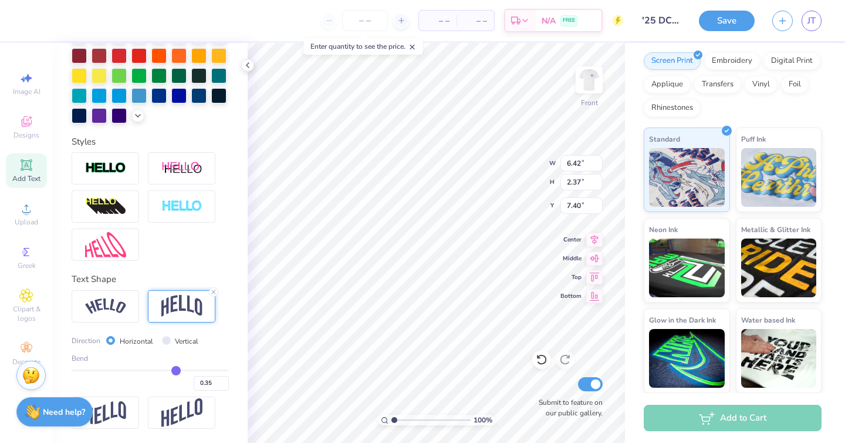
type input "0.34"
type input "0.32"
type input "0.28"
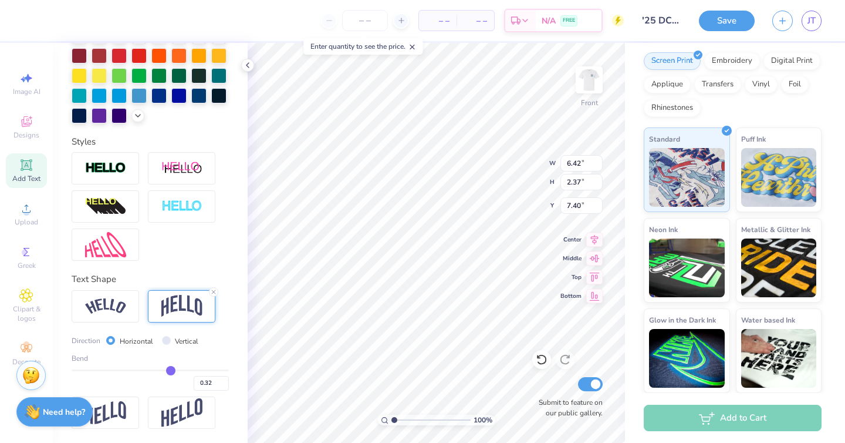
type input "0.28"
type input "0.24"
type input "0.2"
type input "0.20"
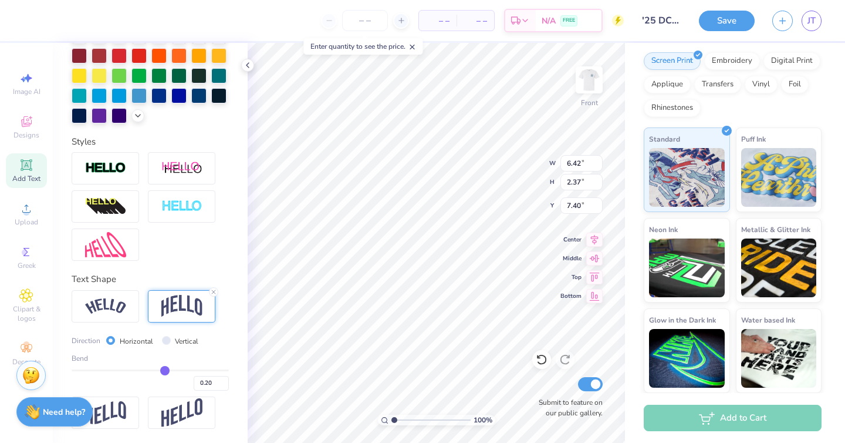
type input "0.17"
type input "0.16"
drag, startPoint x: 186, startPoint y: 368, endPoint x: 162, endPoint y: 367, distance: 24.1
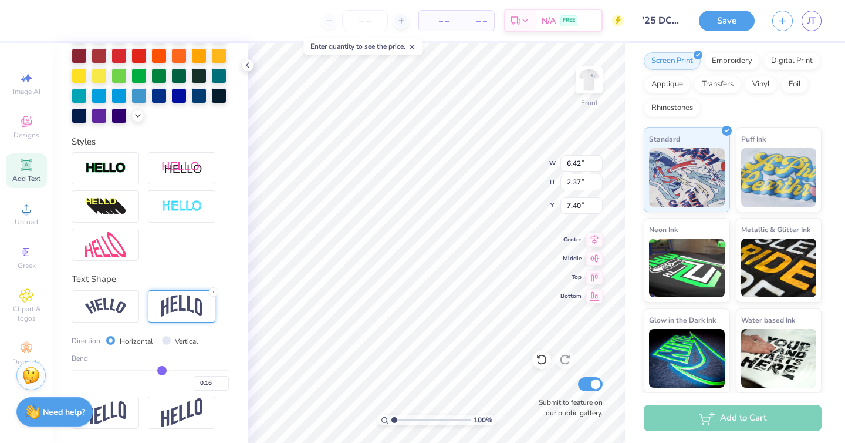
type input "0.16"
click at [162, 369] on input "range" at bounding box center [150, 370] width 157 height 2
type input "1.45"
type input "7.86"
type input "11.61"
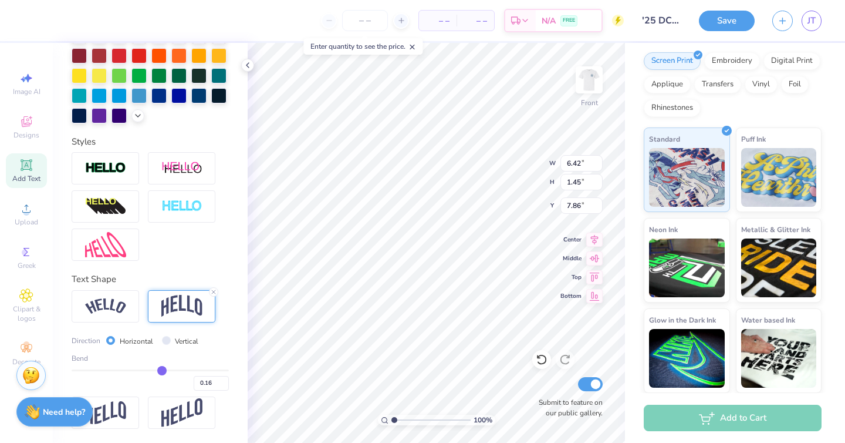
type input "4.12"
type input "4.46"
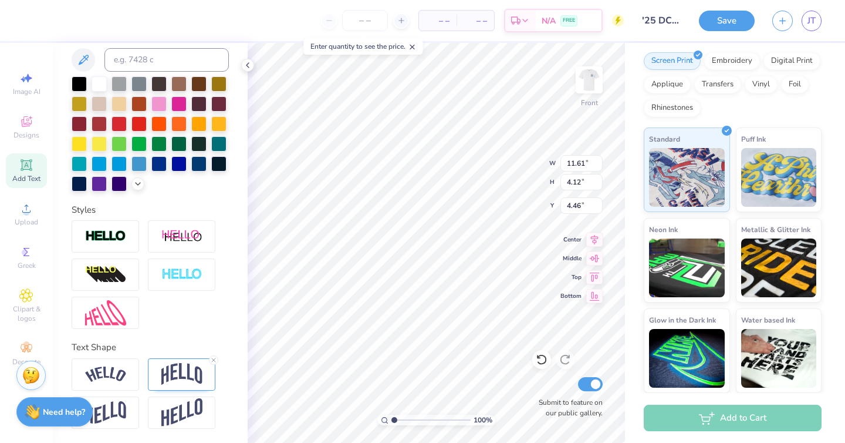
scroll to position [240, 0]
click at [180, 379] on img at bounding box center [181, 374] width 41 height 22
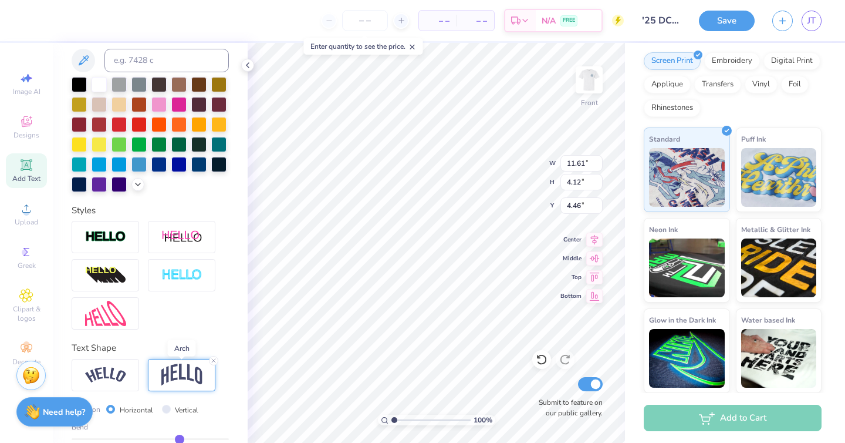
scroll to position [308, 0]
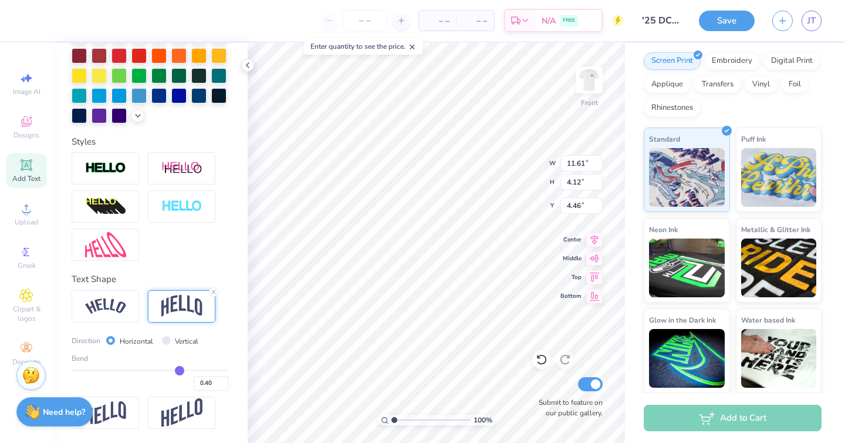
type input "6.42"
type input "1.45"
type input "7.86"
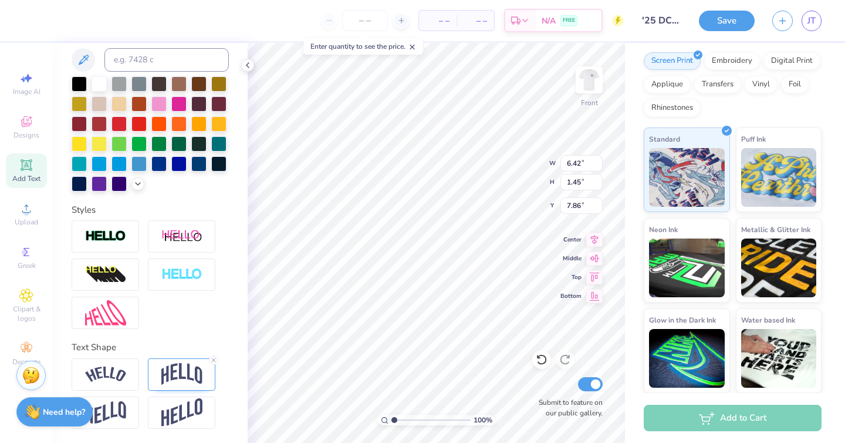
scroll to position [240, 0]
click at [183, 366] on img at bounding box center [181, 374] width 41 height 22
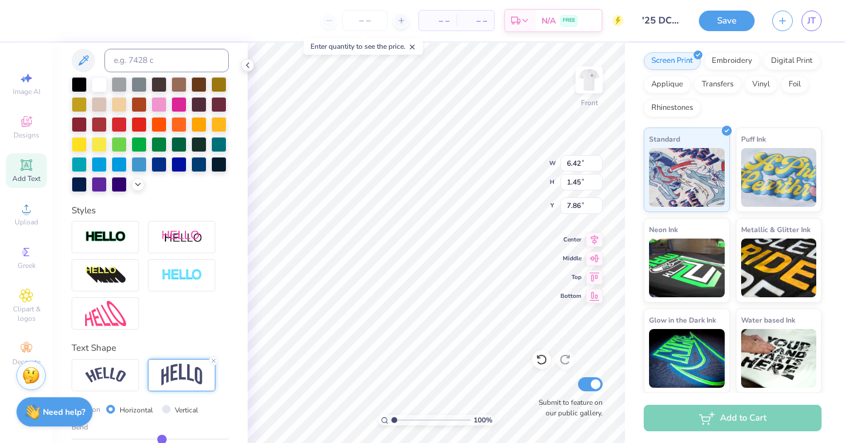
scroll to position [308, 0]
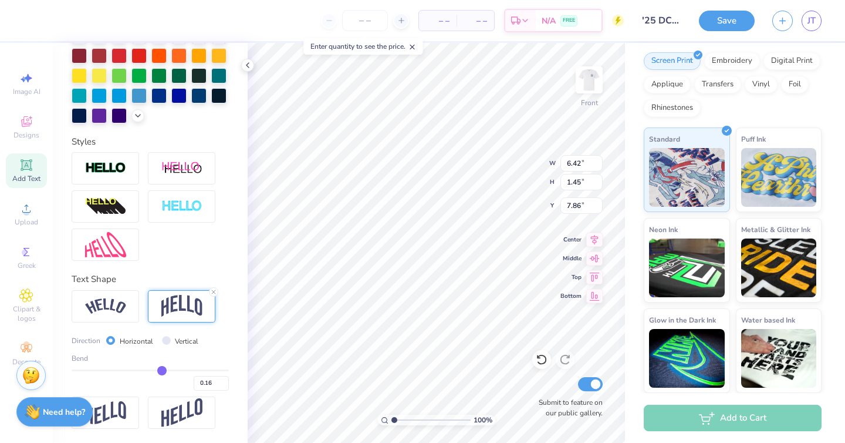
type input "0.18"
type input "0.19"
type input "0.2"
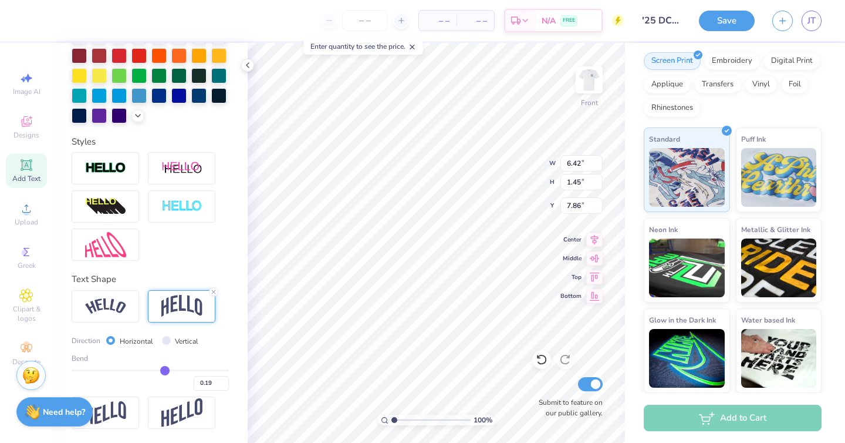
type input "0.20"
type input "0.22"
type input "0.24"
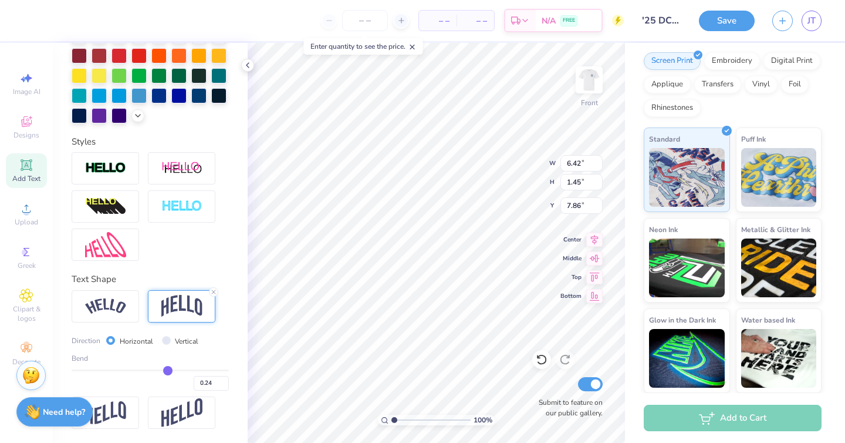
type input "0.25"
click at [169, 370] on input "range" at bounding box center [150, 370] width 157 height 2
type input "0.38"
drag, startPoint x: 169, startPoint y: 370, endPoint x: 178, endPoint y: 369, distance: 10.1
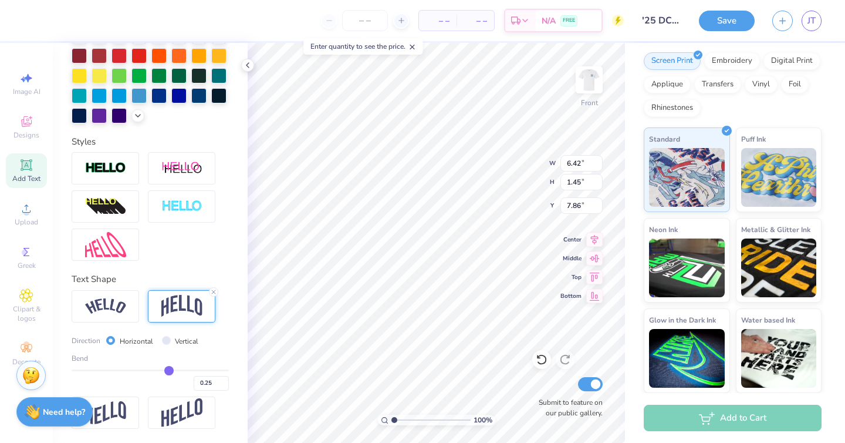
click at [178, 370] on input "range" at bounding box center [150, 370] width 157 height 2
type input "0.38"
type input "1.68"
type input "7.74"
type input "2.03"
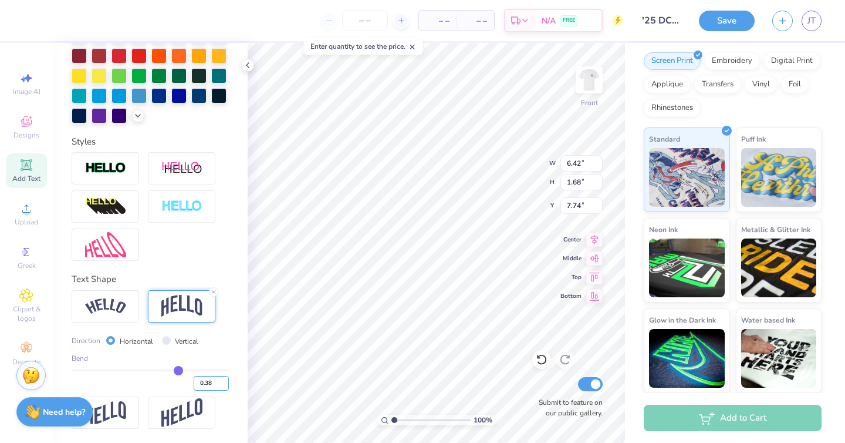
type input "7.57"
click at [223, 383] on input "0.37" at bounding box center [211, 383] width 35 height 15
click at [224, 380] on input "0.38" at bounding box center [211, 383] width 35 height 15
click at [224, 380] on input "0.39" at bounding box center [211, 383] width 35 height 15
type input "0.4"
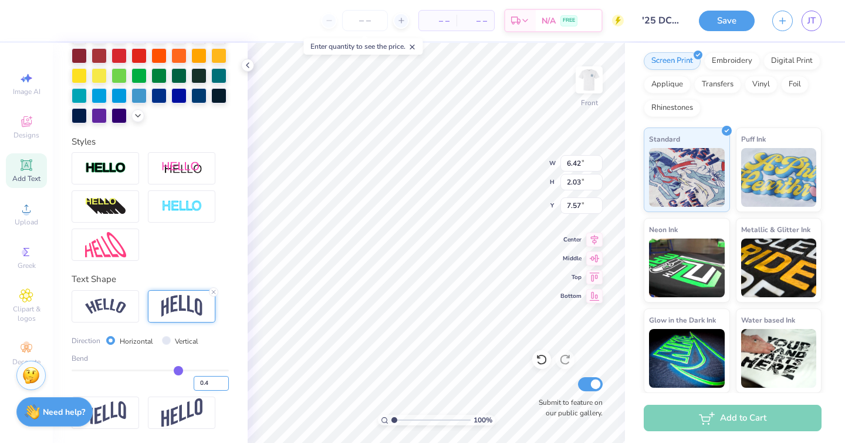
click at [224, 380] on input "0.4" at bounding box center [211, 383] width 35 height 15
type input "0.4"
type input "0.40"
type input "0.39"
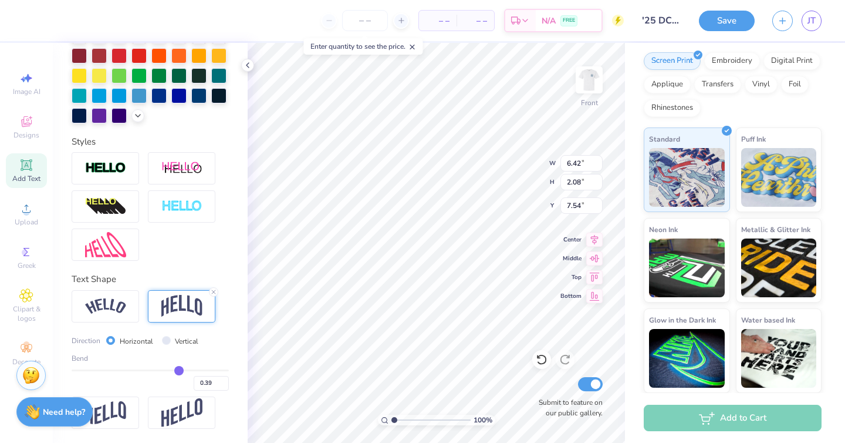
type input "0.38"
type input "0.36"
type input "0.35"
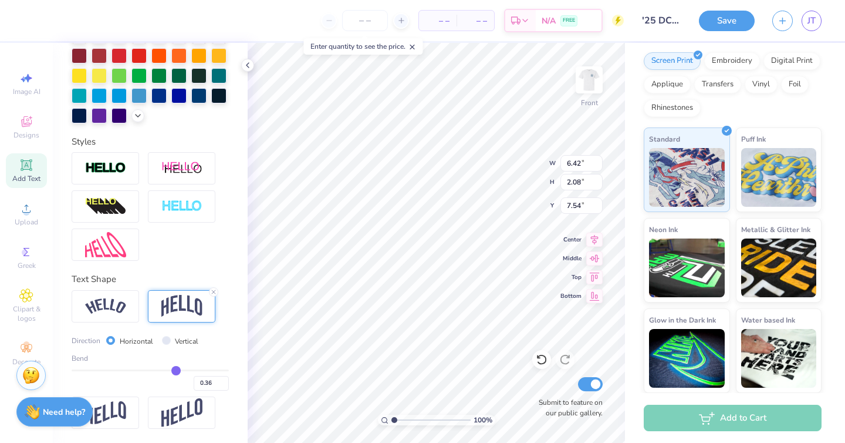
type input "0.35"
type input "0.34"
type input "0.3"
type input "0.30"
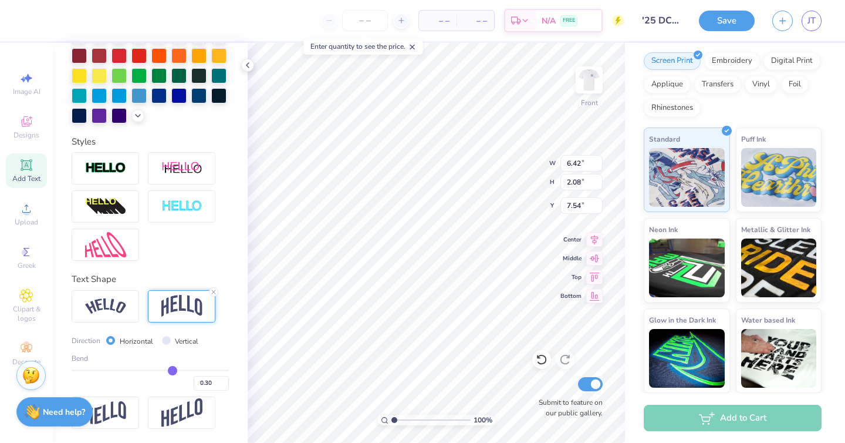
type input "0.28"
drag, startPoint x: 179, startPoint y: 372, endPoint x: 170, endPoint y: 369, distance: 9.1
type input "0.28"
click at [170, 369] on input "range" at bounding box center [150, 370] width 157 height 2
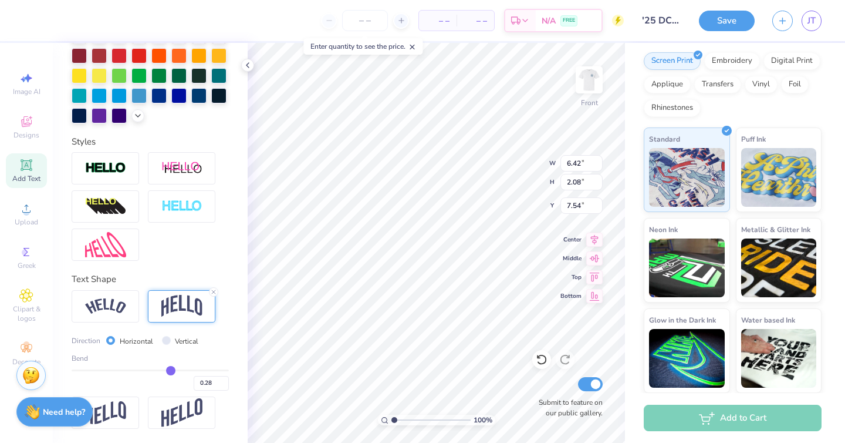
type input "1.76"
type input "7.70"
type input "0.27"
type input "0.25"
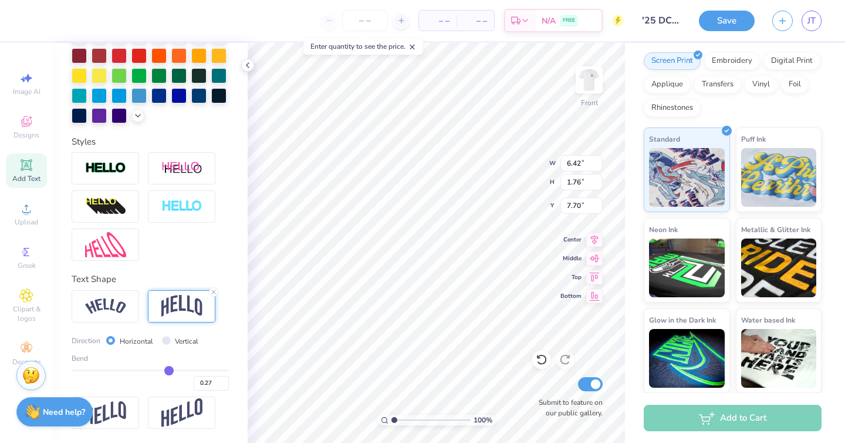
type input "0.25"
type input "0.18"
type input "0.17"
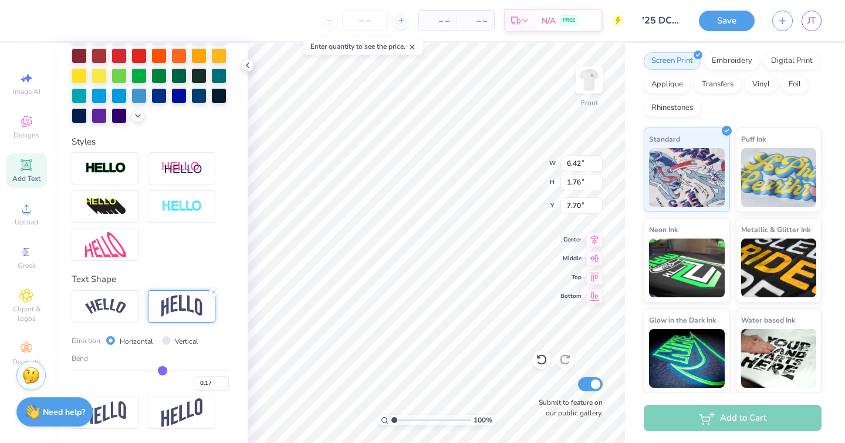
drag, startPoint x: 170, startPoint y: 368, endPoint x: 163, endPoint y: 368, distance: 7.6
type input "0.17"
click at [163, 369] on input "range" at bounding box center [150, 370] width 157 height 2
type input "1.47"
type input "7.84"
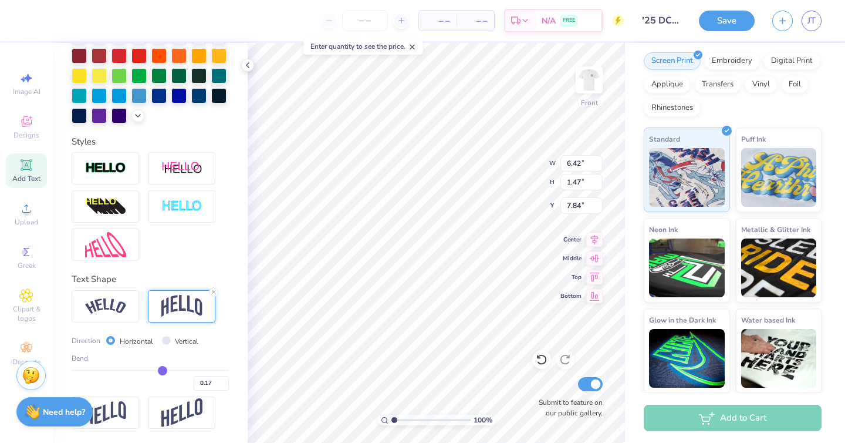
type input "0.18"
type input "0.19"
type input "0.2"
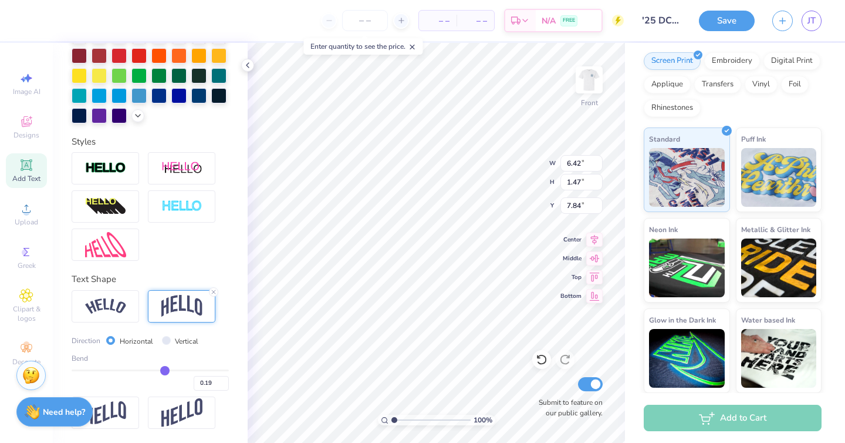
type input "0.20"
type input "0.21"
click at [166, 369] on input "range" at bounding box center [150, 370] width 157 height 2
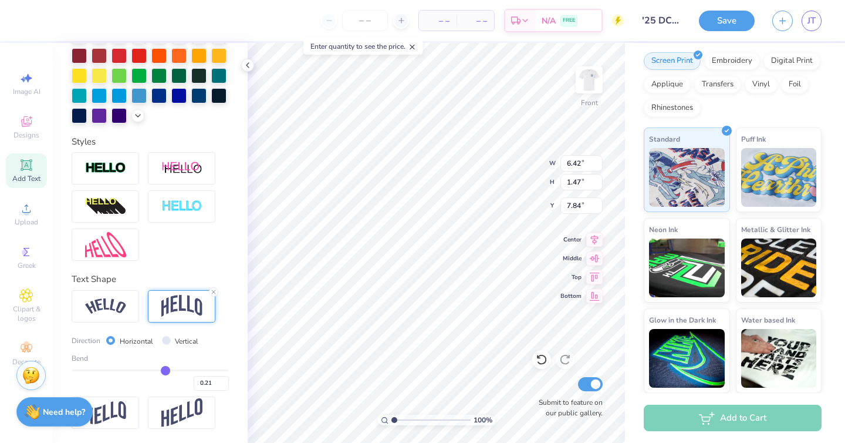
type input "1.58"
type input "7.79"
type input "2.43"
type input "0.27"
type input "13.21"
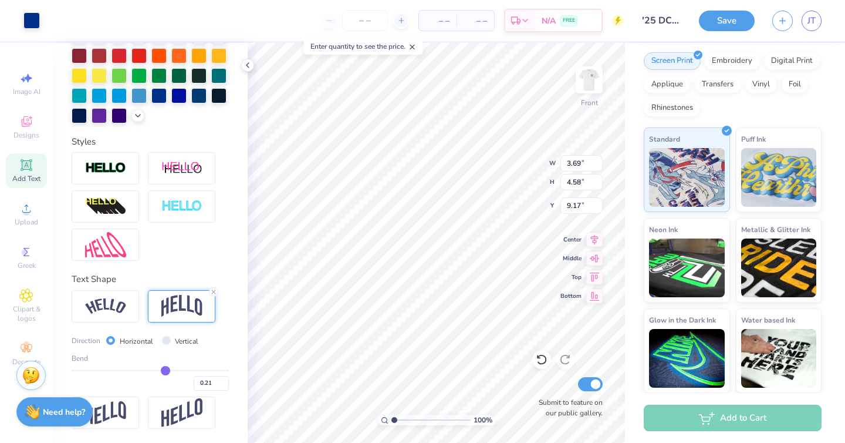
type input "9.17"
type input "2.34"
type input "2.92"
type input "9.74"
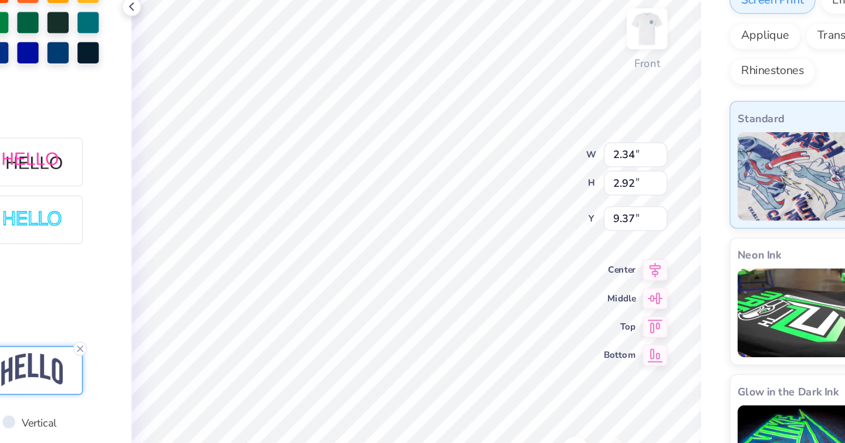
type input "9.37"
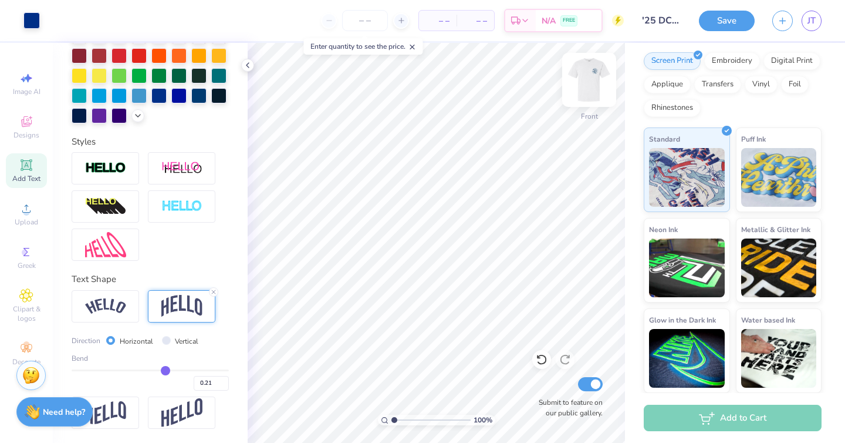
click at [590, 77] on img at bounding box center [589, 79] width 47 height 47
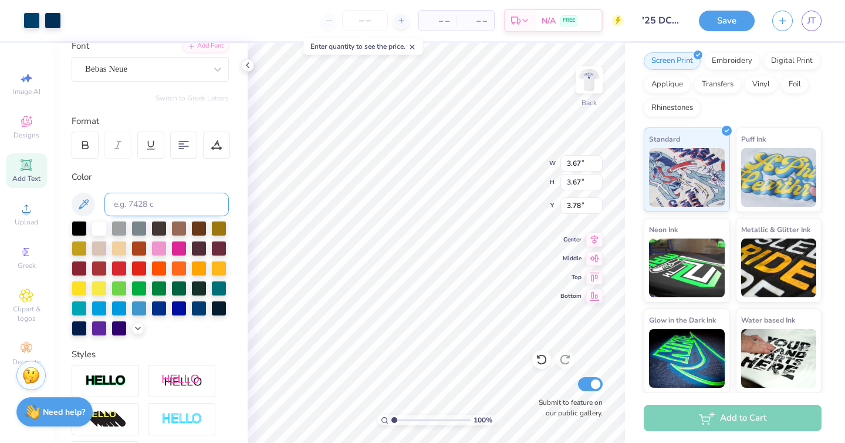
scroll to position [105, 0]
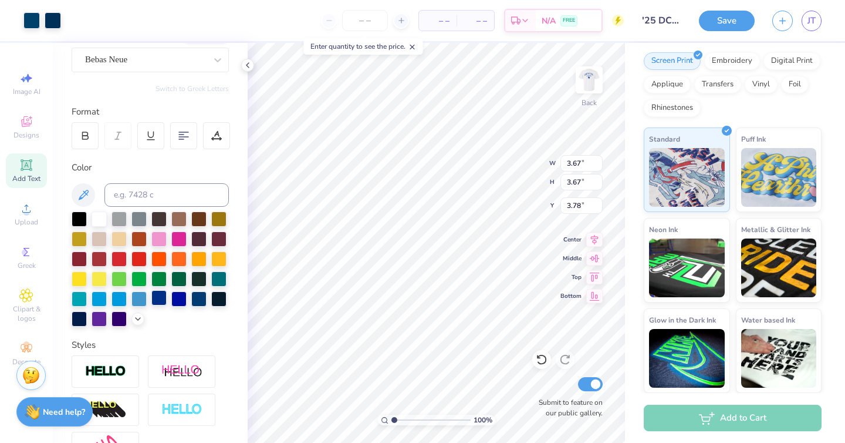
click at [163, 296] on div at bounding box center [158, 297] width 15 height 15
click at [160, 295] on div at bounding box center [158, 297] width 15 height 15
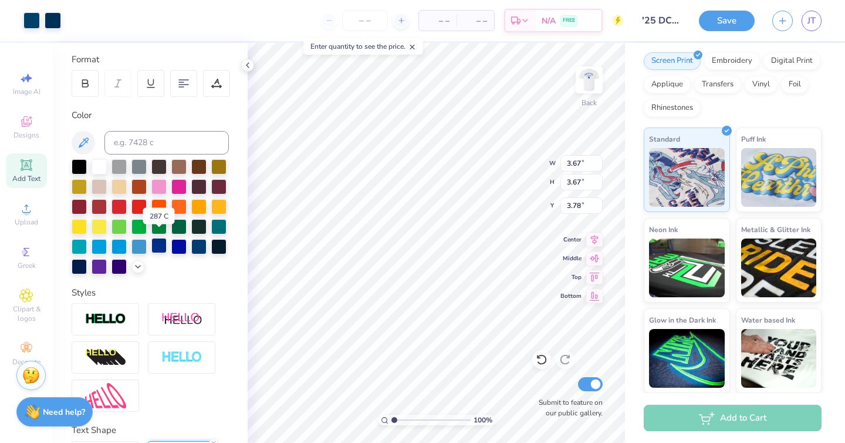
scroll to position [164, 0]
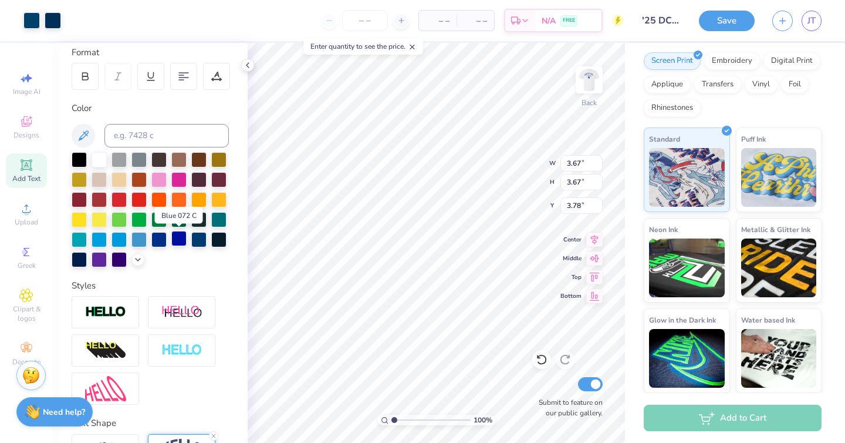
click at [178, 238] on div at bounding box center [178, 238] width 15 height 15
click at [29, 22] on div at bounding box center [31, 19] width 16 height 16
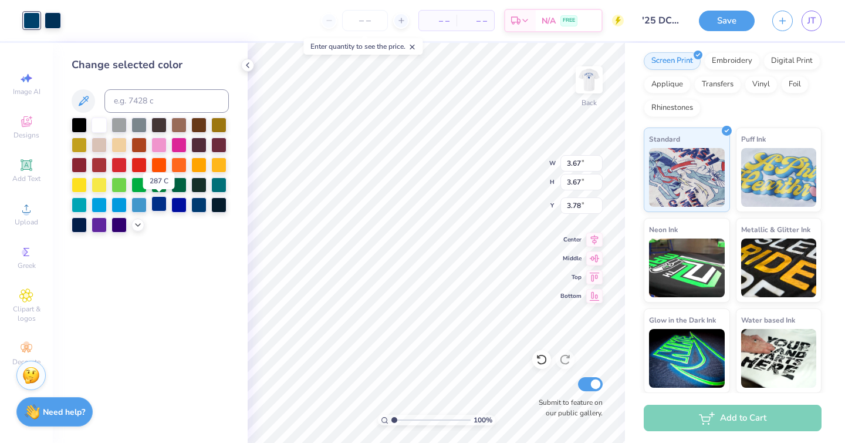
click at [161, 208] on div at bounding box center [158, 203] width 15 height 15
click at [58, 18] on div at bounding box center [53, 19] width 16 height 16
click at [162, 201] on div at bounding box center [158, 203] width 15 height 15
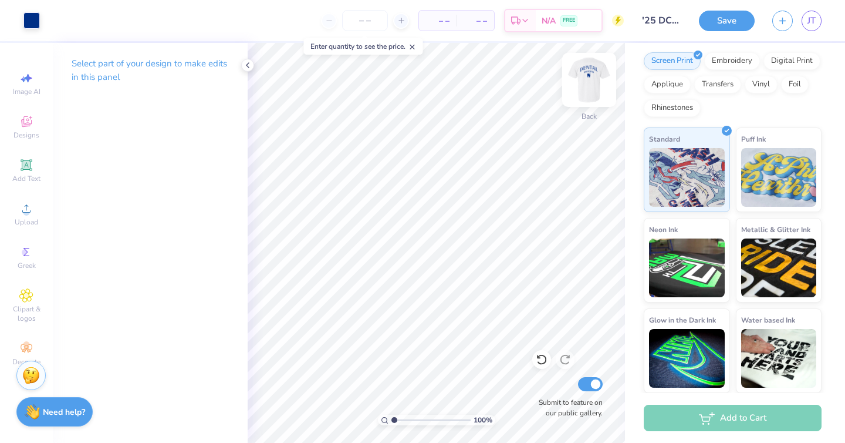
click at [588, 75] on img at bounding box center [589, 79] width 47 height 47
type input "10.99"
type input "7.40"
type input "4.59"
type input "4.18"
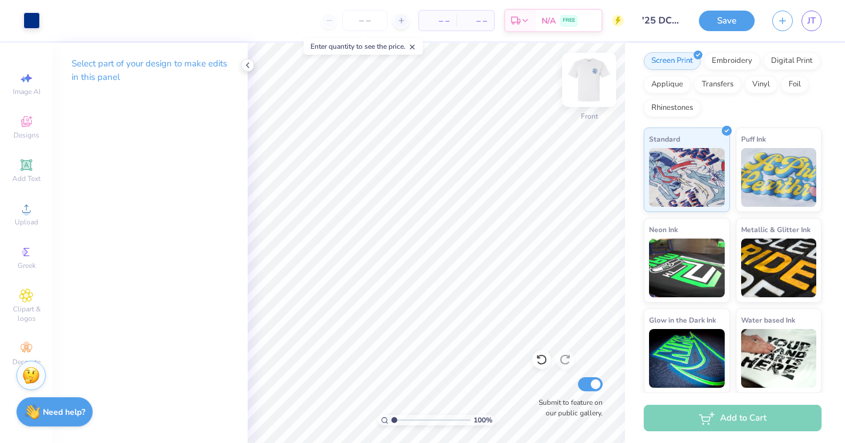
click at [593, 76] on img at bounding box center [589, 79] width 47 height 47
click at [593, 76] on img at bounding box center [589, 79] width 23 height 23
click at [723, 15] on button "Save" at bounding box center [727, 19] width 56 height 21
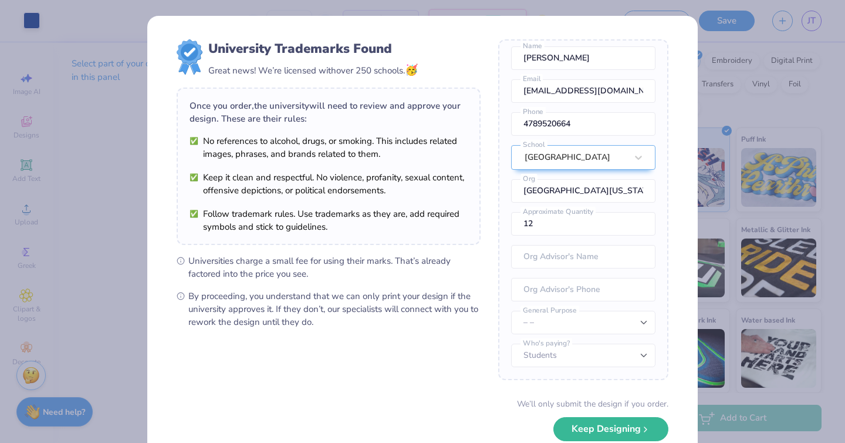
scroll to position [68, 0]
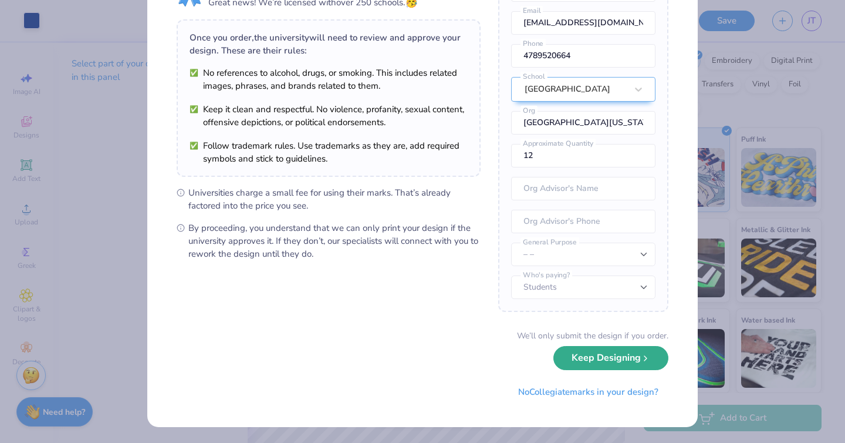
click at [591, 359] on button "Keep Designing" at bounding box center [611, 358] width 115 height 24
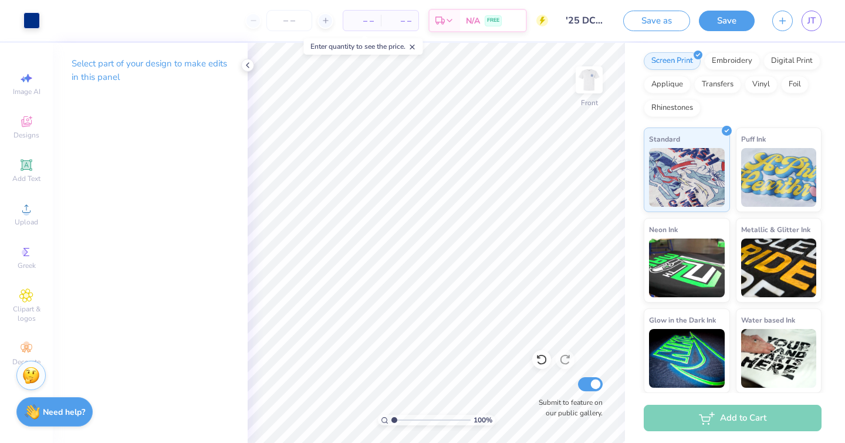
scroll to position [0, 0]
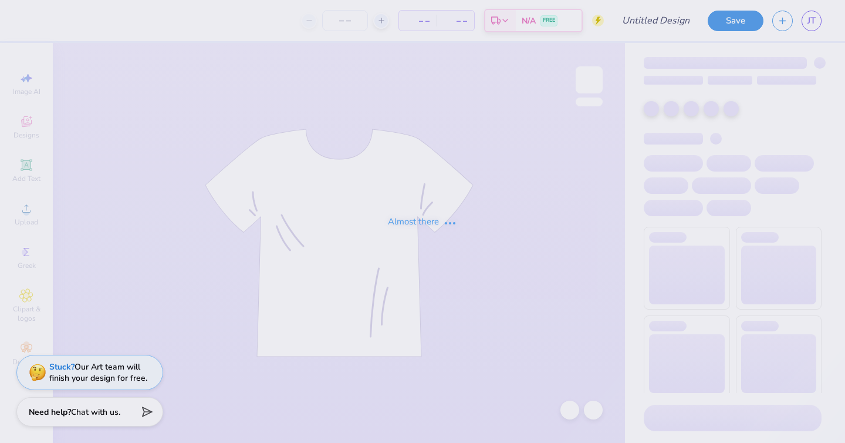
type input "'25 DCG ANNUAL TSHIRTS"
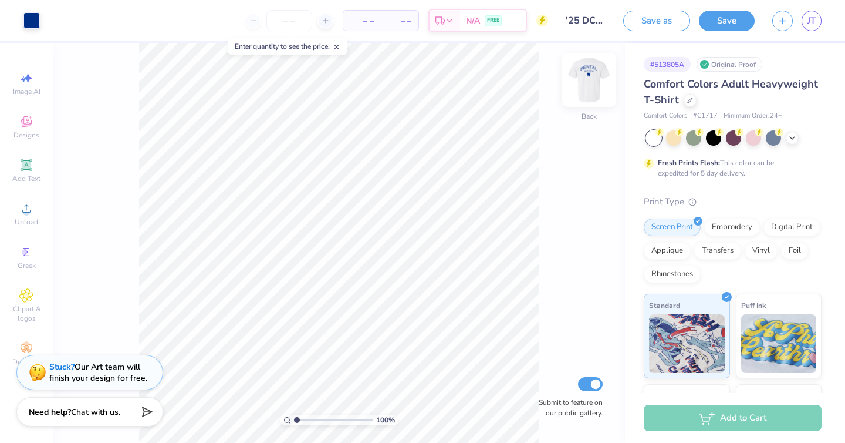
click at [585, 78] on img at bounding box center [589, 79] width 47 height 47
type input "11.31"
type input "7.62"
type input "4.70"
type input "4.49"
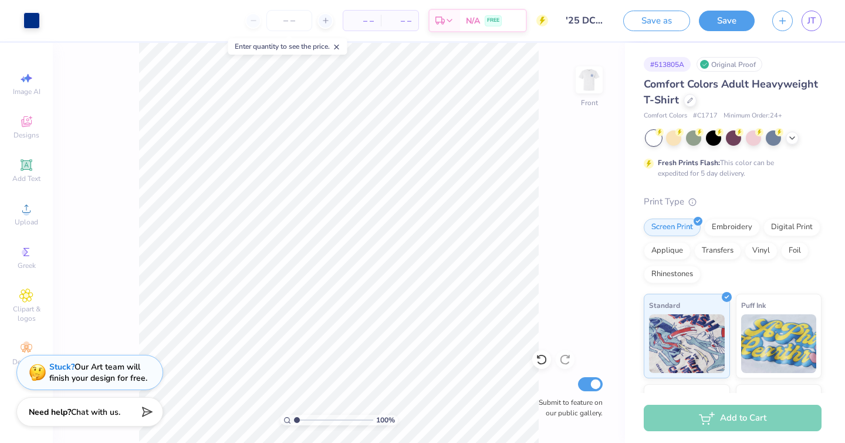
drag, startPoint x: 727, startPoint y: 11, endPoint x: 349, endPoint y: 55, distance: 380.7
click at [727, 11] on button "Save" at bounding box center [727, 21] width 56 height 21
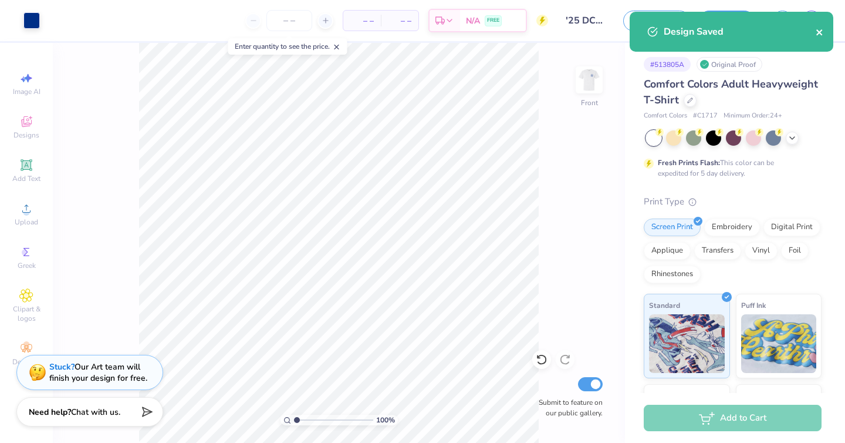
click at [821, 29] on icon "close" at bounding box center [820, 32] width 8 height 9
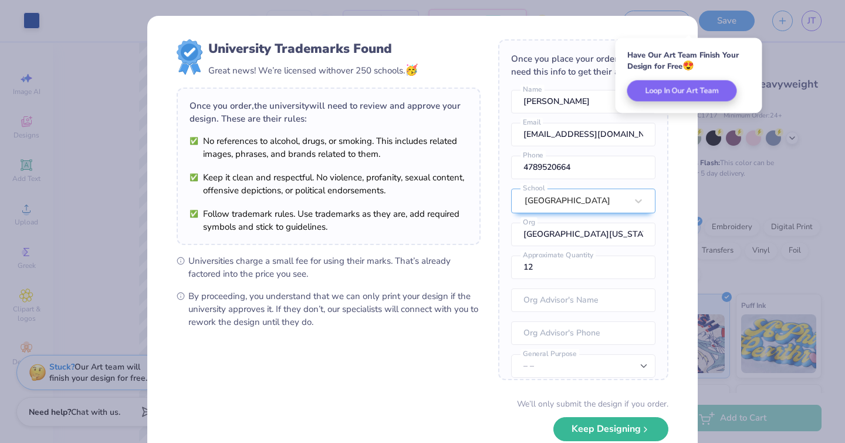
click at [107, 194] on div "University Trademarks Found Great news! We’re licensed with over 250 schools. 🥳…" at bounding box center [422, 221] width 845 height 443
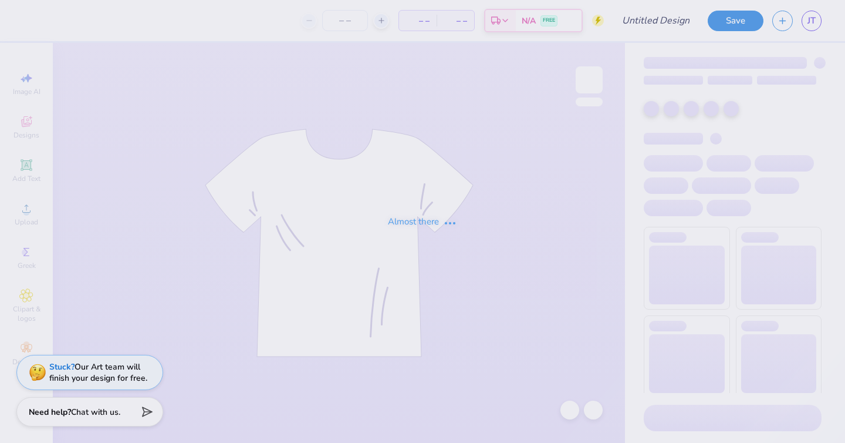
type input "'25 DCG ANNUAL TSHIRTS"
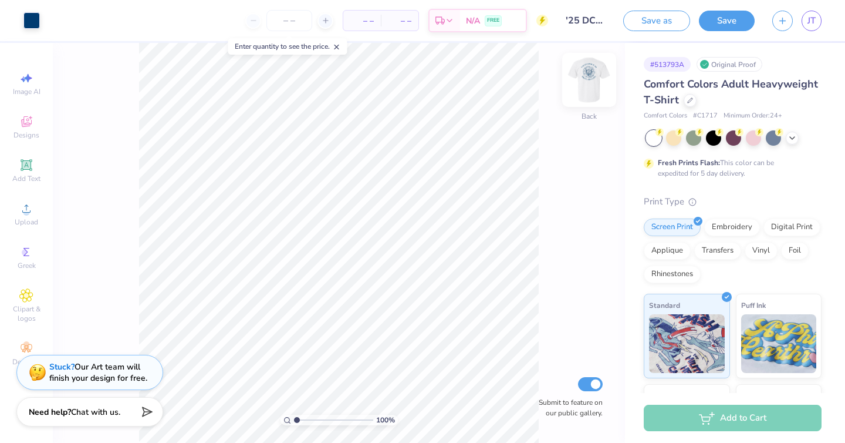
click at [591, 73] on img at bounding box center [589, 79] width 47 height 47
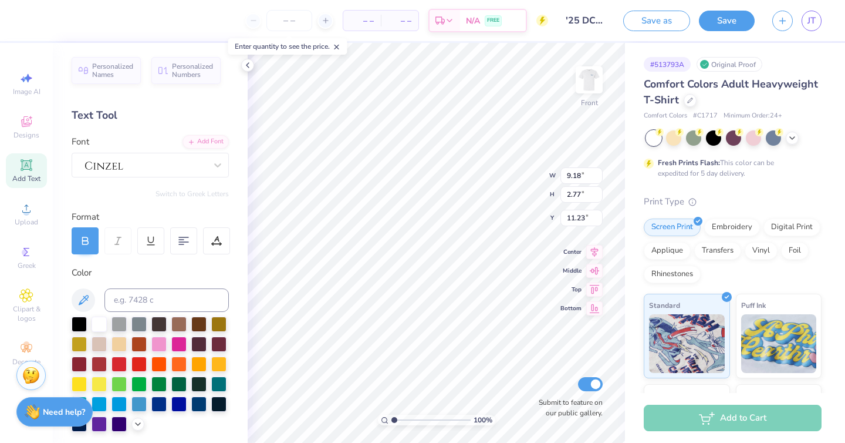
type input "11.61"
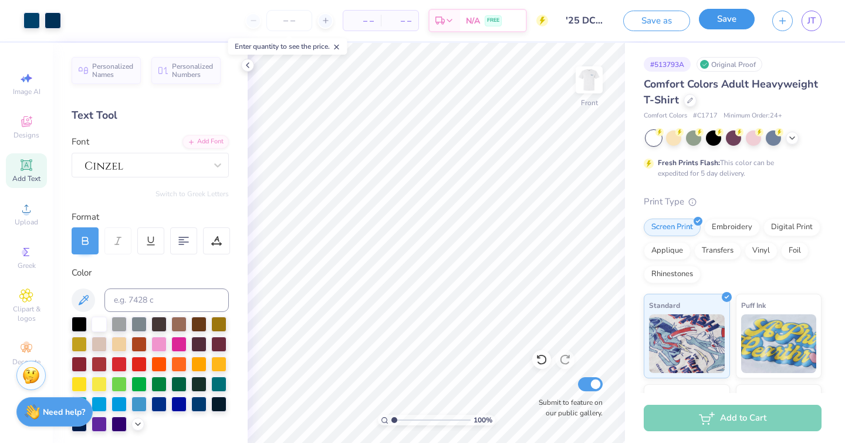
click at [734, 17] on button "Save" at bounding box center [727, 19] width 56 height 21
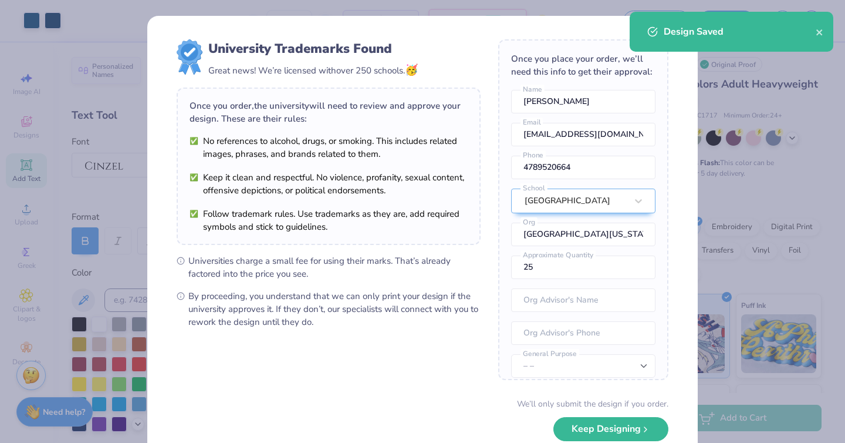
click at [23, 53] on div "University Trademarks Found Great news! We’re licensed with over 250 schools. 🥳…" at bounding box center [422, 221] width 845 height 443
